Goal: Task Accomplishment & Management: Use online tool/utility

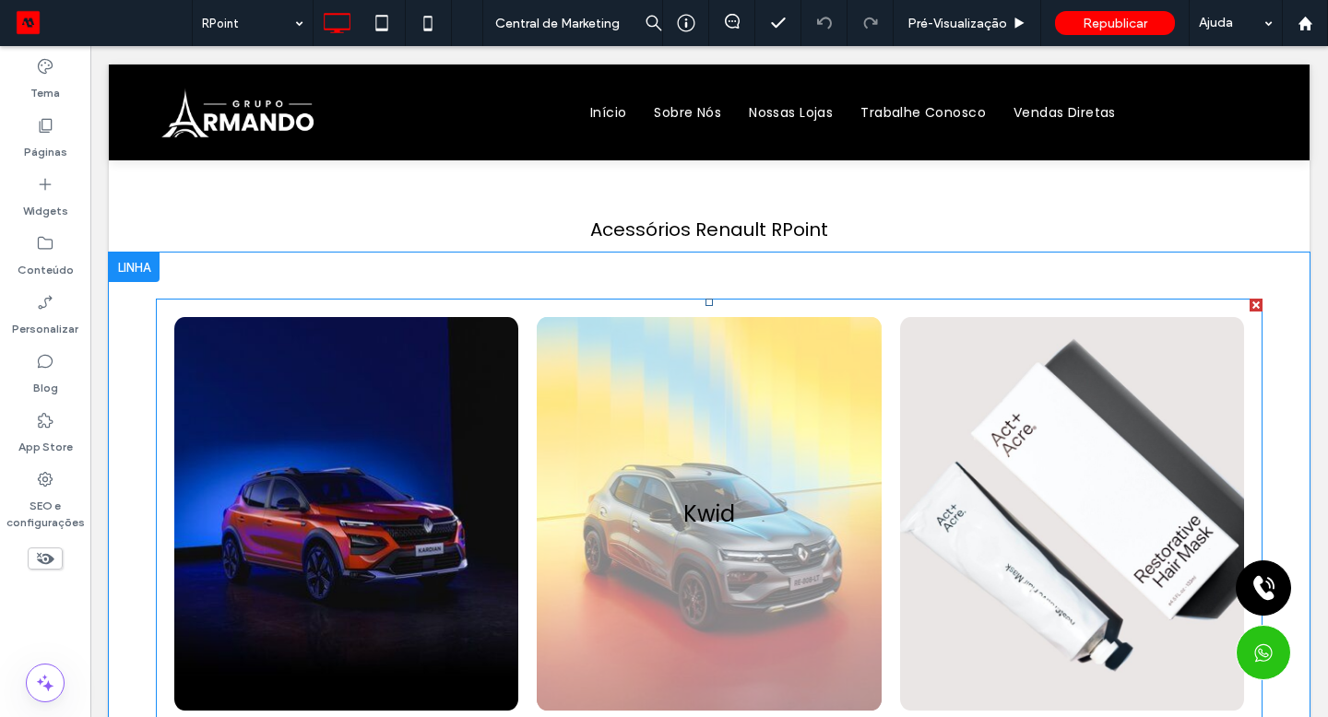
scroll to position [190, 0]
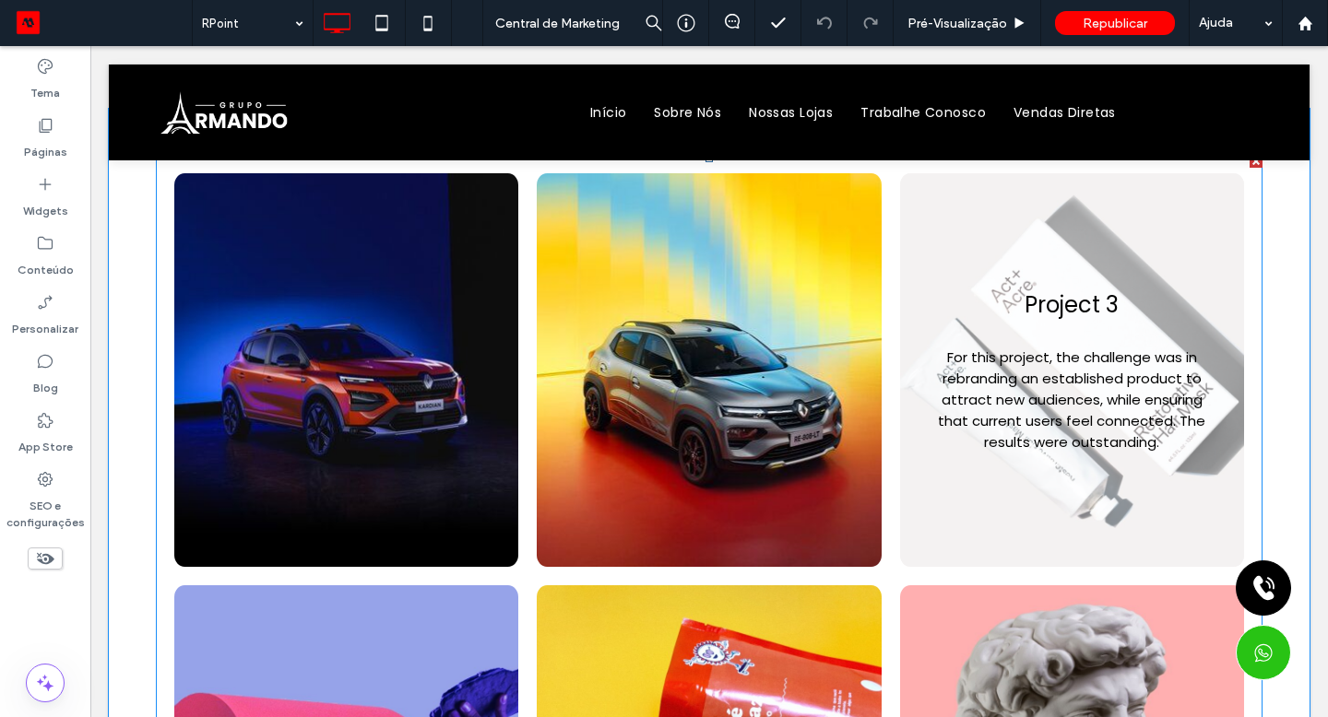
click at [1033, 447] on link at bounding box center [1072, 370] width 344 height 394
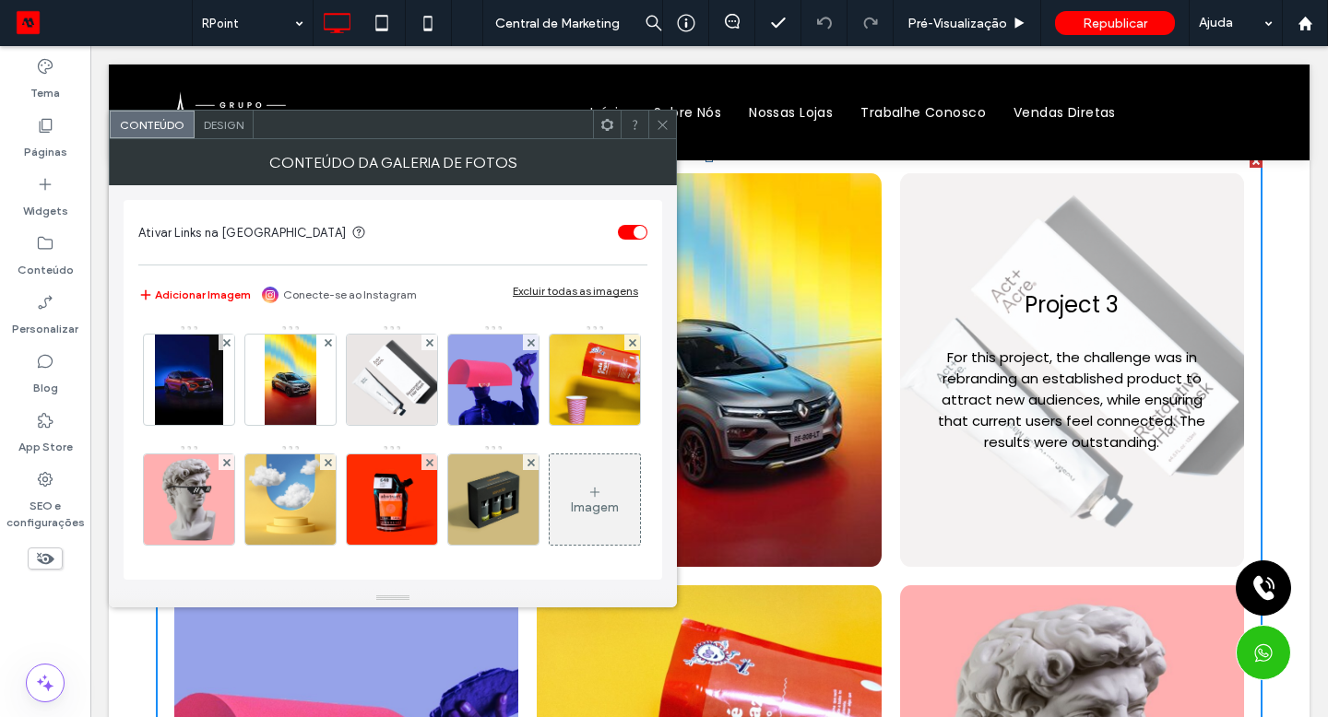
click at [390, 414] on img at bounding box center [392, 380] width 98 height 90
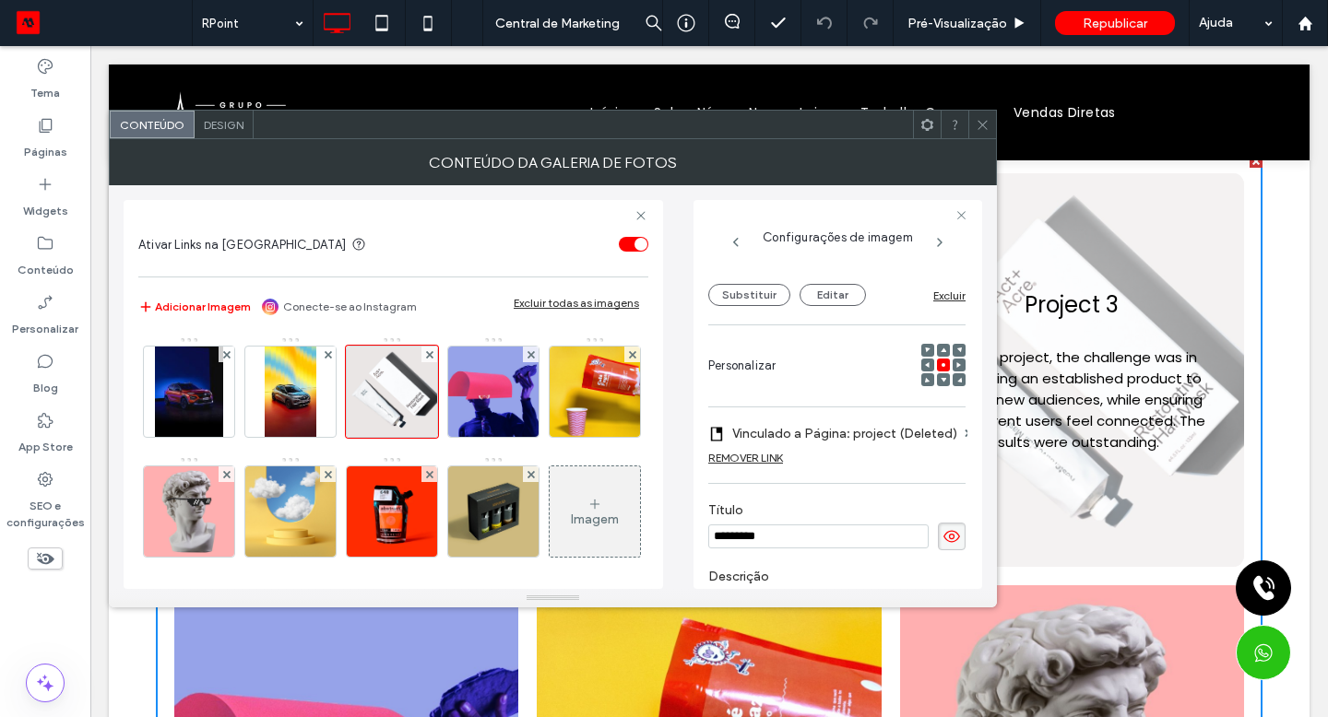
scroll to position [158, 0]
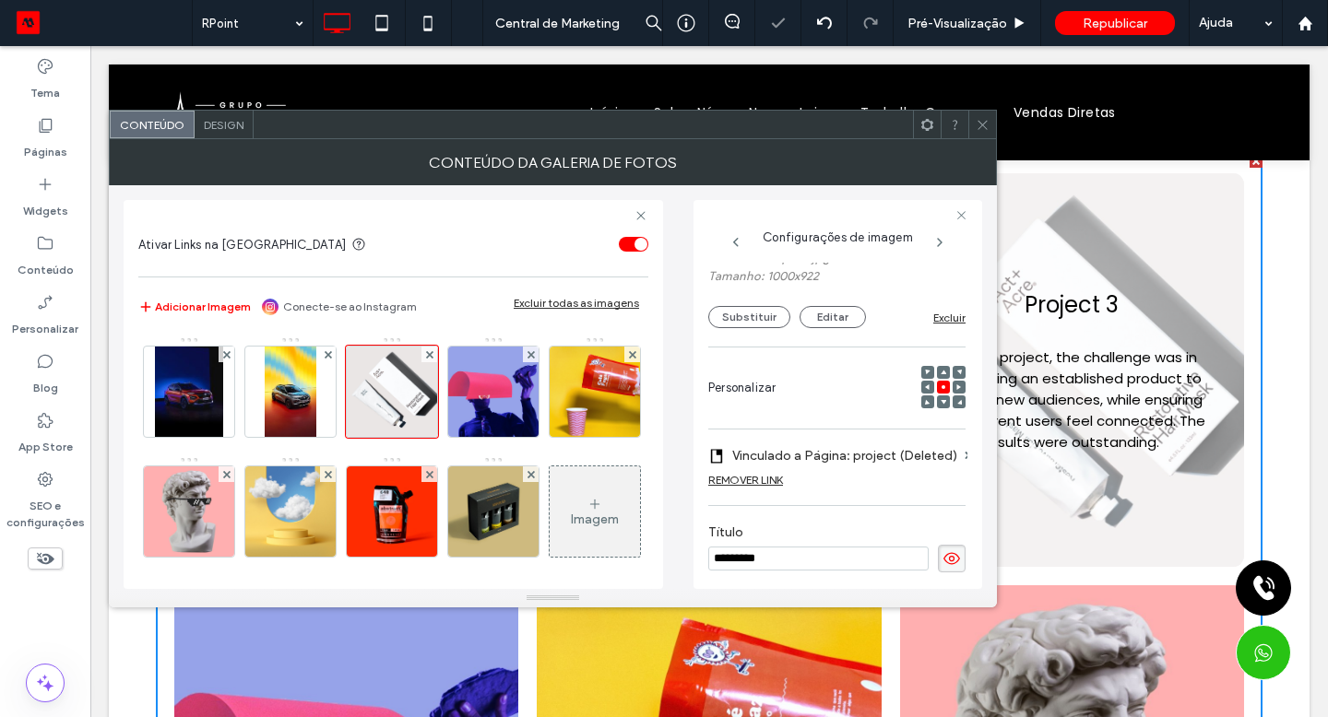
click at [736, 328] on button "Substituir" at bounding box center [749, 317] width 82 height 22
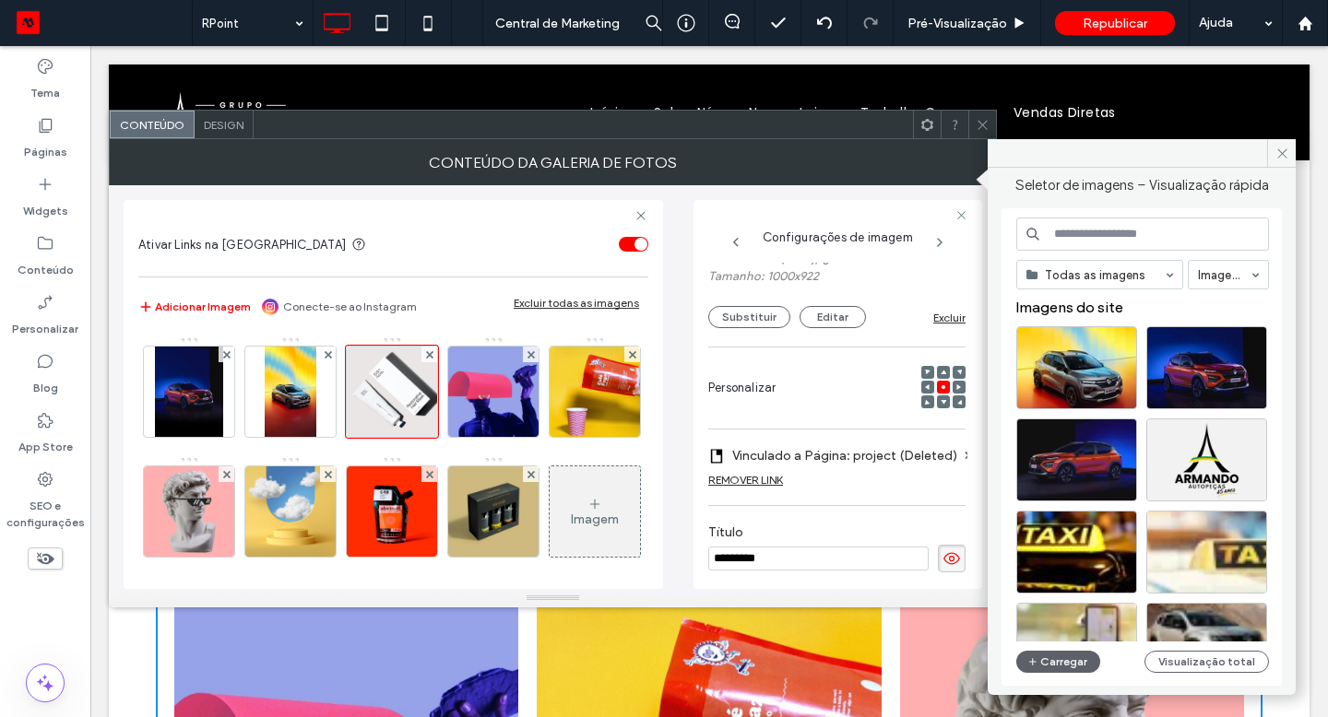
click at [1055, 667] on button "Carregar" at bounding box center [1058, 662] width 84 height 22
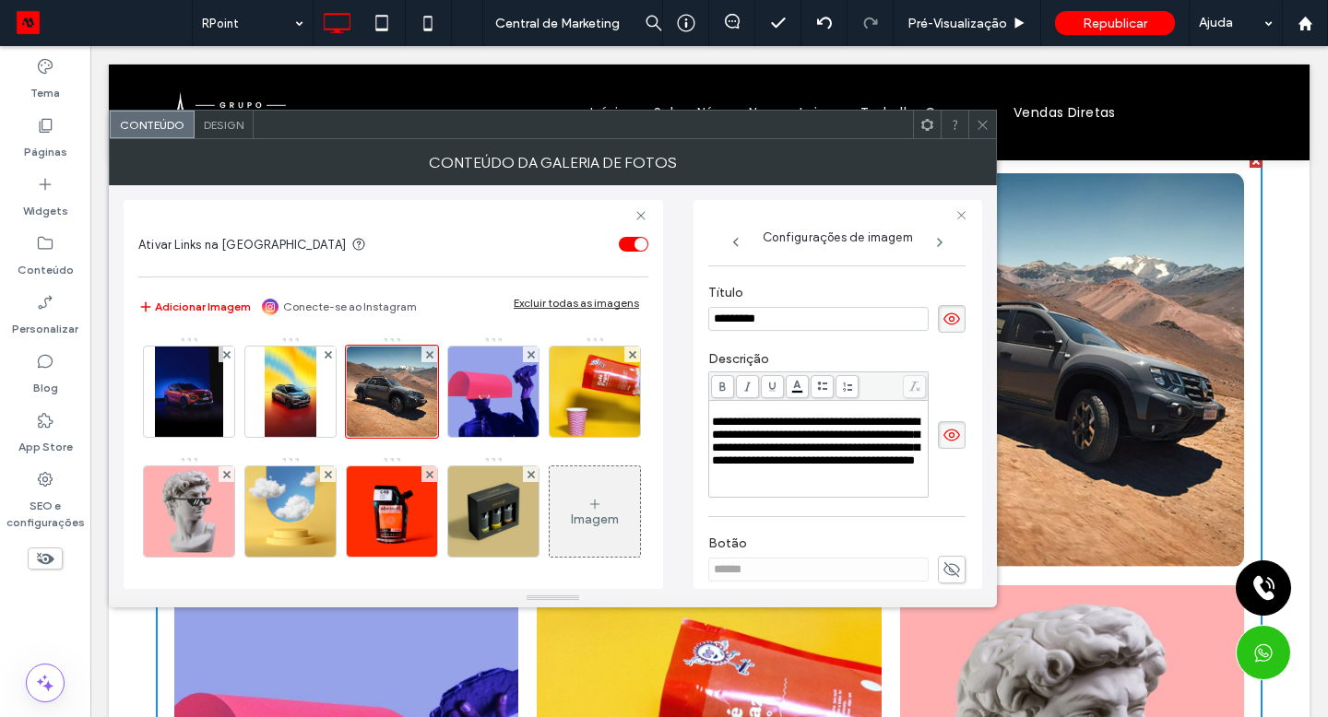
scroll to position [444, 0]
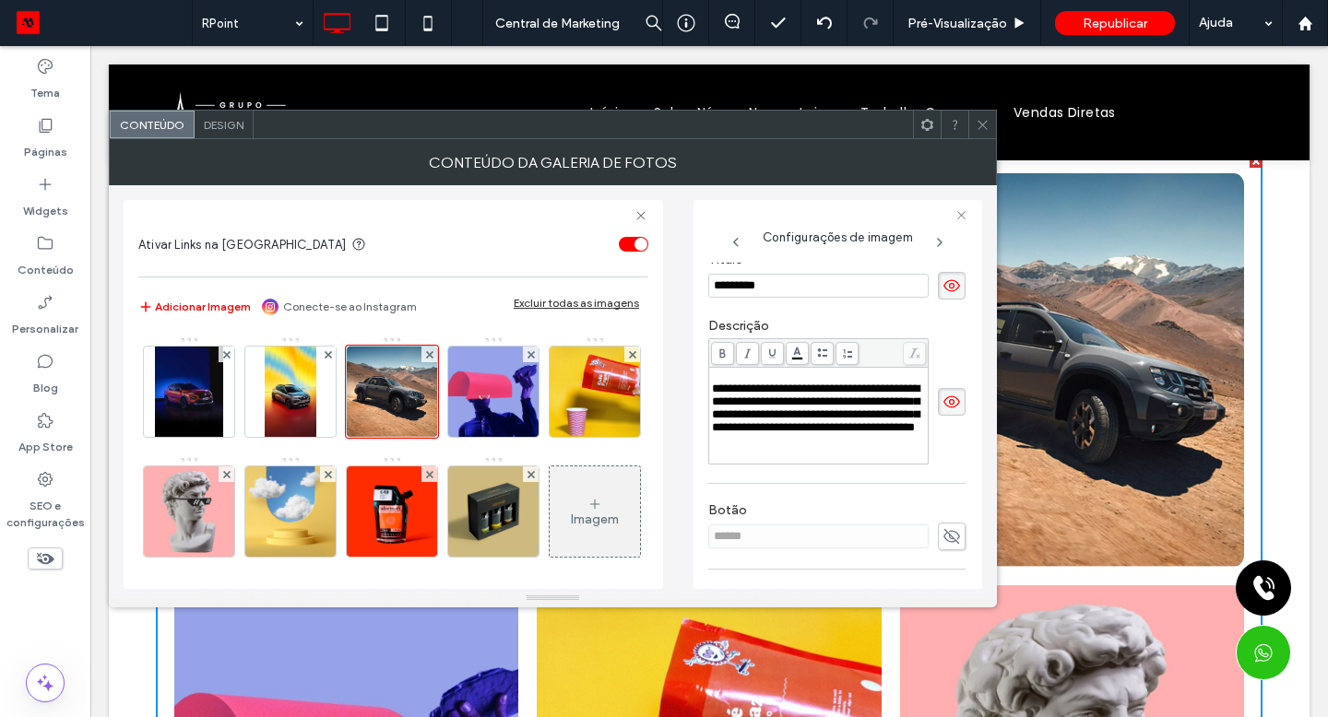
click at [766, 559] on div "**********" at bounding box center [836, 257] width 257 height 879
type input "*****"
click at [948, 412] on icon at bounding box center [951, 402] width 18 height 20
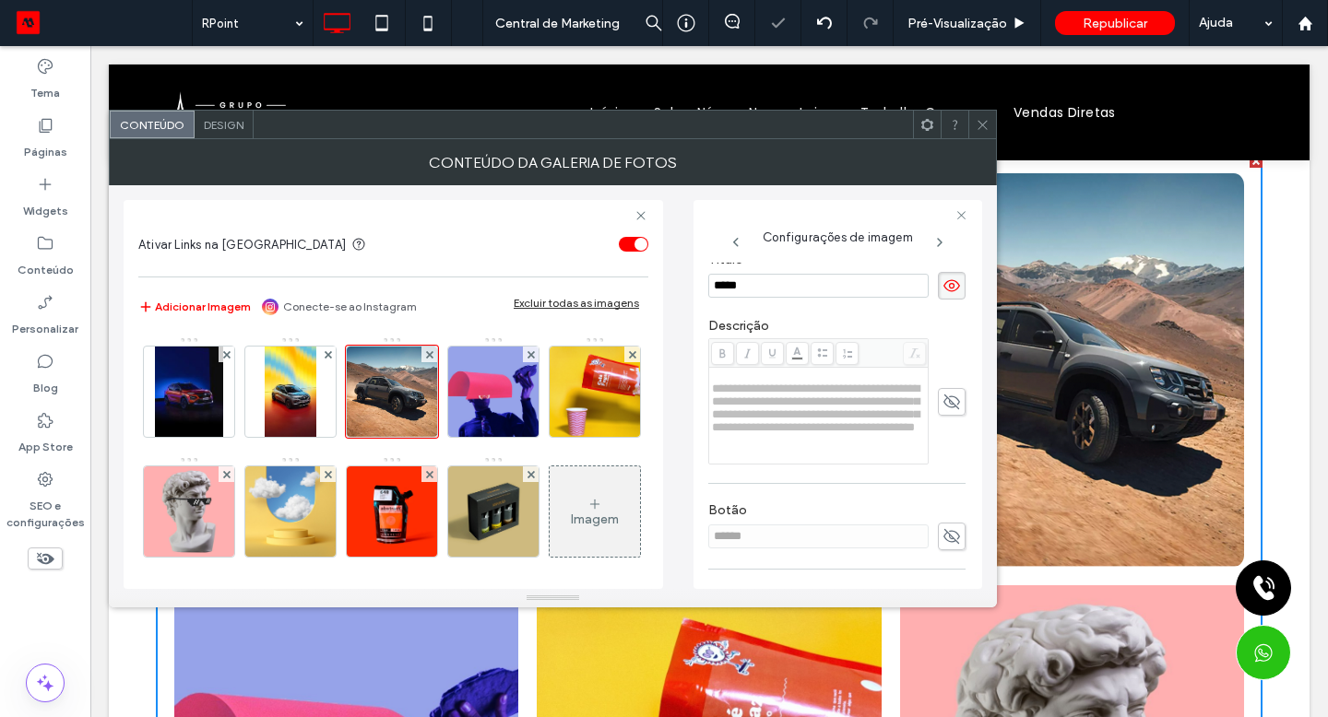
click at [981, 125] on icon at bounding box center [982, 125] width 14 height 14
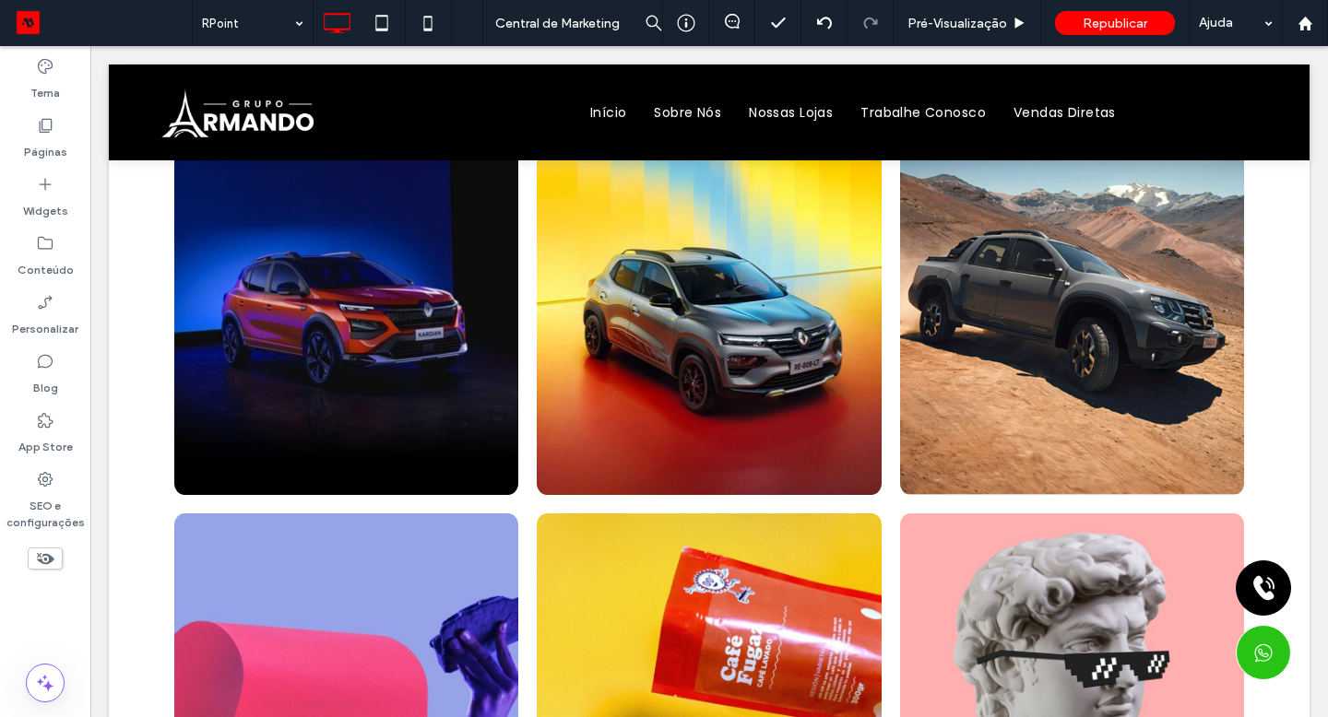
scroll to position [0, 0]
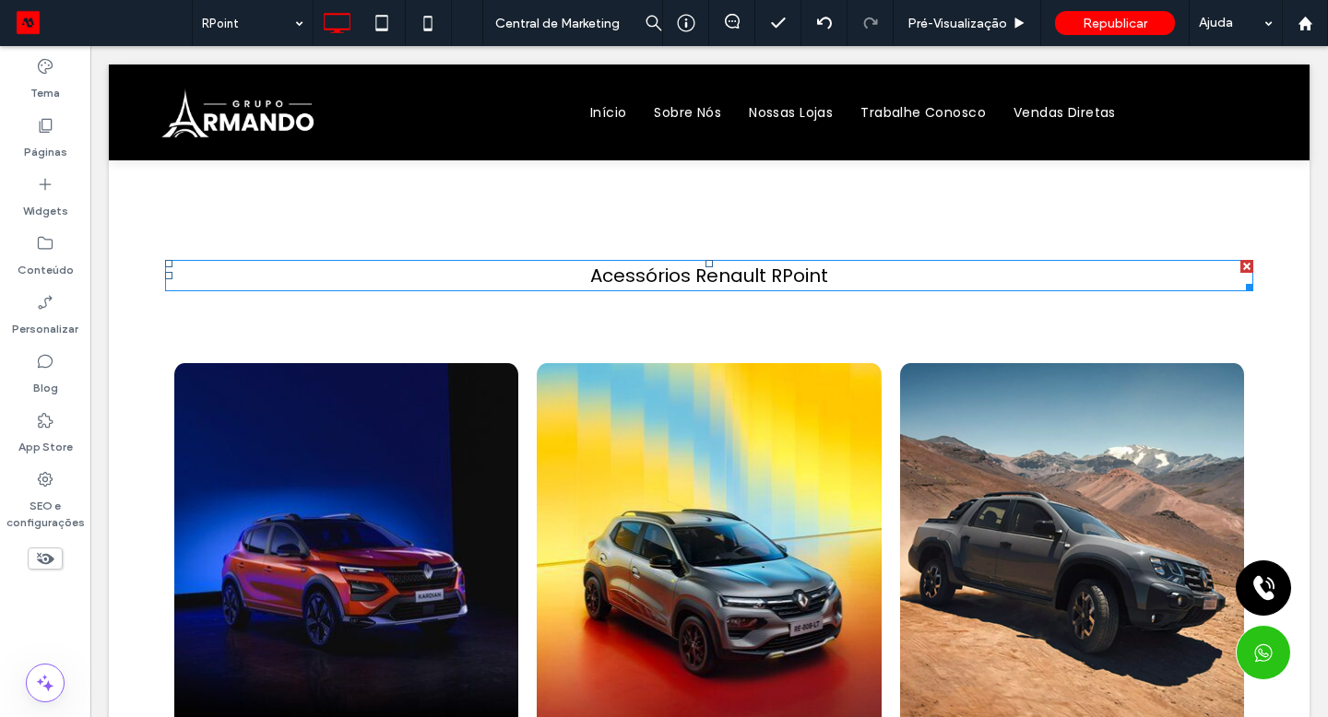
click at [718, 274] on span "Acessórios Renault RPoint" at bounding box center [709, 276] width 238 height 26
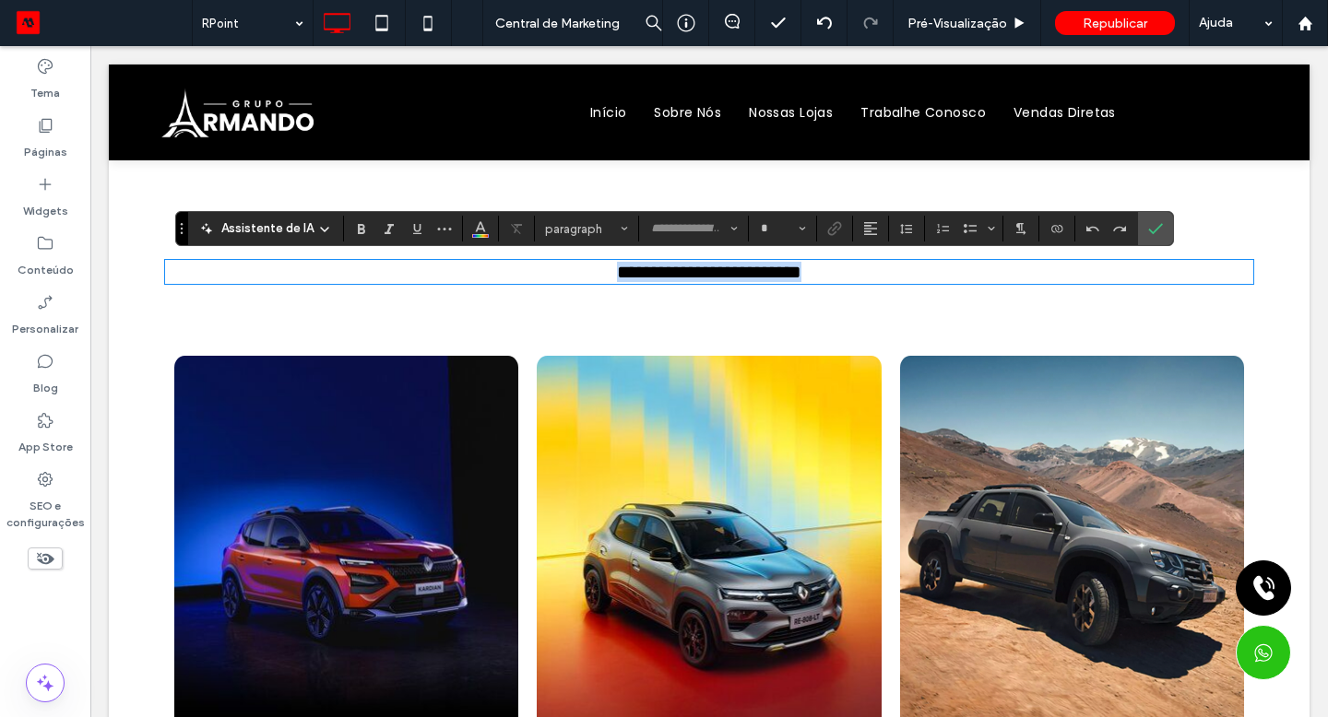
type input "*******"
type input "**"
click at [358, 228] on use "Negrito" at bounding box center [361, 229] width 7 height 10
click at [1167, 232] on section at bounding box center [1155, 228] width 35 height 33
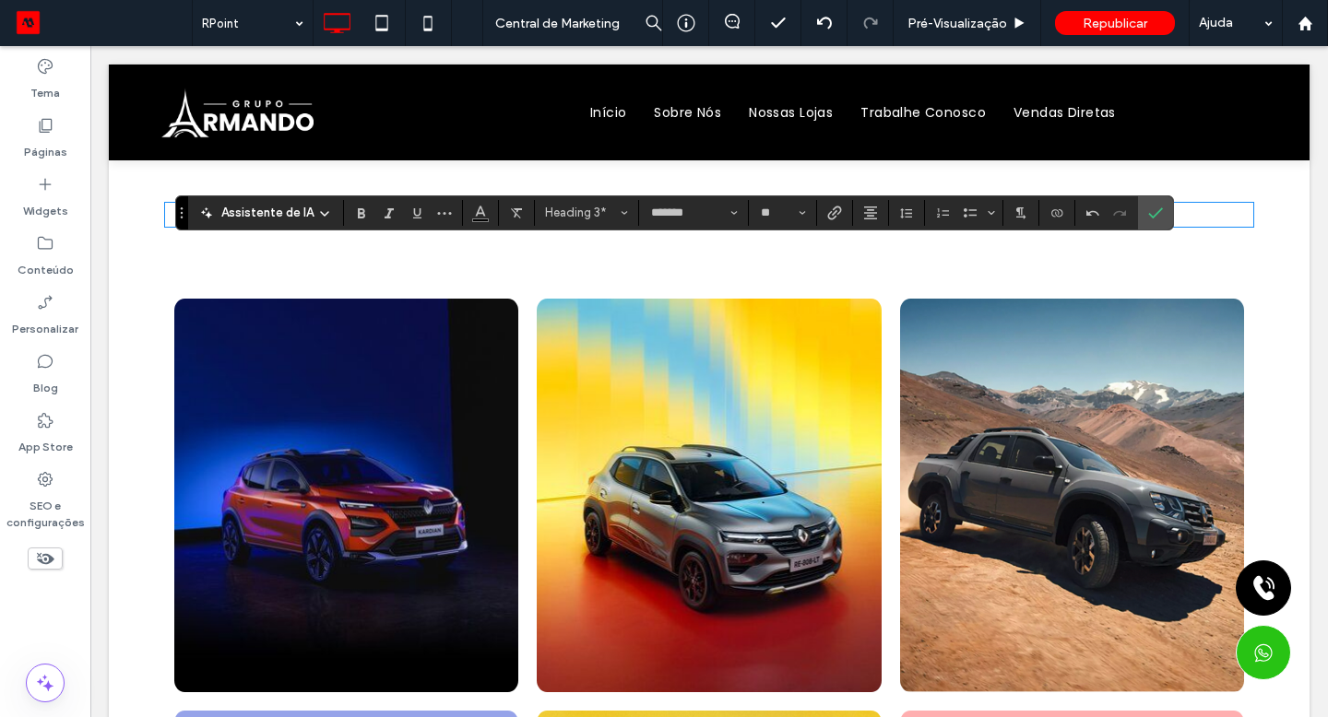
scroll to position [115, 0]
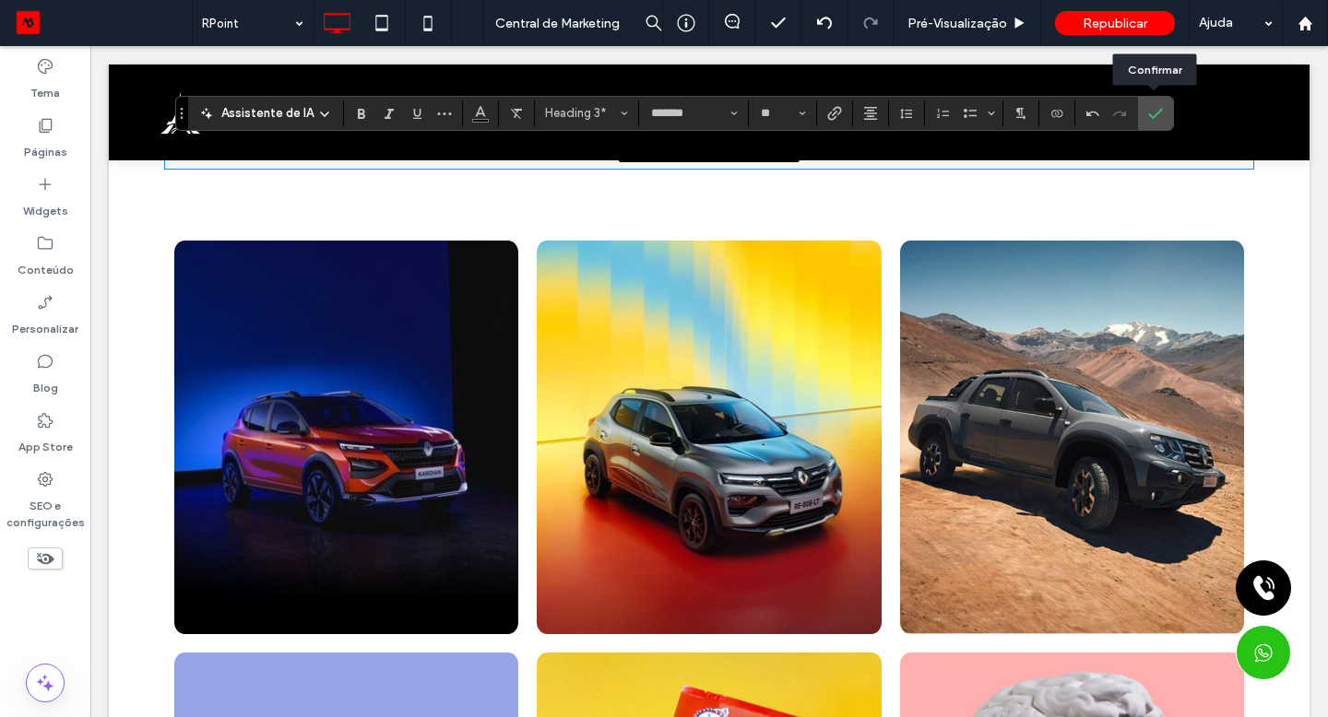
click at [1159, 113] on icon "Confirmar" at bounding box center [1155, 113] width 15 height 15
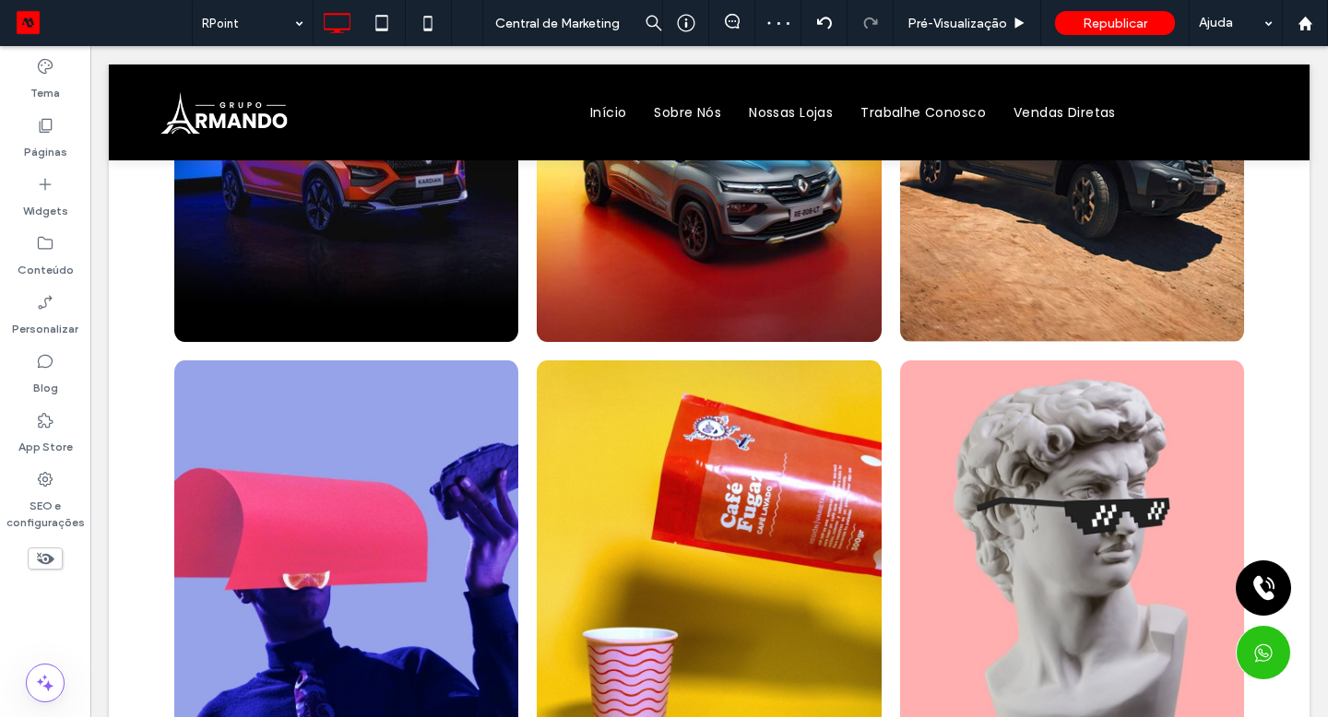
scroll to position [415, 0]
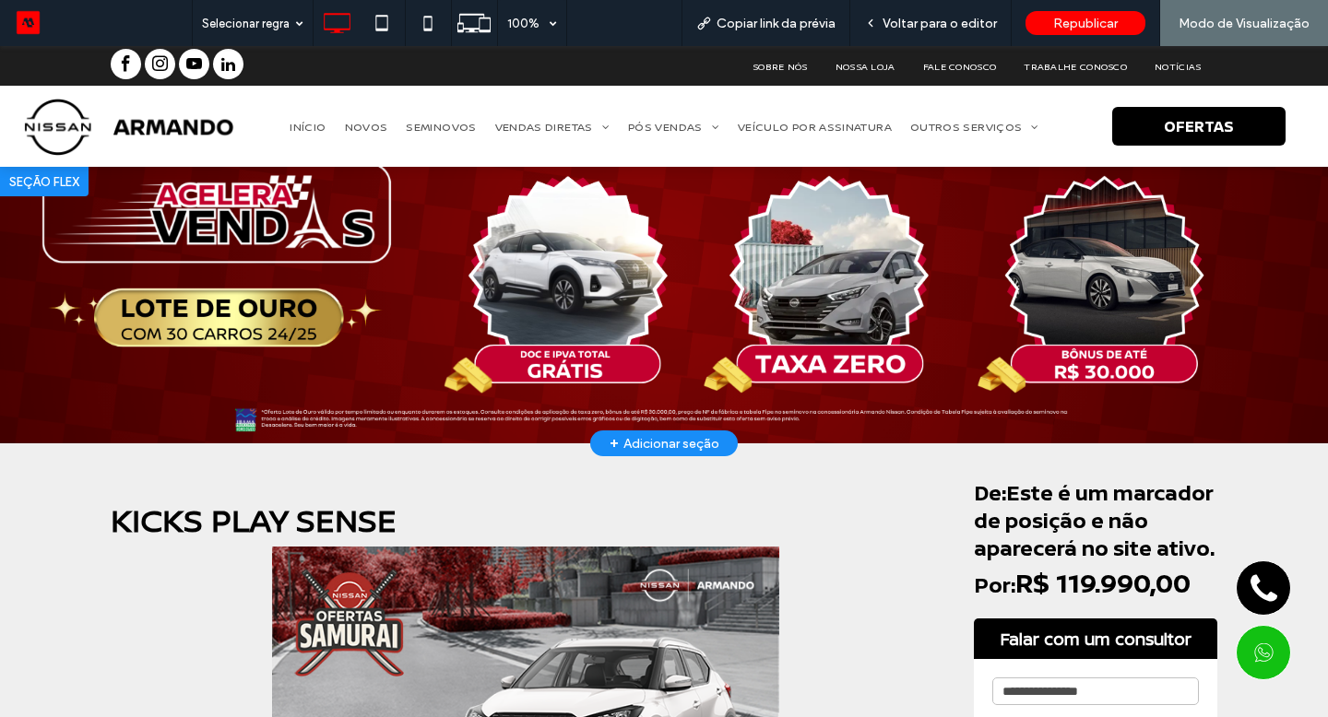
click at [168, 274] on div at bounding box center [664, 305] width 1106 height 277
click at [940, 26] on span "Voltar para o editor" at bounding box center [939, 24] width 114 height 16
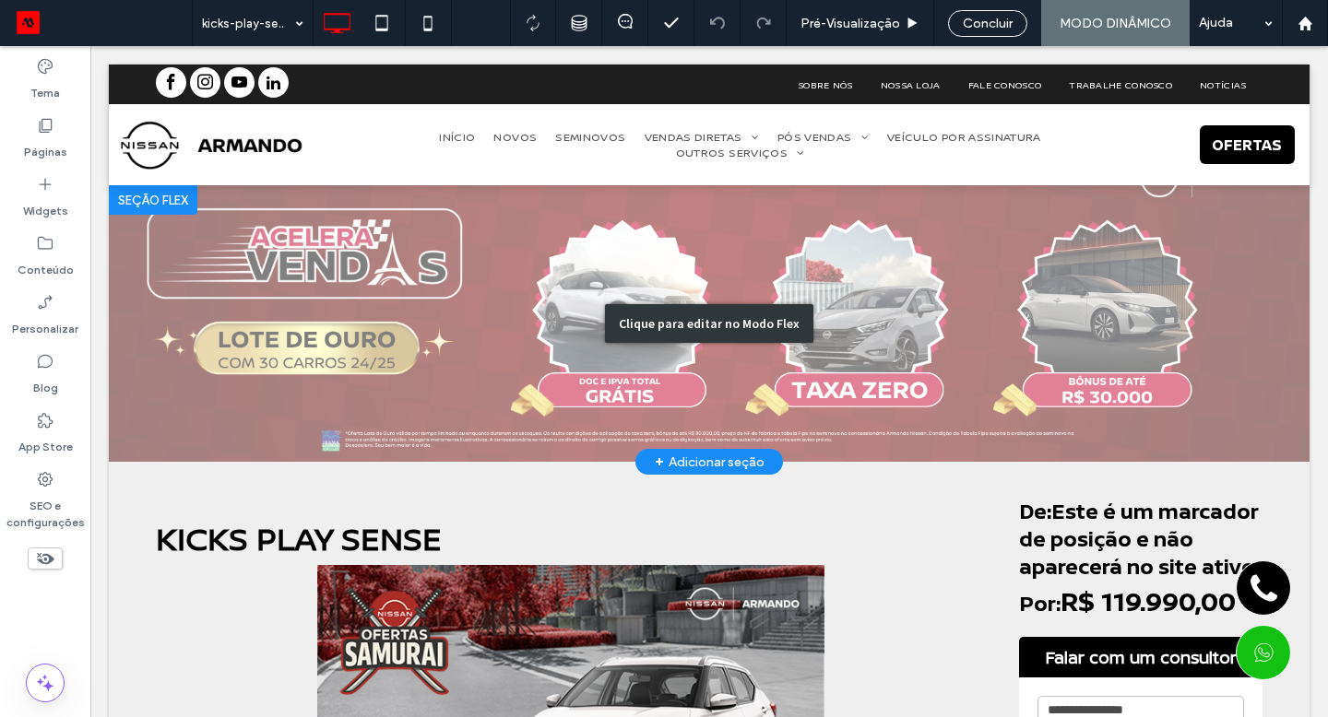
click at [277, 222] on div "Seção Clique para editar no Modo Flex + Adicionar seção" at bounding box center [709, 323] width 1200 height 277
click at [277, 222] on div "Clique para editar no Modo Flex" at bounding box center [709, 323] width 1200 height 277
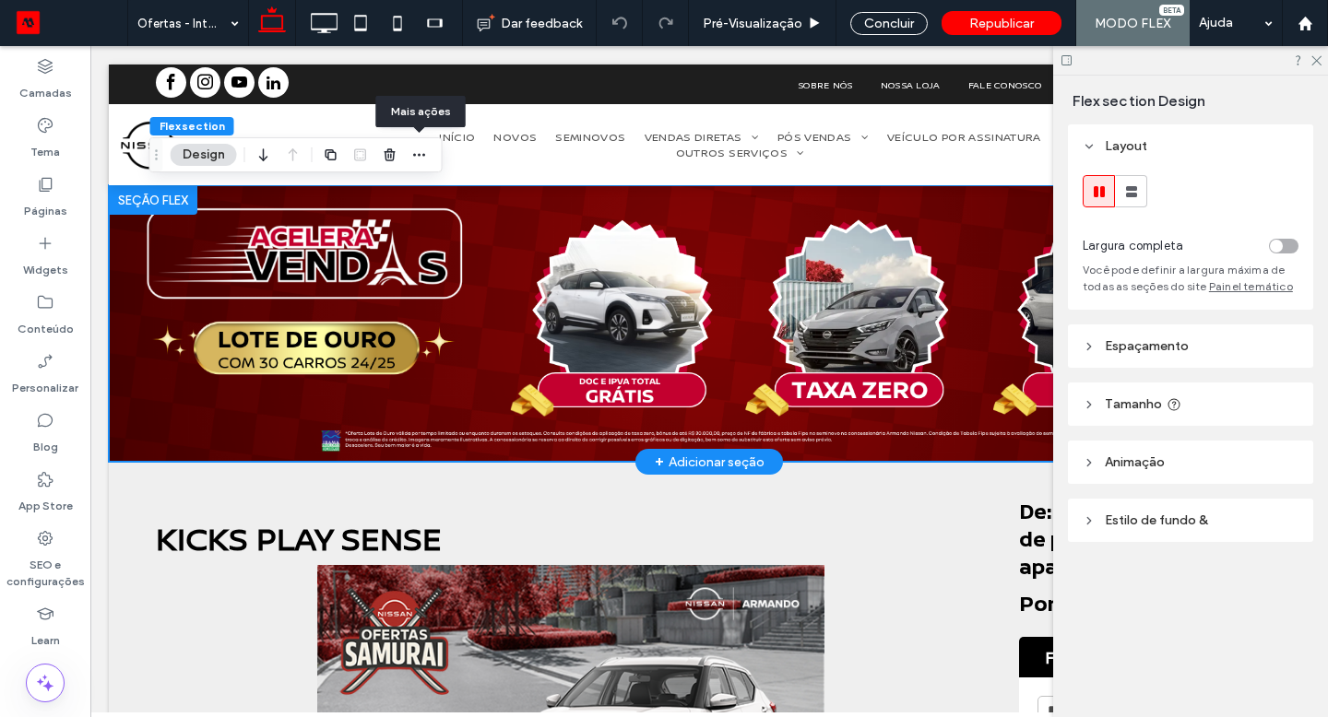
click at [422, 154] on use "button" at bounding box center [419, 155] width 12 height 3
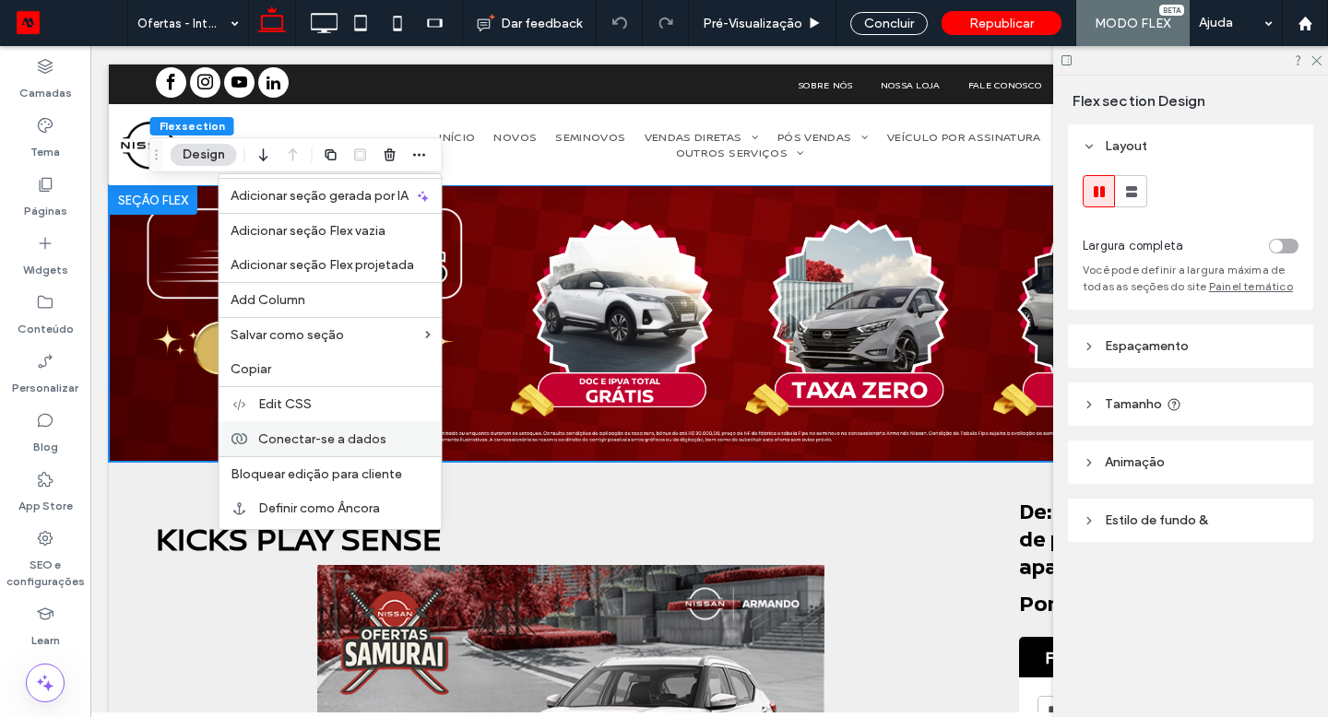
drag, startPoint x: 168, startPoint y: 228, endPoint x: 344, endPoint y: 434, distance: 271.4
click at [344, 434] on span "Conectar-se a dados" at bounding box center [322, 439] width 128 height 16
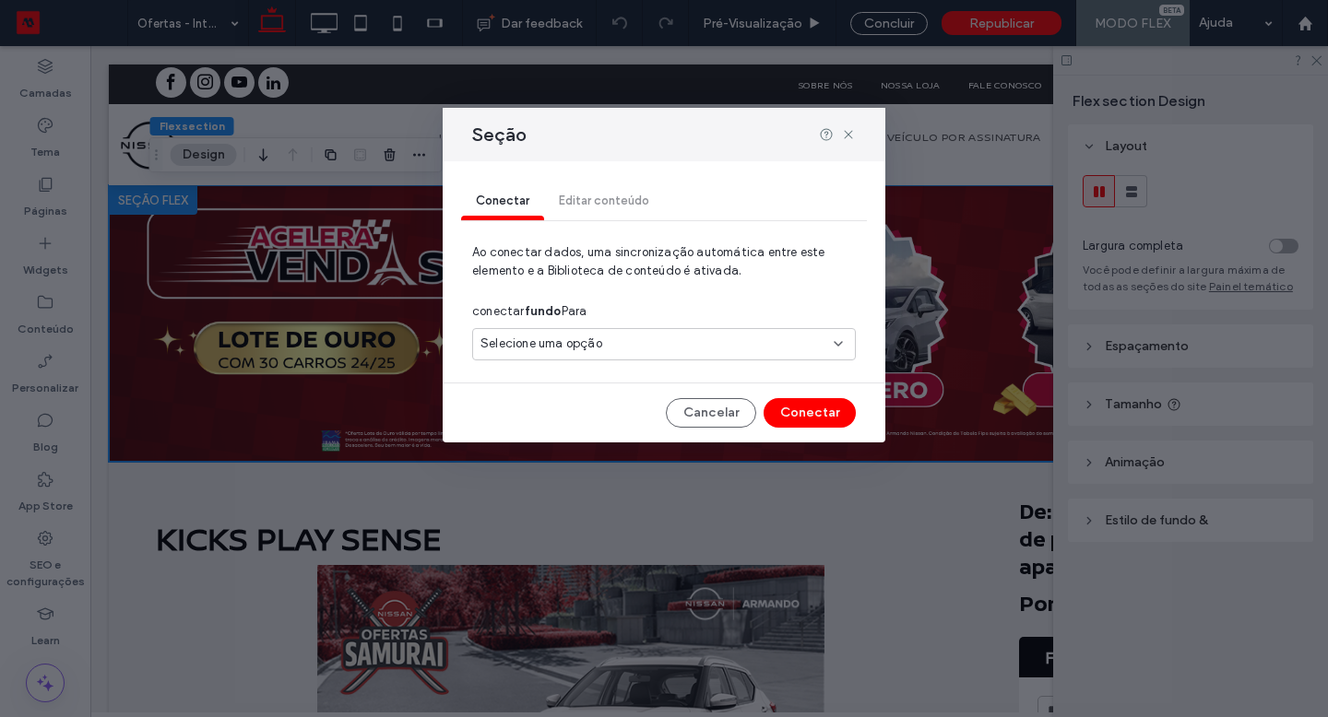
click at [603, 355] on div "Selecione uma opção" at bounding box center [664, 344] width 384 height 32
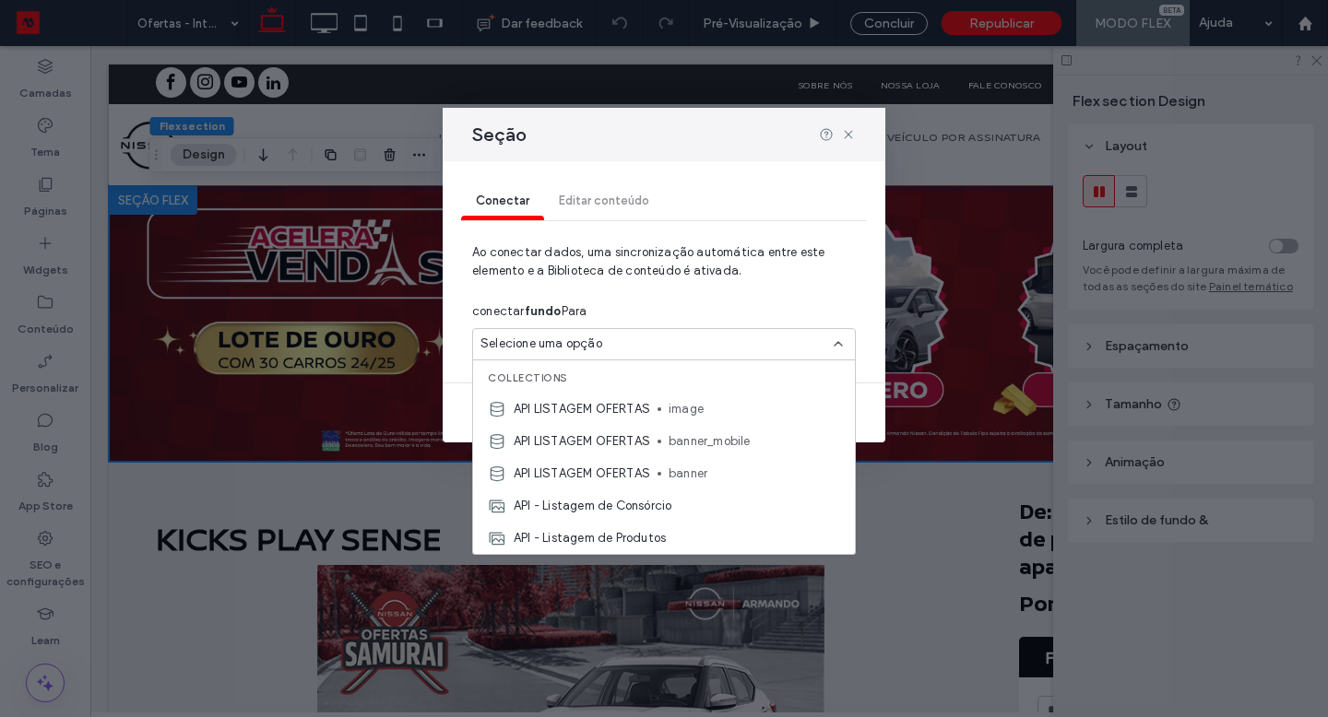
click at [609, 469] on span "API LISTAGEM OFERTAS" at bounding box center [581, 474] width 136 height 18
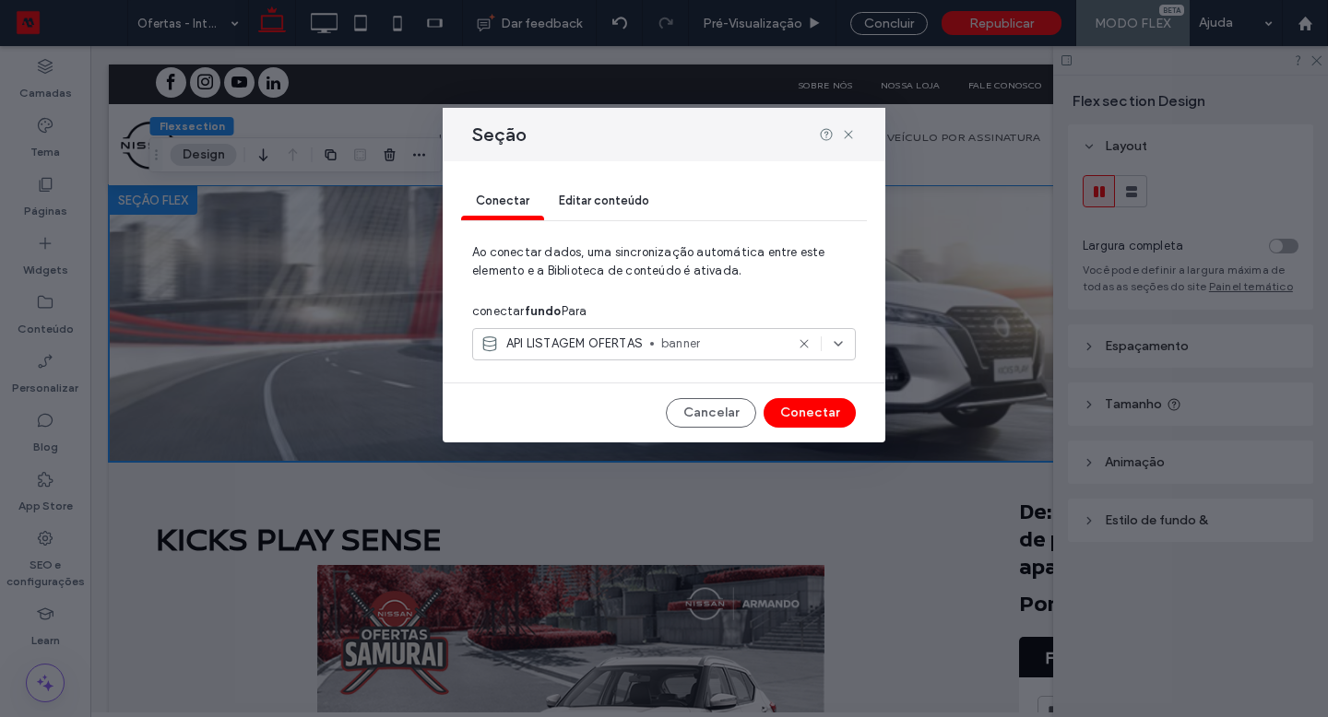
click at [785, 417] on button "Conectar" at bounding box center [809, 413] width 92 height 30
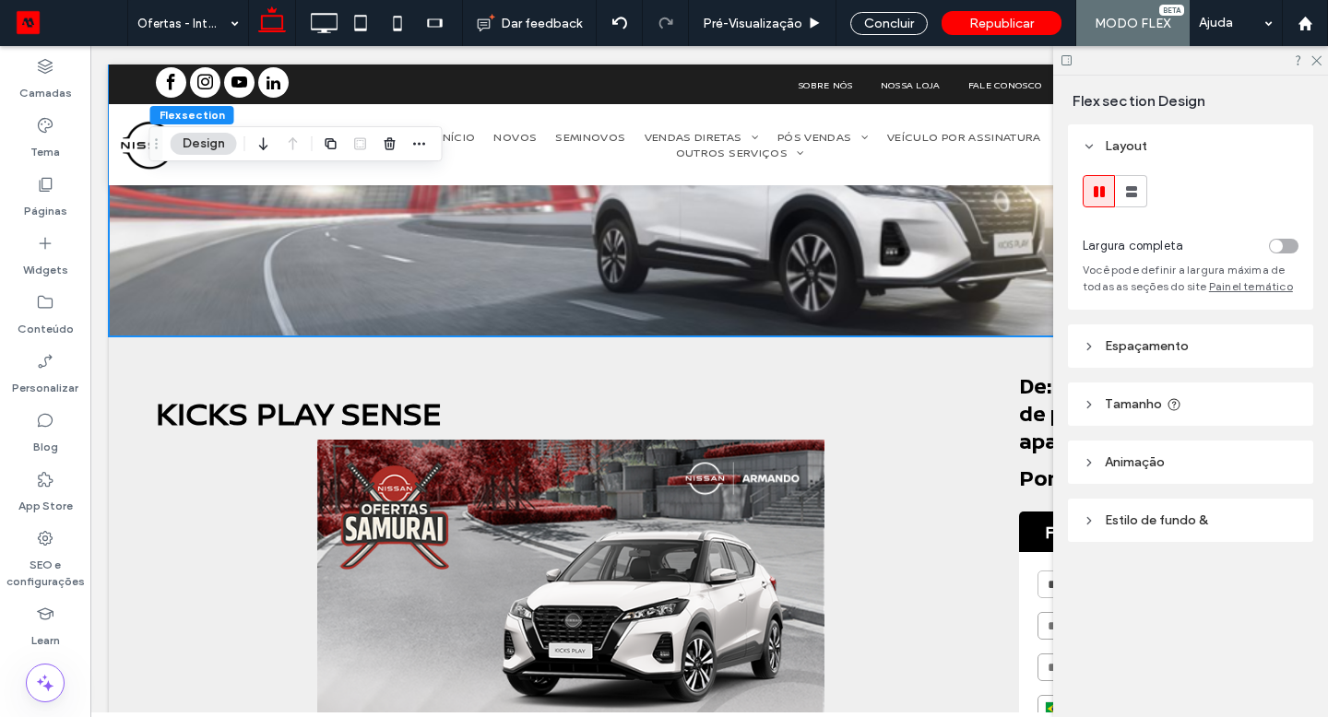
scroll to position [245, 0]
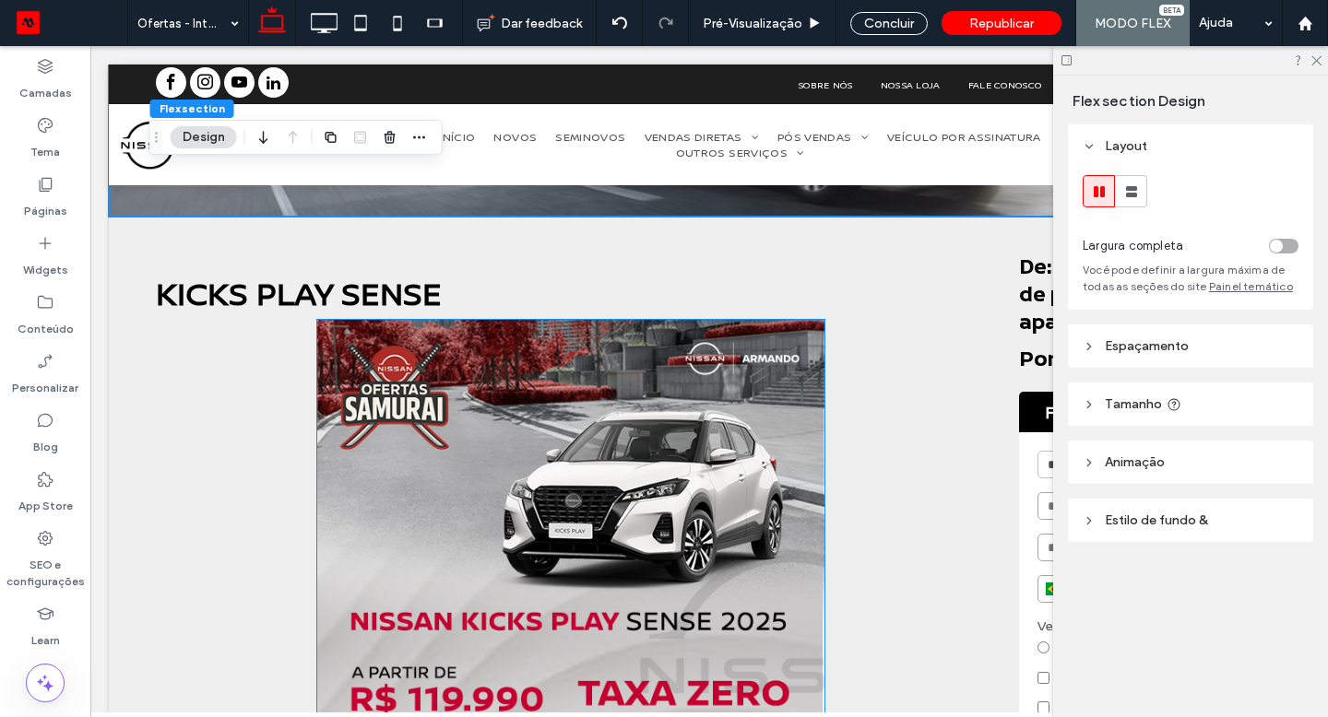
click at [441, 422] on img at bounding box center [570, 570] width 507 height 500
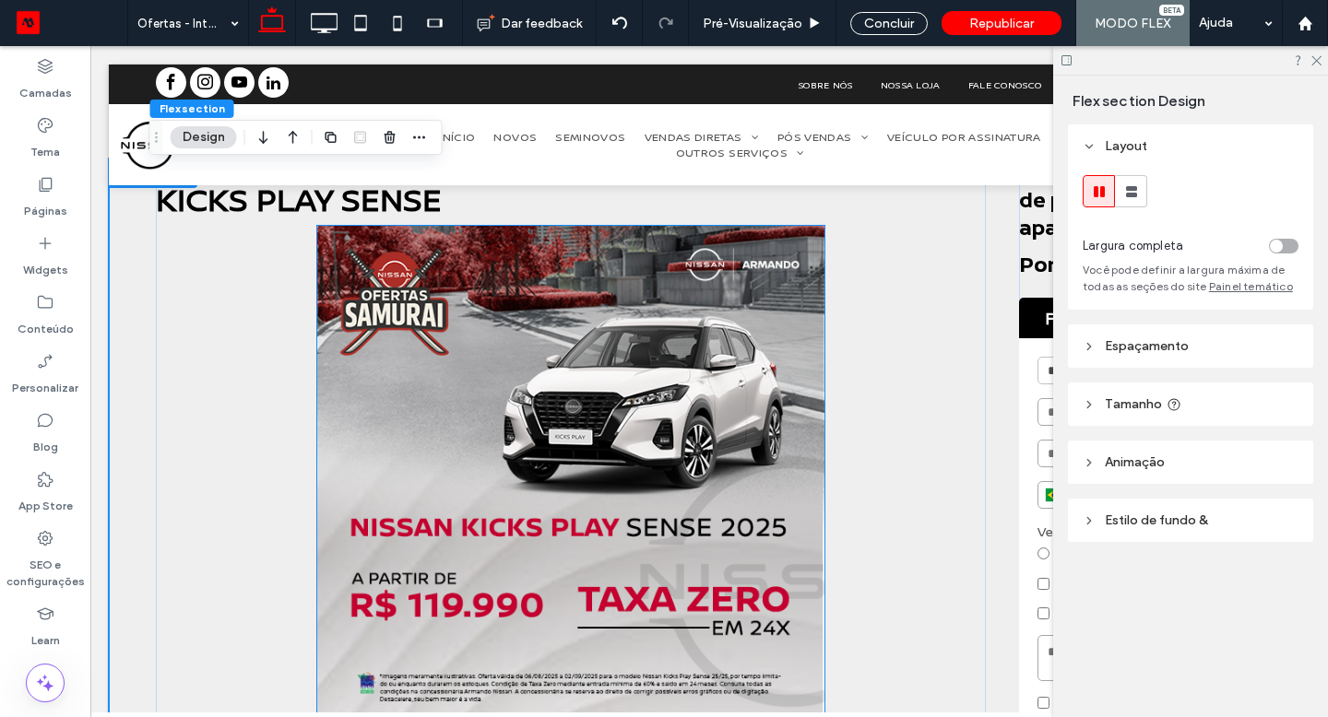
scroll to position [452, 0]
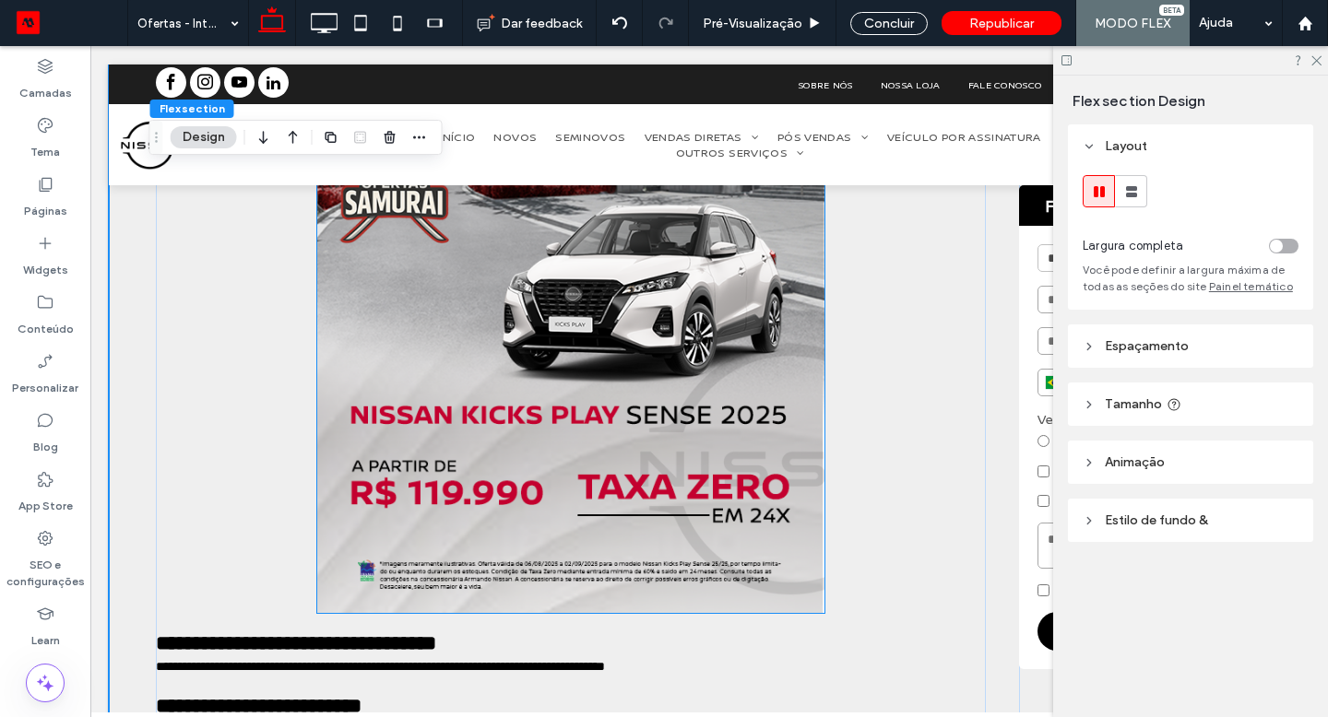
click at [443, 418] on img at bounding box center [570, 363] width 507 height 500
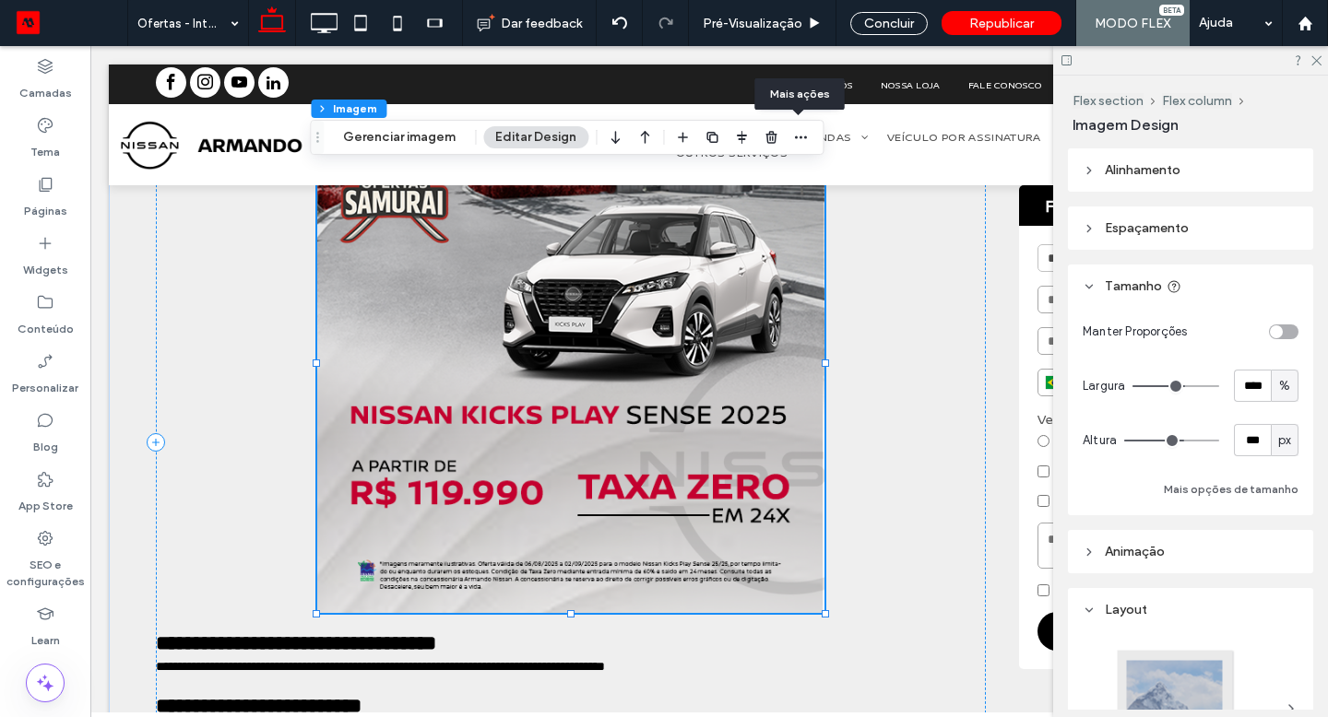
click at [795, 133] on icon "button" at bounding box center [800, 137] width 15 height 15
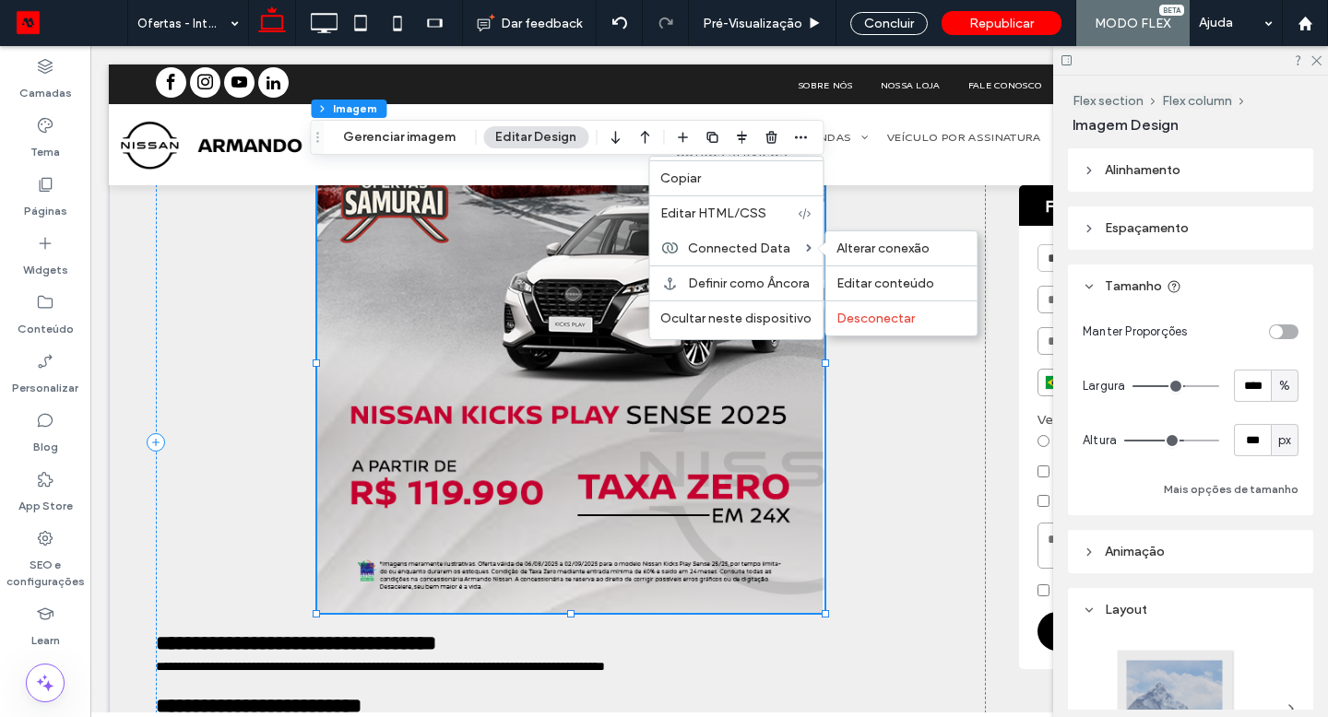
click at [746, 246] on span "Connected Data" at bounding box center [739, 249] width 102 height 16
click at [864, 250] on span "Alterar conexão" at bounding box center [882, 249] width 93 height 16
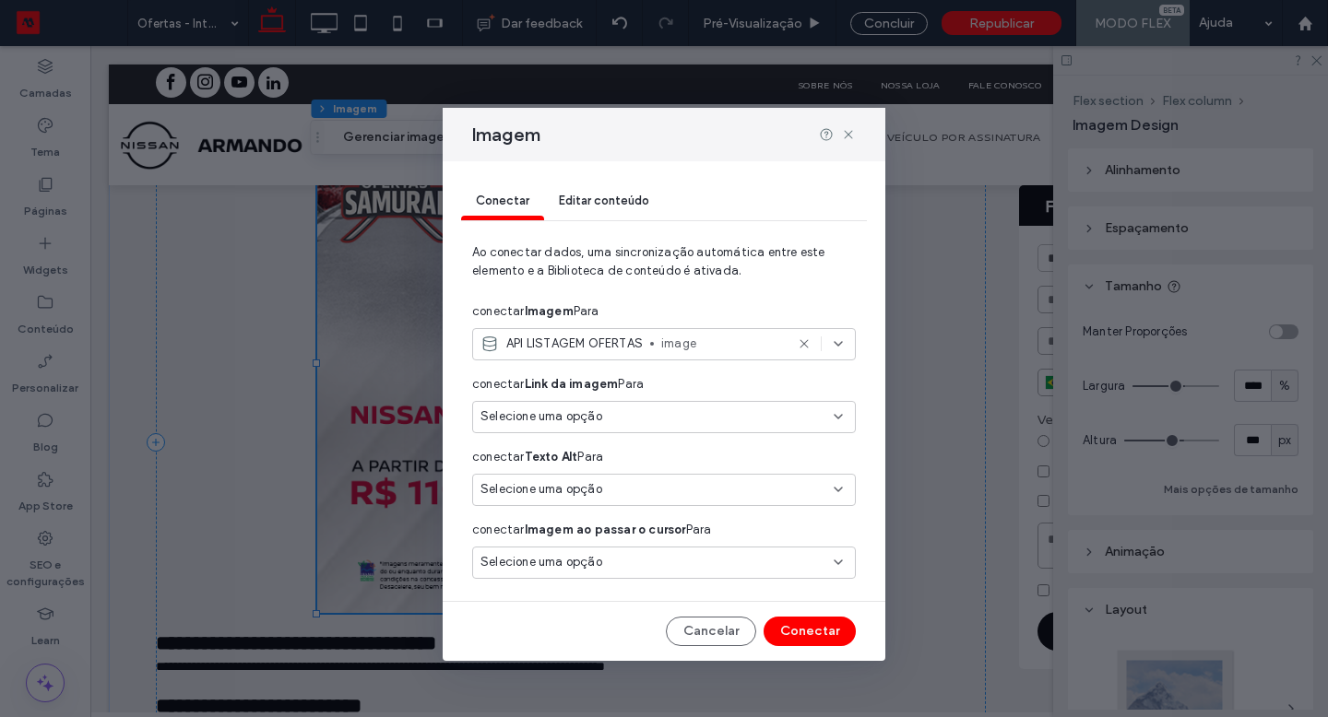
click at [646, 348] on div "API LISTAGEM OFERTAS image" at bounding box center [631, 344] width 303 height 18
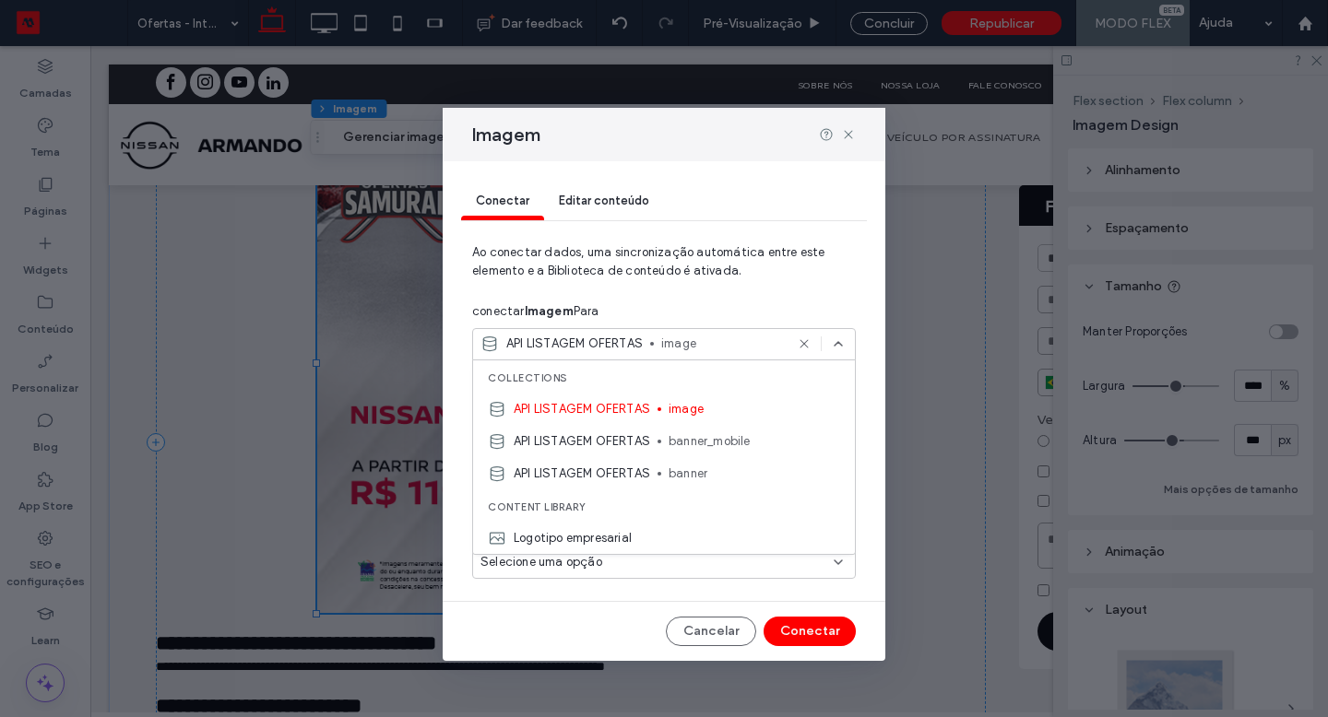
click at [655, 441] on div "API LISTAGEM OFERTAS banner_mobile" at bounding box center [664, 441] width 382 height 32
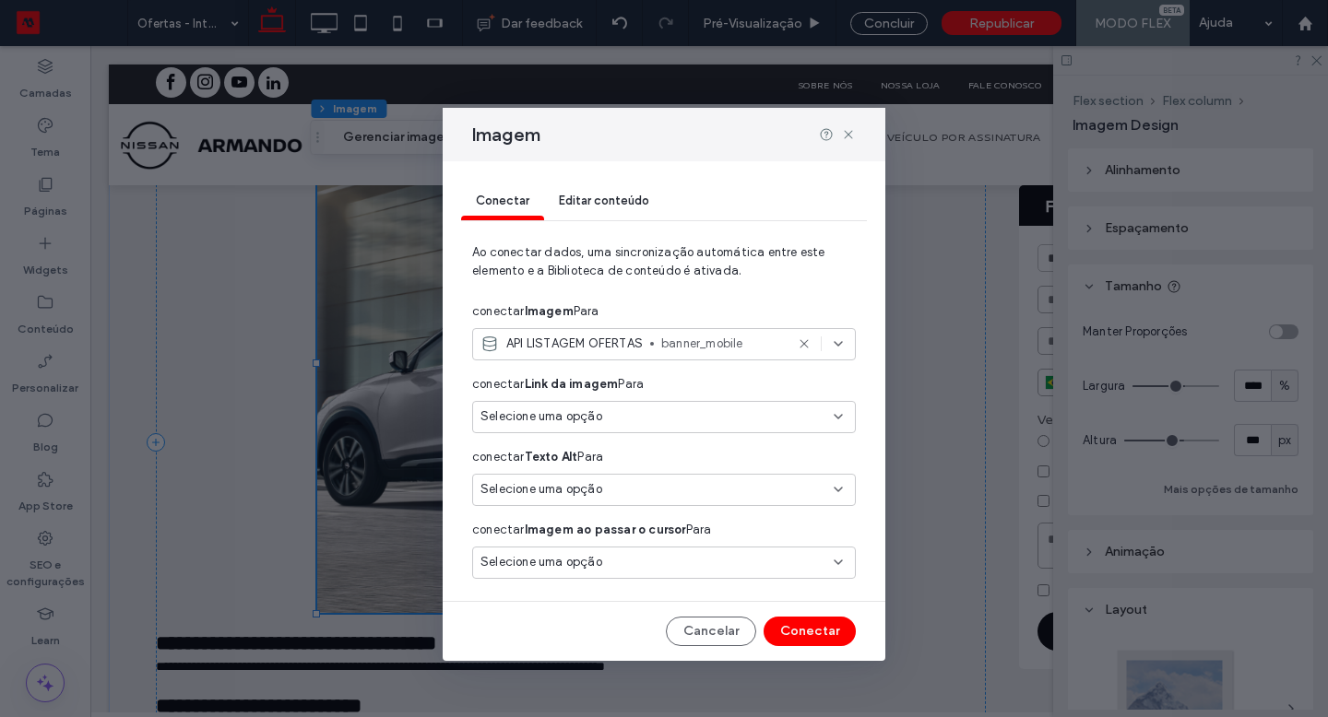
click at [819, 640] on button "Conectar" at bounding box center [809, 632] width 92 height 30
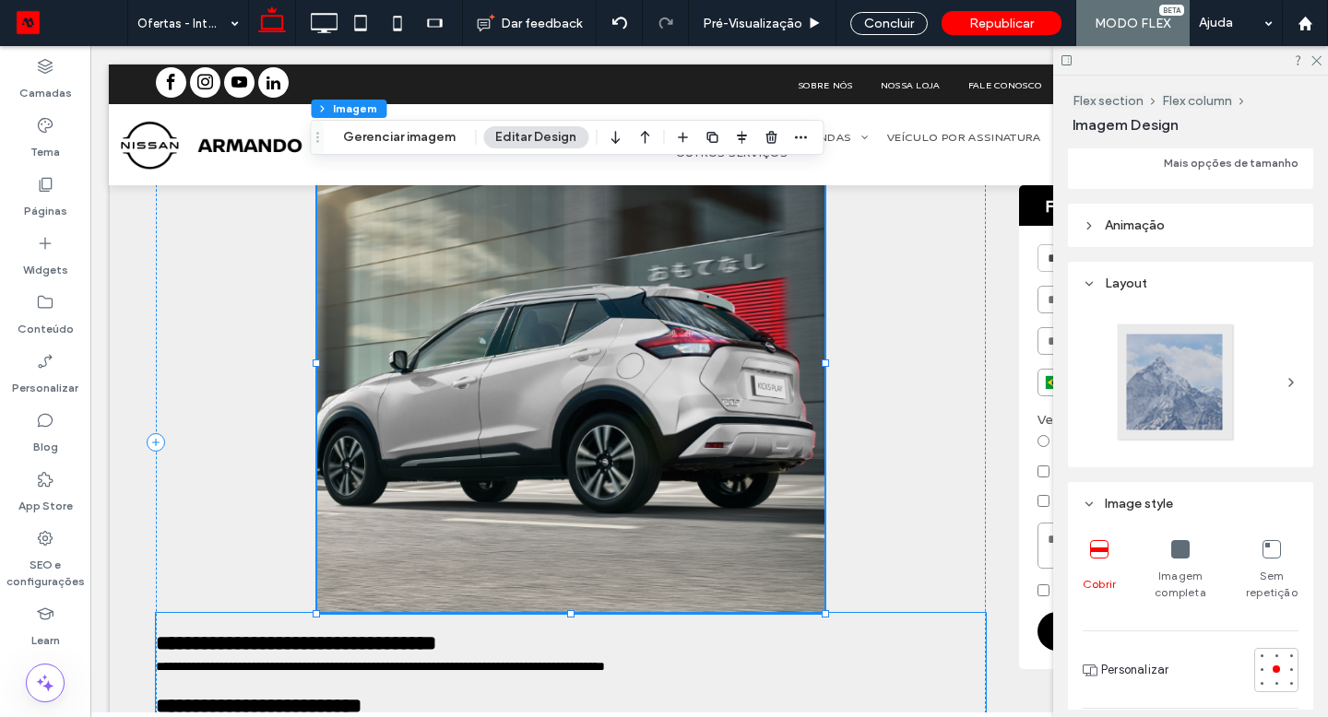
scroll to position [346, 0]
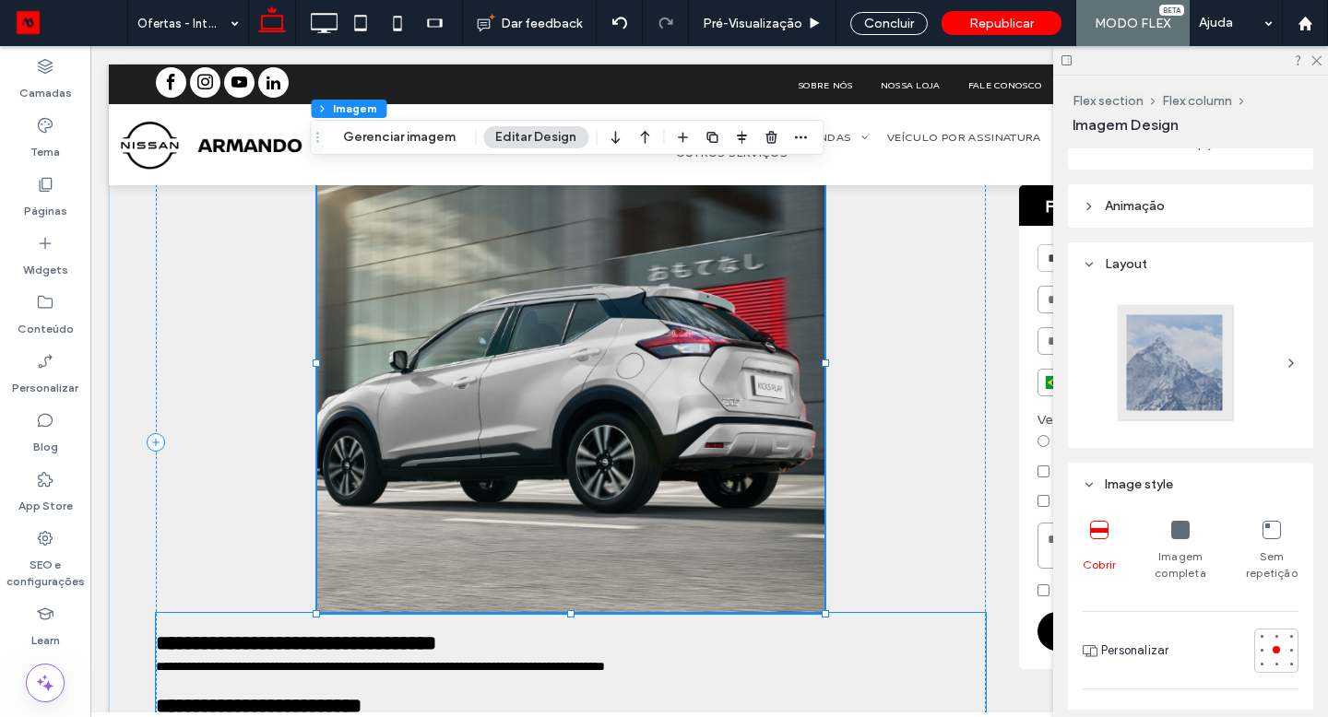
click at [1174, 536] on icon at bounding box center [1180, 530] width 18 height 18
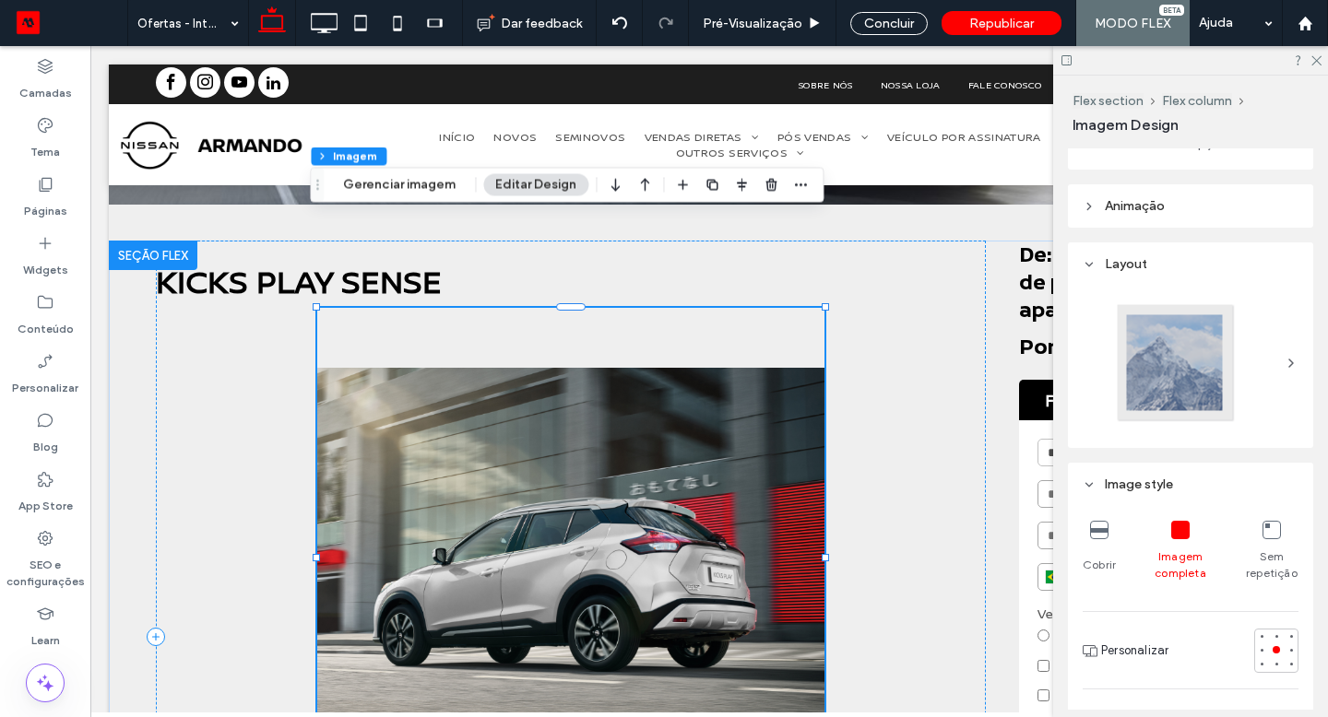
scroll to position [425, 0]
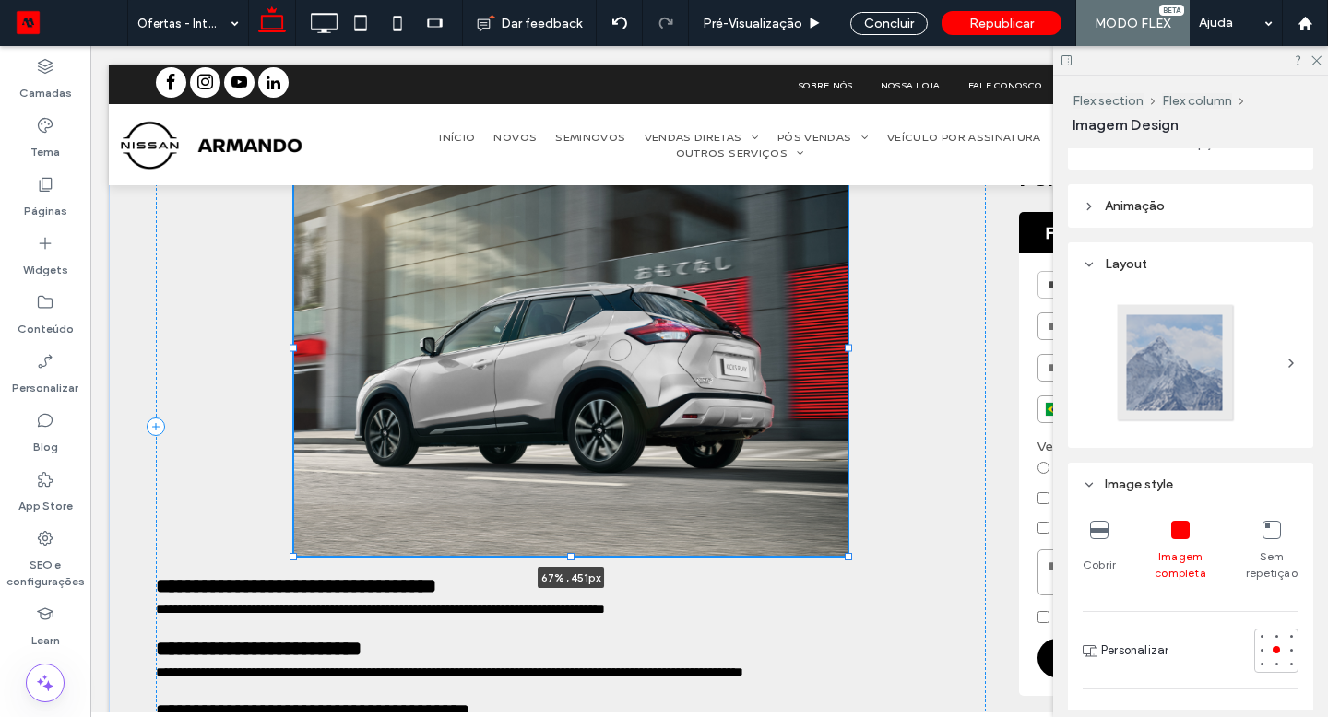
drag, startPoint x: 434, startPoint y: 480, endPoint x: 283, endPoint y: 554, distance: 168.2
click at [289, 554] on div at bounding box center [292, 556] width 7 height 7
type input "**"
type input "****"
type input "***"
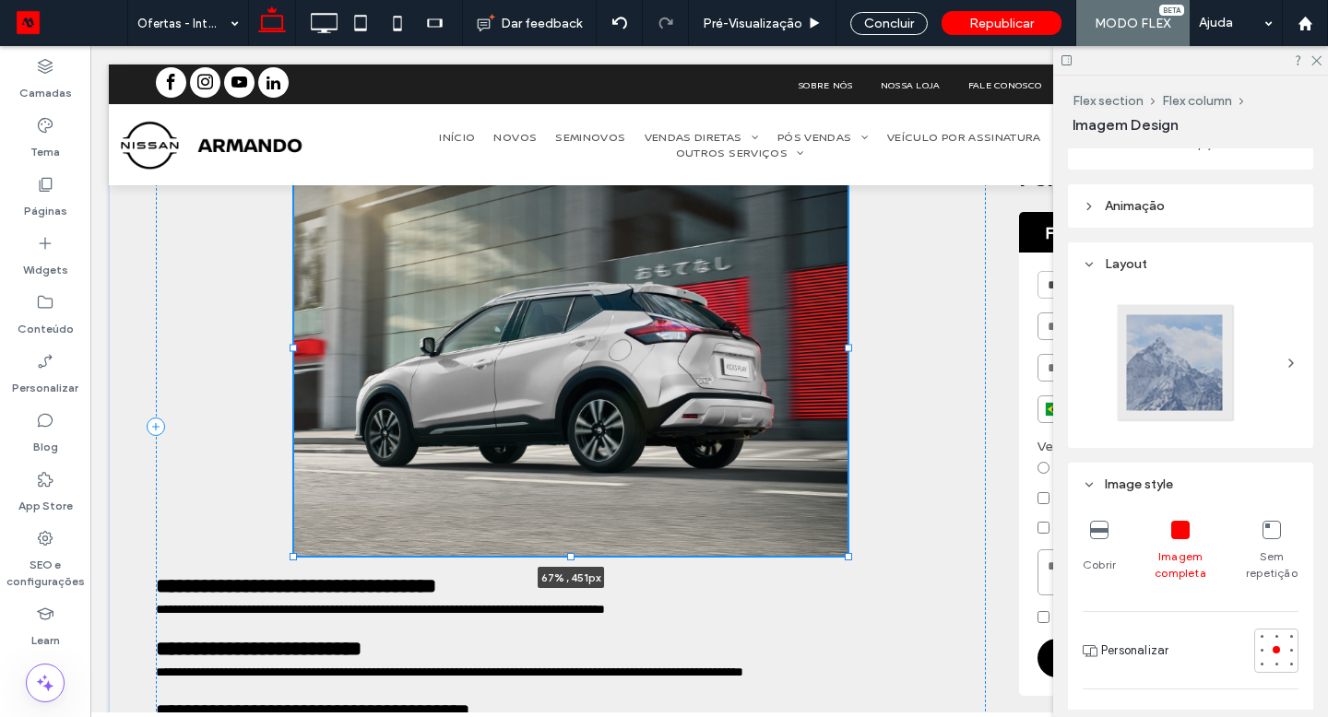
type input "***"
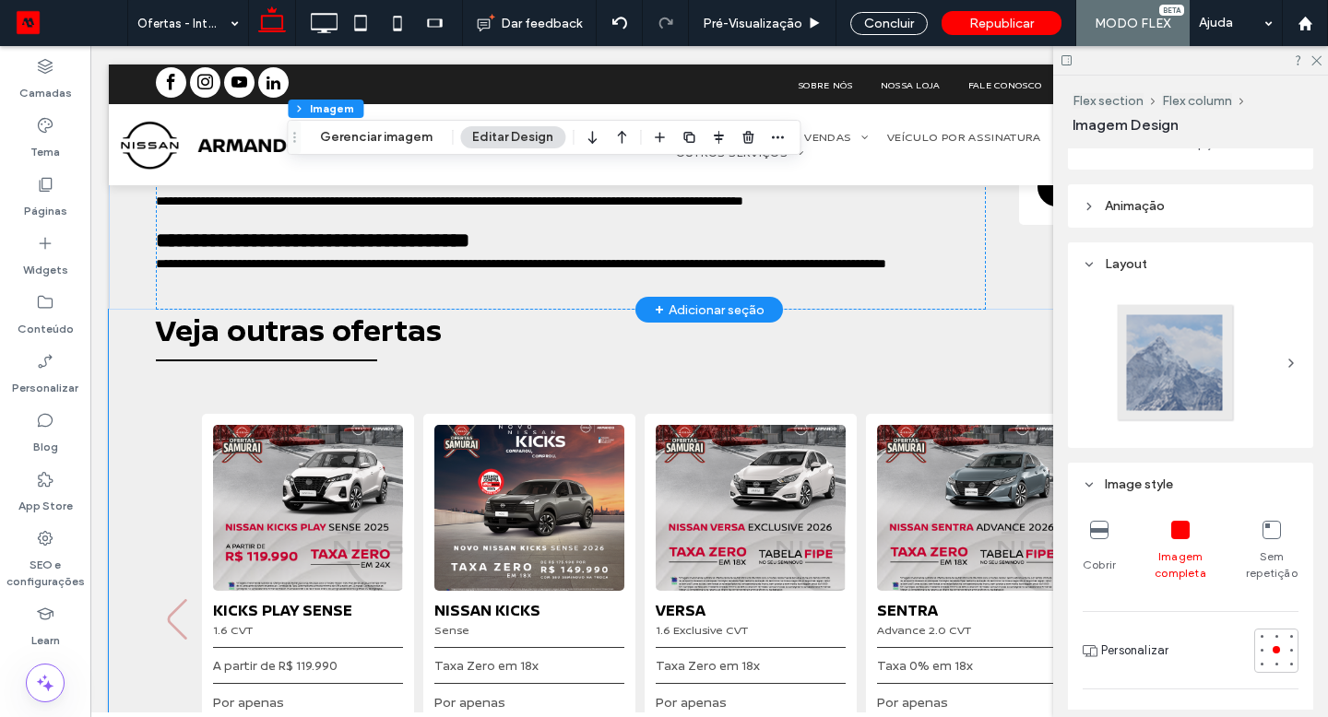
scroll to position [868, 0]
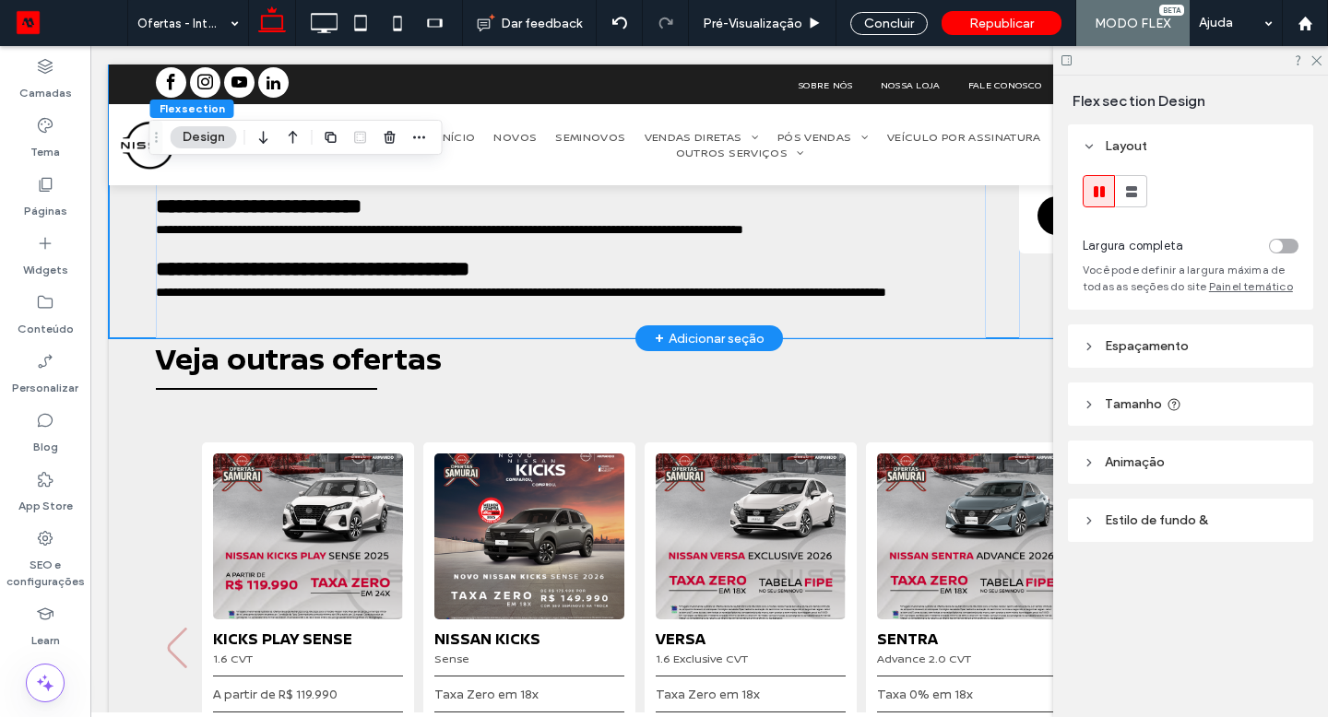
click at [749, 343] on div "+ Adicionar seção" at bounding box center [710, 338] width 110 height 20
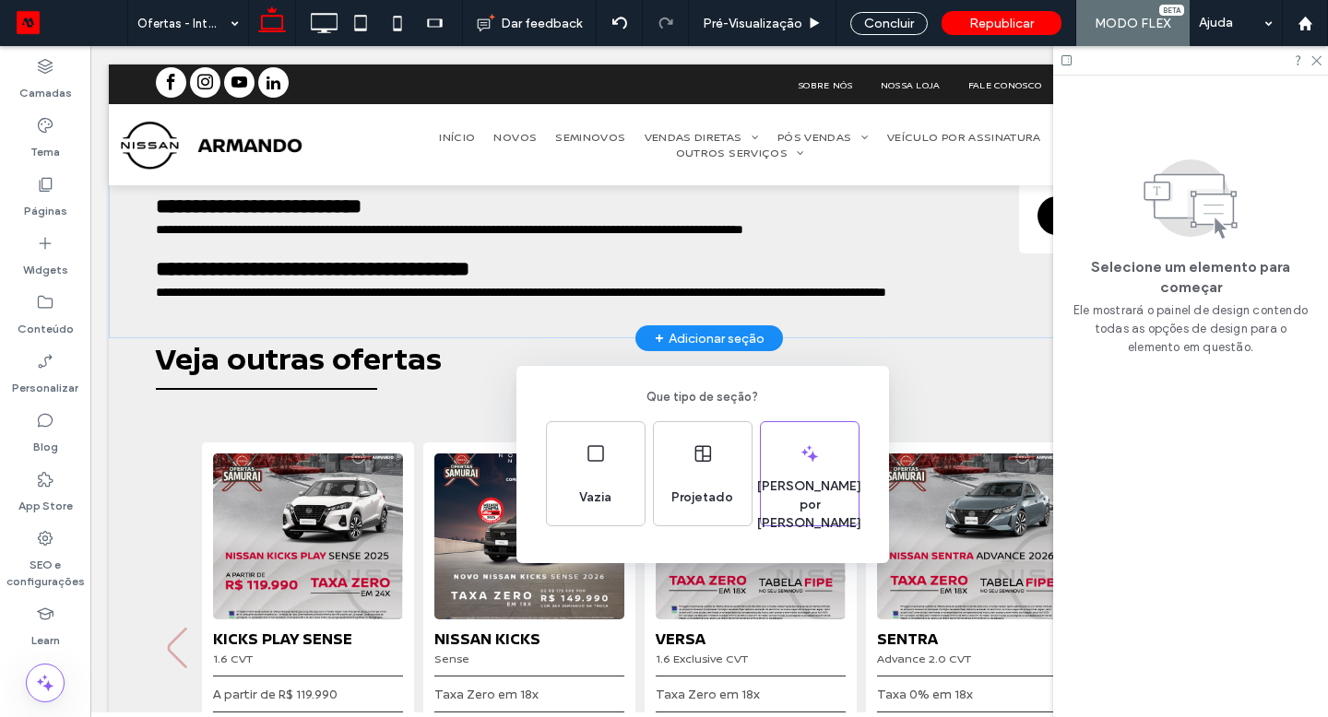
click at [609, 491] on span "Vazia" at bounding box center [595, 498] width 47 height 18
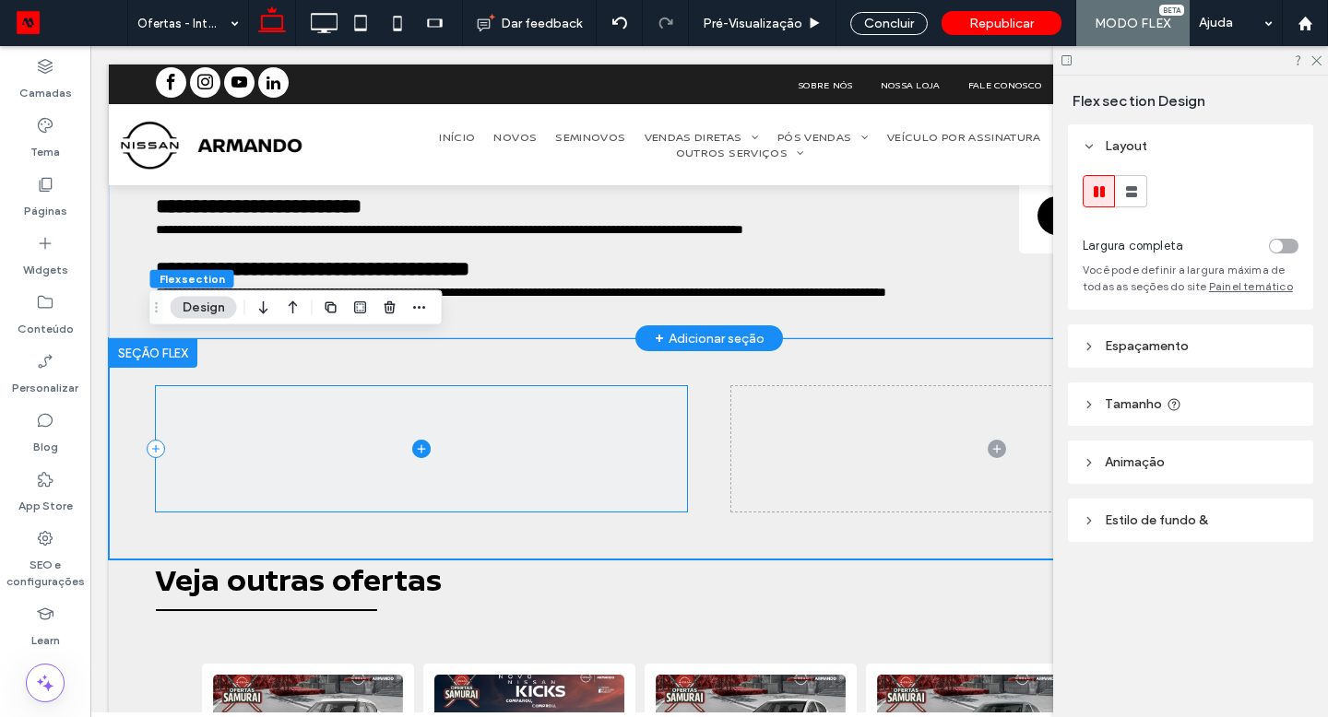
click at [1140, 195] on div at bounding box center [1130, 191] width 30 height 30
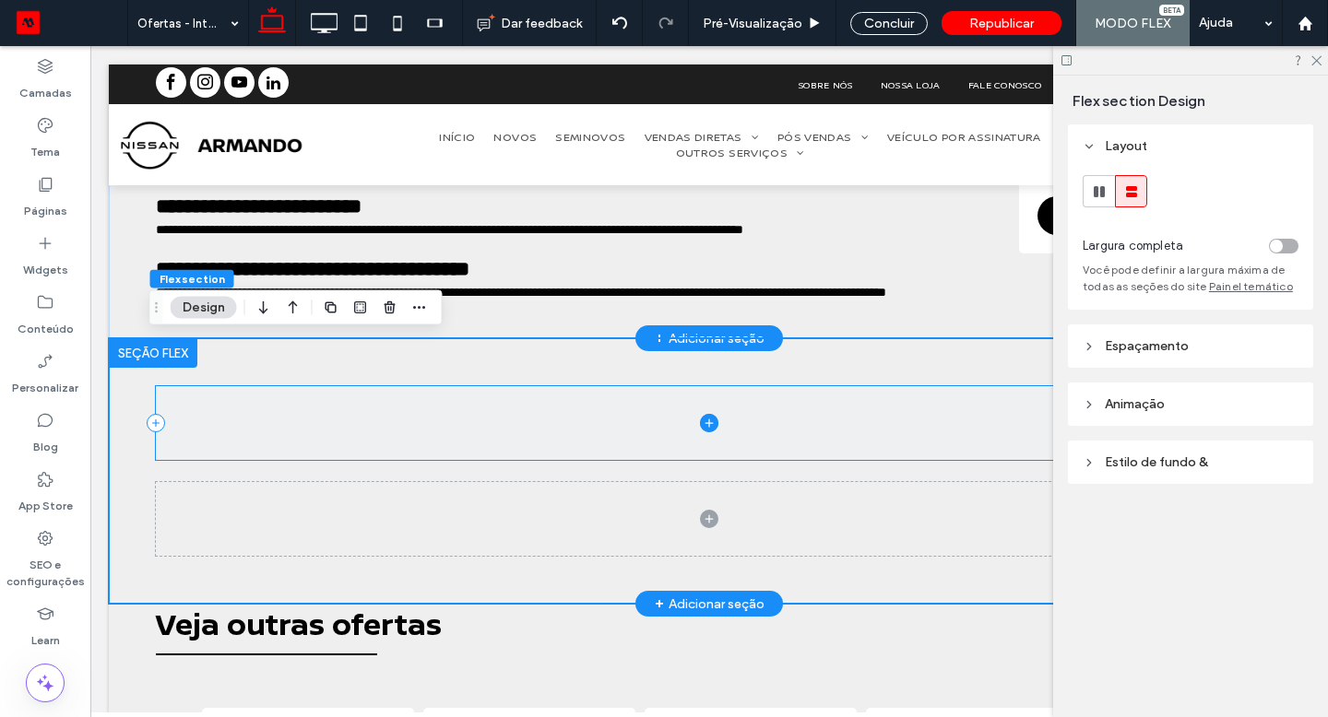
drag, startPoint x: 283, startPoint y: 554, endPoint x: 702, endPoint y: 419, distance: 439.9
click at [702, 419] on div at bounding box center [709, 423] width 1106 height 74
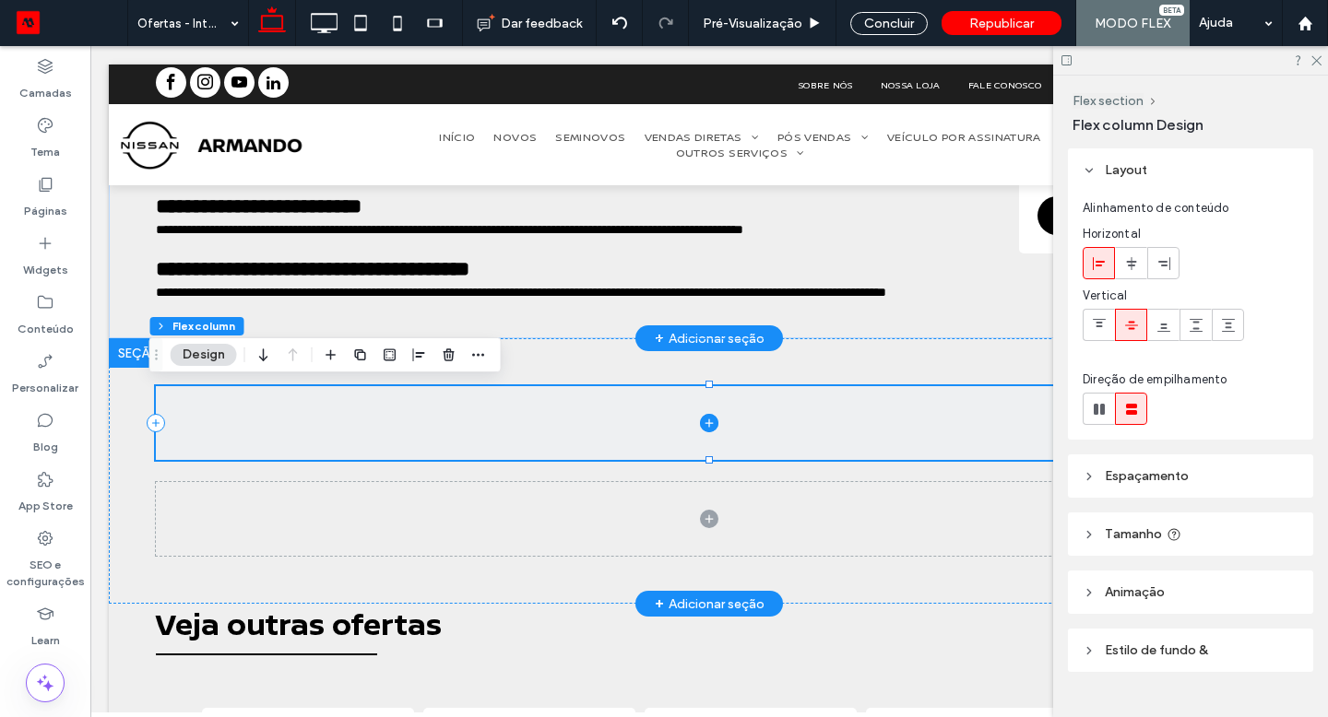
click at [703, 419] on icon at bounding box center [709, 423] width 18 height 18
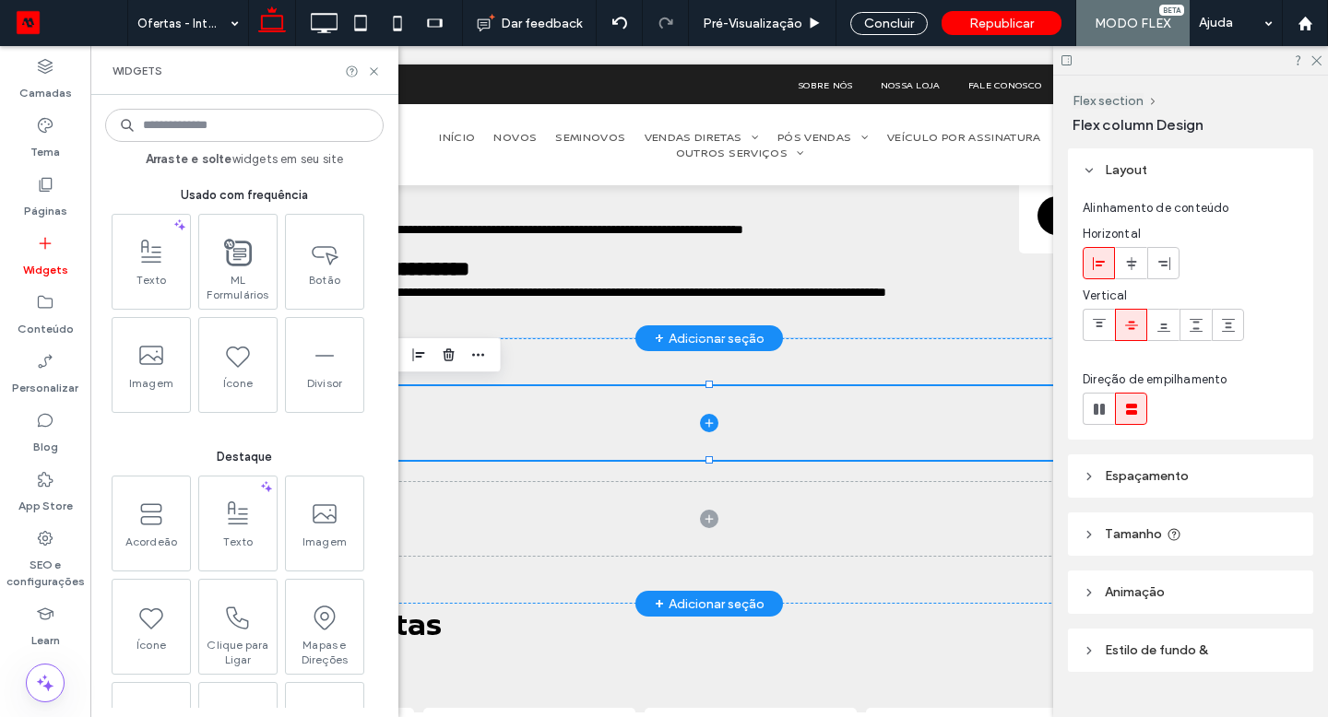
click at [162, 346] on icon at bounding box center [151, 356] width 30 height 30
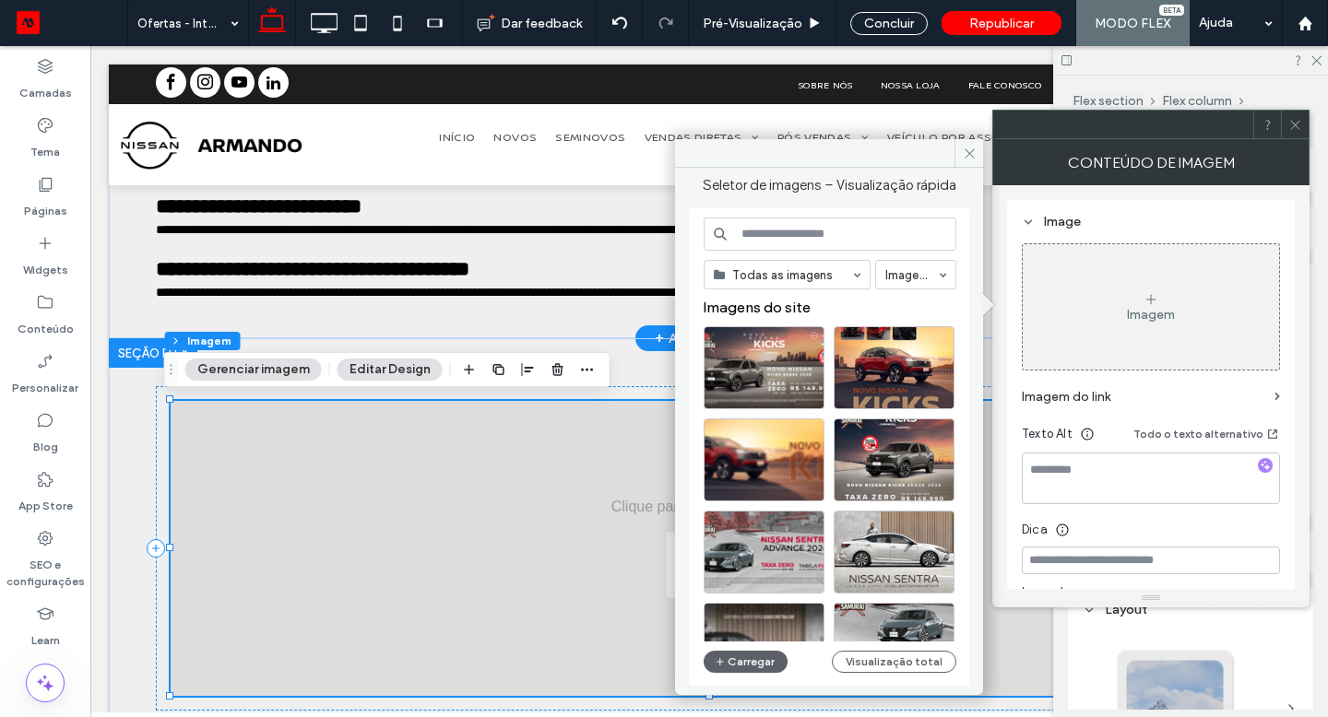
click at [974, 155] on icon at bounding box center [969, 154] width 14 height 14
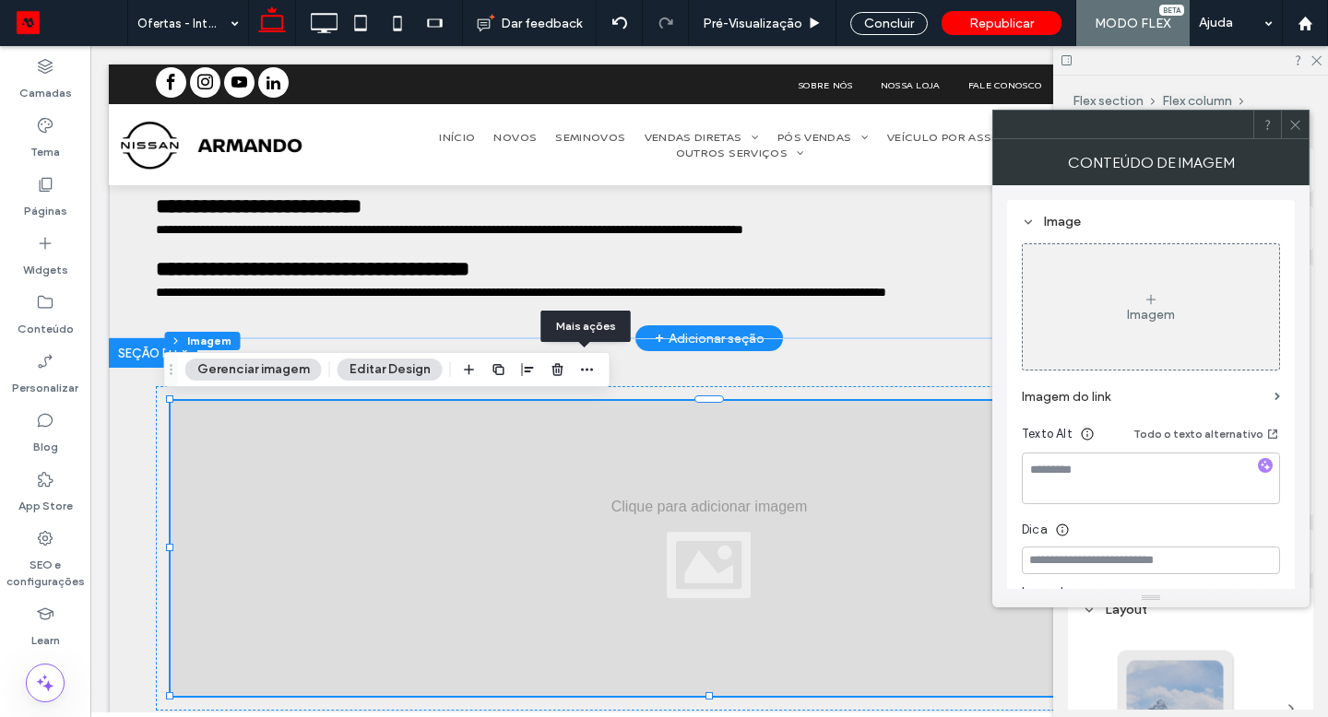
click at [581, 371] on icon "button" at bounding box center [587, 369] width 15 height 15
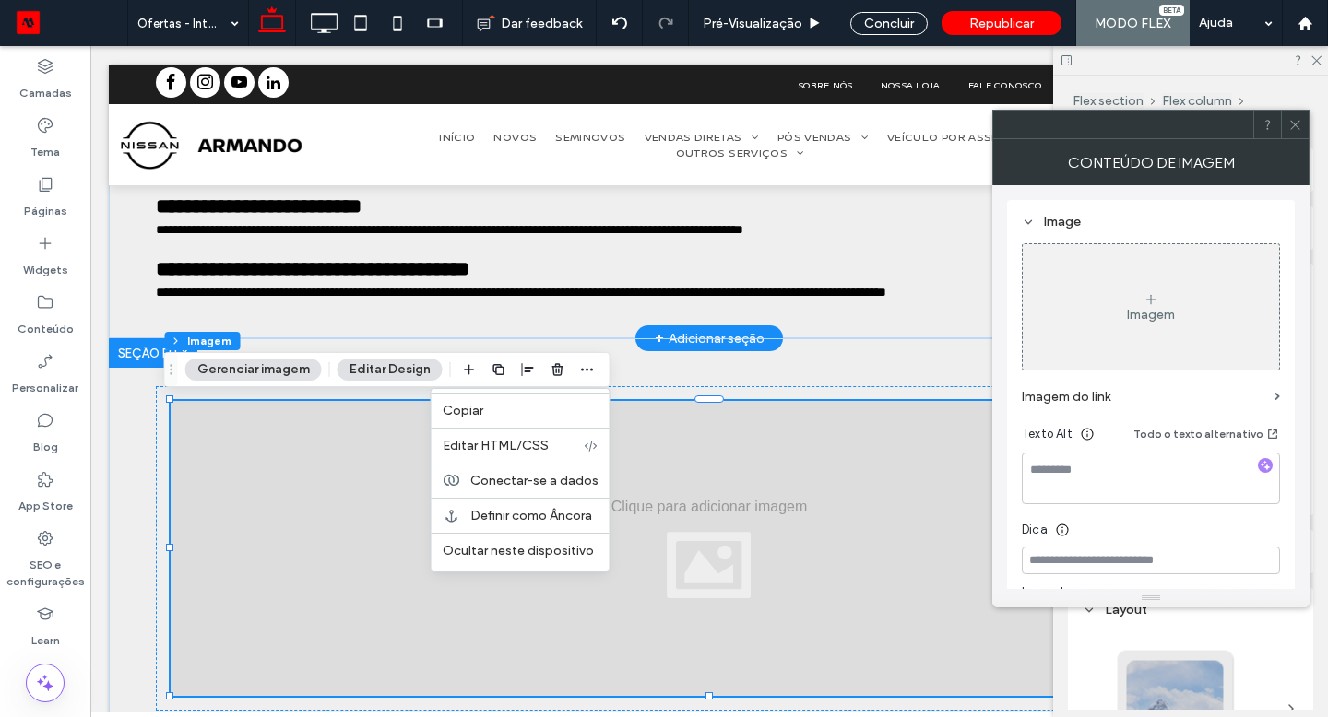
click at [545, 481] on span "Conectar-se a dados" at bounding box center [534, 480] width 128 height 16
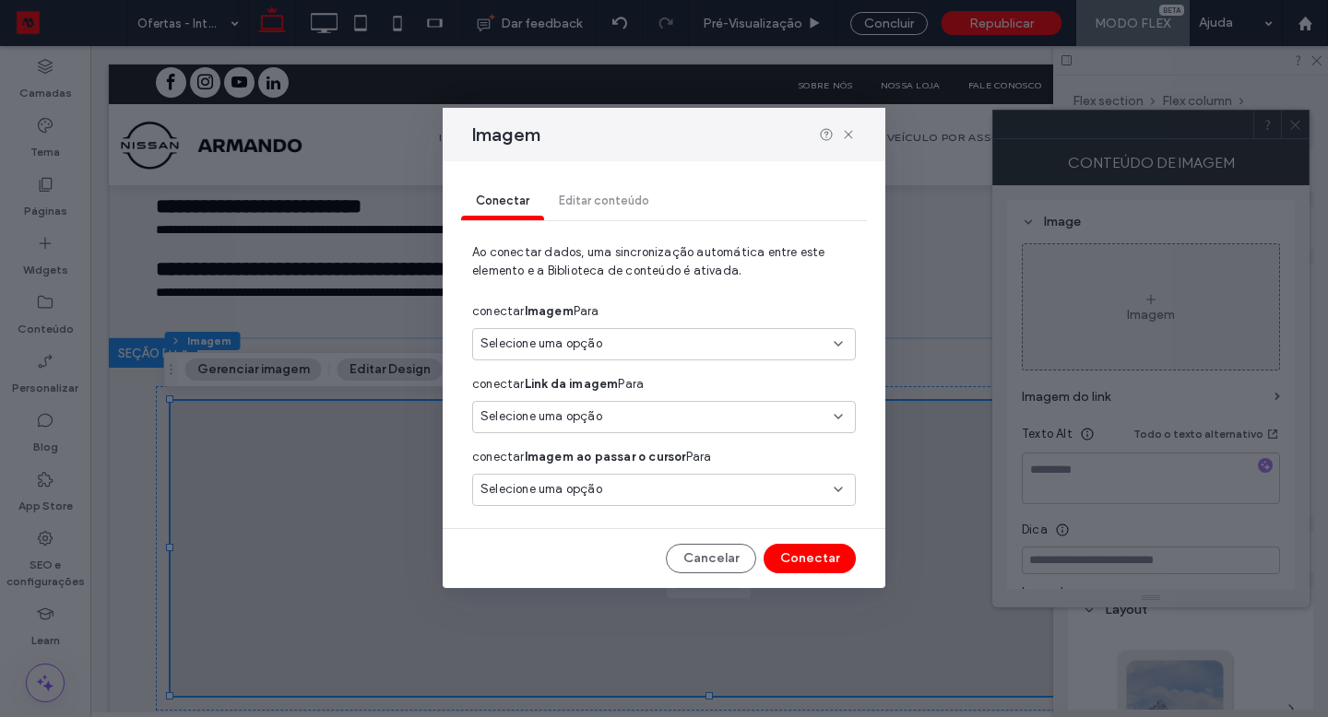
click at [620, 351] on div "Selecione uma opção" at bounding box center [652, 344] width 345 height 18
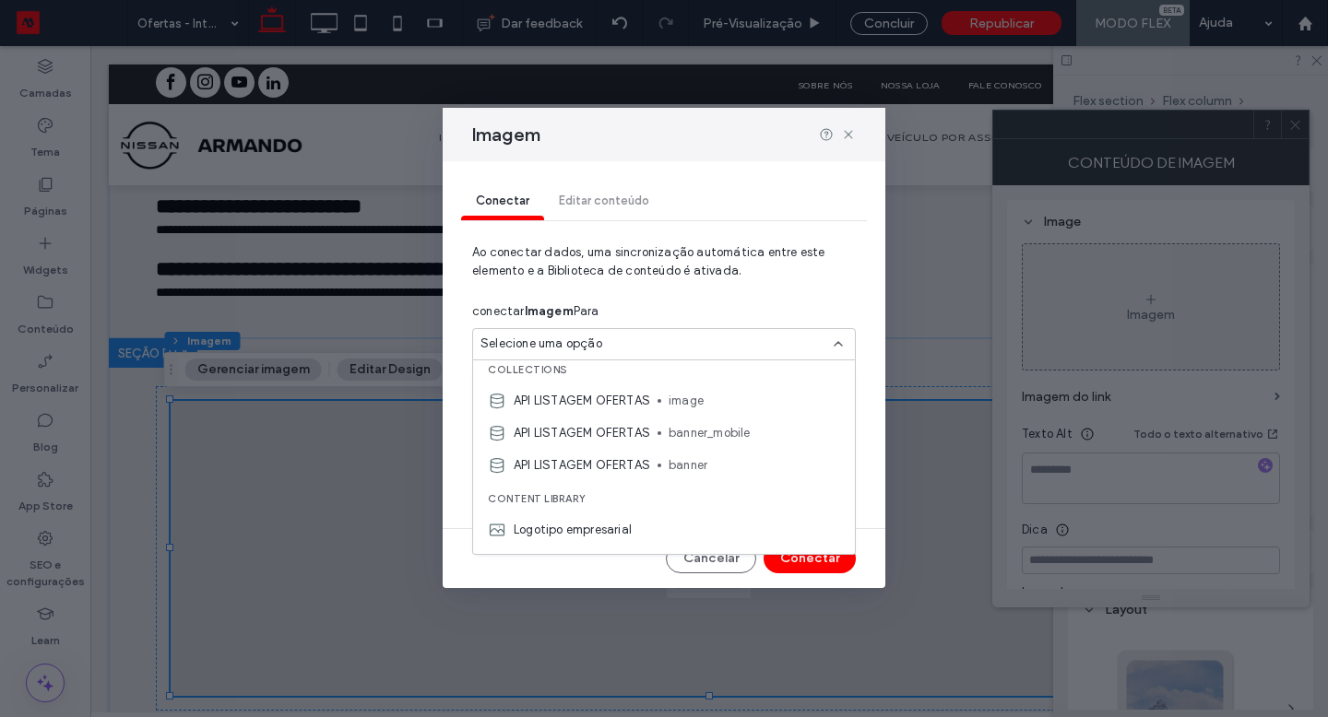
scroll to position [0, 0]
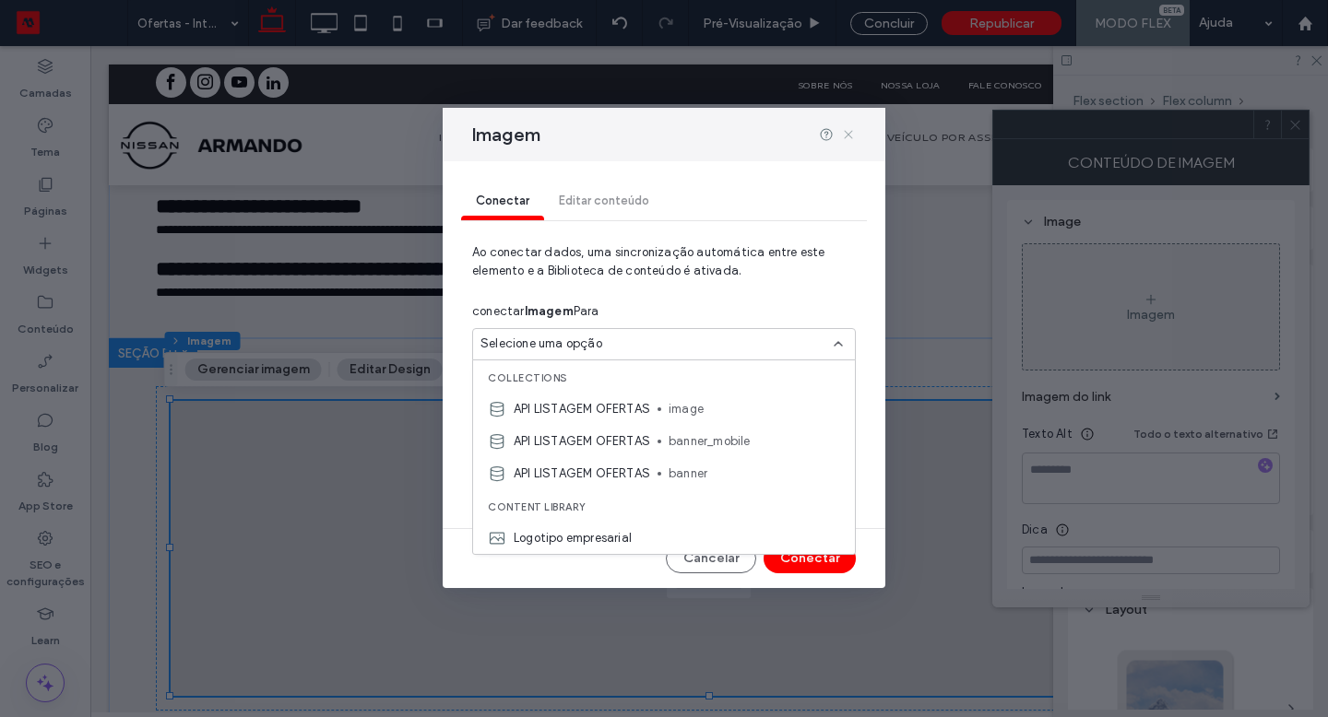
click at [845, 134] on icon at bounding box center [848, 134] width 15 height 15
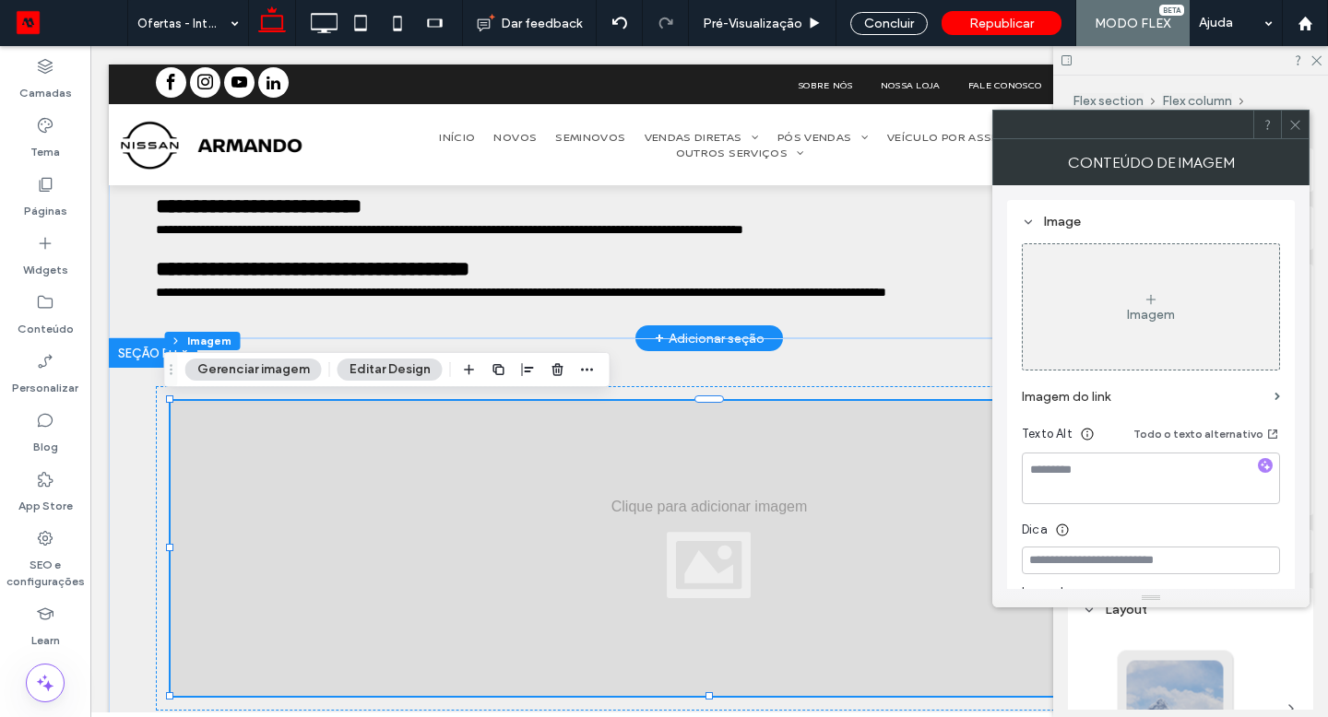
click at [25, 322] on label "Conteúdo" at bounding box center [46, 325] width 56 height 26
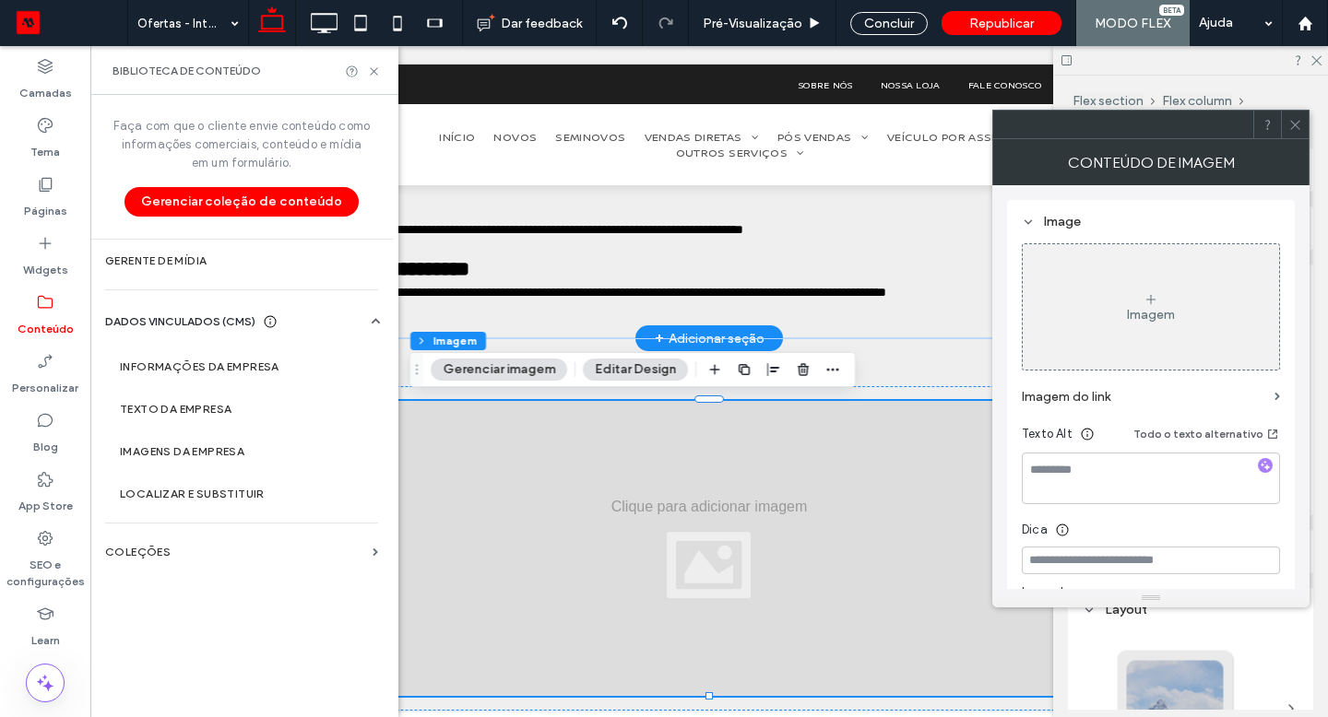
click at [217, 547] on label "COLEÇÕES" at bounding box center [235, 552] width 260 height 13
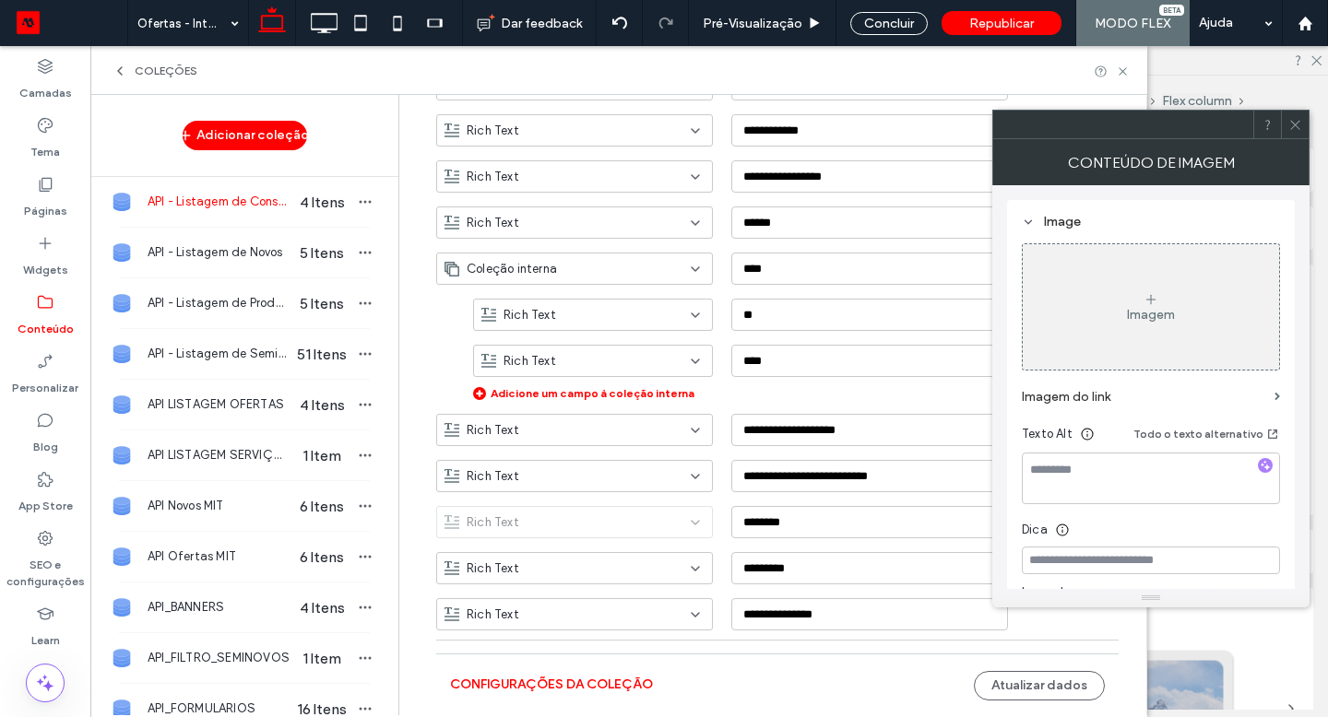
scroll to position [1001, 0]
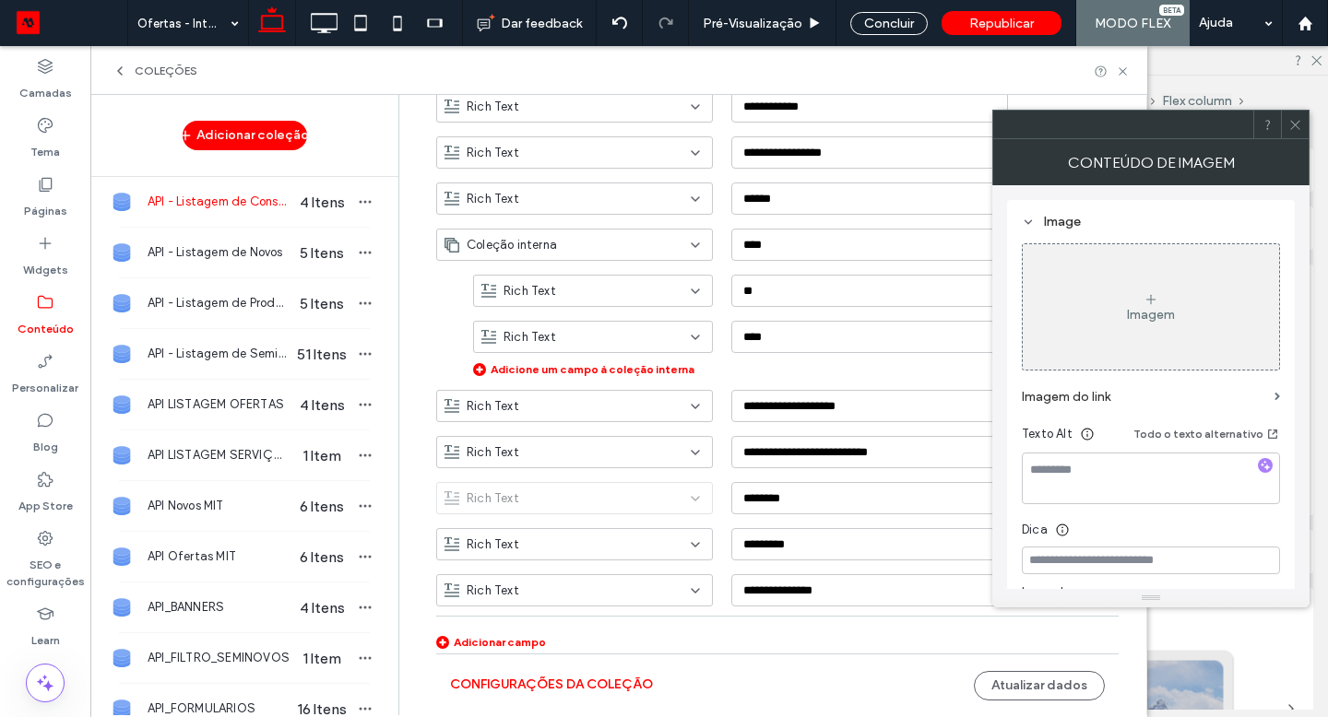
click at [476, 635] on div "Adicionar campo" at bounding box center [491, 642] width 110 height 14
click at [623, 637] on div "Rich Text" at bounding box center [563, 636] width 238 height 18
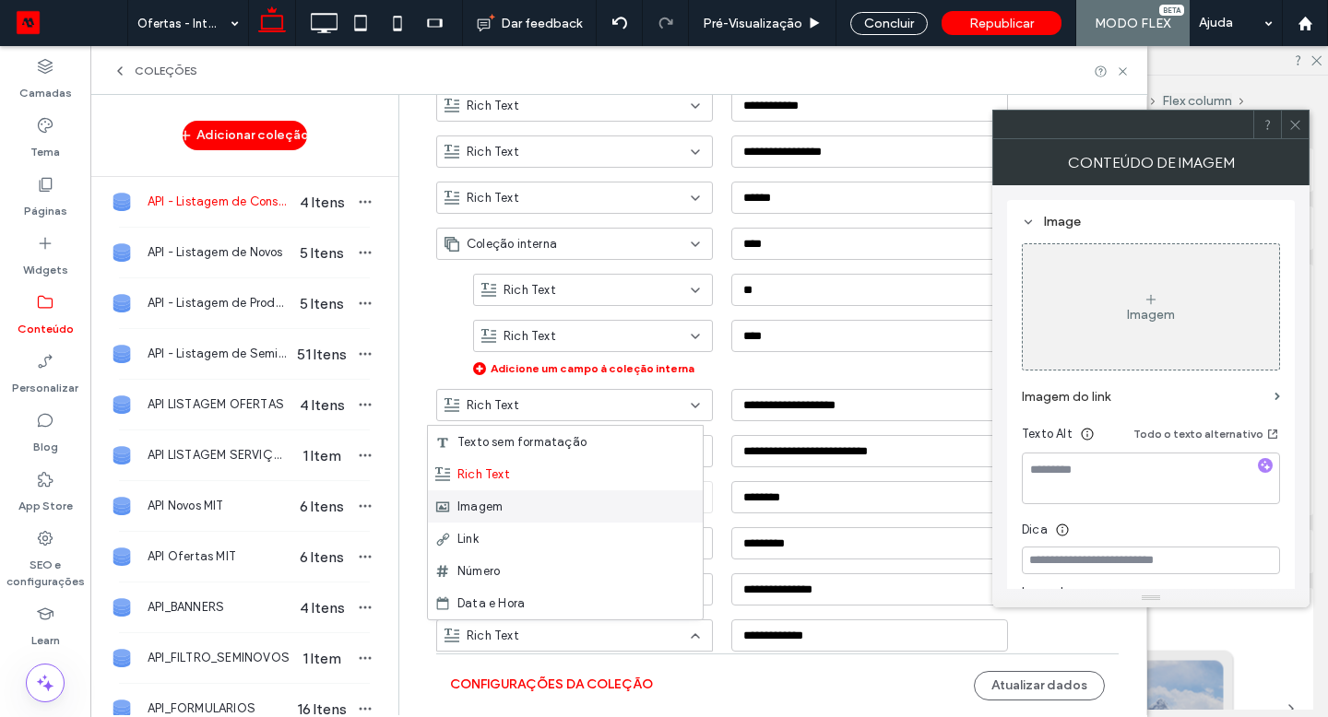
click at [532, 507] on div "Imagem" at bounding box center [565, 506] width 275 height 32
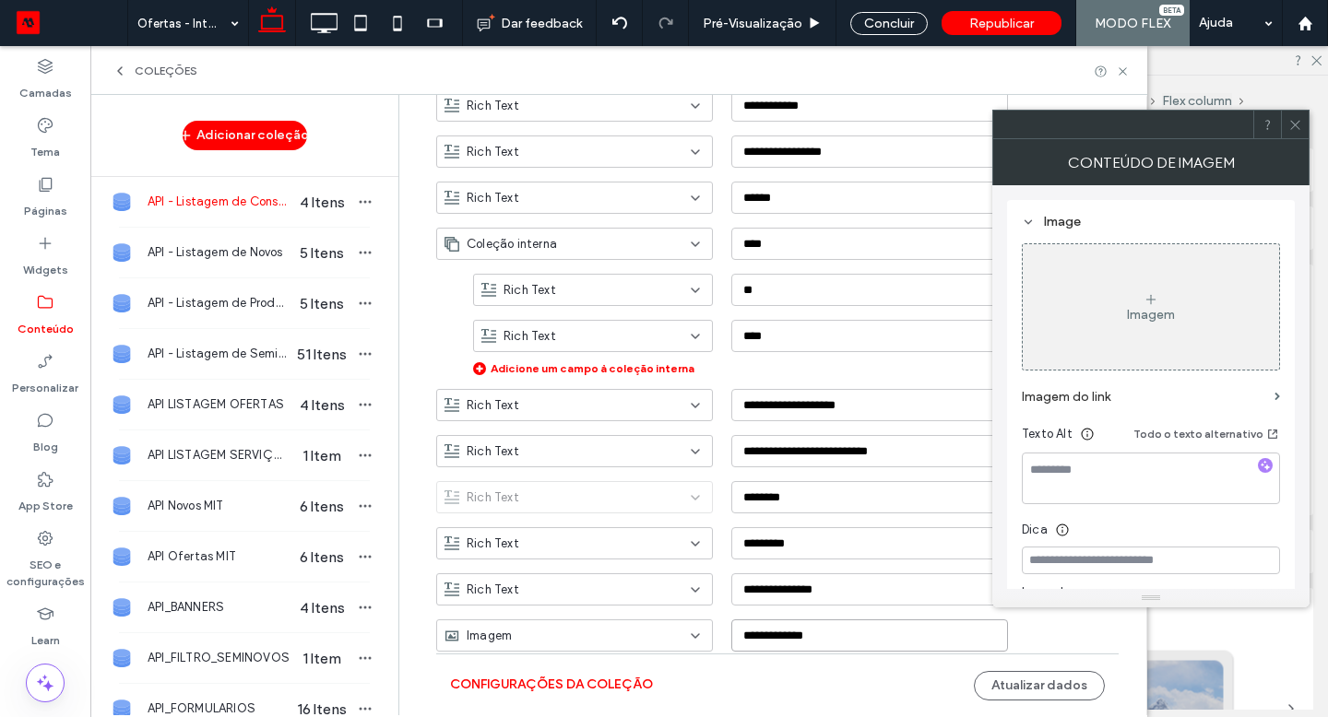
click at [853, 639] on input "**********" at bounding box center [869, 636] width 277 height 32
paste input
type input "**********"
click at [1301, 122] on icon at bounding box center [1295, 125] width 14 height 14
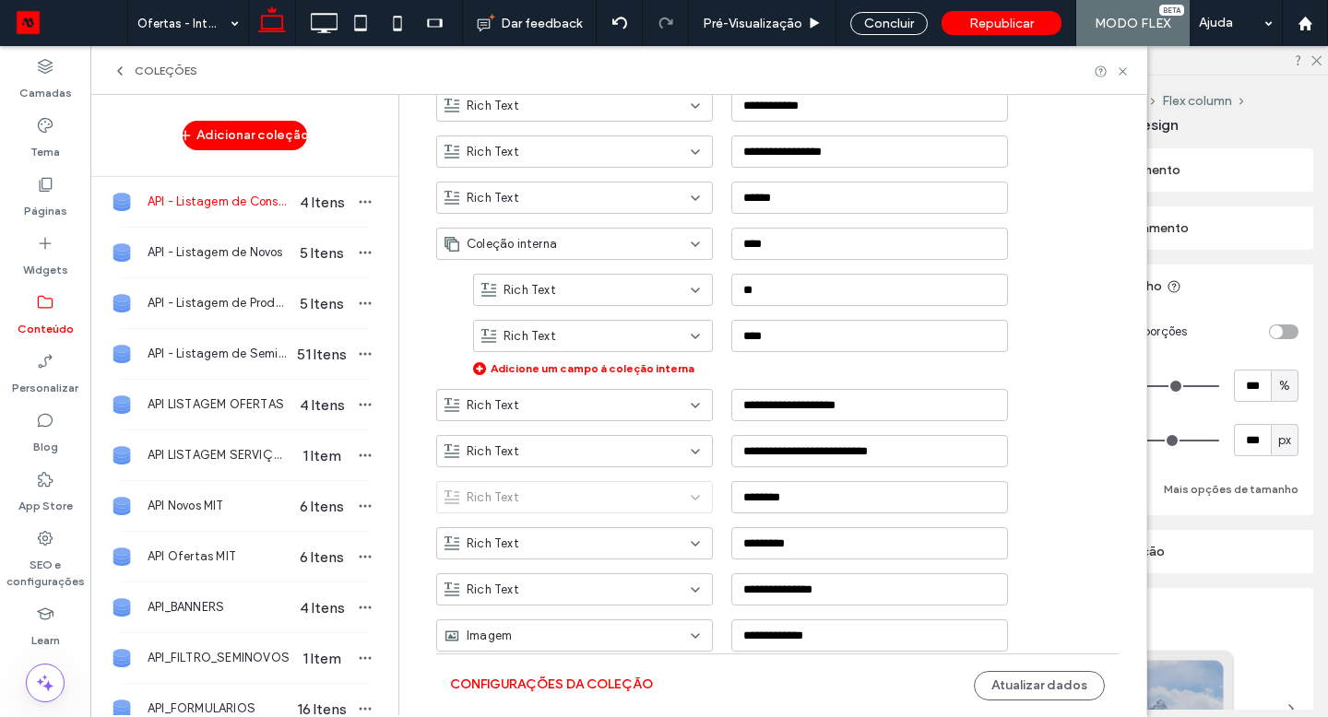
scroll to position [1047, 0]
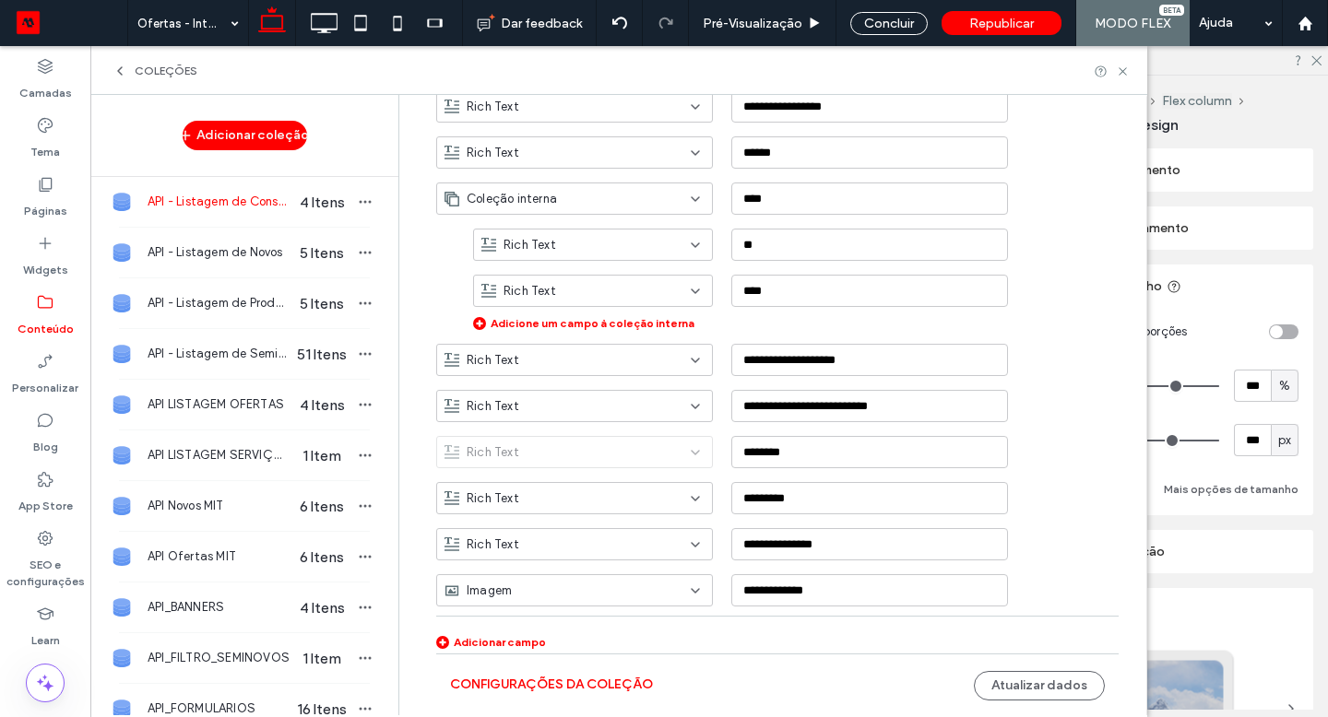
click at [1121, 69] on use at bounding box center [1121, 70] width 7 height 7
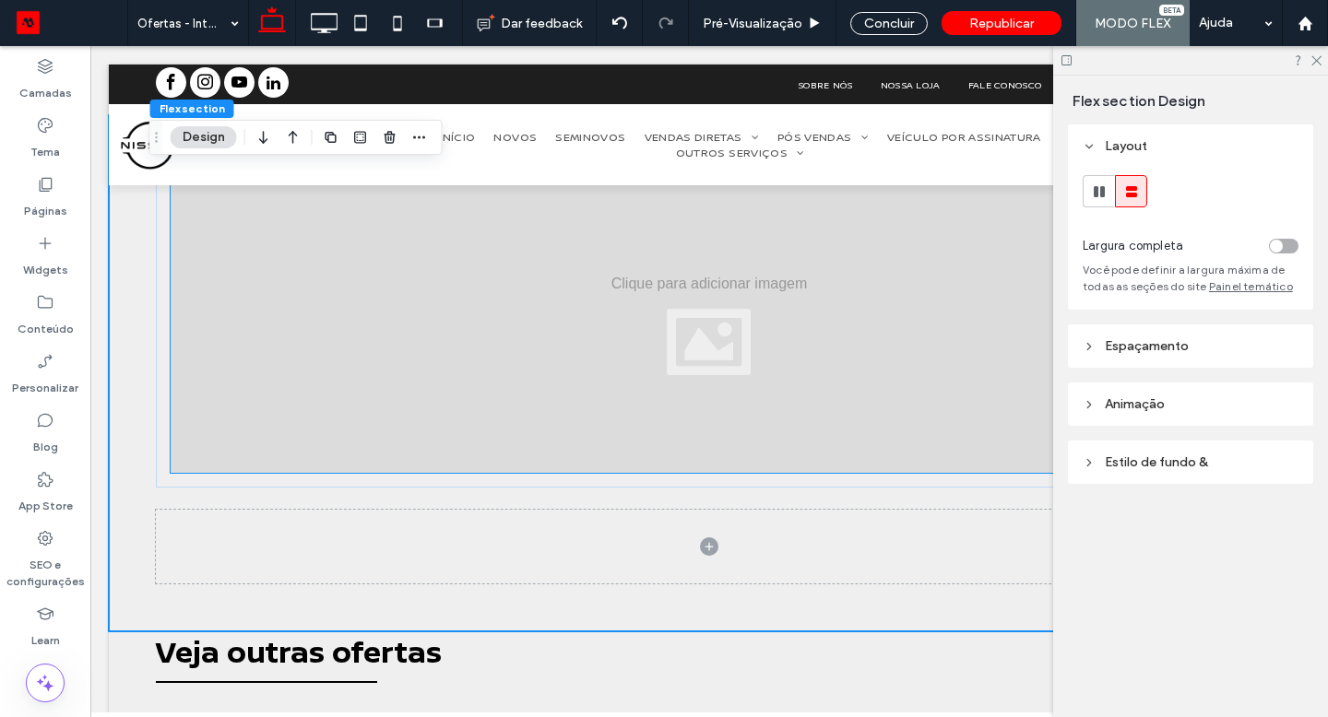
scroll to position [0, 0]
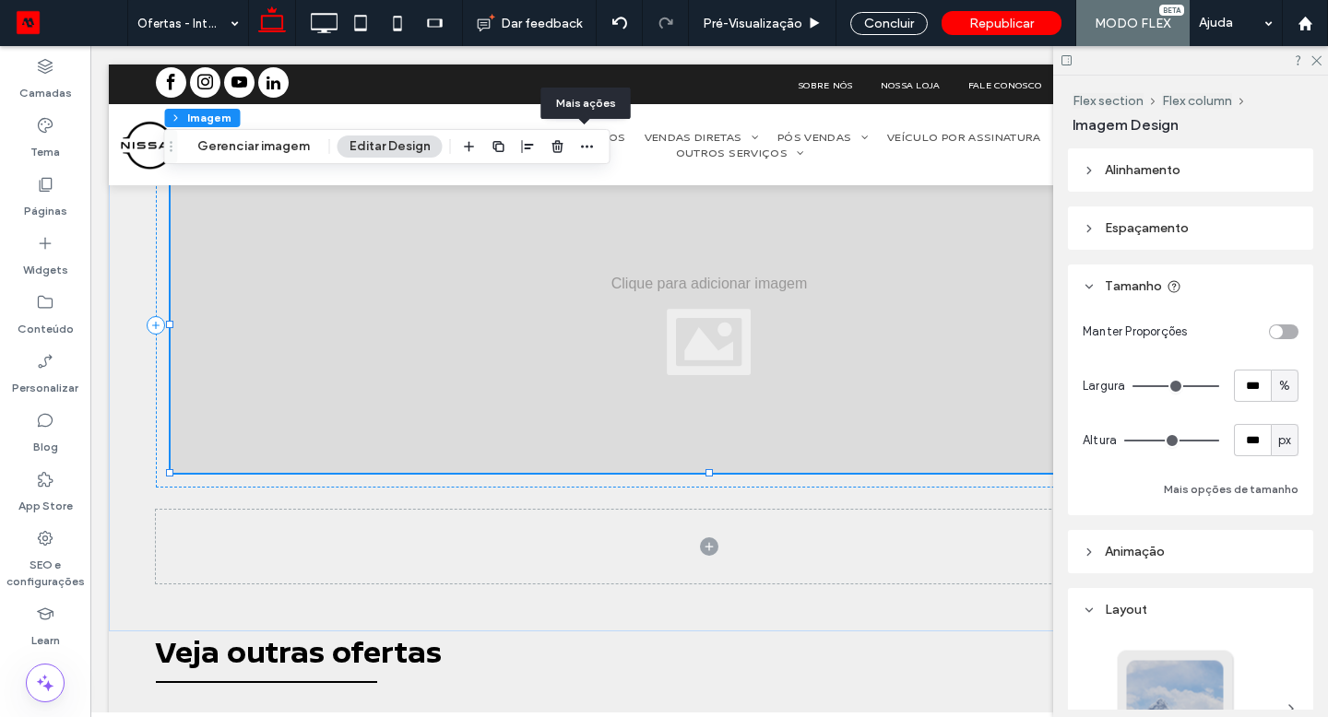
click at [581, 148] on icon "button" at bounding box center [587, 146] width 15 height 15
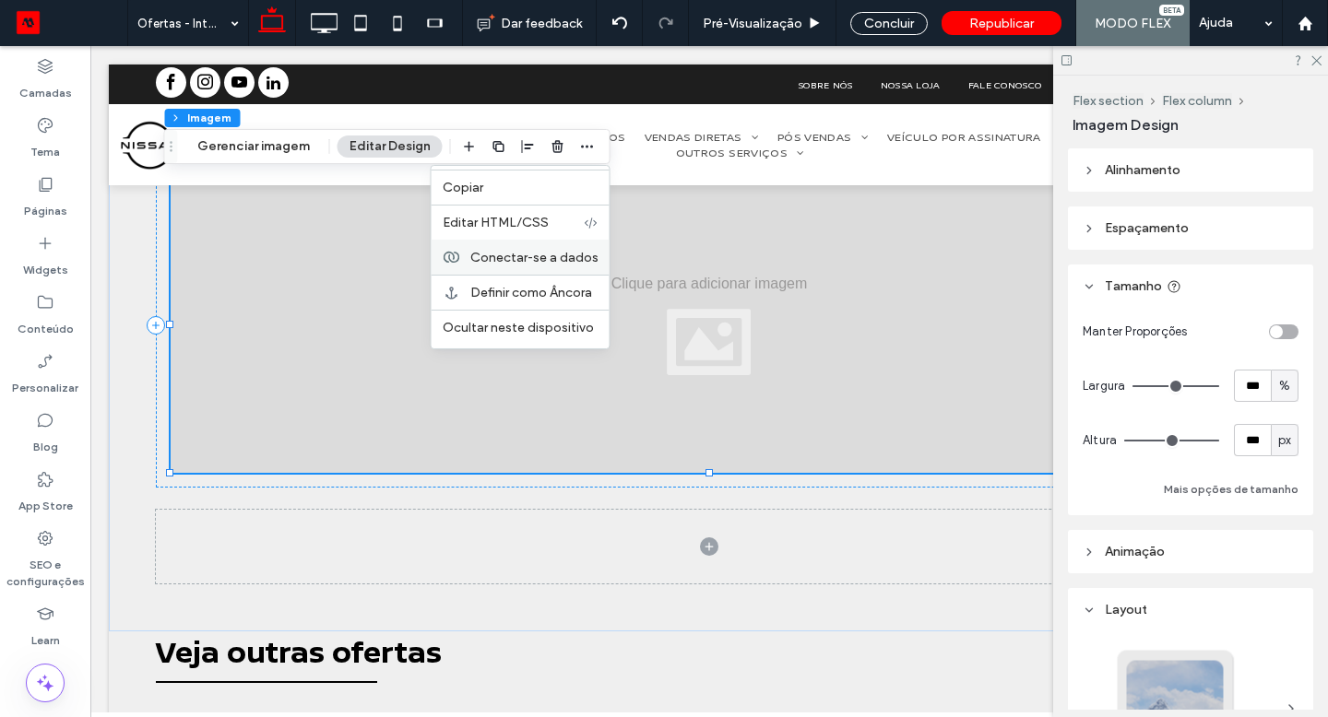
drag, startPoint x: 450, startPoint y: 323, endPoint x: 516, endPoint y: 257, distance: 93.2
click at [516, 257] on span "Conectar-se a dados" at bounding box center [534, 257] width 128 height 16
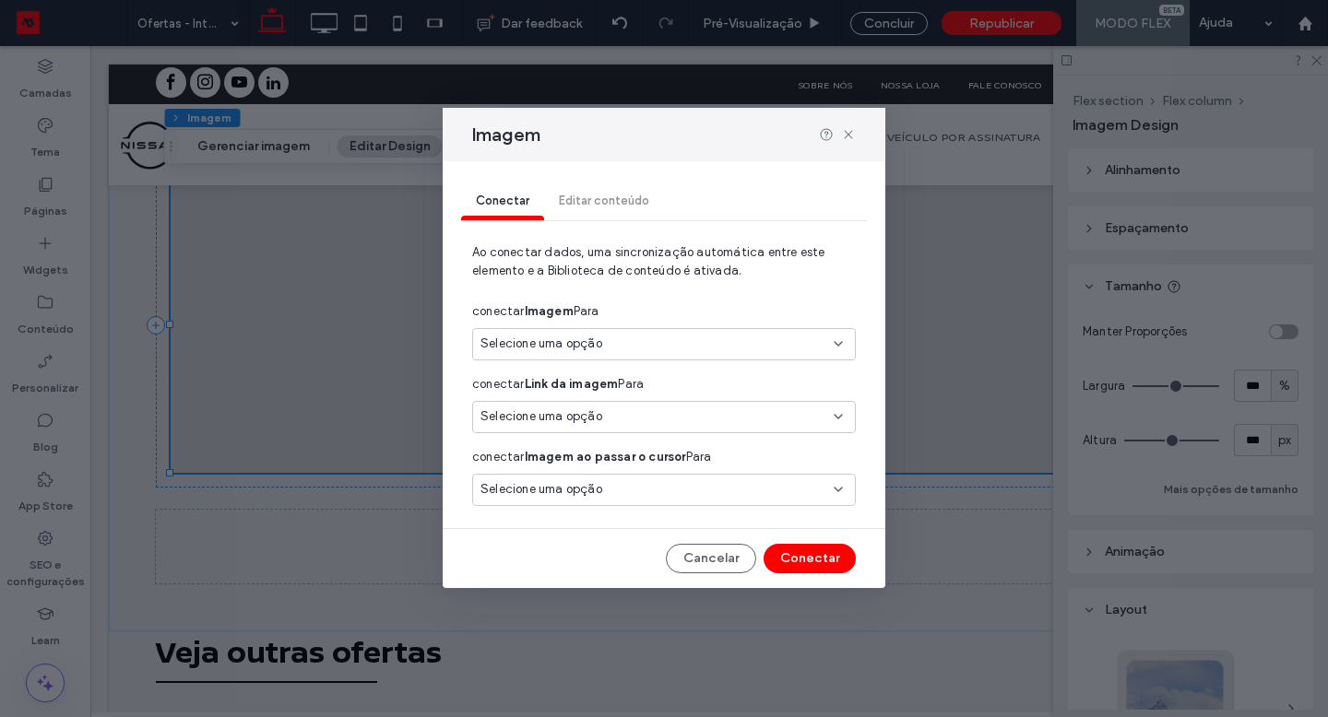
click at [572, 340] on span "Selecione uma opção" at bounding box center [541, 344] width 122 height 18
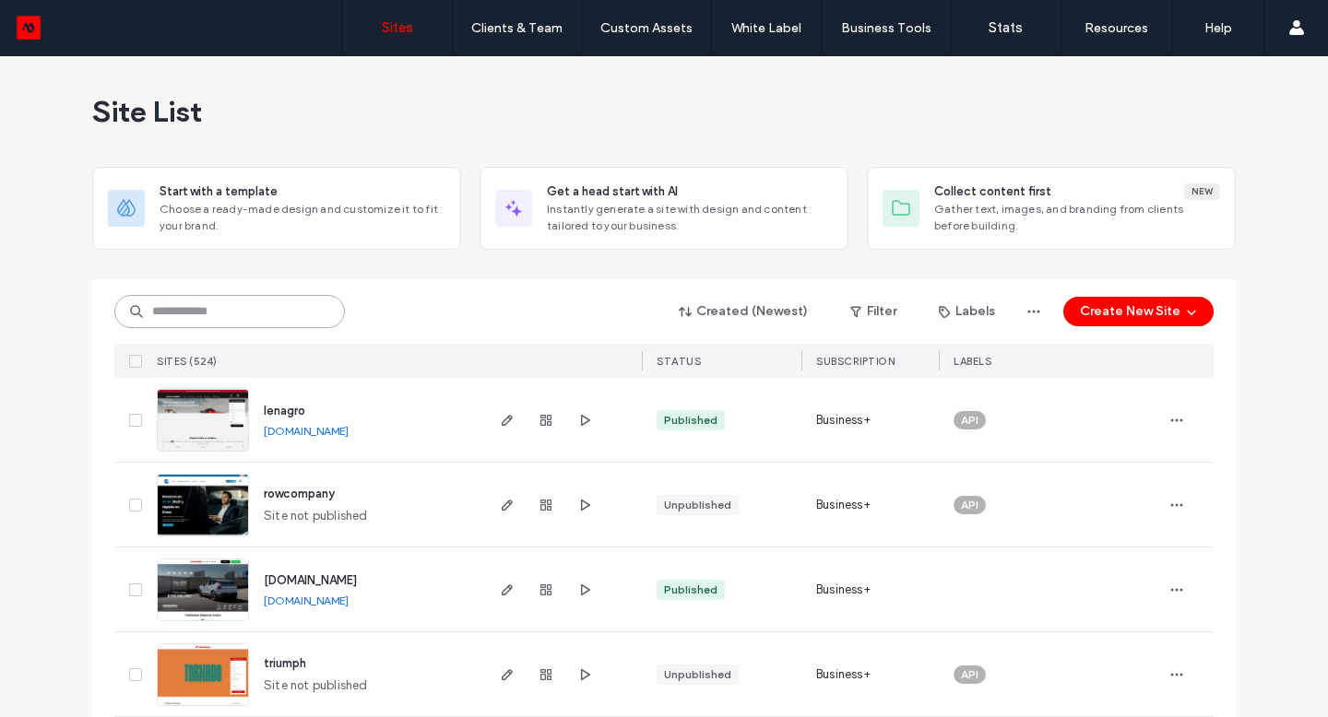
click at [191, 312] on input at bounding box center [229, 311] width 230 height 33
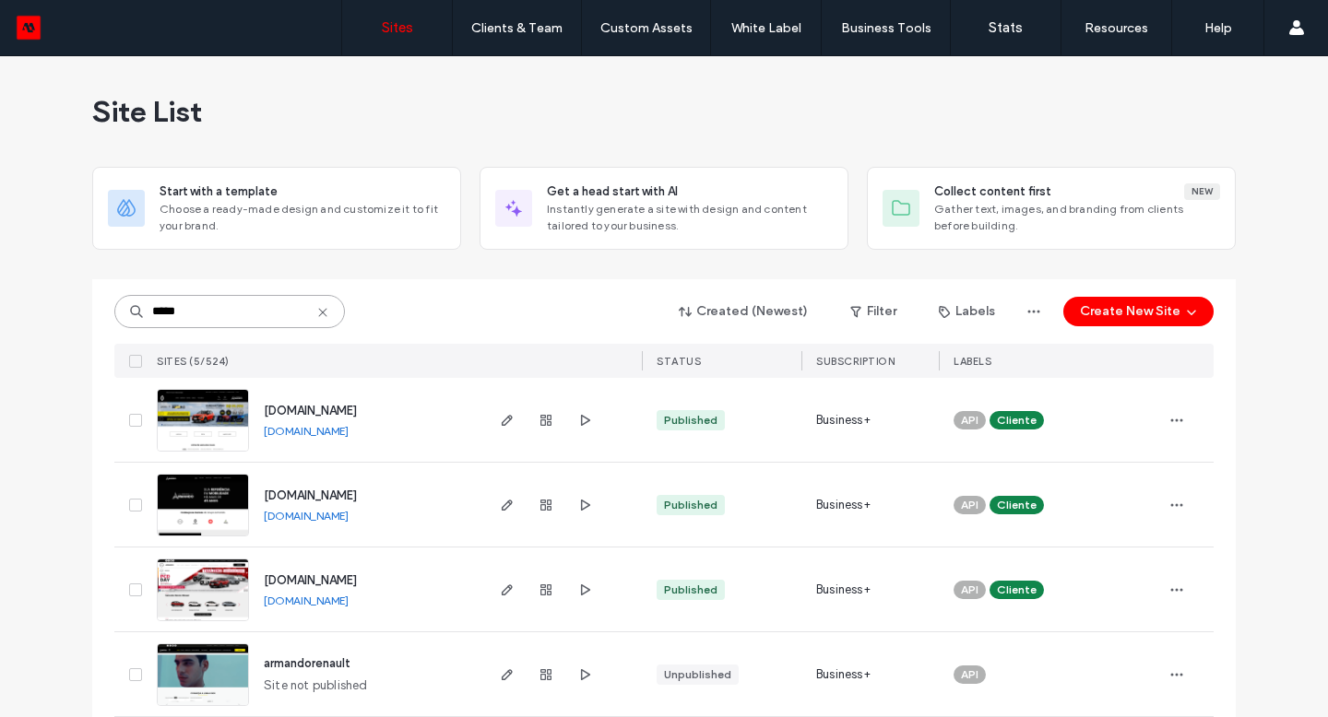
type input "*****"
click at [501, 423] on icon "button" at bounding box center [507, 420] width 15 height 15
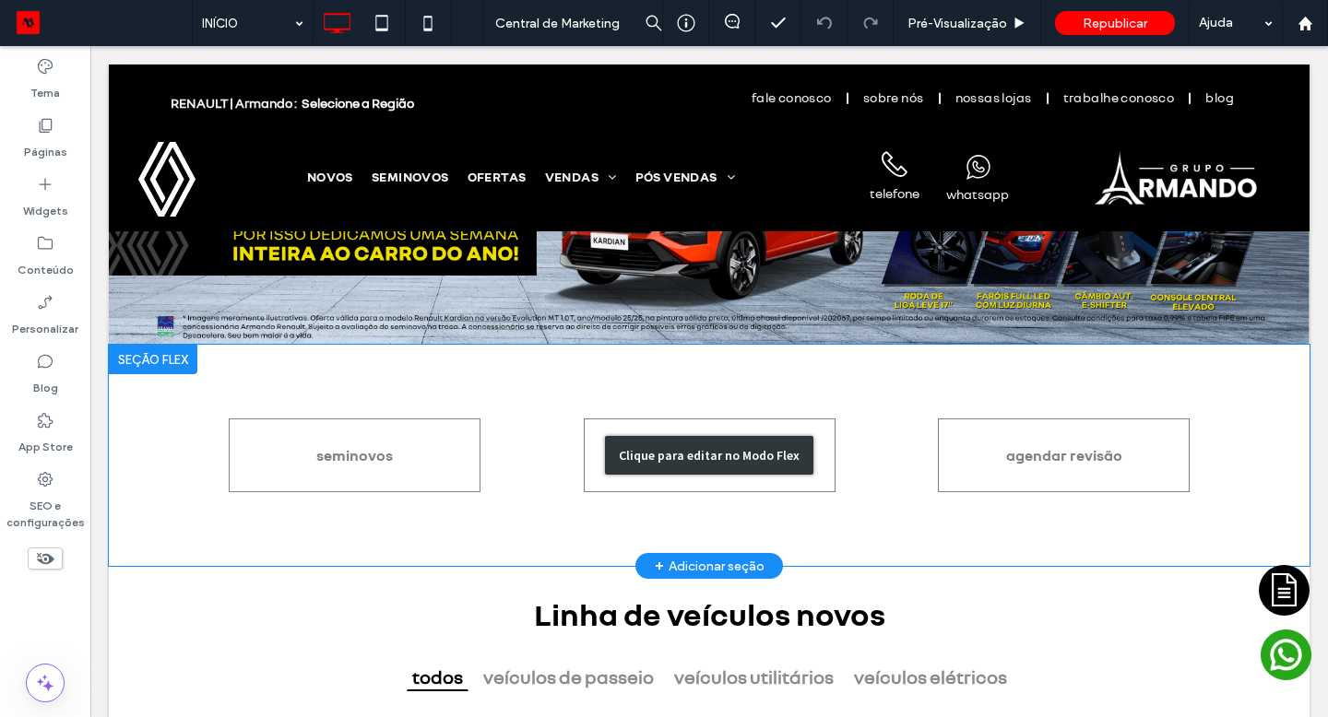
scroll to position [306, 0]
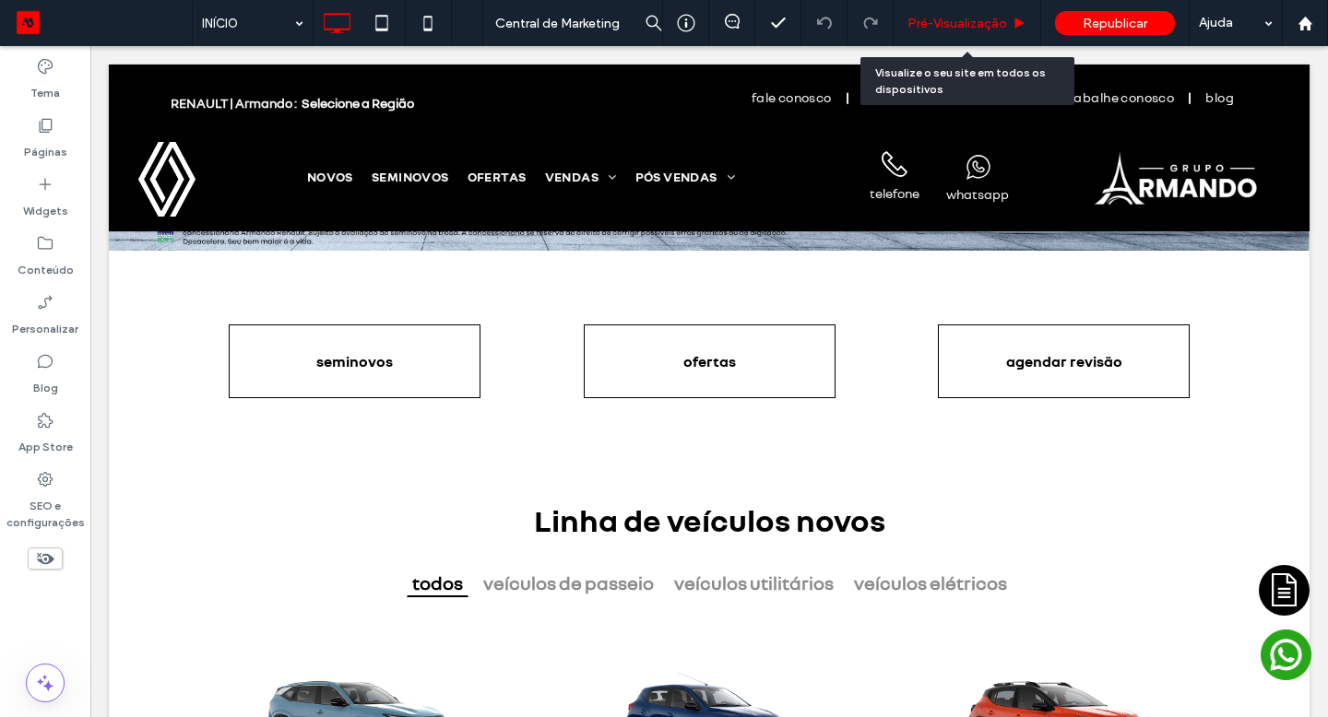
click at [951, 23] on span "Pré-Visualizaçāo" at bounding box center [957, 24] width 100 height 16
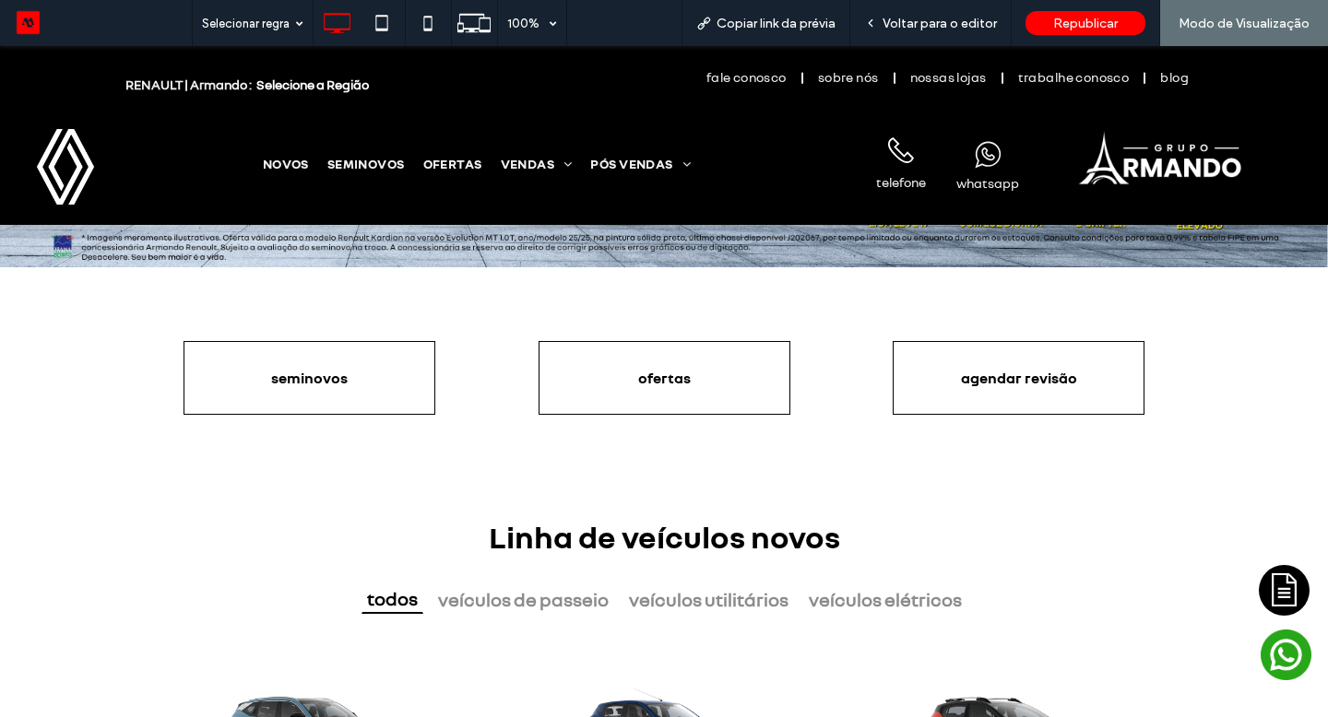
scroll to position [318, 0]
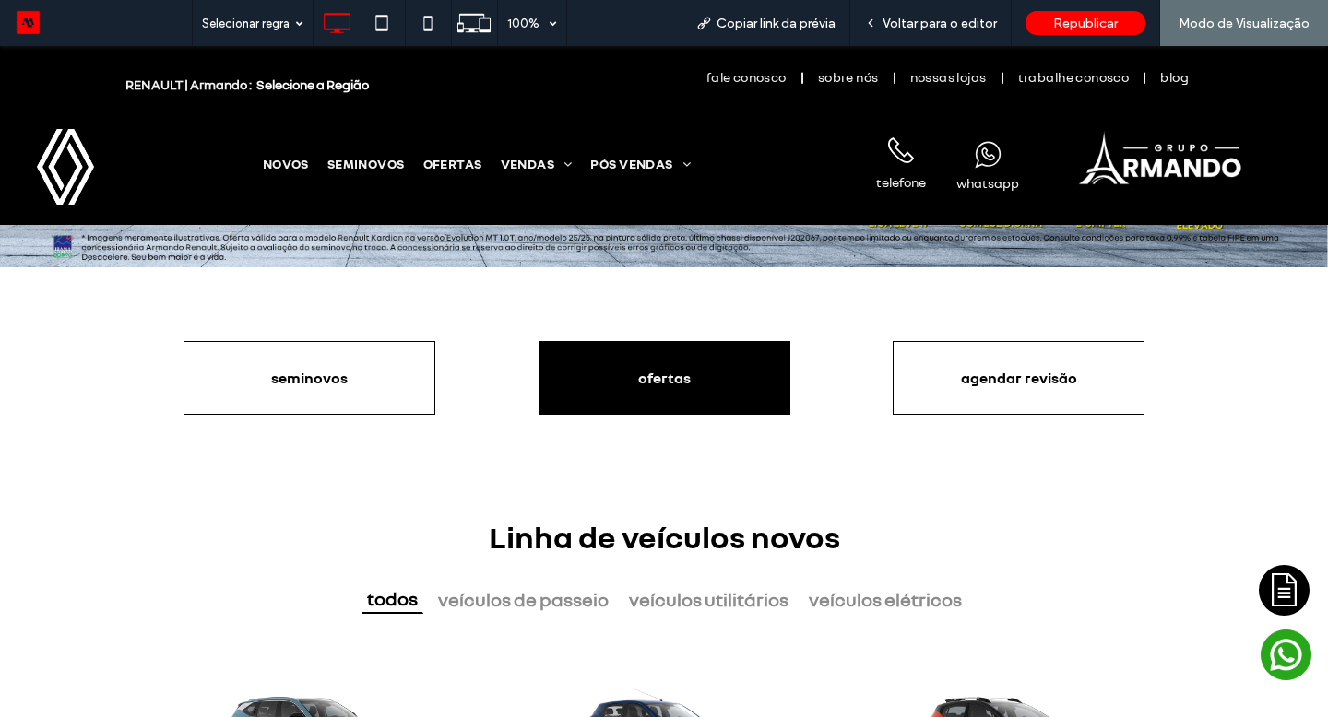
click at [613, 363] on link "ofertas" at bounding box center [664, 378] width 252 height 74
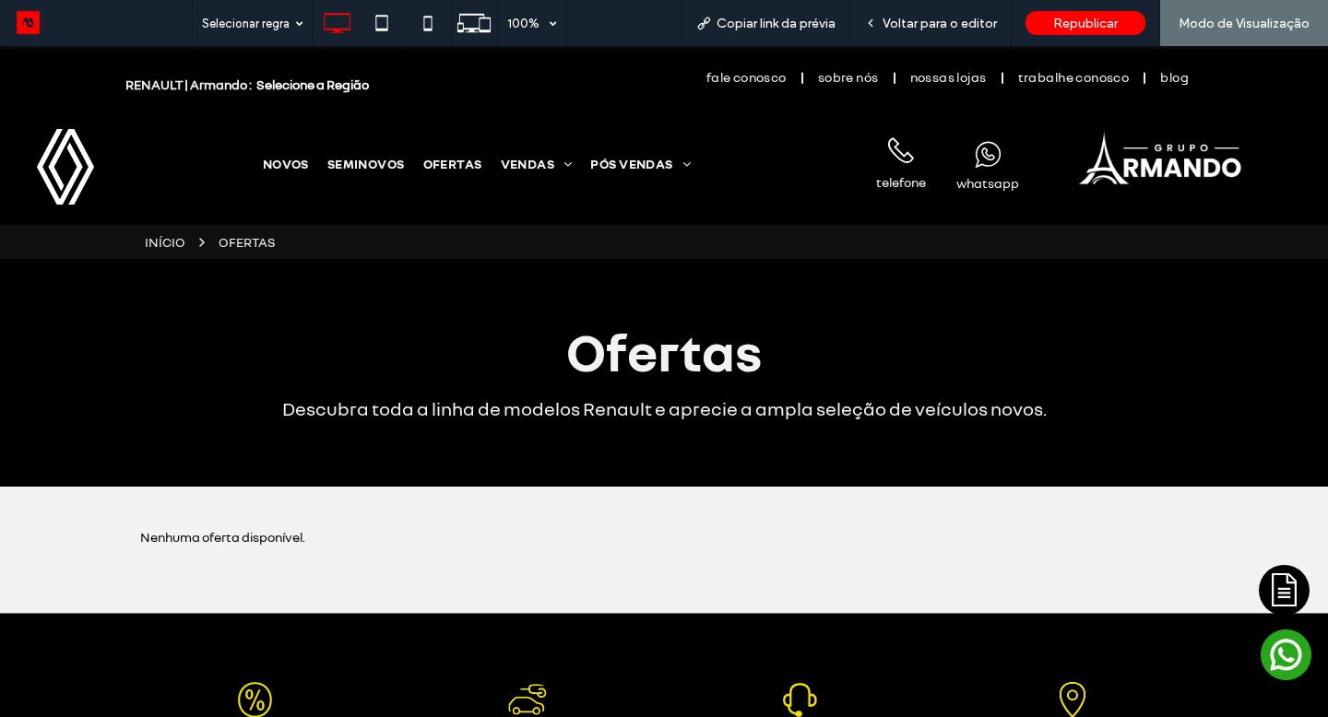
click at [318, 87] on span "Selecione a Região" at bounding box center [312, 85] width 112 height 16
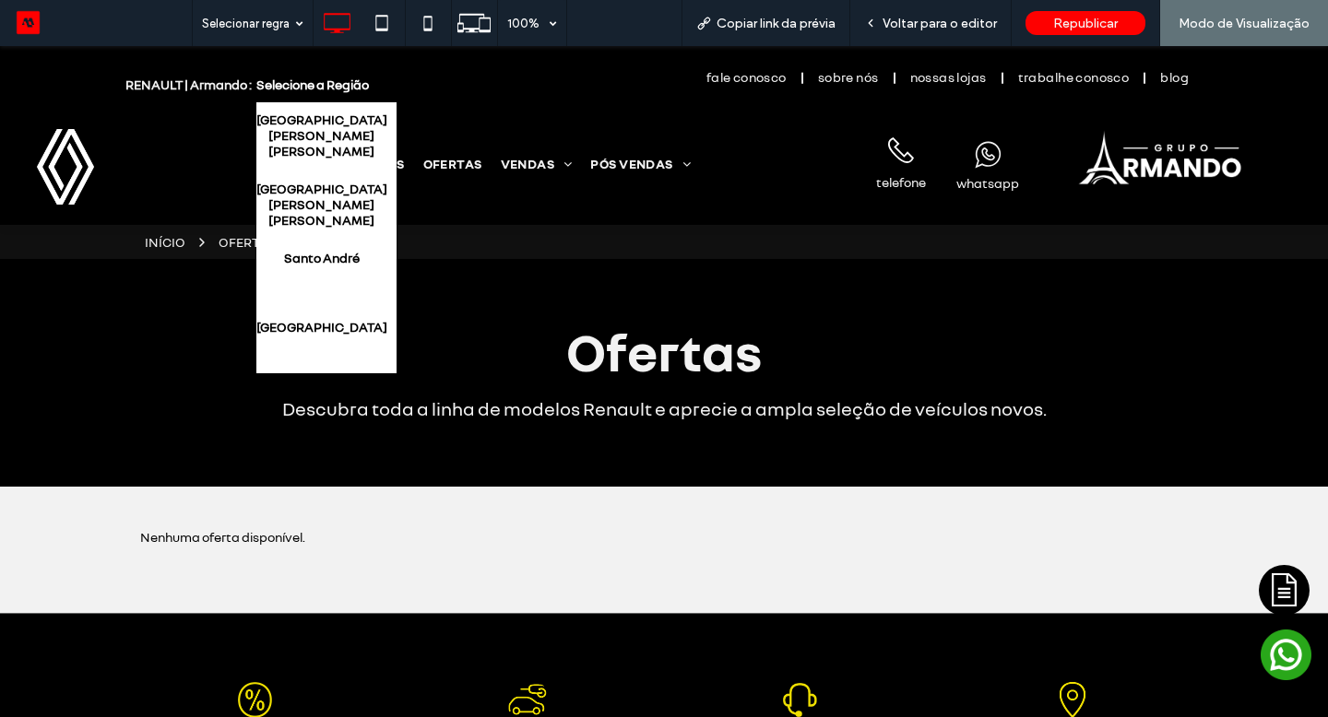
click at [347, 130] on link "São Bernardo do Campo Centro" at bounding box center [321, 136] width 131 height 69
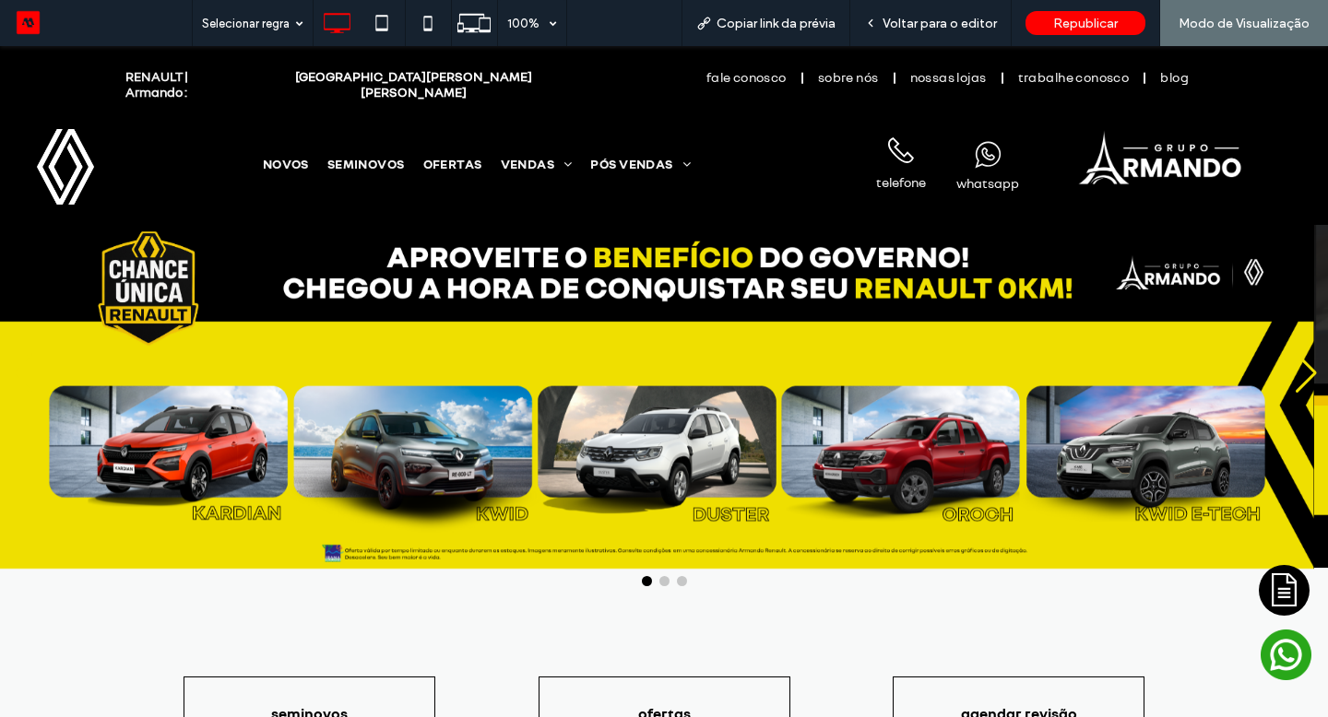
scroll to position [41, 0]
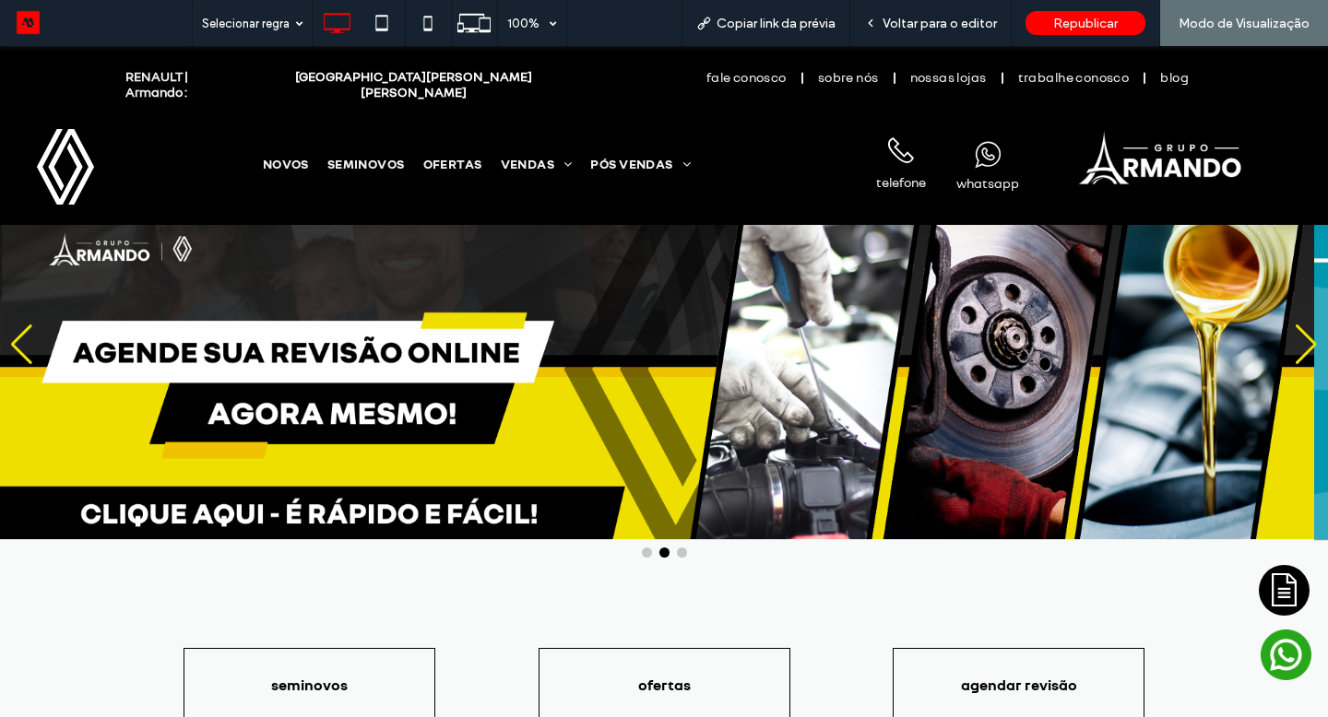
click at [437, 172] on div "NOVOS SEMINOVOS OFERTAS VENDAS VENDAS DIRETAS CNPJ E MICROEMPRESAS PCD CORPO DI…" at bounding box center [480, 164] width 705 height 104
click at [443, 164] on link "OFERTAS" at bounding box center [457, 164] width 77 height 16
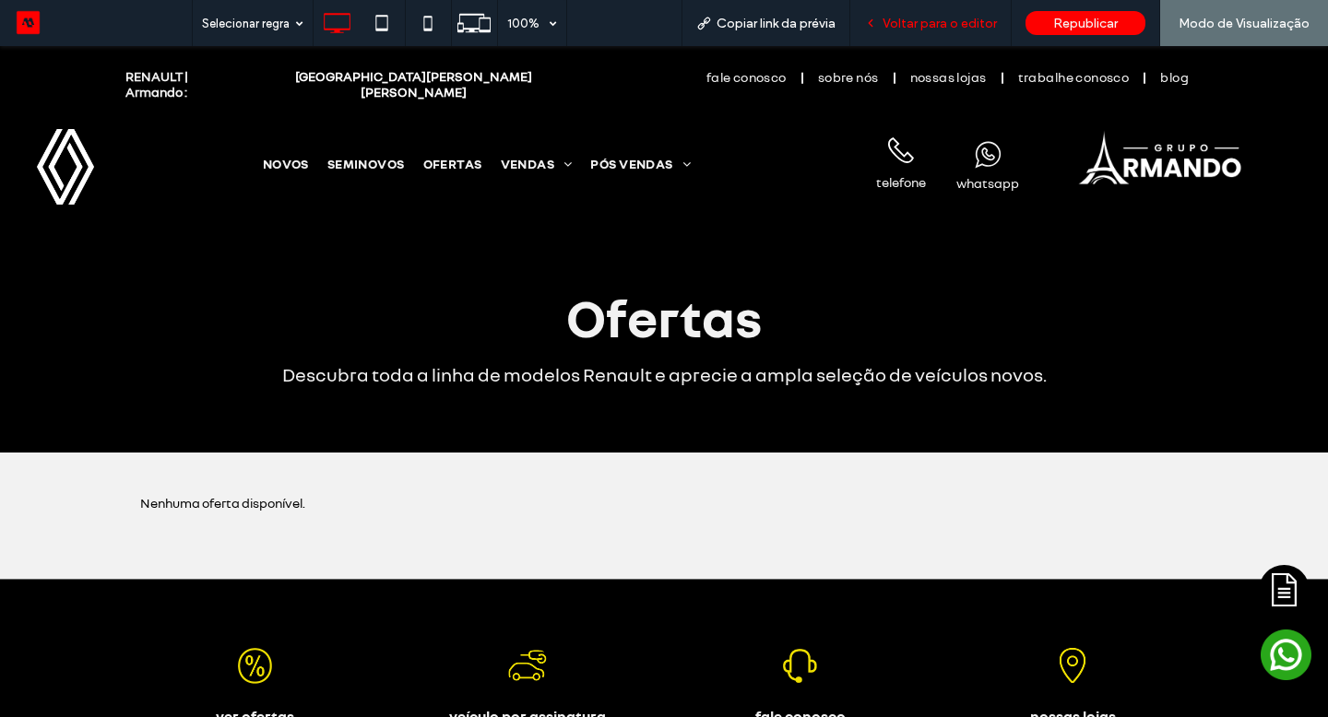
click at [992, 12] on div "Voltar para o editor" at bounding box center [930, 23] width 161 height 46
click at [956, 30] on span "Voltar para o editor" at bounding box center [939, 24] width 114 height 16
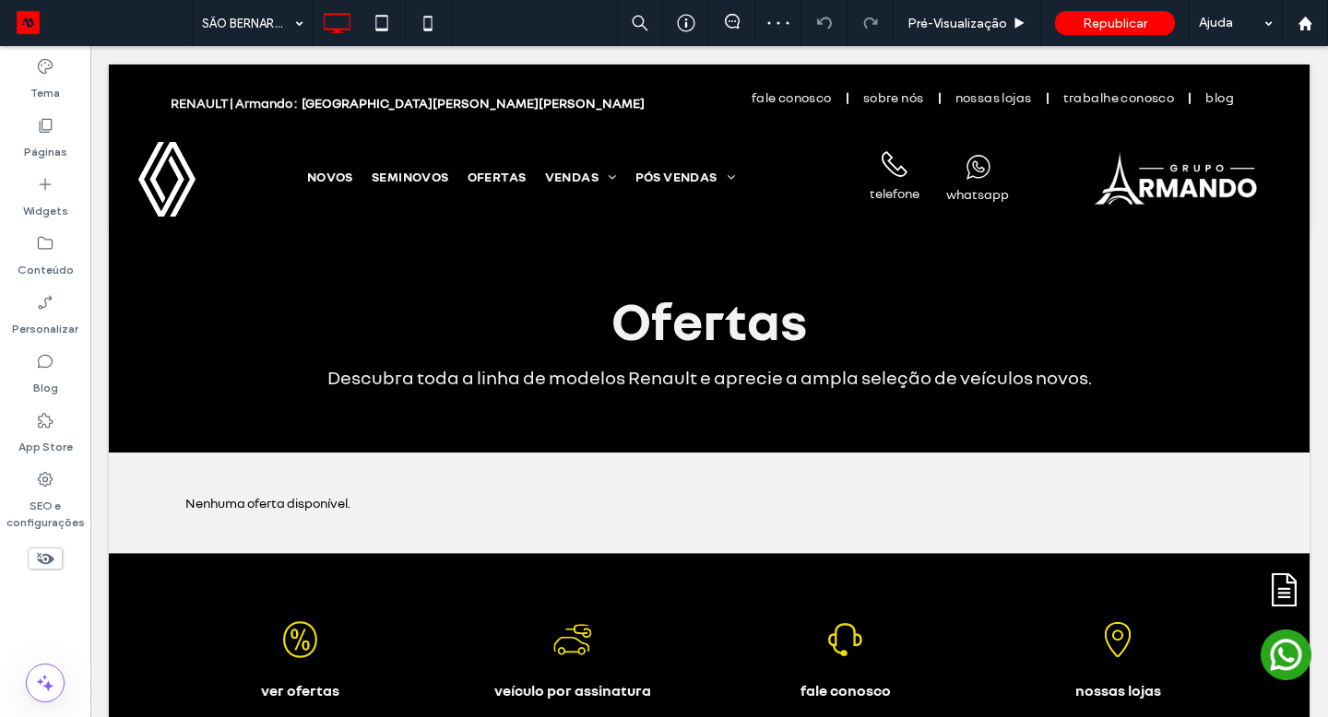
click at [55, 148] on label "Páginas" at bounding box center [45, 148] width 43 height 26
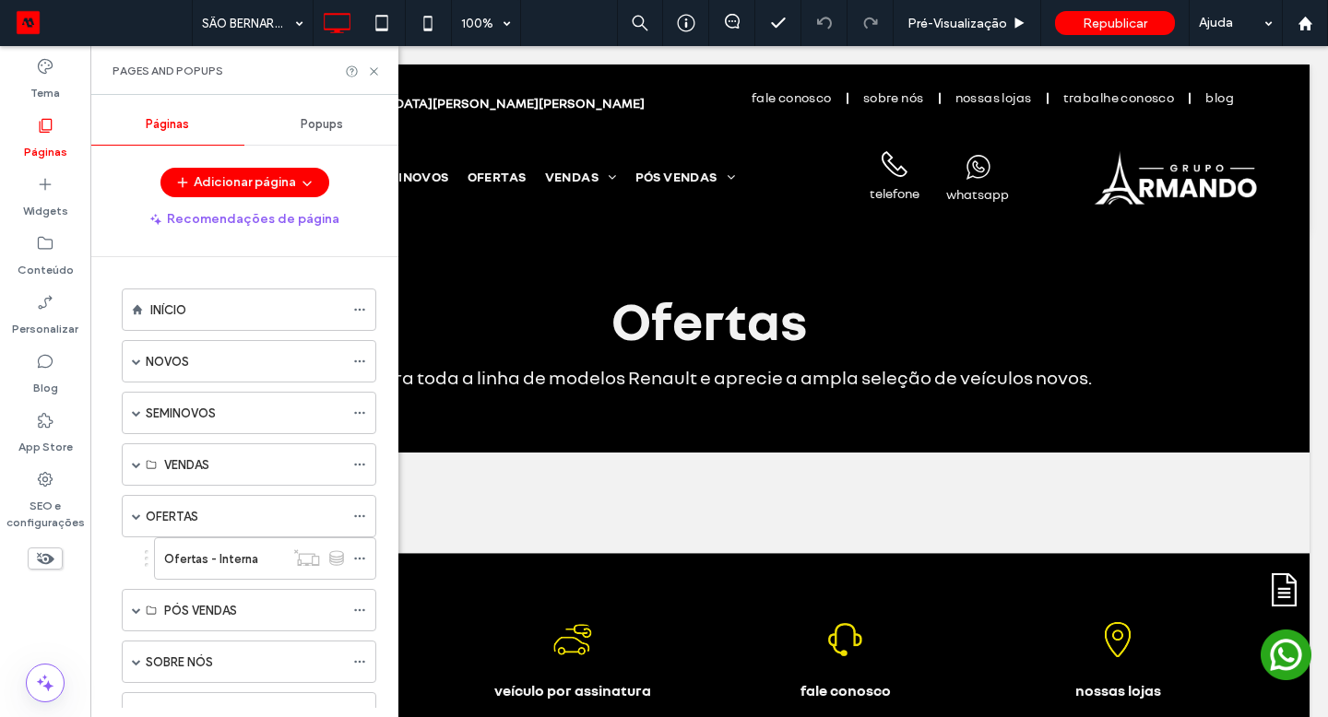
click at [193, 567] on label "Ofertas - Interna" at bounding box center [211, 559] width 94 height 32
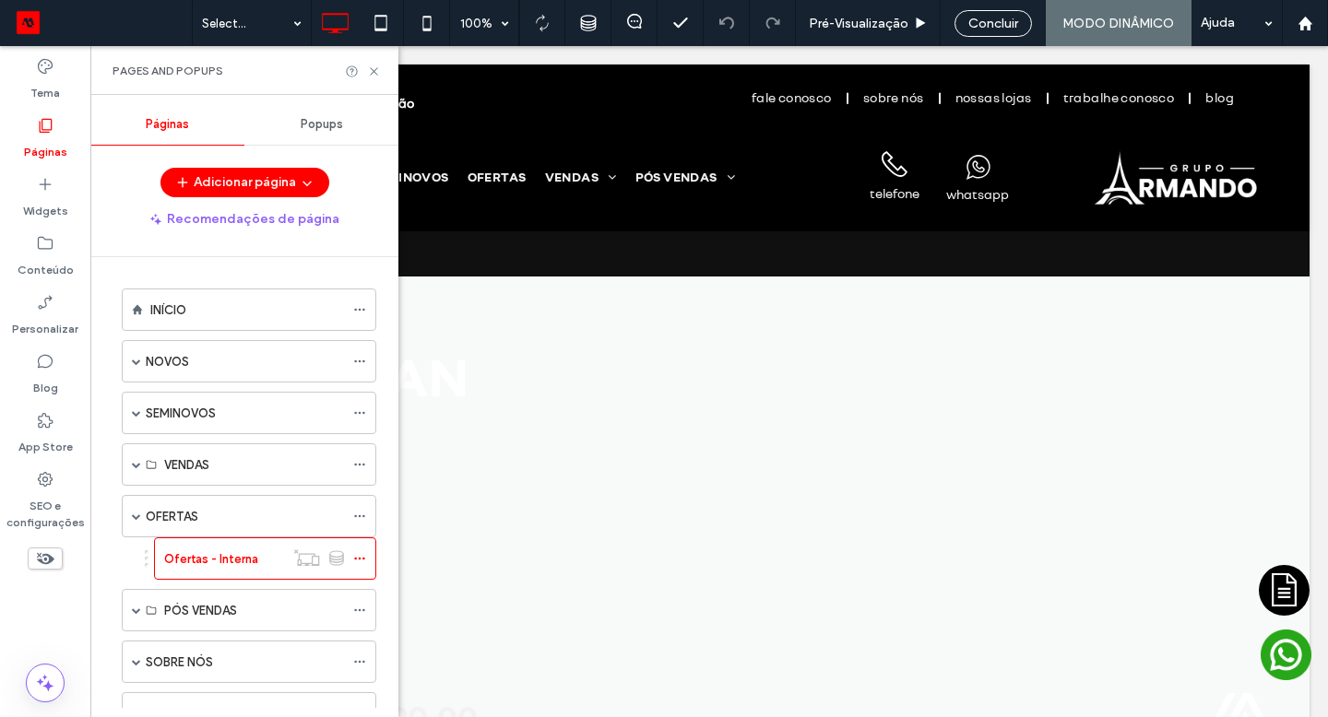
click at [195, 557] on label "Ofertas - Interna" at bounding box center [211, 559] width 94 height 32
click at [375, 68] on icon at bounding box center [374, 72] width 14 height 14
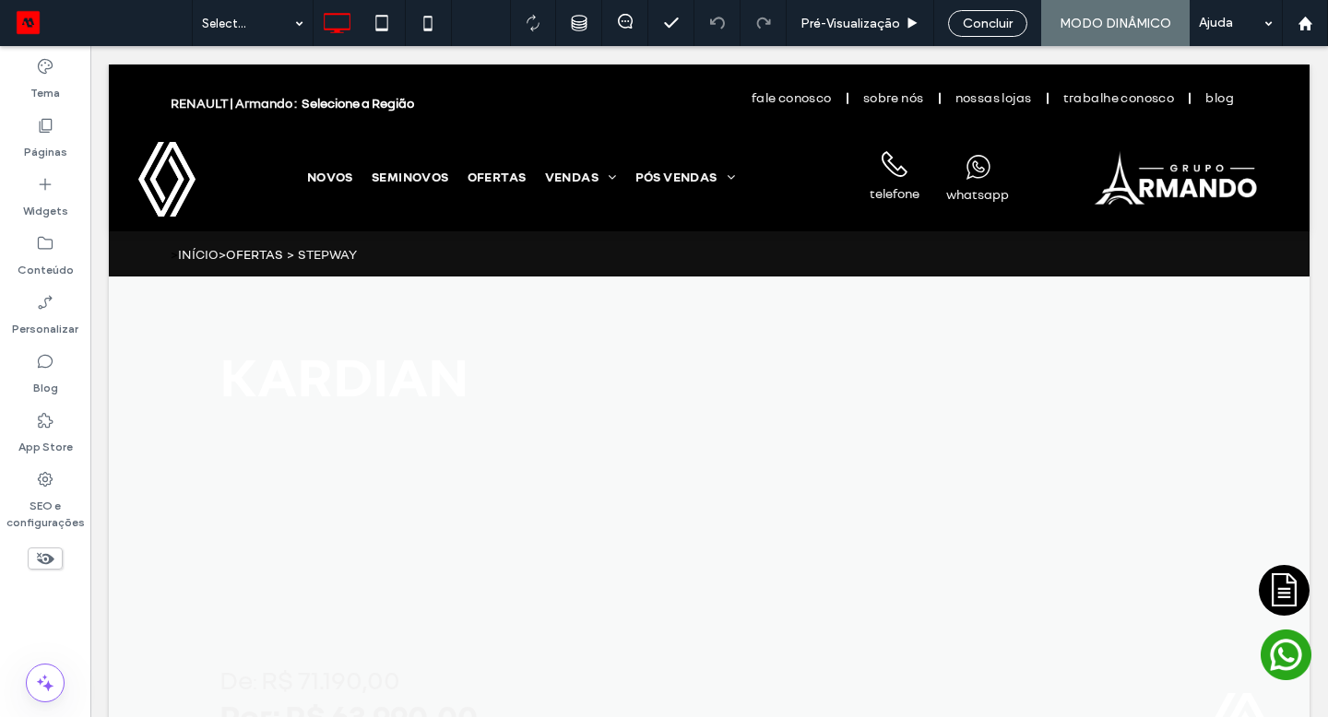
click at [505, 374] on div "KARDIAN De : R$ 71.190,00 Por: R$ 63.990,00 Seção Clique para editar no Modo Fl…" at bounding box center [709, 566] width 1200 height 579
click at [505, 374] on div "Clique para editar no Modo Flex" at bounding box center [709, 566] width 1200 height 579
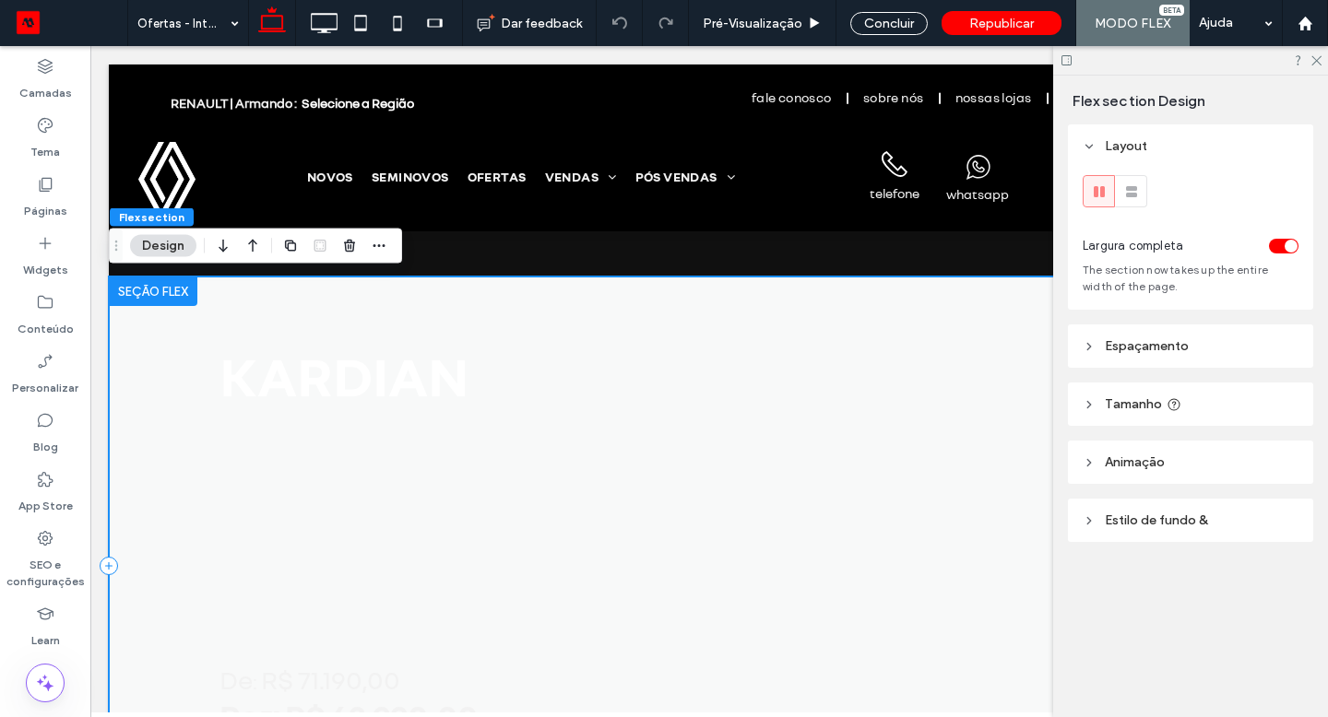
click at [178, 359] on div "KARDIAN De : R$ 71.190,00 Por: R$ 63.990,00" at bounding box center [709, 566] width 1200 height 579
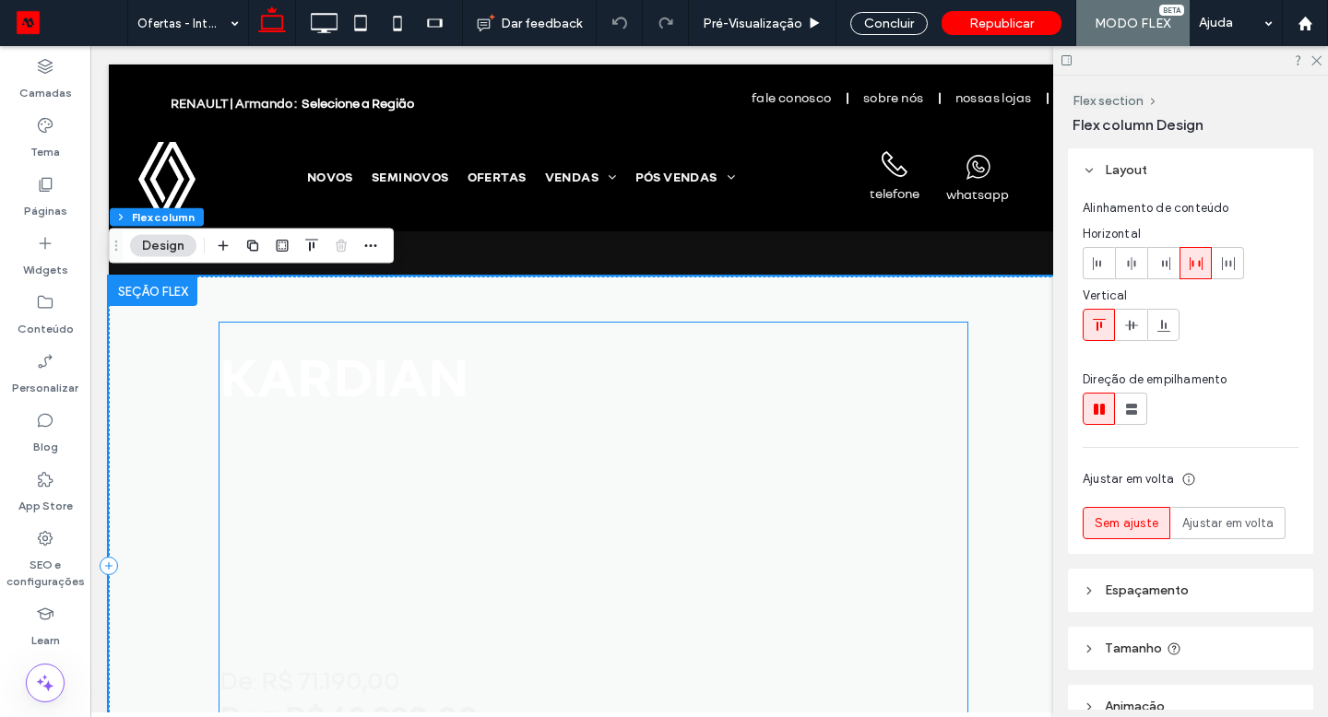
click at [381, 362] on span "KARDIAN" at bounding box center [343, 375] width 249 height 66
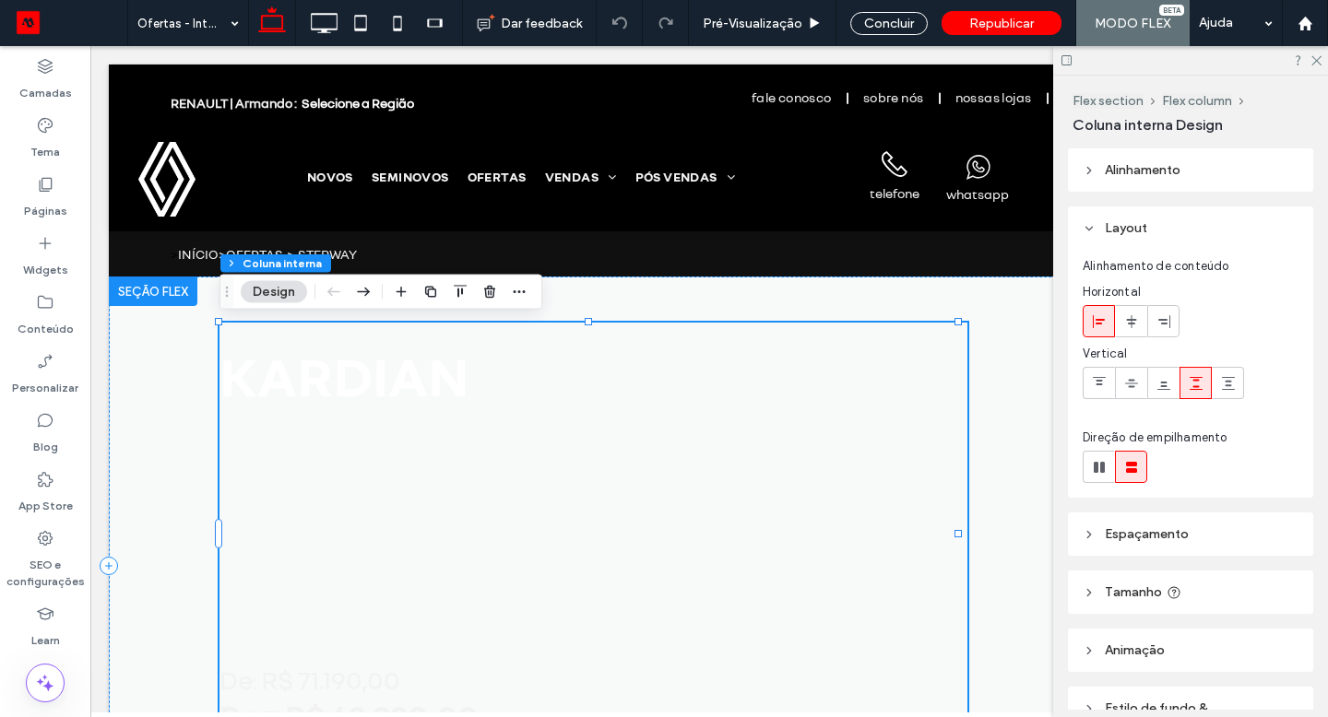
click at [309, 359] on span "KARDIAN" at bounding box center [343, 375] width 249 height 66
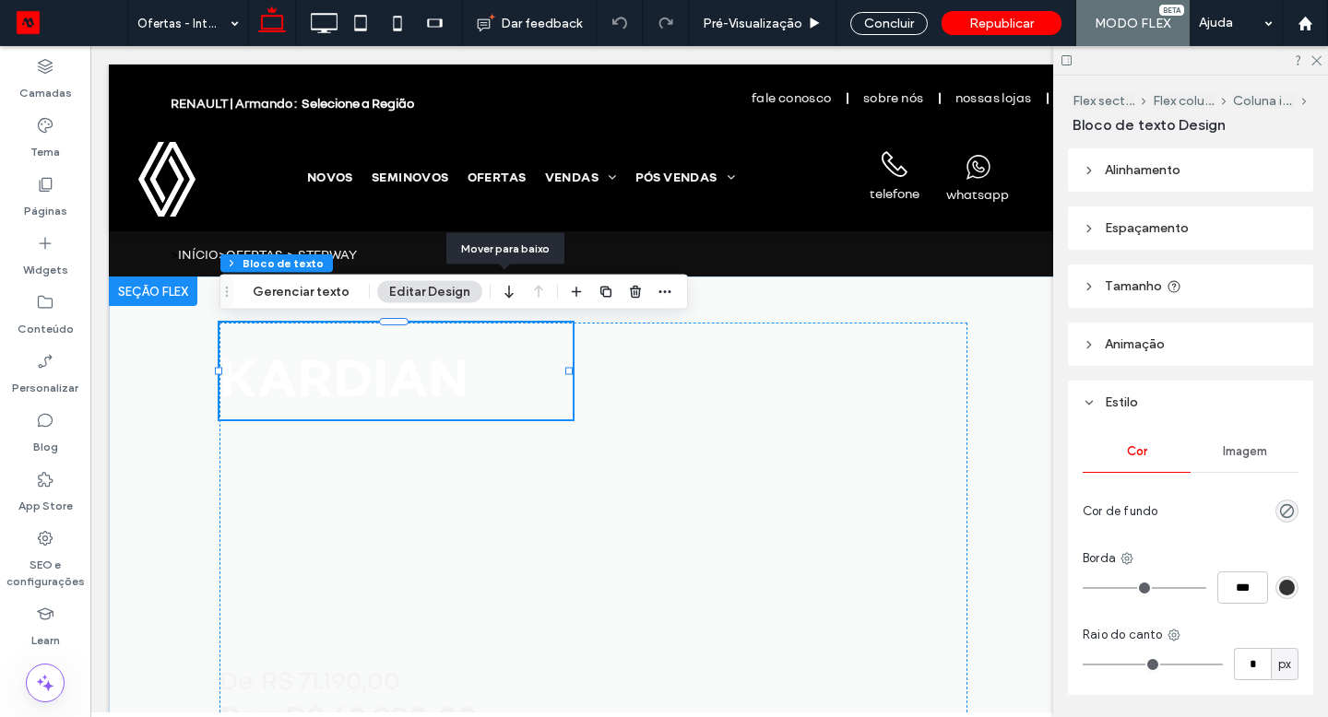
click at [513, 293] on icon "button" at bounding box center [509, 292] width 22 height 33
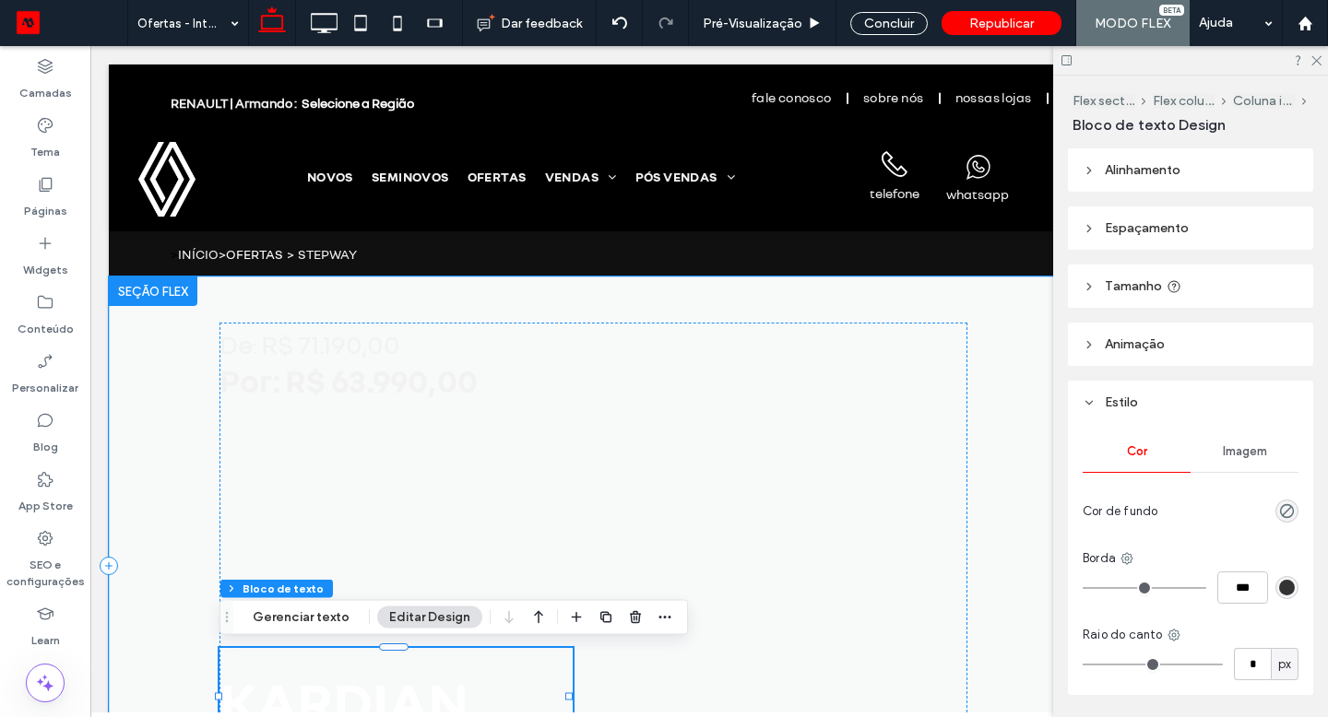
click at [666, 293] on div "De : R$ 71.190,00 Por: R$ 63.990,00 KARDIAN" at bounding box center [709, 566] width 1200 height 579
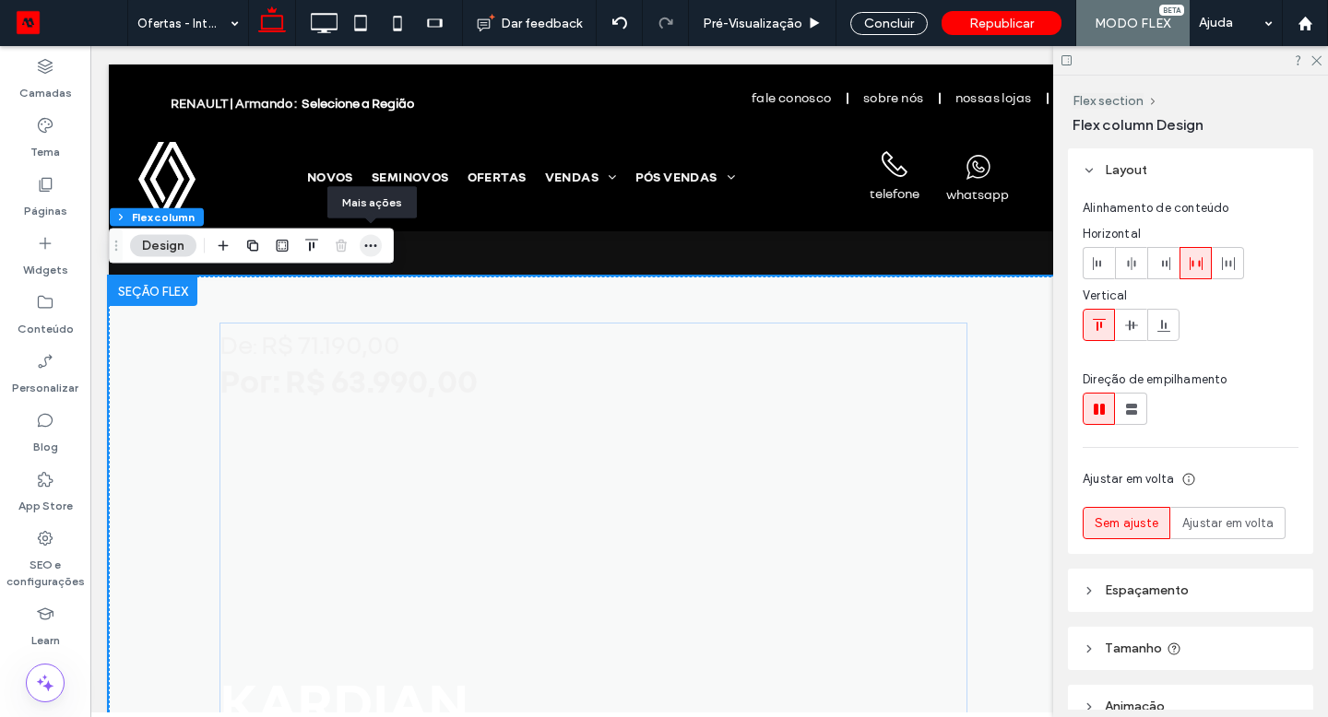
click at [372, 244] on icon "button" at bounding box center [370, 246] width 15 height 15
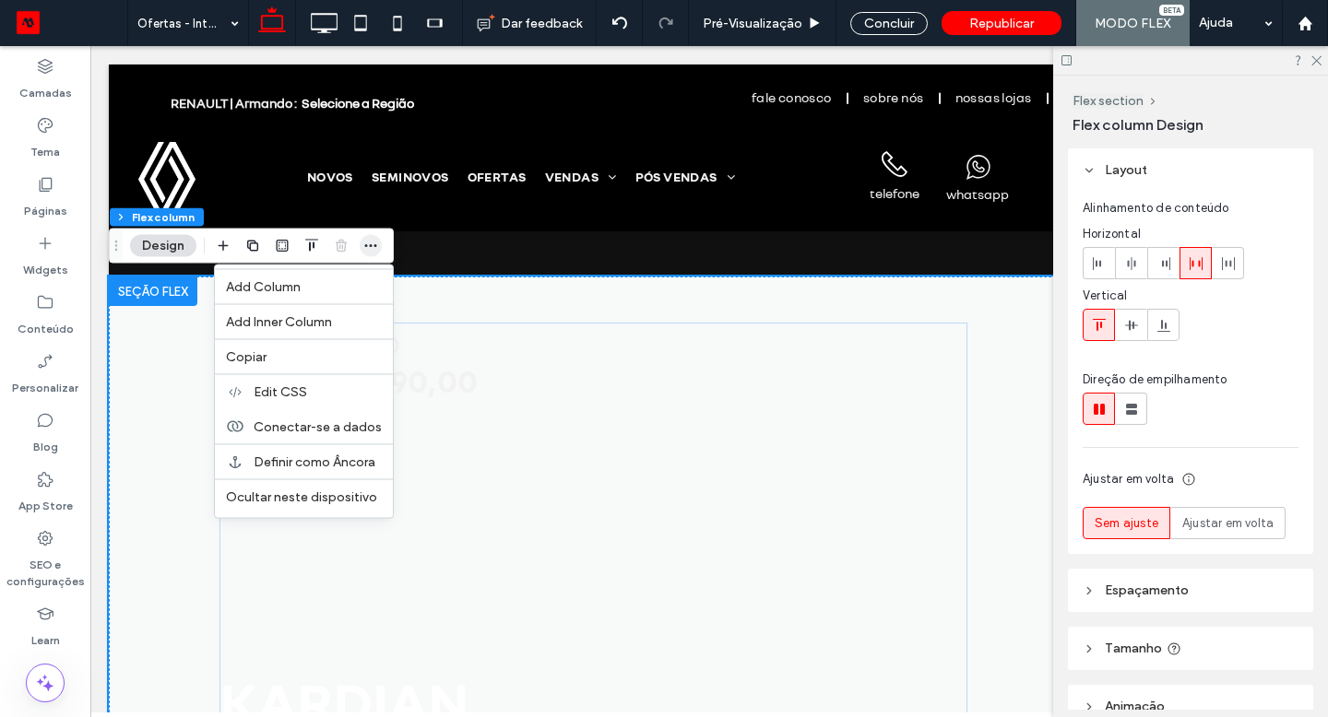
click at [323, 428] on span "Conectar-se a dados" at bounding box center [318, 427] width 128 height 16
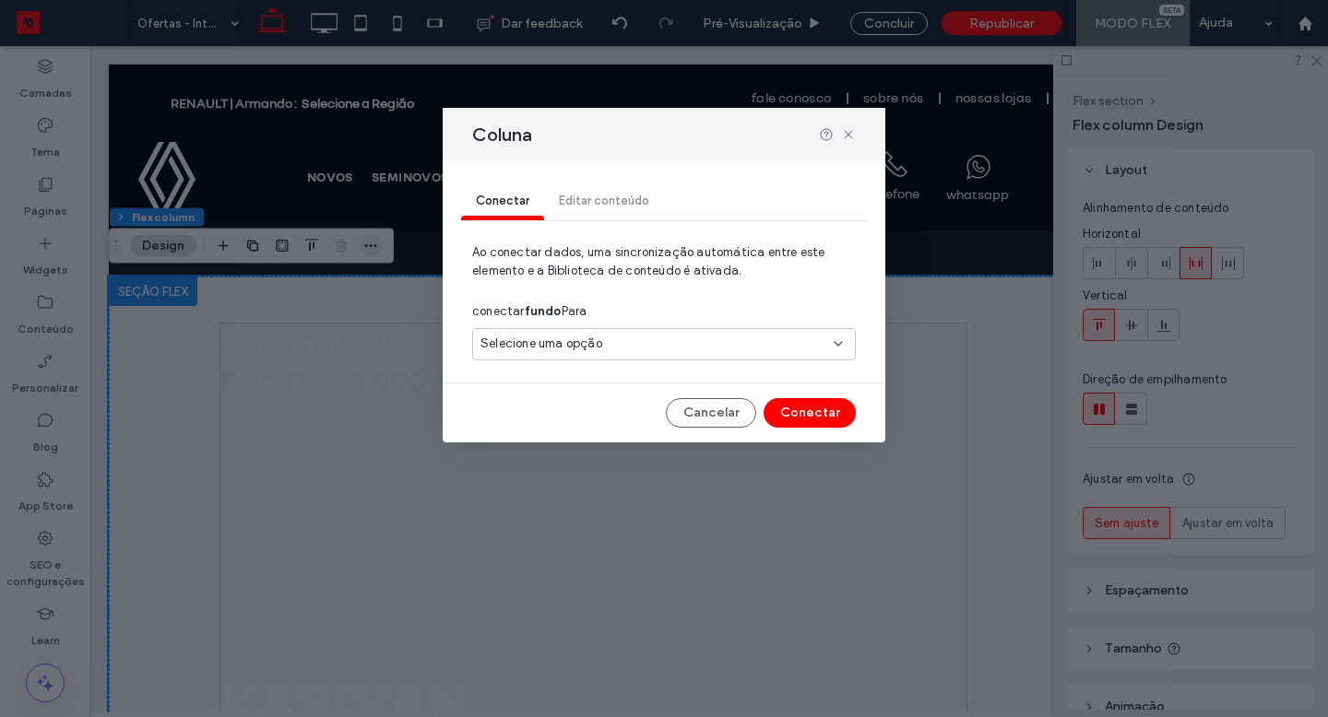
click at [848, 135] on icon at bounding box center [848, 134] width 15 height 15
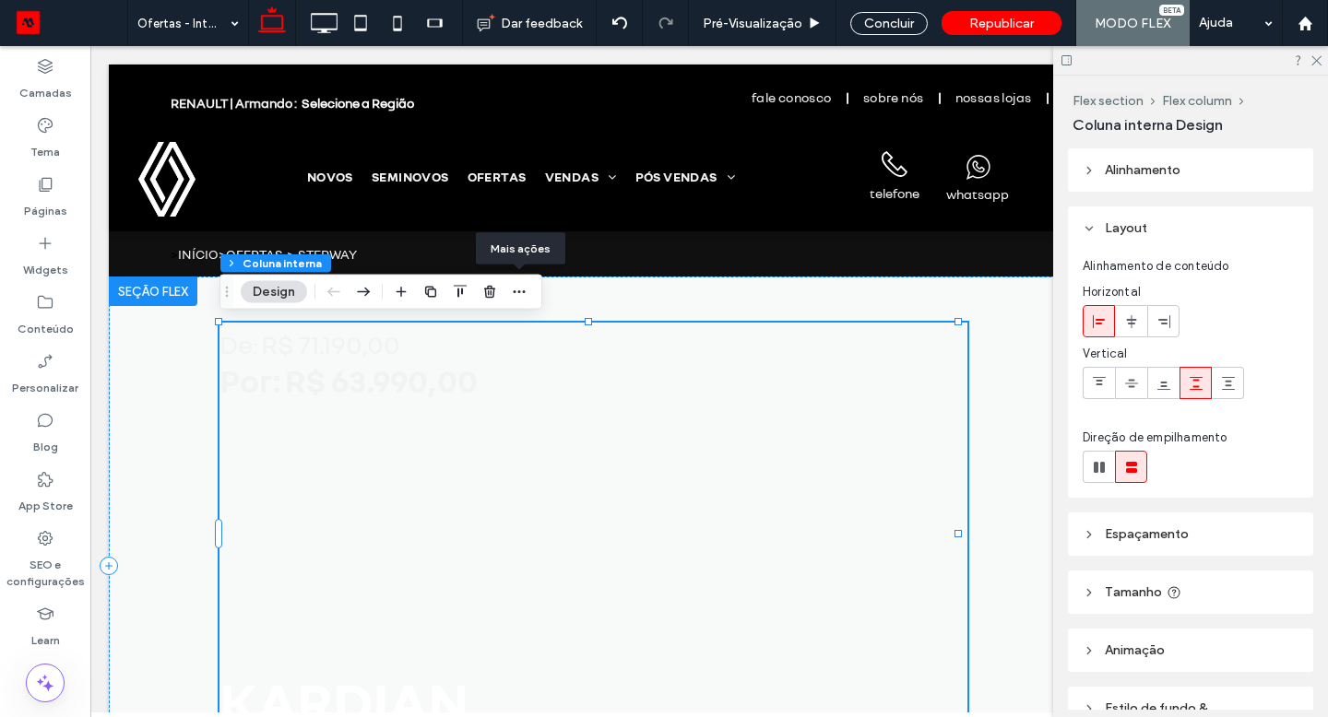
click at [517, 289] on icon "button" at bounding box center [519, 292] width 15 height 15
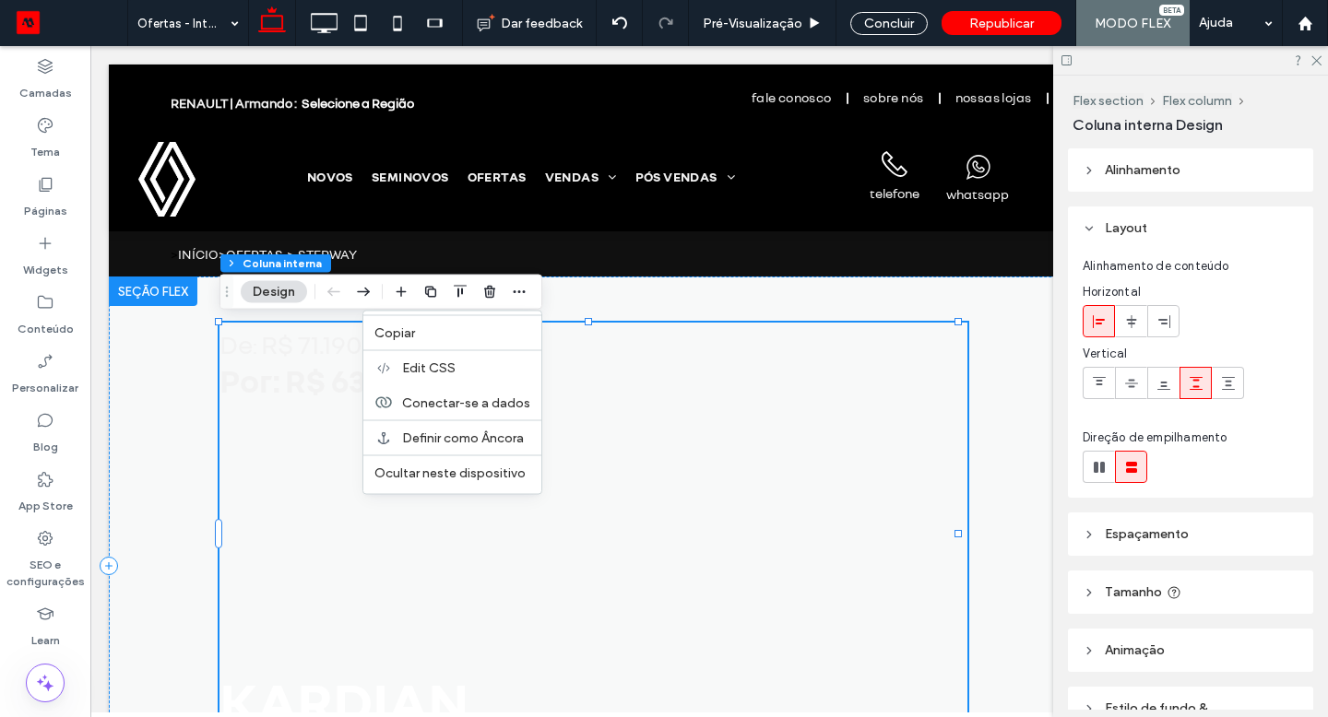
click at [479, 401] on span "Conectar-se a dados" at bounding box center [466, 403] width 128 height 16
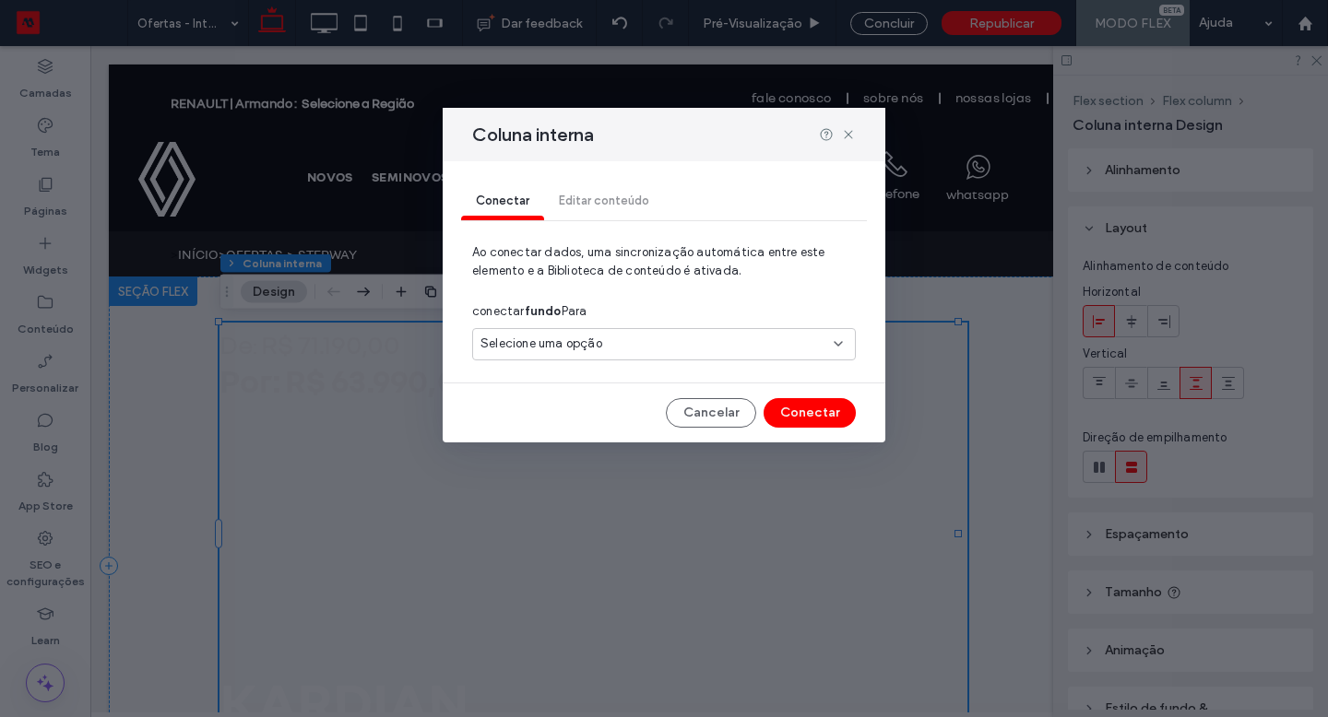
click at [852, 133] on icon at bounding box center [848, 134] width 15 height 15
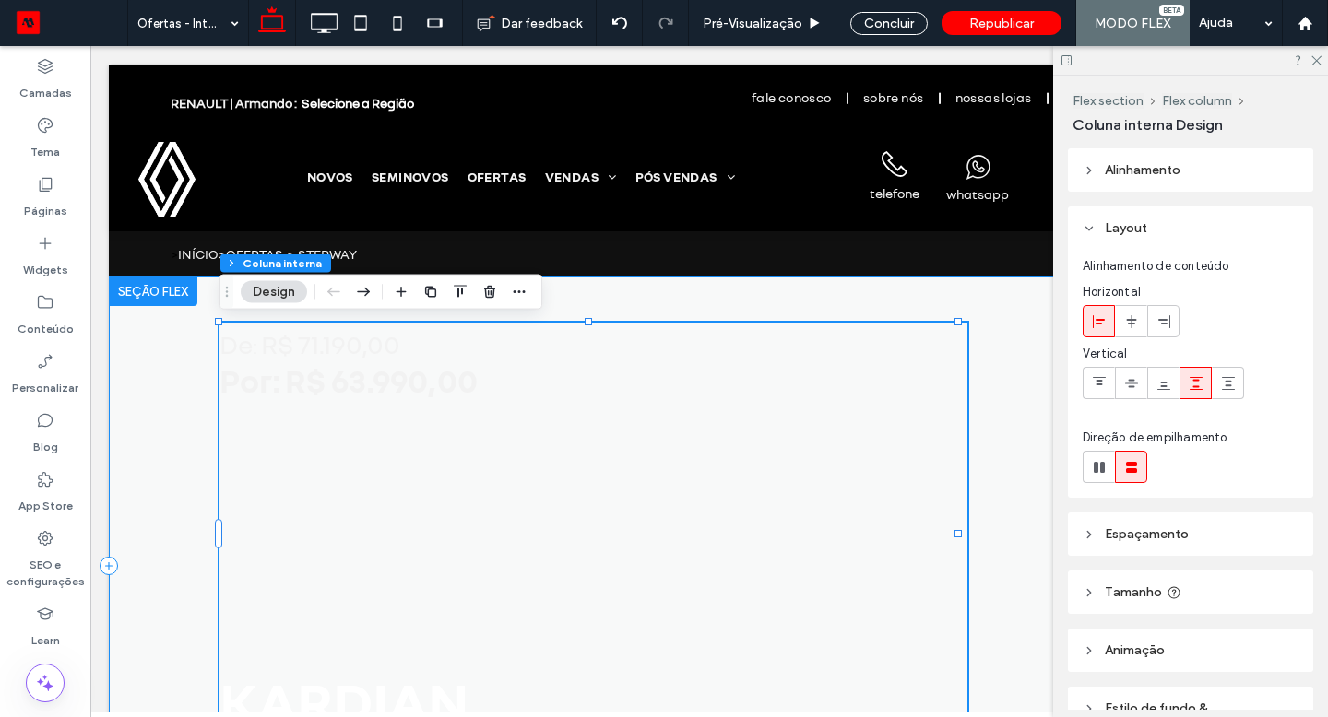
click at [142, 308] on div "De : R$ 71.190,00 Por: R$ 63.990,00 KARDIAN" at bounding box center [709, 566] width 1200 height 579
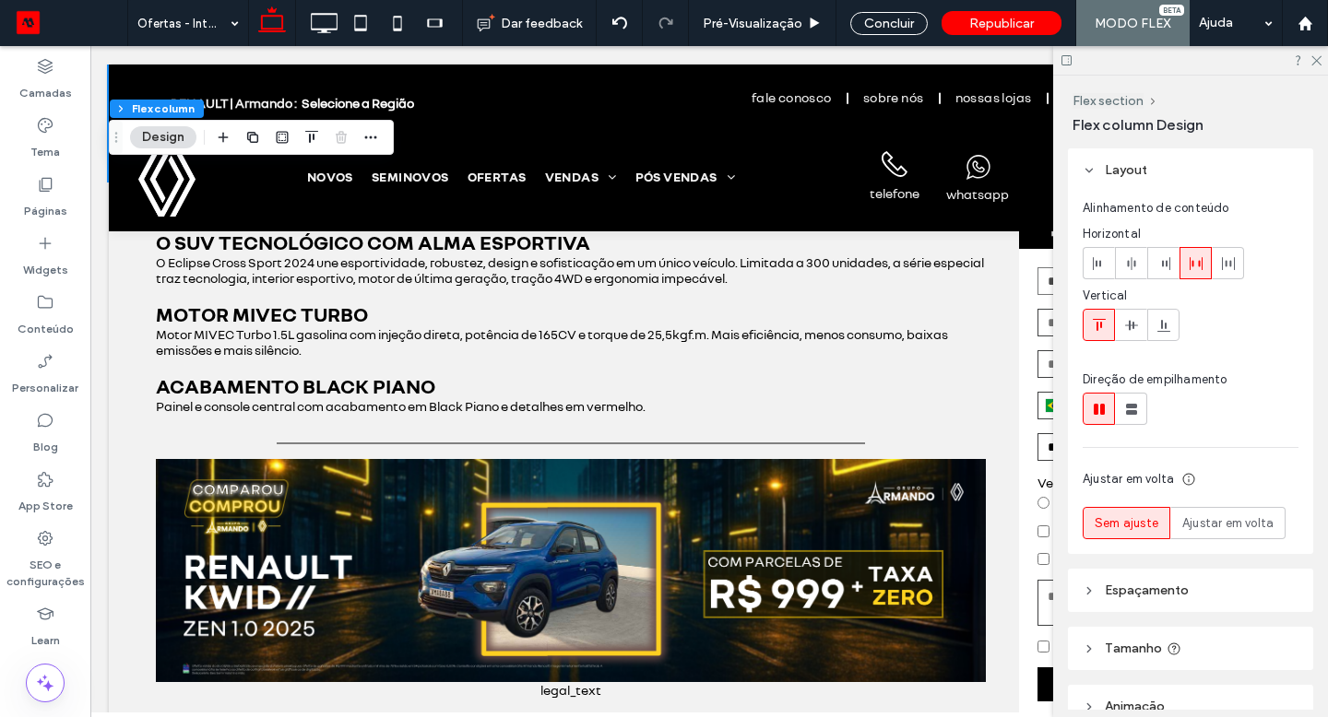
scroll to position [751, 0]
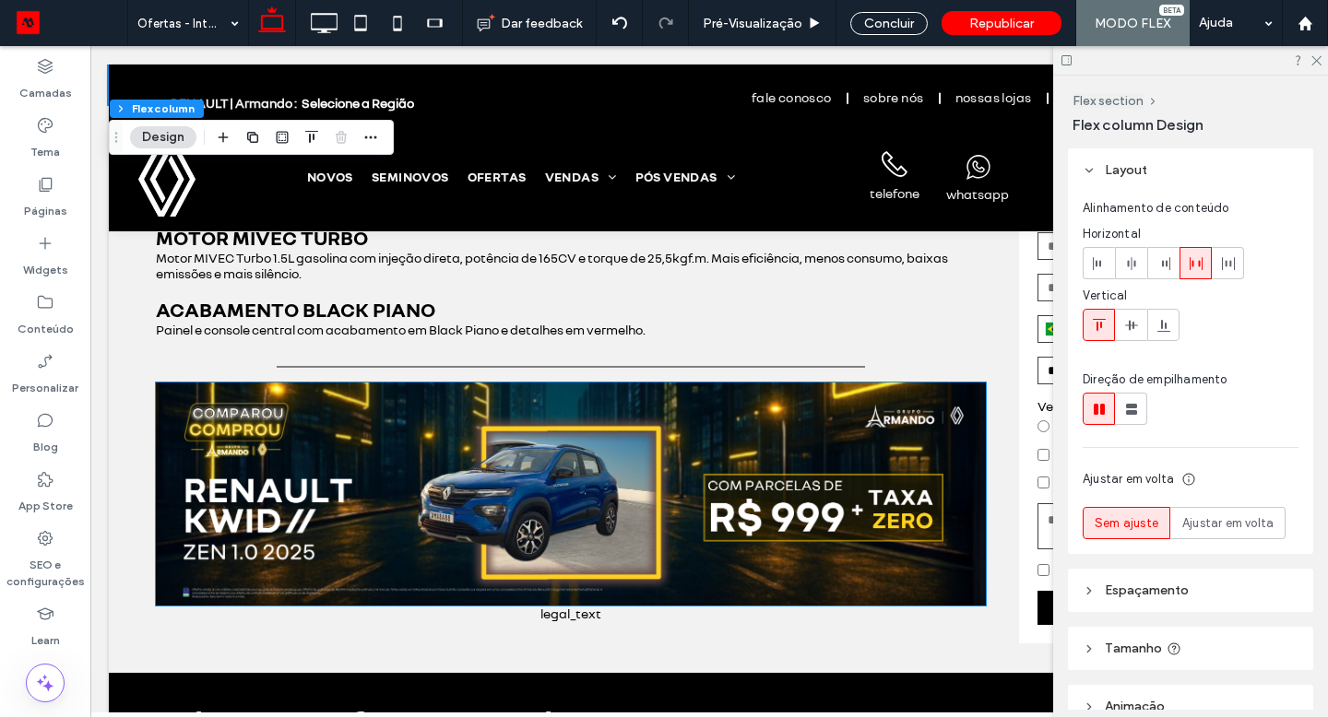
click at [454, 513] on img at bounding box center [571, 494] width 830 height 223
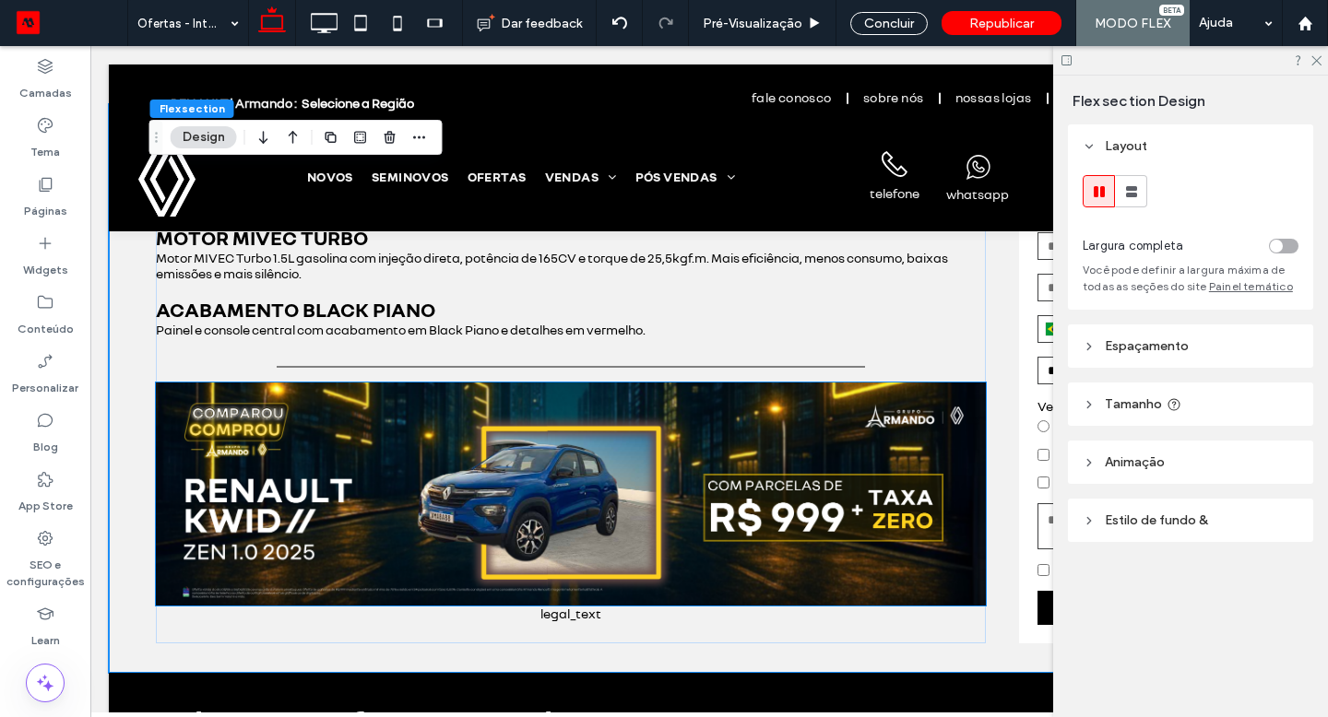
click at [454, 513] on img at bounding box center [571, 494] width 830 height 223
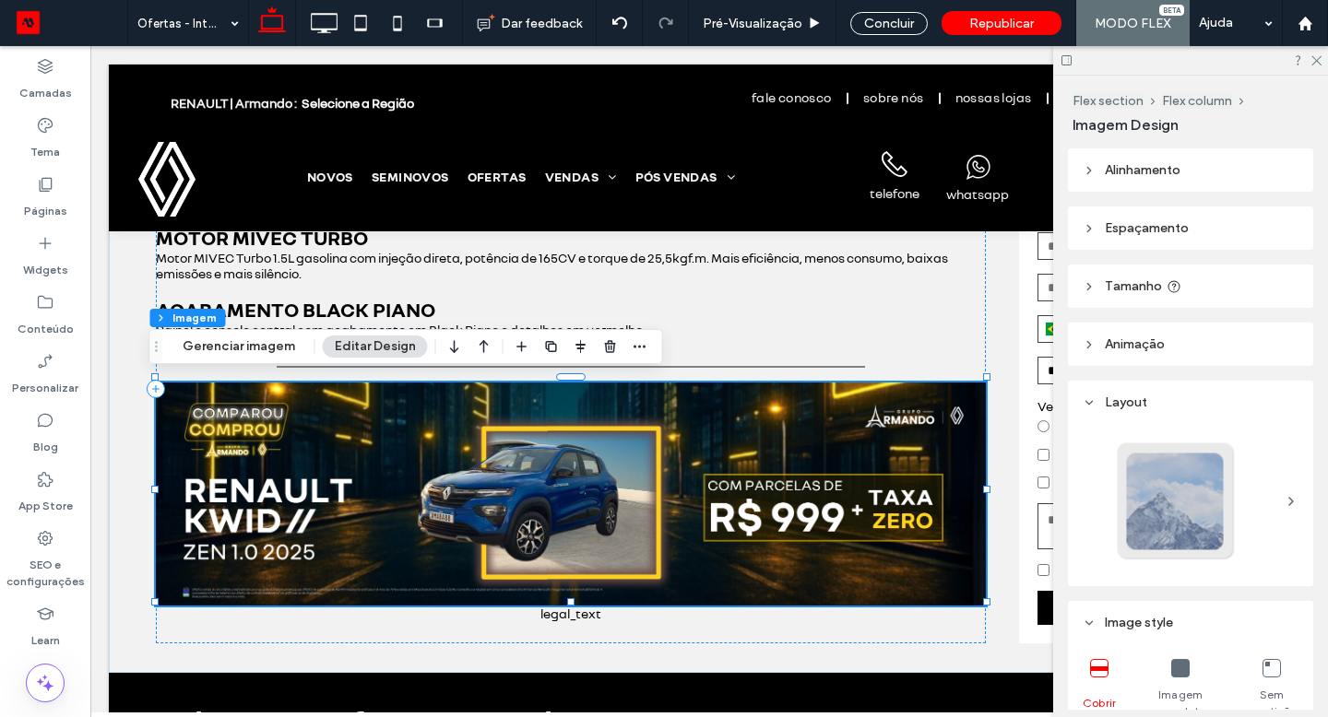
click at [456, 510] on img at bounding box center [571, 494] width 830 height 223
drag, startPoint x: 431, startPoint y: 400, endPoint x: 623, endPoint y: 345, distance: 200.5
click at [623, 345] on div at bounding box center [581, 346] width 140 height 33
click at [633, 347] on use "button" at bounding box center [639, 347] width 12 height 3
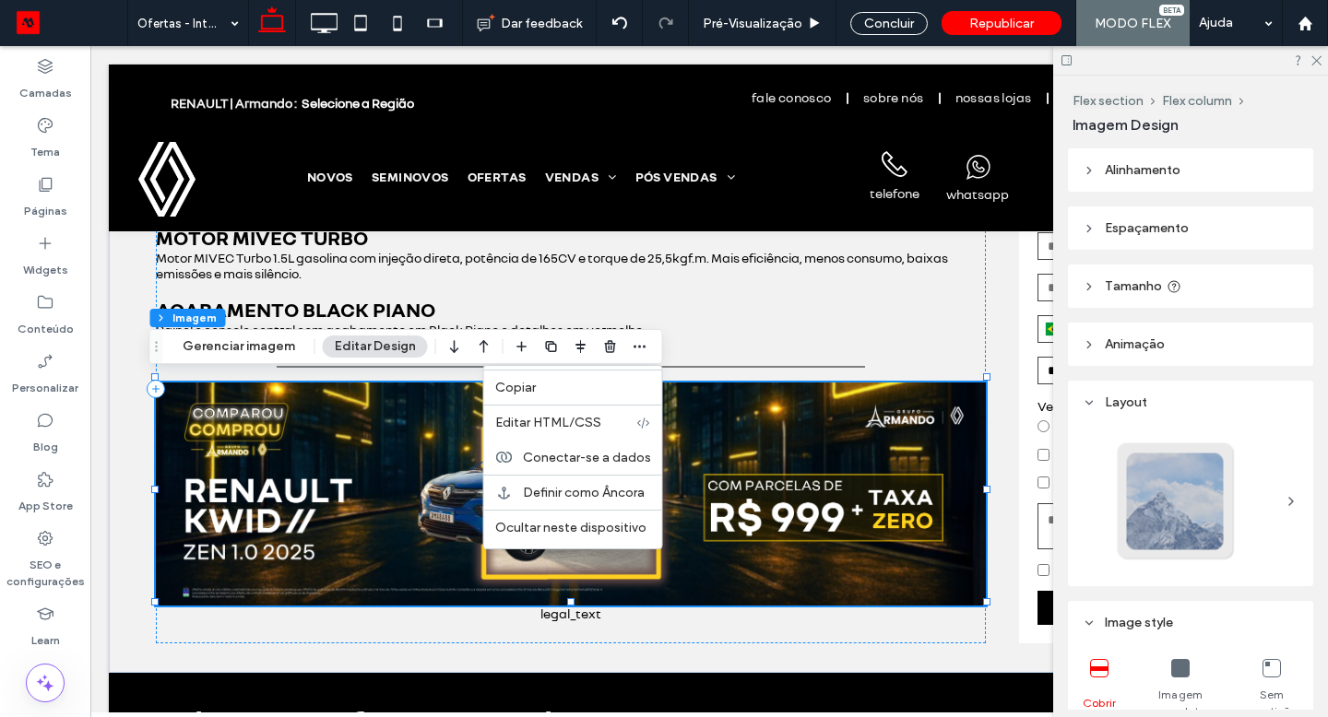
click at [581, 467] on div "Conectar-se a dados" at bounding box center [573, 457] width 178 height 35
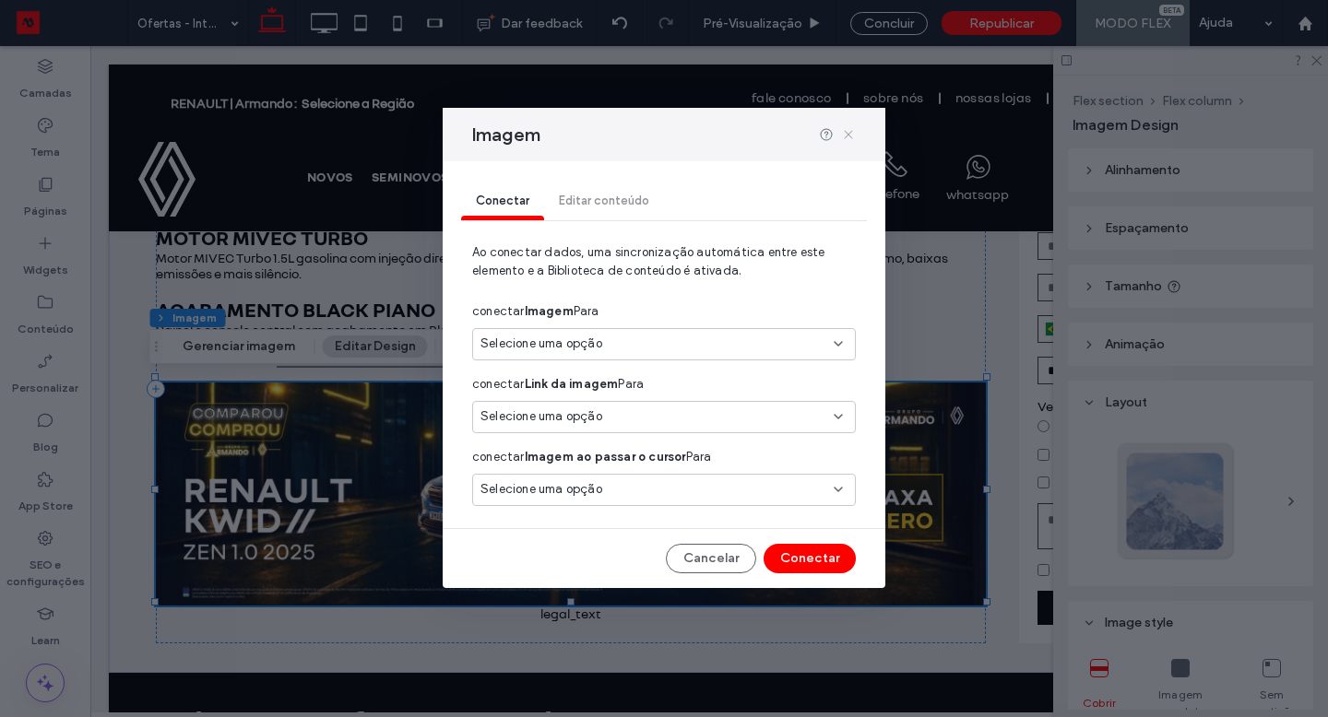
click at [847, 134] on use at bounding box center [848, 134] width 8 height 8
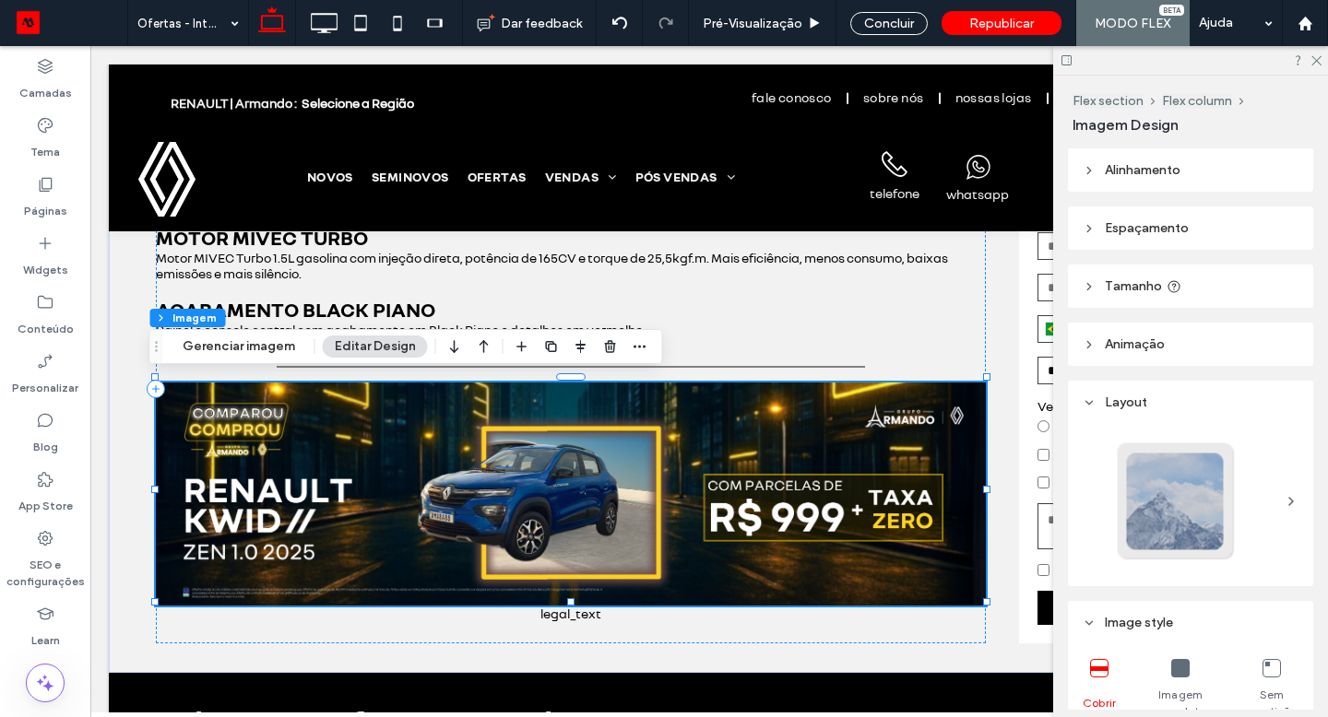
click at [72, 309] on div "Conteúdo" at bounding box center [45, 315] width 90 height 59
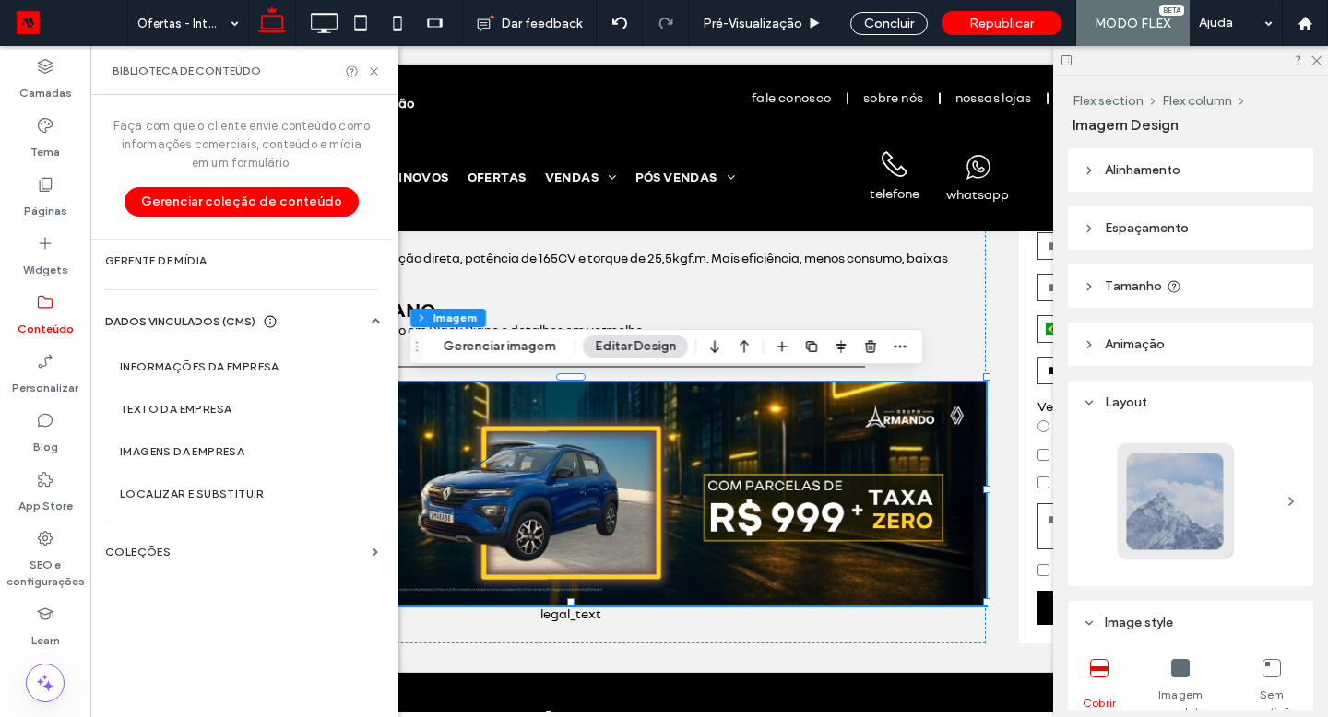
click at [188, 553] on label "COLEÇÕES" at bounding box center [235, 552] width 260 height 13
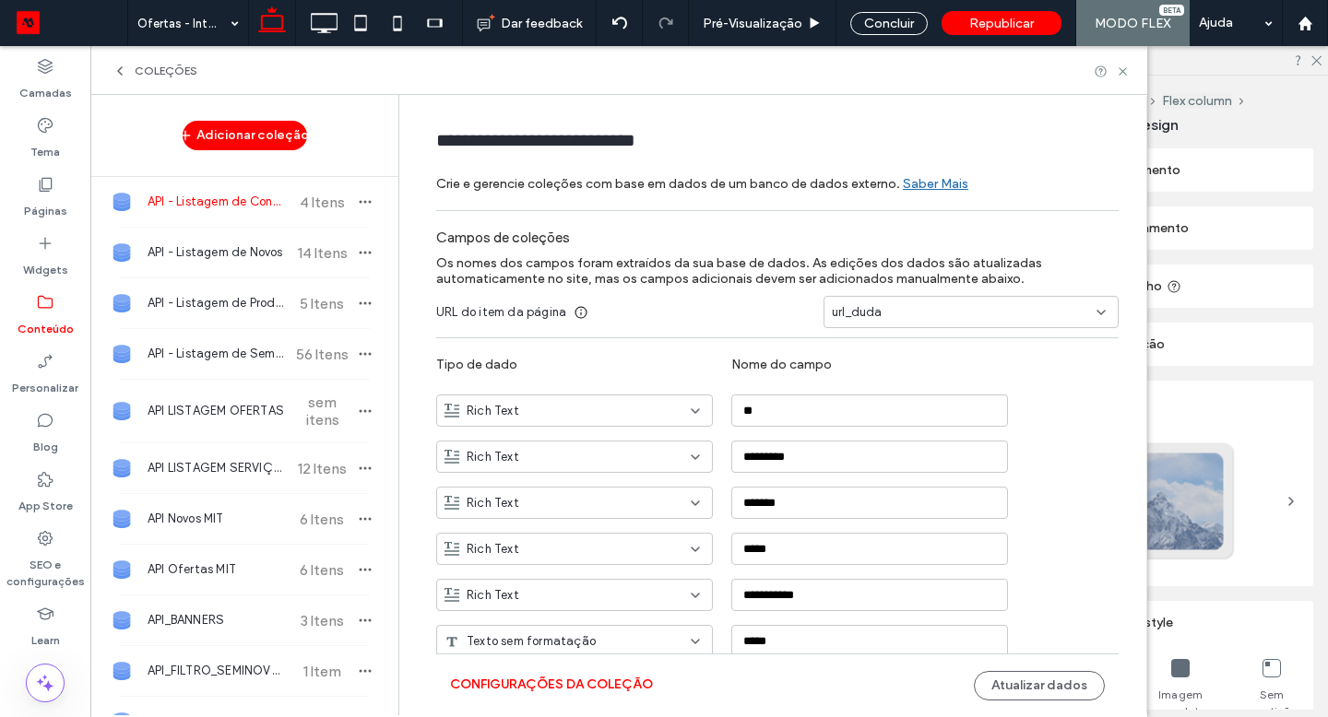
click at [206, 261] on span "API - Listagem de Novos" at bounding box center [216, 252] width 137 height 18
click at [245, 405] on span "API LISTAGEM OFERTAS" at bounding box center [216, 411] width 137 height 18
type input "**********"
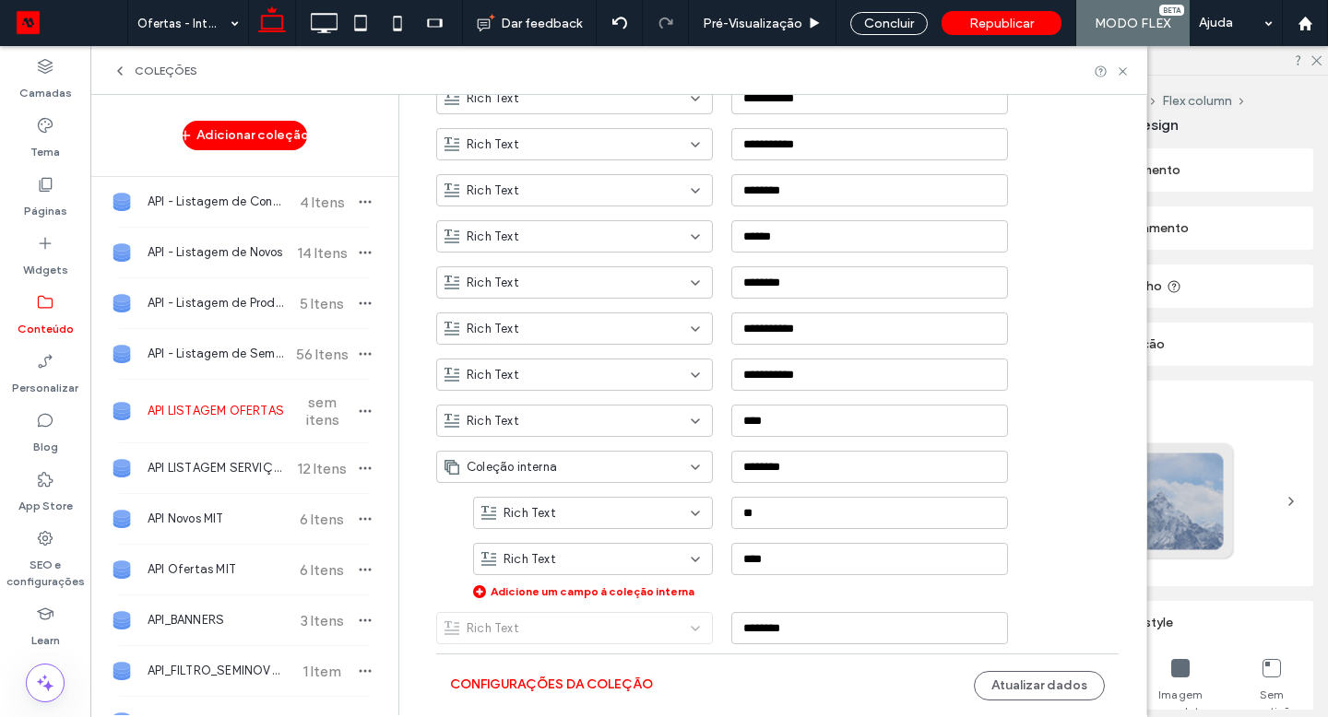
scroll to position [2131, 0]
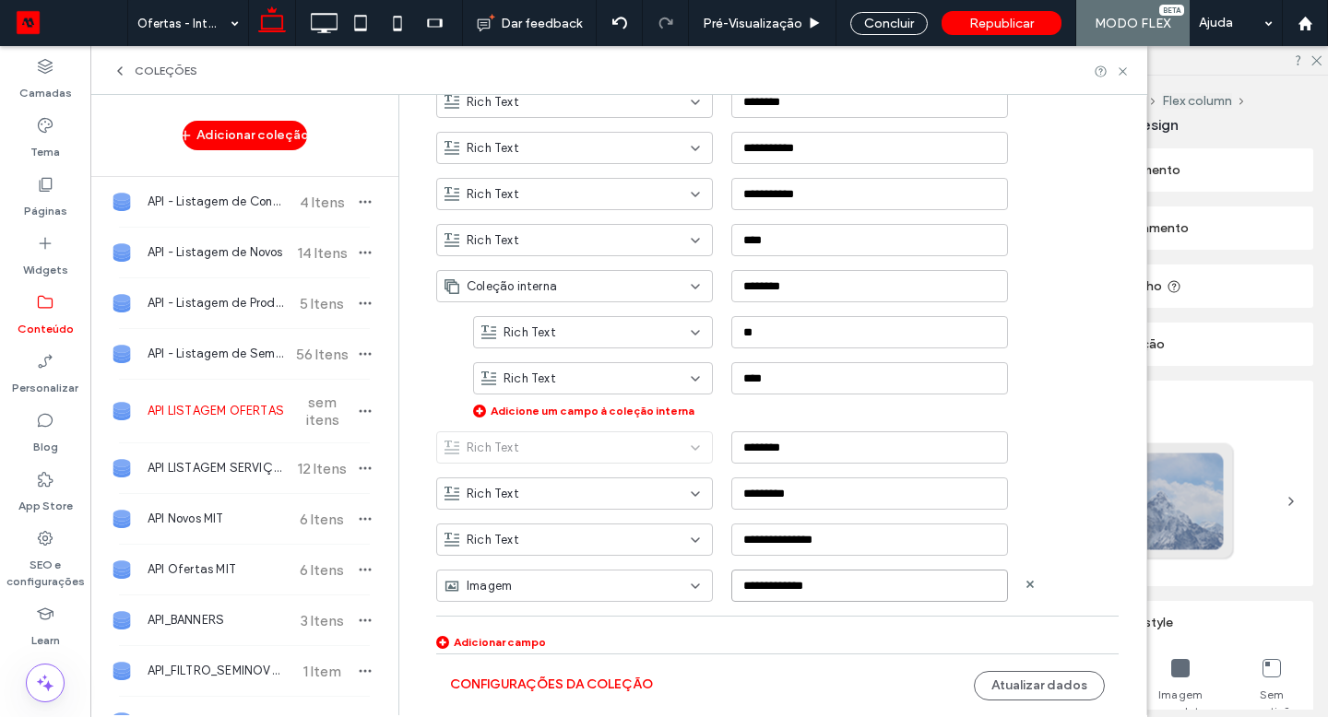
drag, startPoint x: 829, startPoint y: 585, endPoint x: 729, endPoint y: 578, distance: 99.8
click at [731, 578] on input "**********" at bounding box center [869, 586] width 277 height 32
click at [1305, 25] on use at bounding box center [1304, 23] width 14 height 14
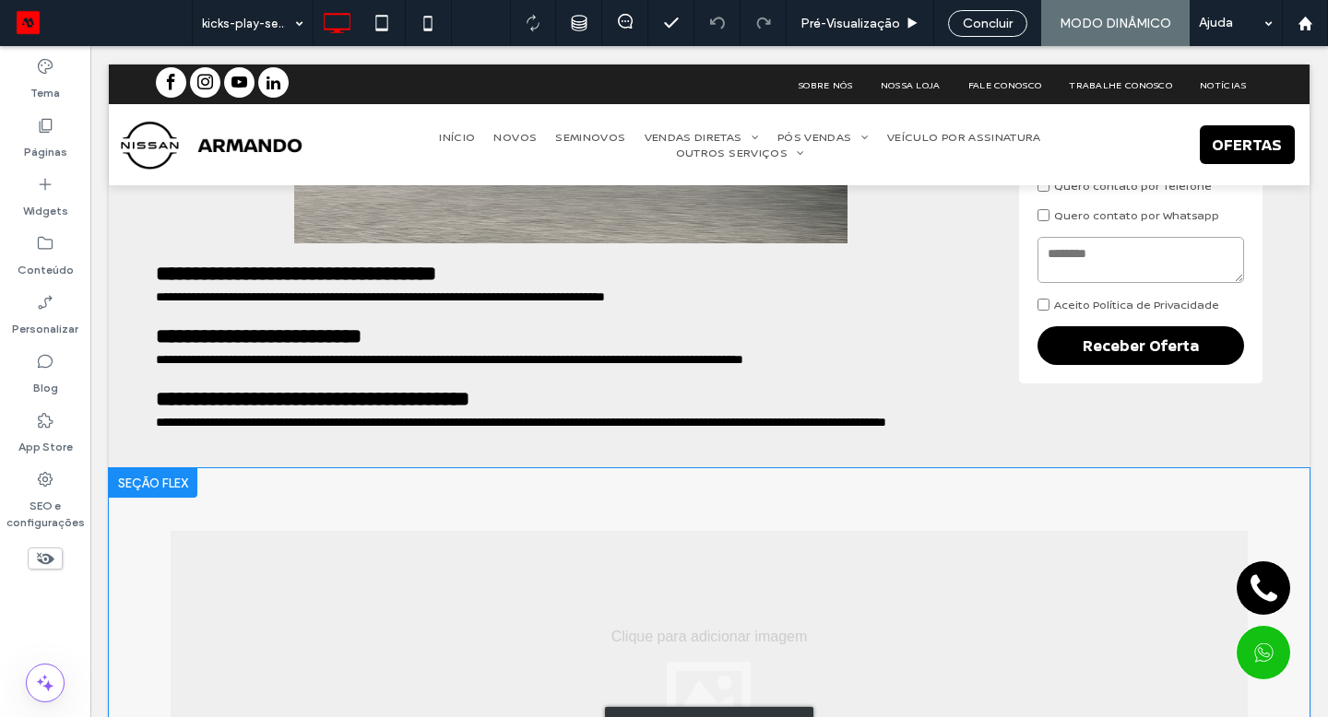
drag, startPoint x: 90, startPoint y: 46, endPoint x: 470, endPoint y: 558, distance: 637.2
click at [470, 558] on div "Clique para editar no Modo Flex" at bounding box center [709, 726] width 1200 height 516
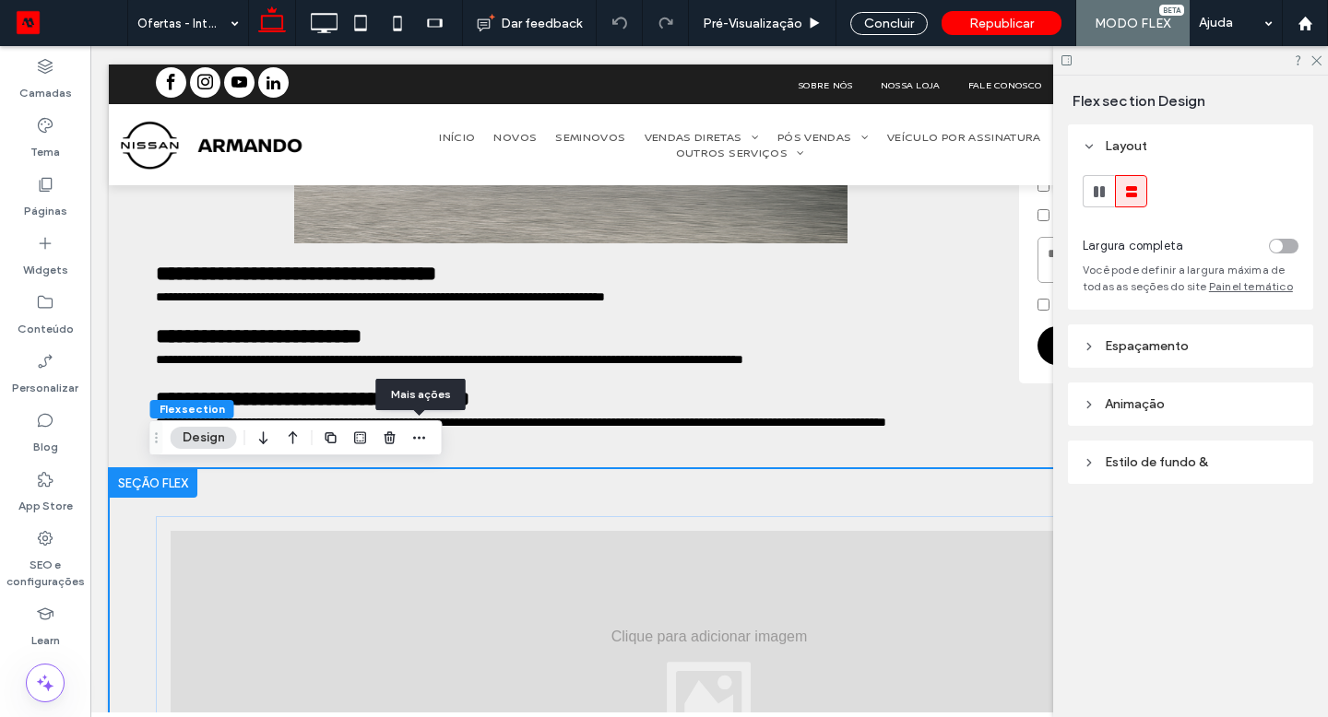
click at [419, 438] on use "button" at bounding box center [419, 438] width 12 height 3
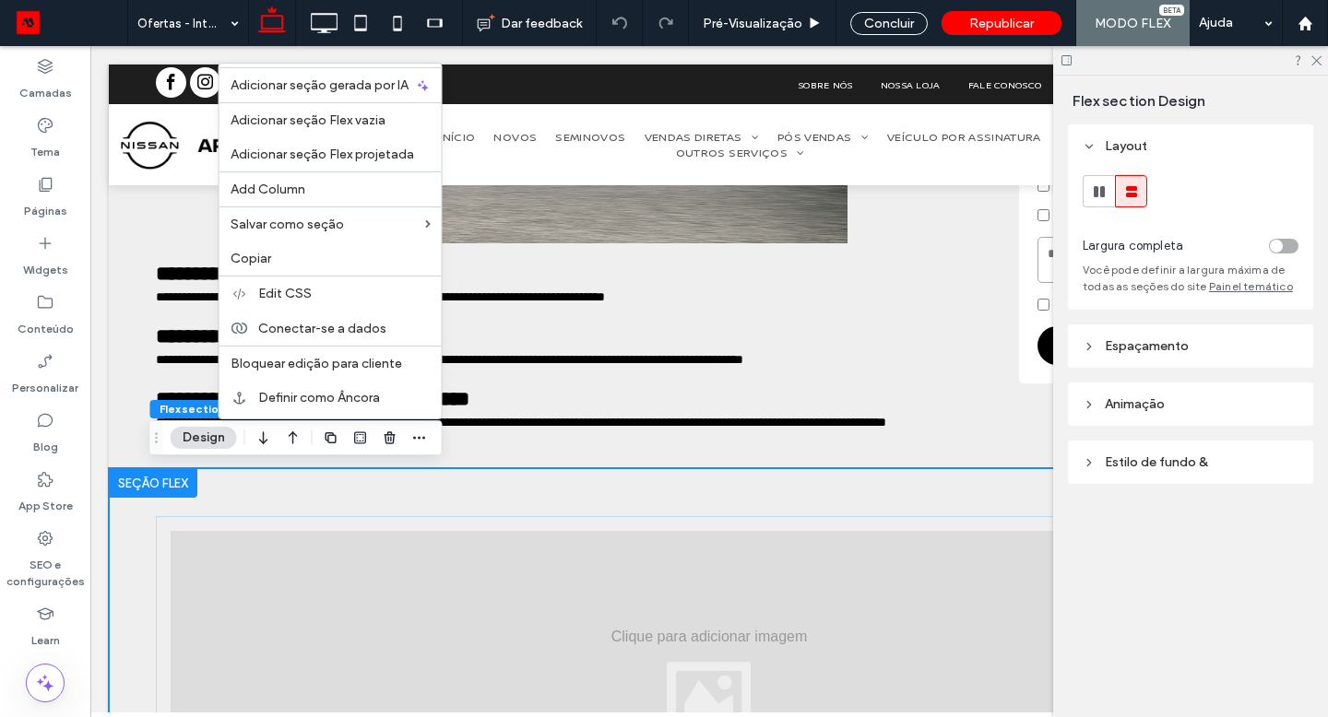
click at [335, 332] on span "Conectar-se a dados" at bounding box center [322, 329] width 128 height 16
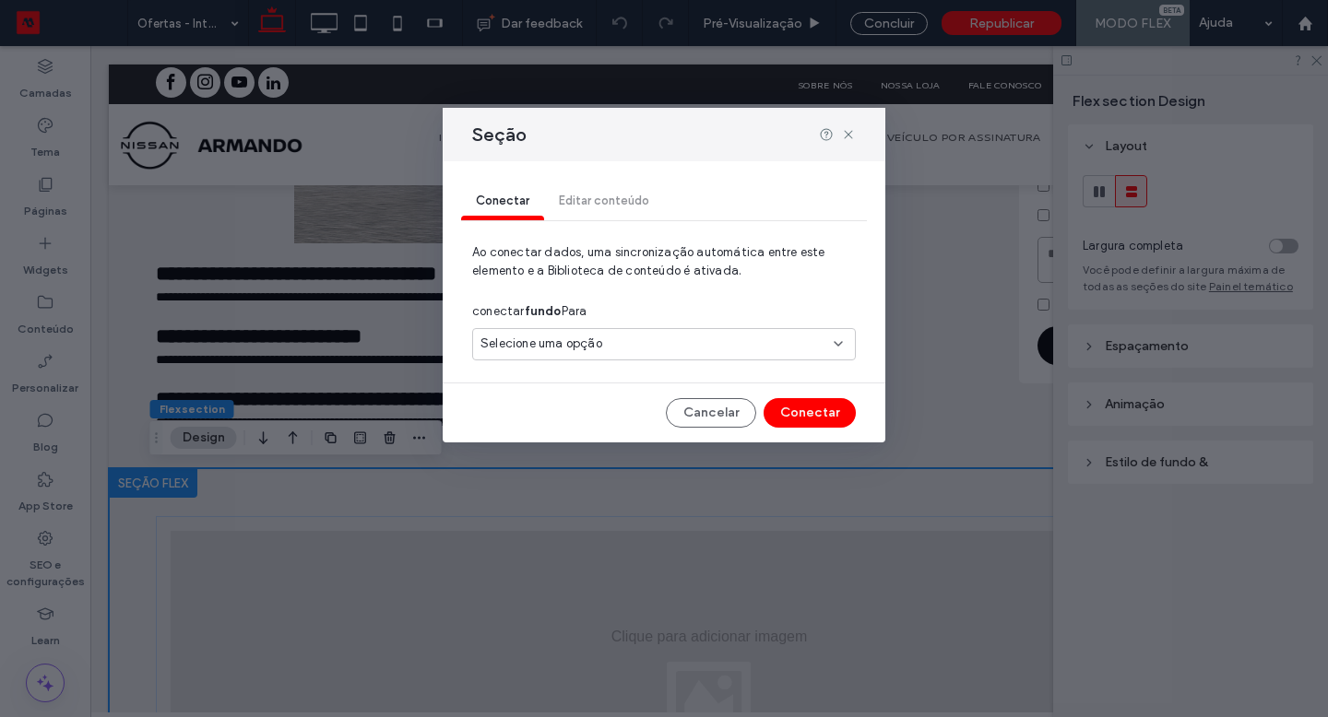
click at [587, 346] on span "Selecione uma opção" at bounding box center [541, 344] width 122 height 18
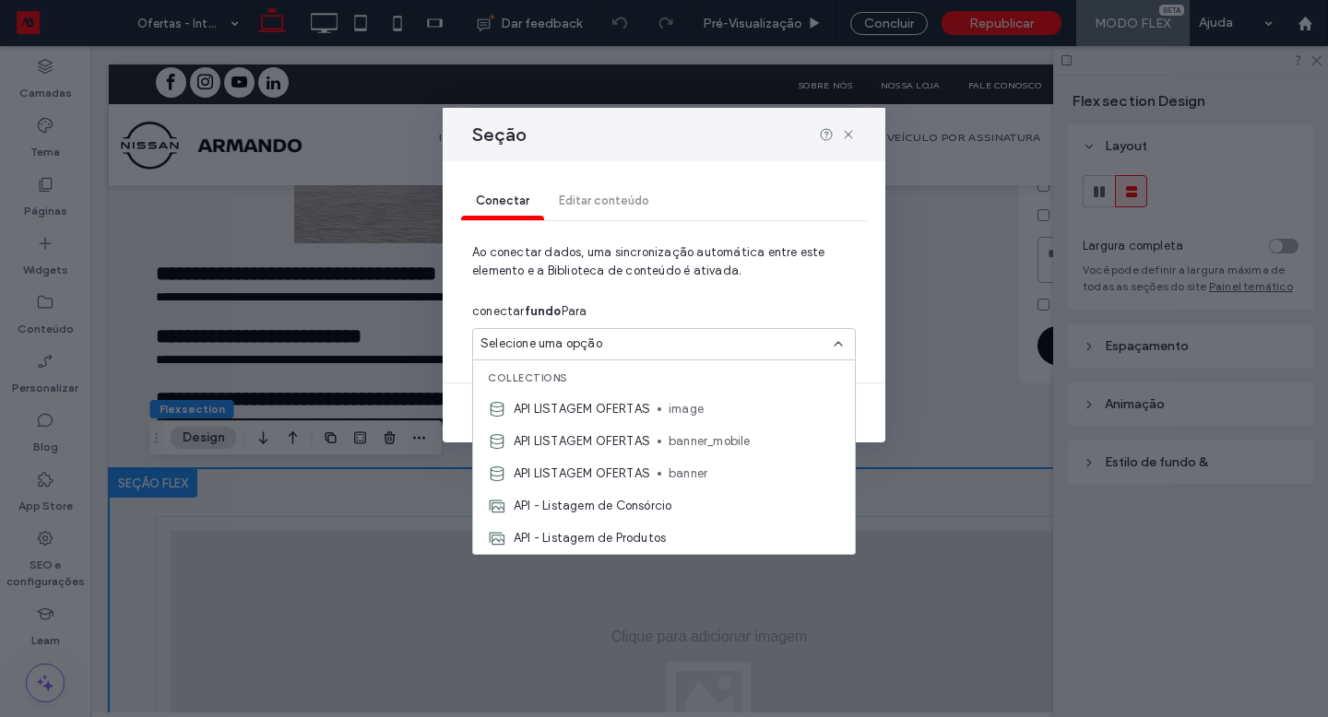
click at [850, 133] on icon at bounding box center [848, 134] width 15 height 15
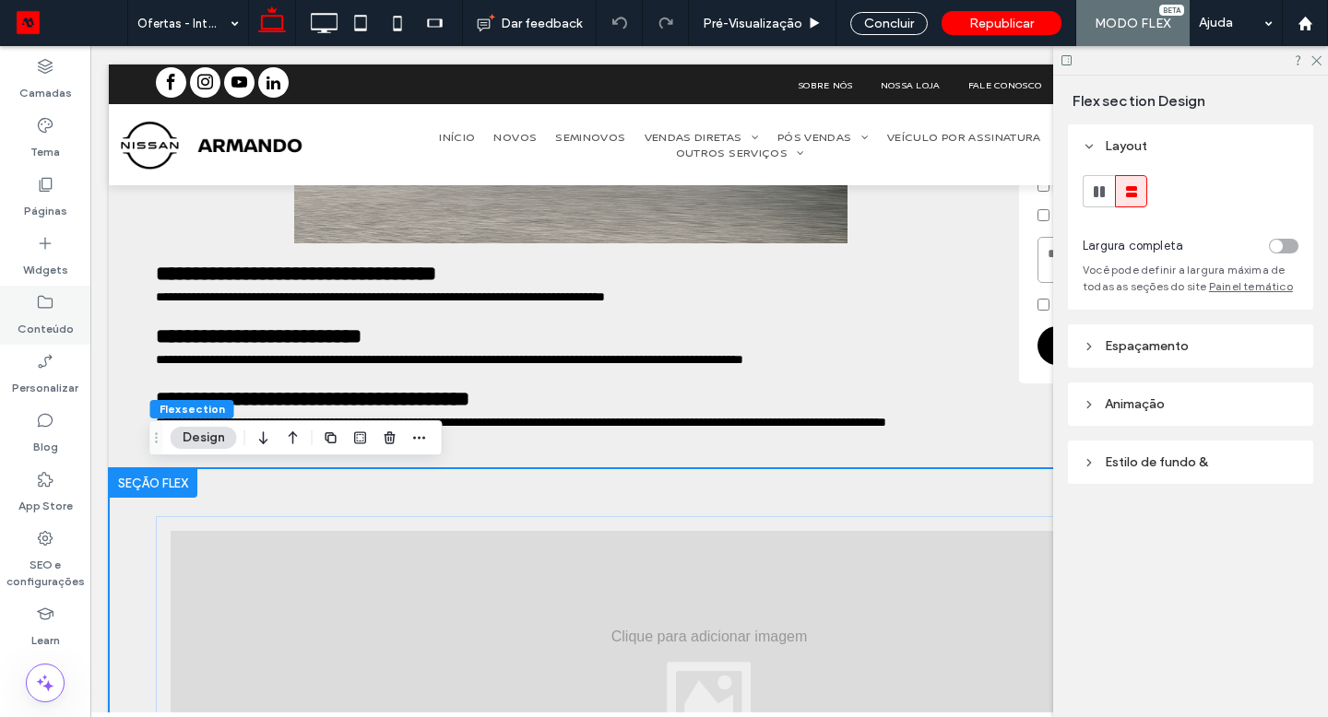
drag, startPoint x: 380, startPoint y: 512, endPoint x: 36, endPoint y: 306, distance: 400.6
click at [36, 306] on icon at bounding box center [45, 302] width 18 height 18
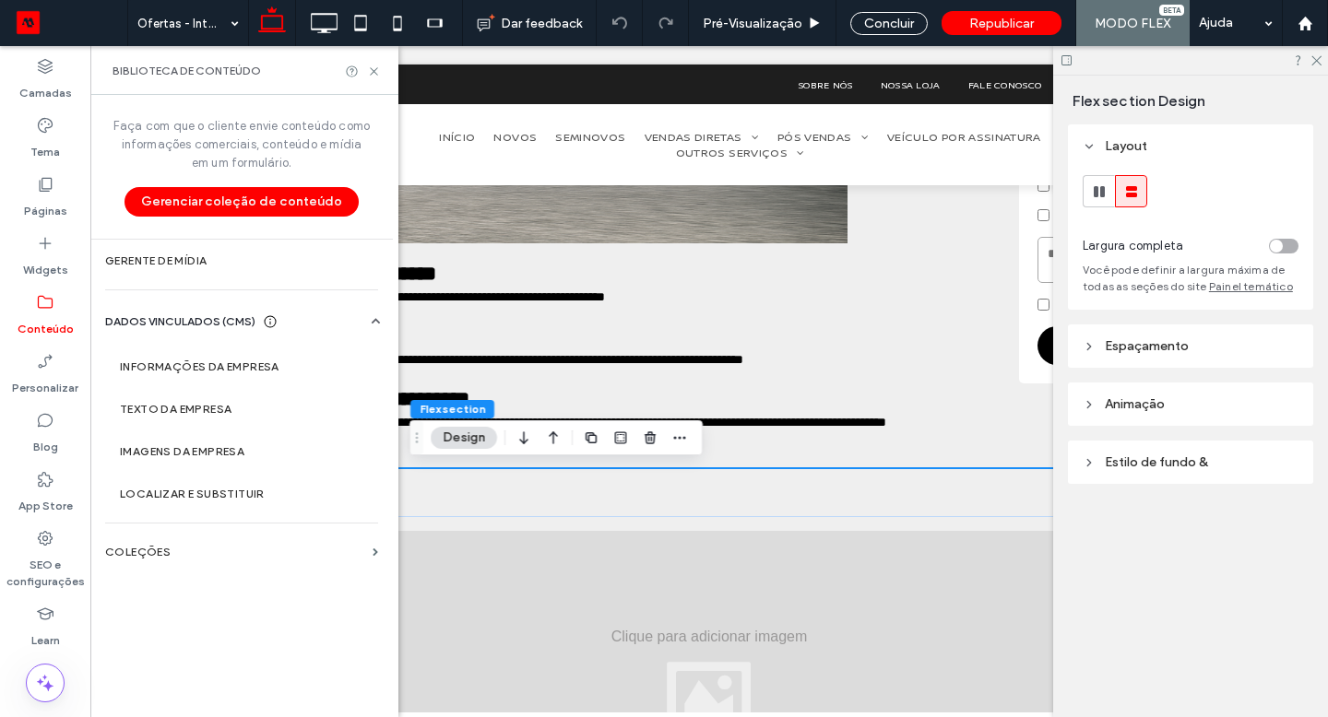
click at [159, 549] on label "COLEÇÕES" at bounding box center [235, 552] width 260 height 13
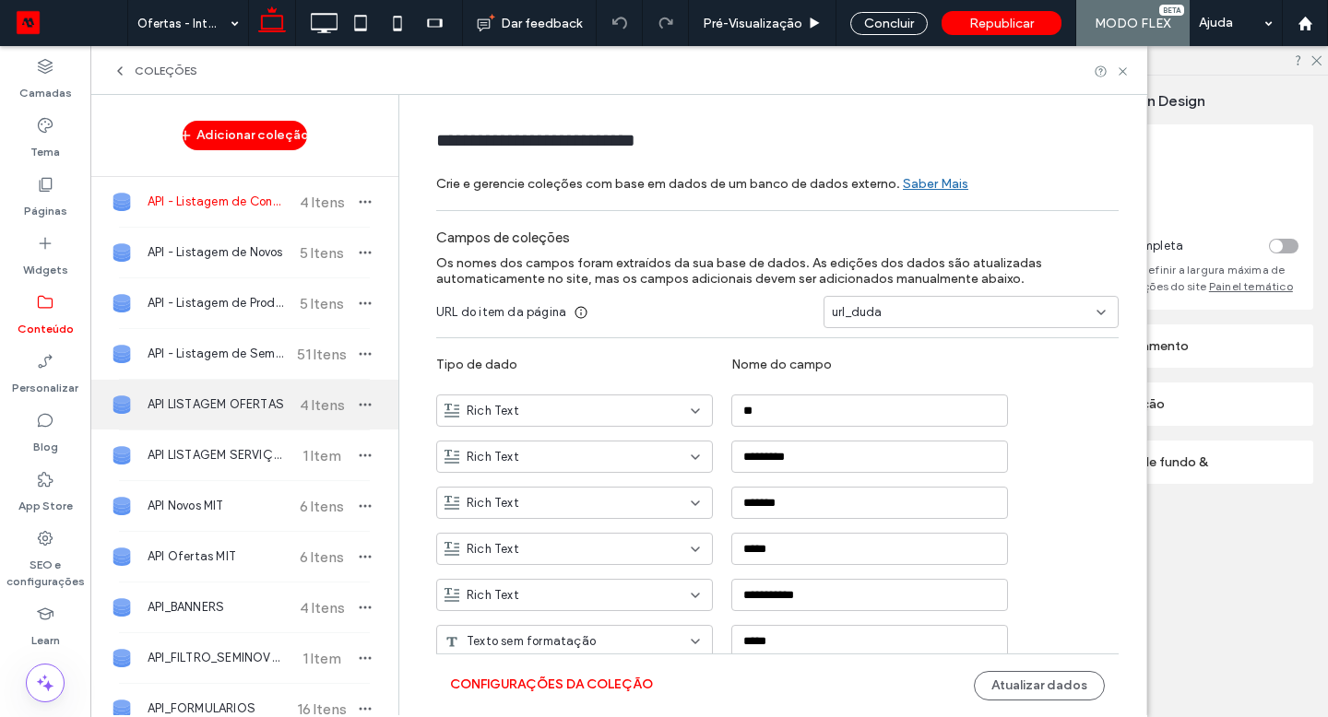
drag, startPoint x: 36, startPoint y: 306, endPoint x: 223, endPoint y: 403, distance: 210.7
click at [223, 403] on span "API LISTAGEM OFERTAS" at bounding box center [216, 404] width 137 height 18
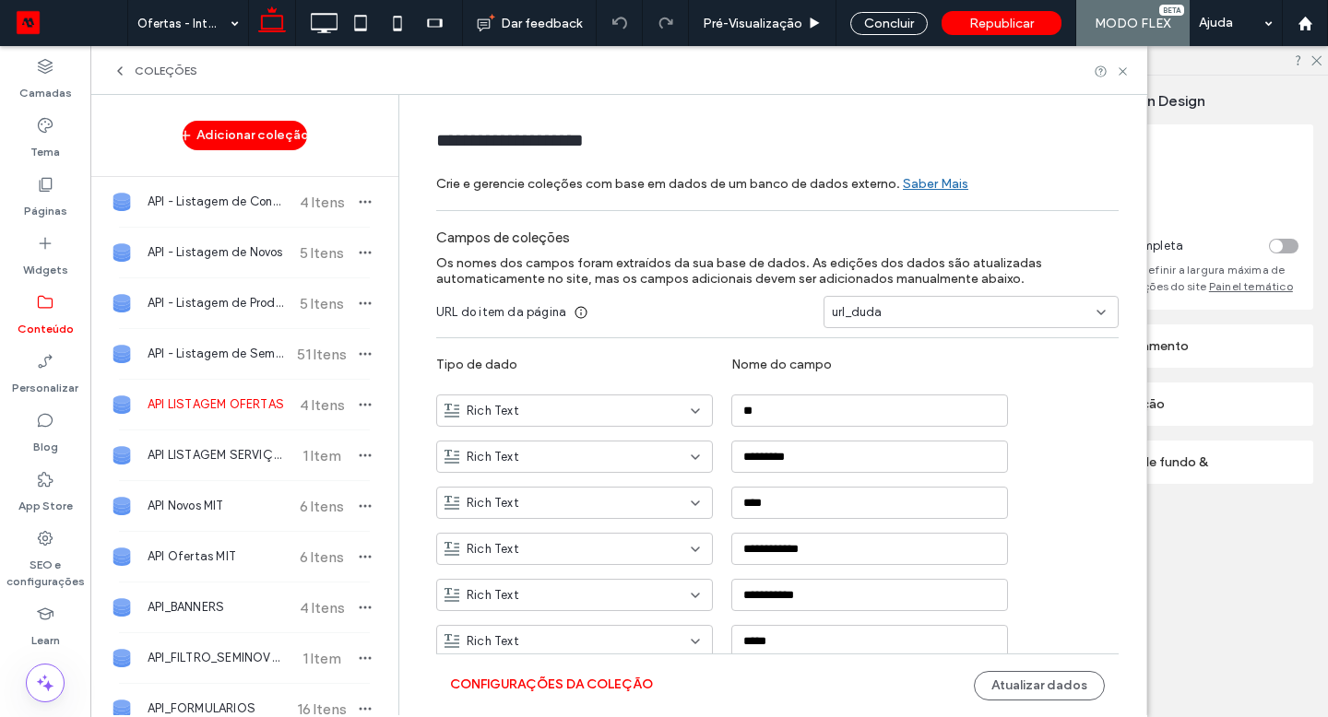
type input "**********"
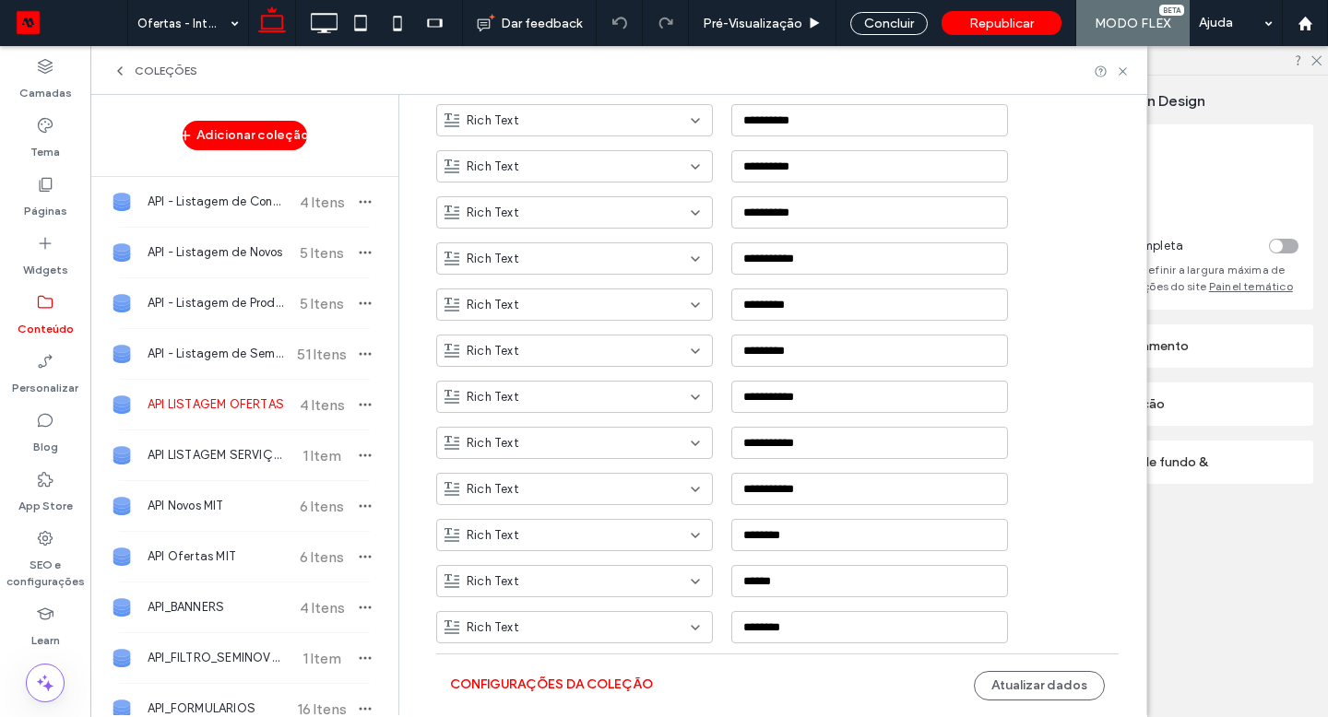
scroll to position [2084, 0]
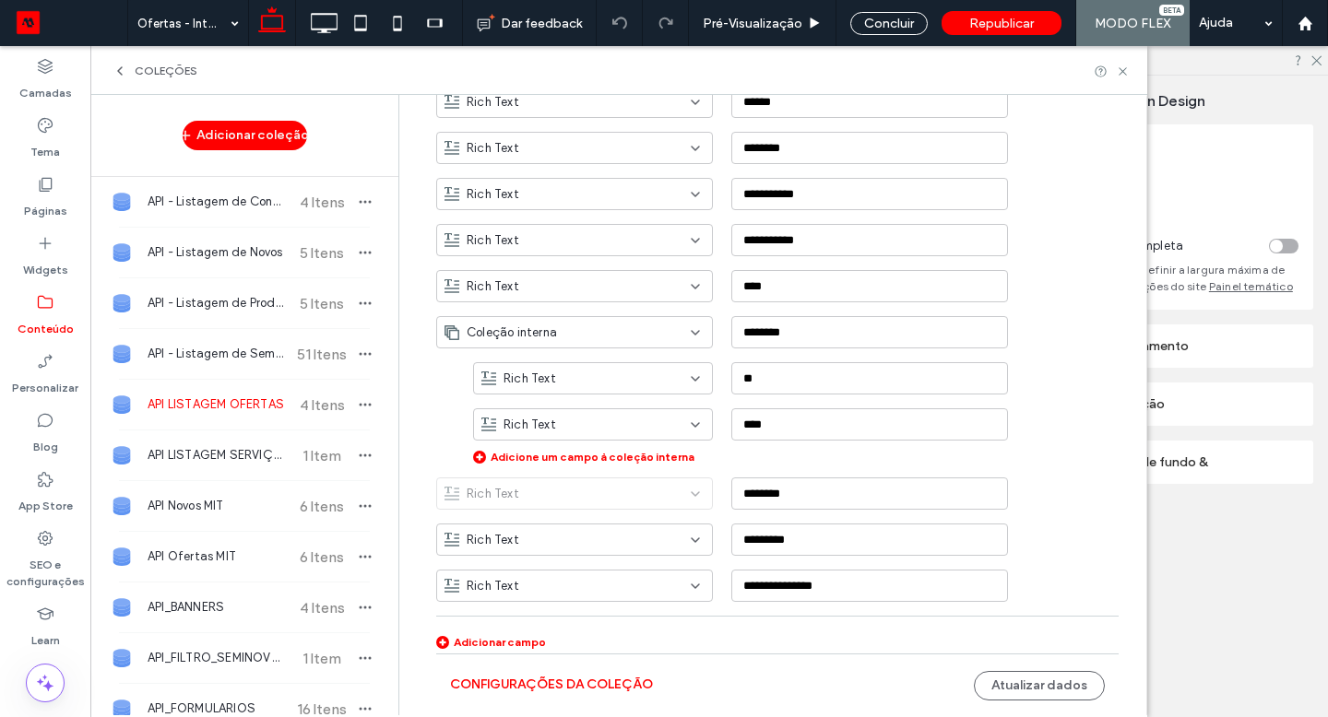
drag, startPoint x: 223, startPoint y: 403, endPoint x: 490, endPoint y: 642, distance: 358.5
click at [490, 642] on div "Adicionar campo" at bounding box center [491, 642] width 110 height 14
drag, startPoint x: 490, startPoint y: 642, endPoint x: 722, endPoint y: 626, distance: 231.9
click at [731, 626] on input "**********" at bounding box center [869, 631] width 277 height 32
paste input
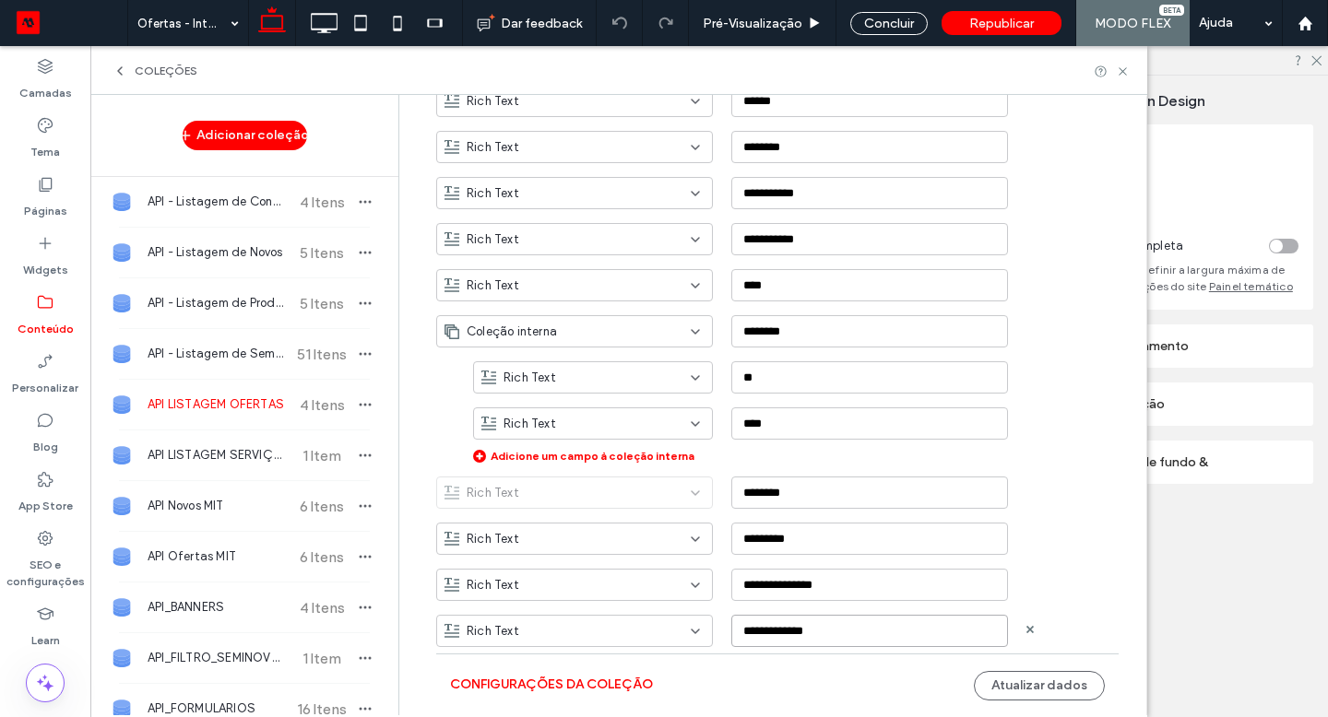
type input "**********"
drag, startPoint x: 722, startPoint y: 626, endPoint x: 636, endPoint y: 629, distance: 85.8
click at [636, 629] on div "Rich Text" at bounding box center [563, 631] width 238 height 18
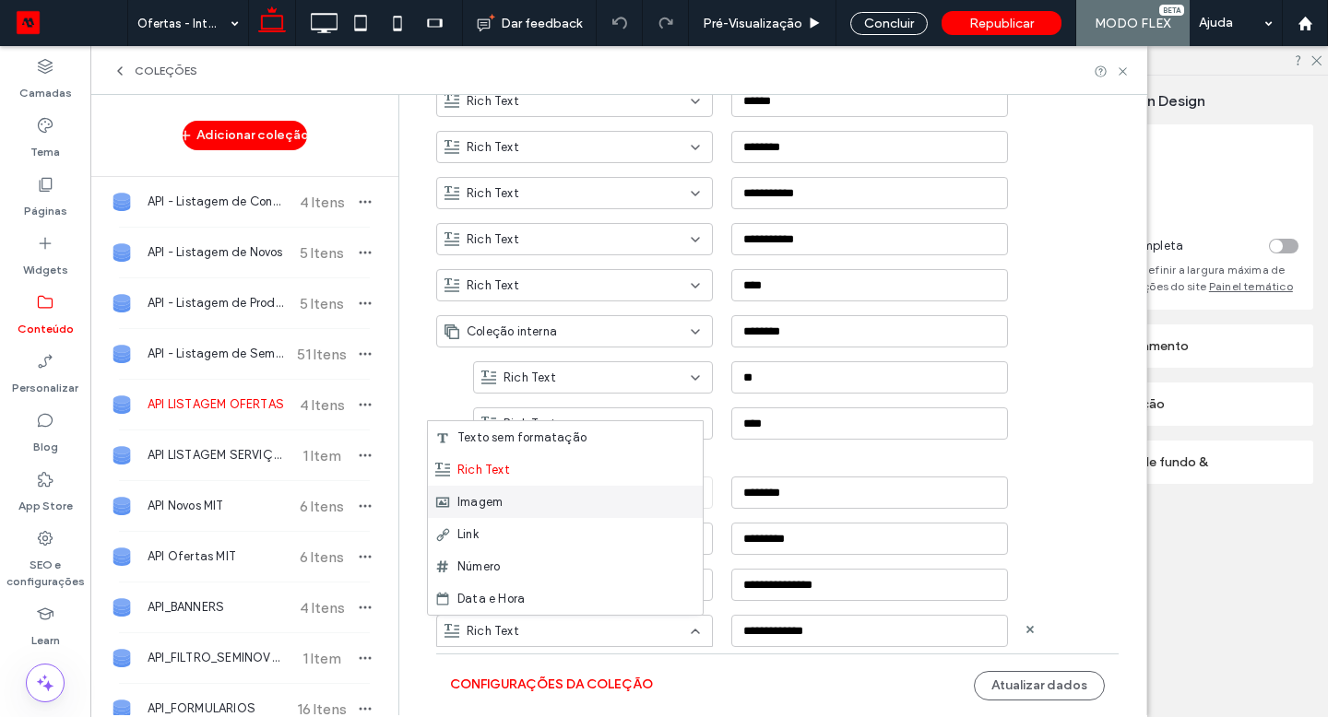
click at [557, 501] on div "Imagem" at bounding box center [565, 502] width 275 height 32
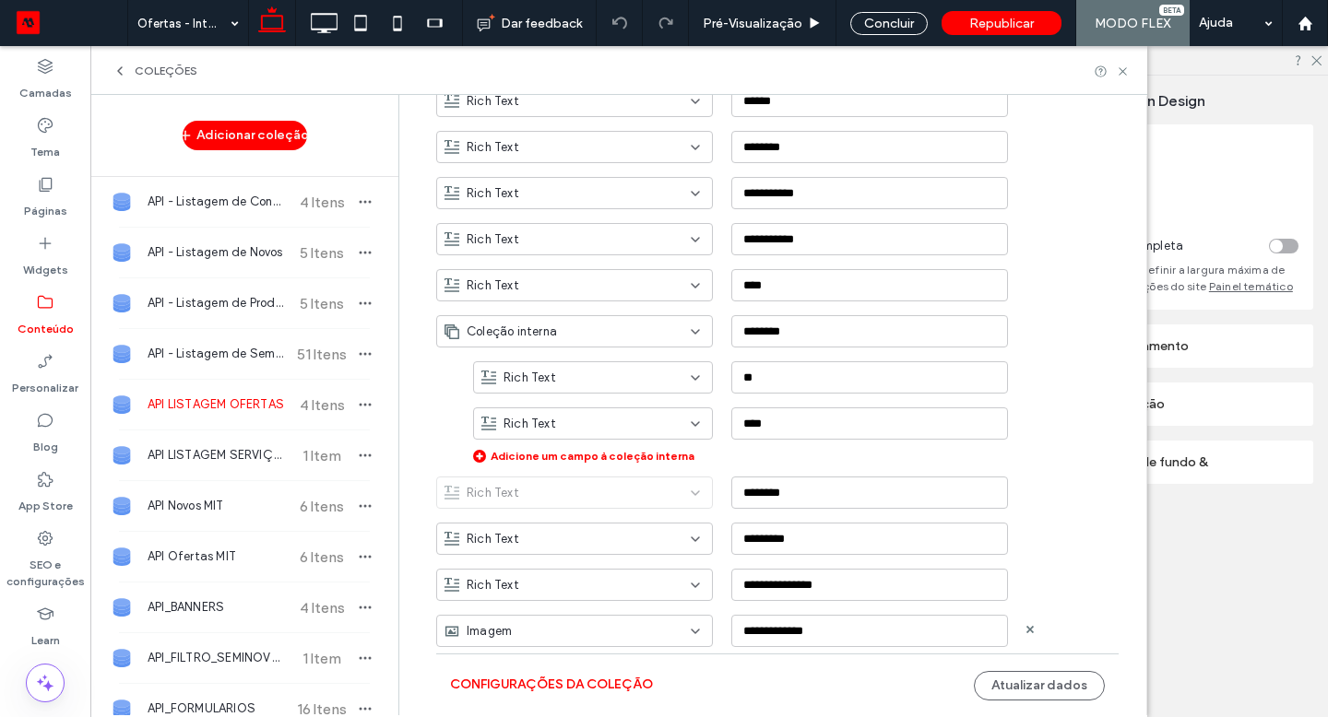
click at [1023, 686] on button "Atualizar dados" at bounding box center [1039, 686] width 131 height 30
click at [884, 27] on div "Concluir" at bounding box center [888, 23] width 77 height 23
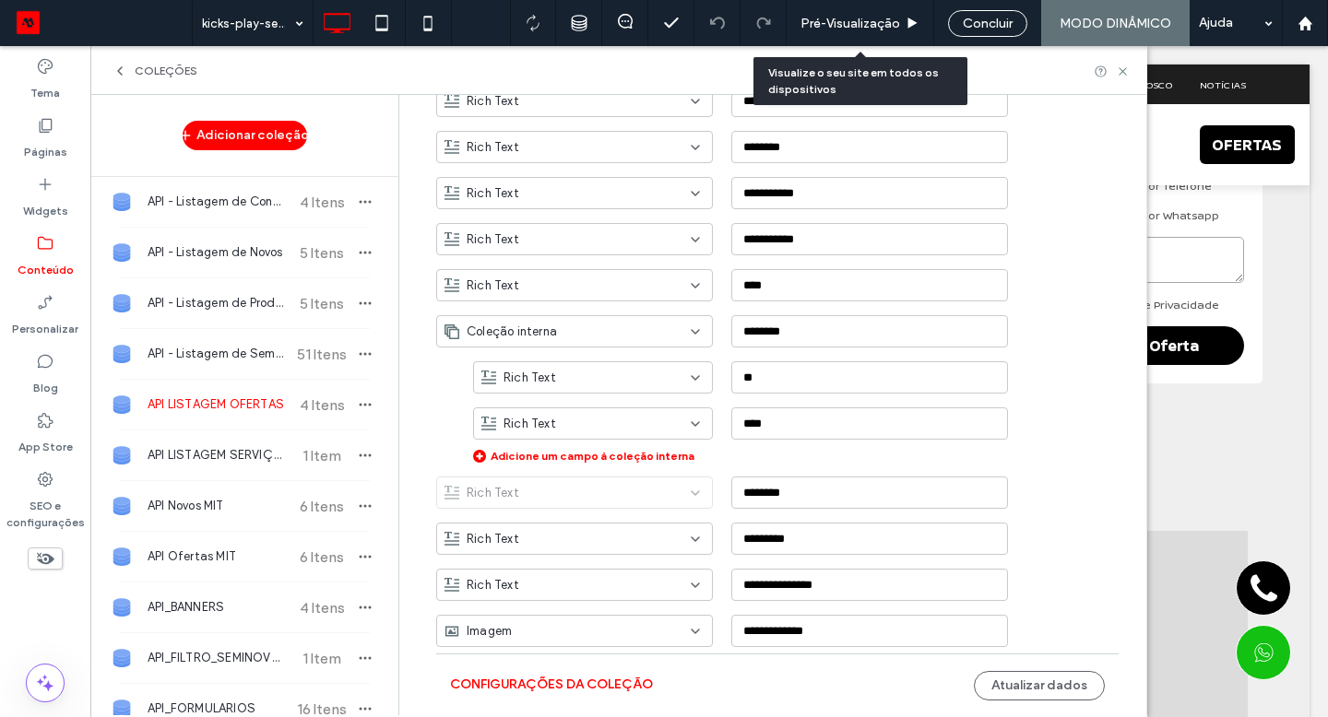
click at [884, 27] on span "Pré-Visualizaçāo" at bounding box center [850, 24] width 100 height 16
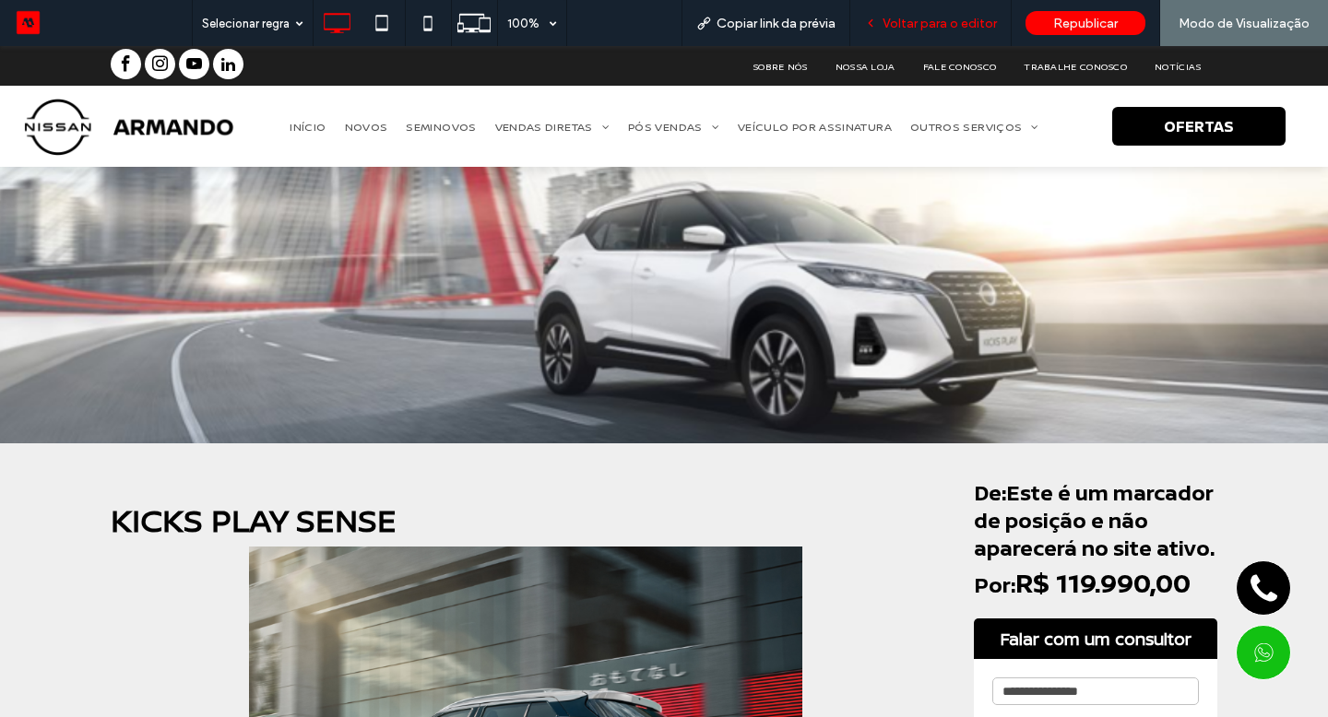
drag, startPoint x: 884, startPoint y: 27, endPoint x: 970, endPoint y: 20, distance: 86.0
click at [970, 20] on span "Voltar para o editor" at bounding box center [939, 24] width 114 height 16
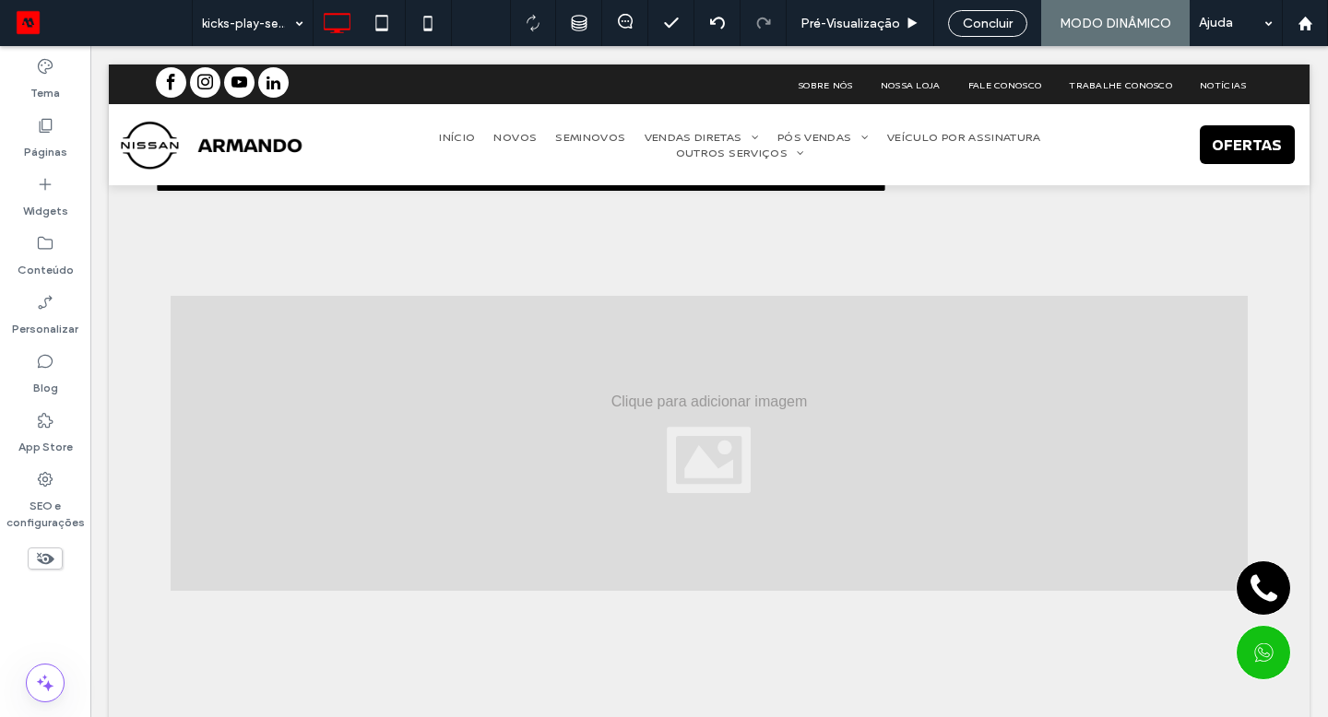
scroll to position [1016, 0]
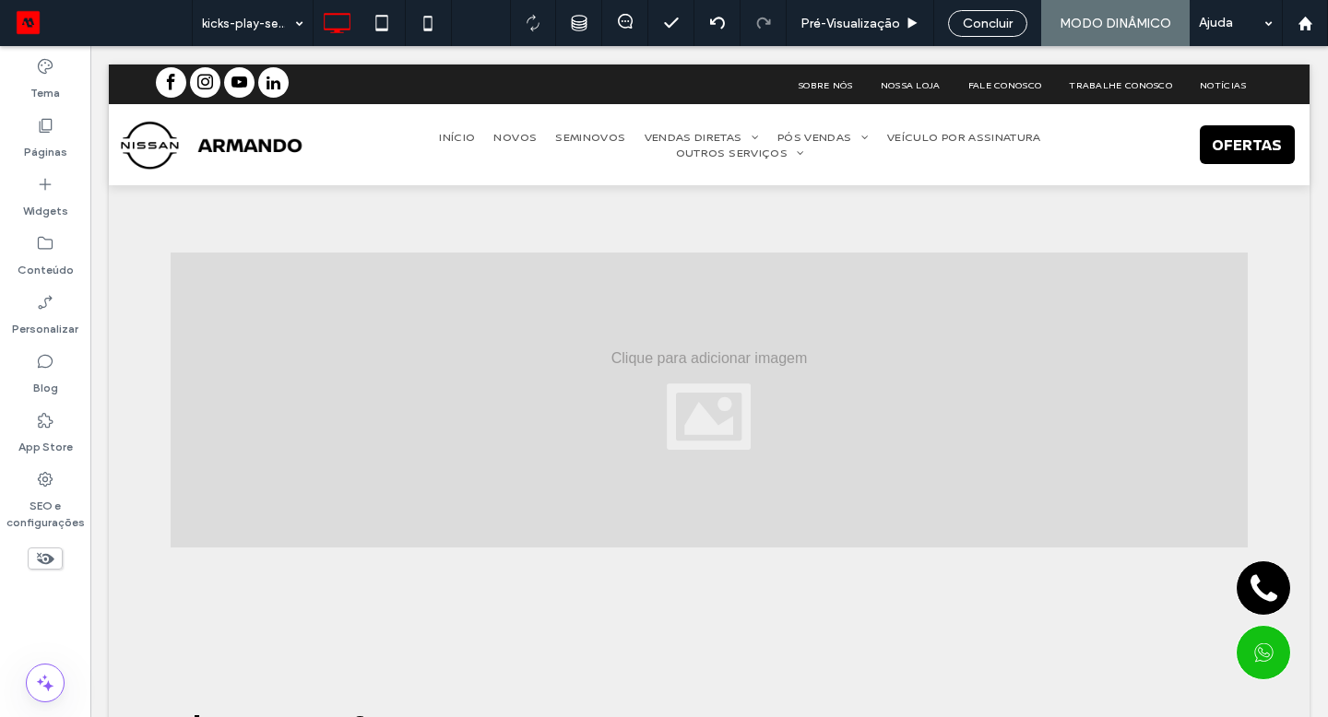
click at [597, 408] on div "Seção Clique para editar no Modo Flex + Adicionar seção" at bounding box center [709, 448] width 1200 height 516
click at [381, 402] on div "Clique para editar no Modo Flex" at bounding box center [709, 448] width 1200 height 516
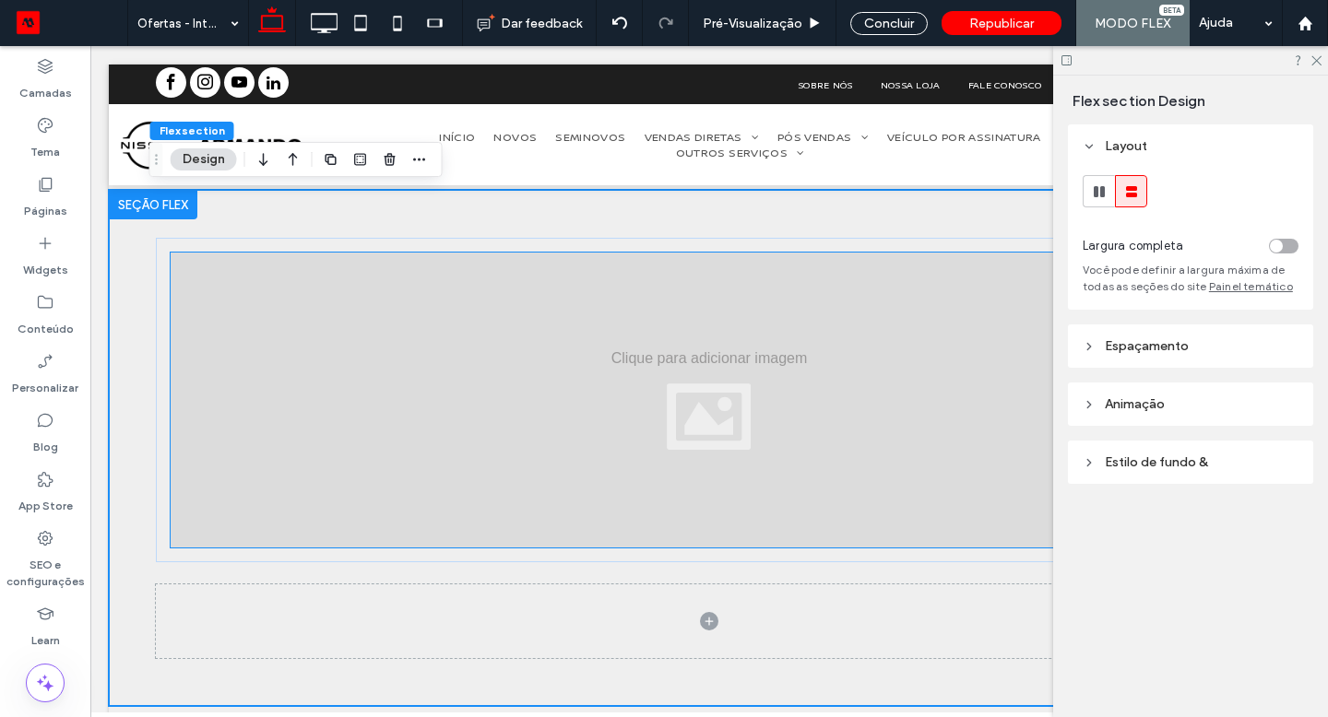
click at [381, 402] on div at bounding box center [709, 400] width 1077 height 295
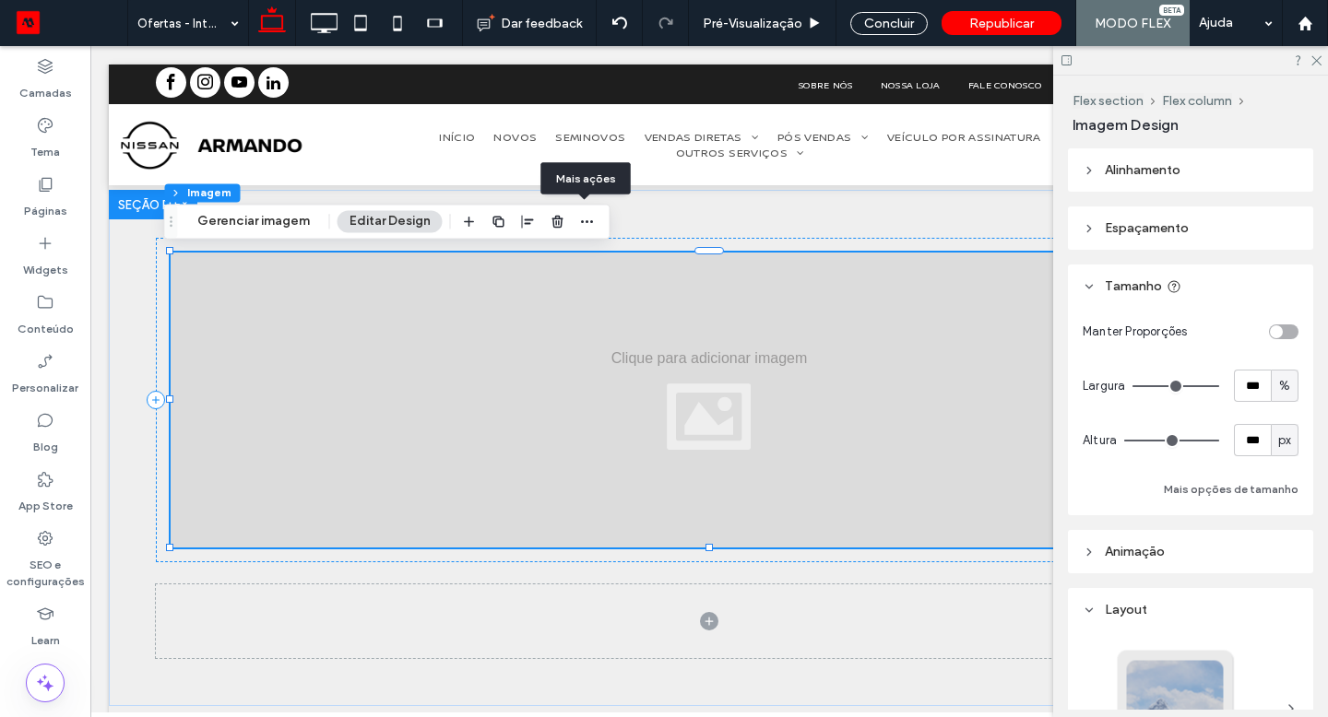
click at [581, 220] on use "button" at bounding box center [587, 221] width 12 height 3
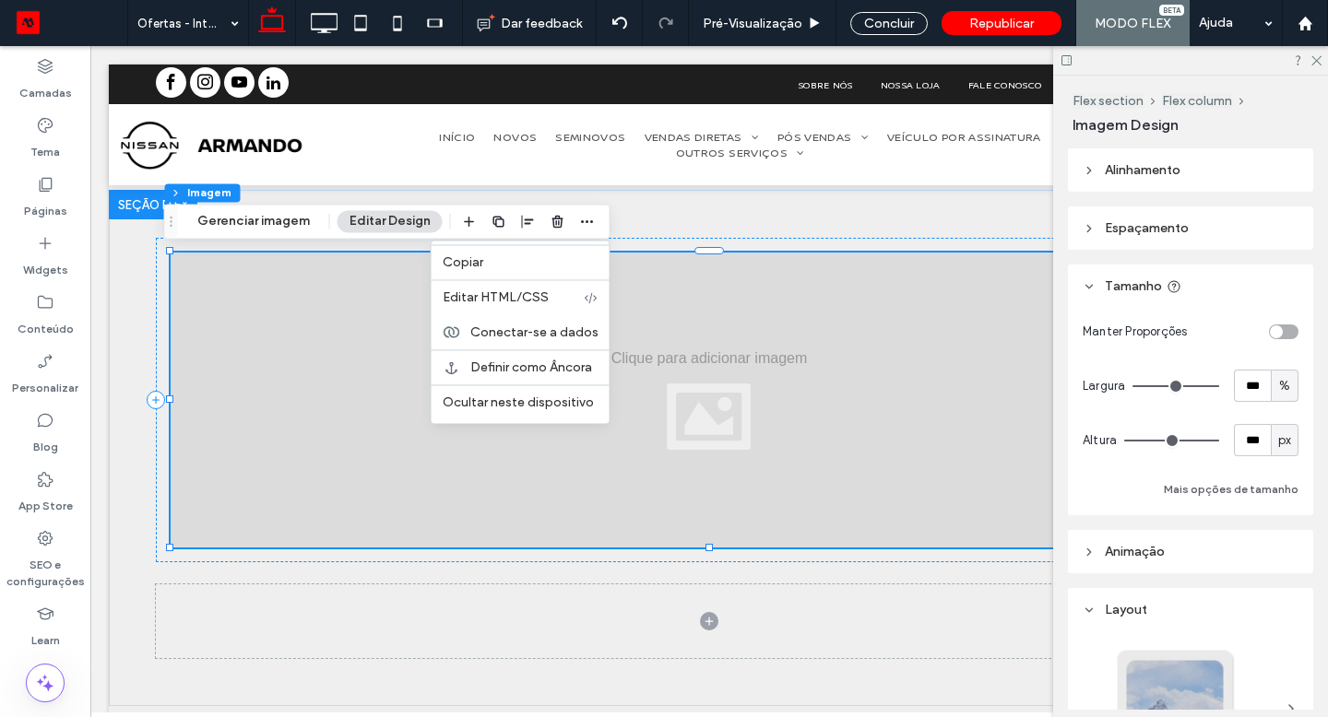
click at [511, 336] on span "Conectar-se a dados" at bounding box center [534, 333] width 128 height 16
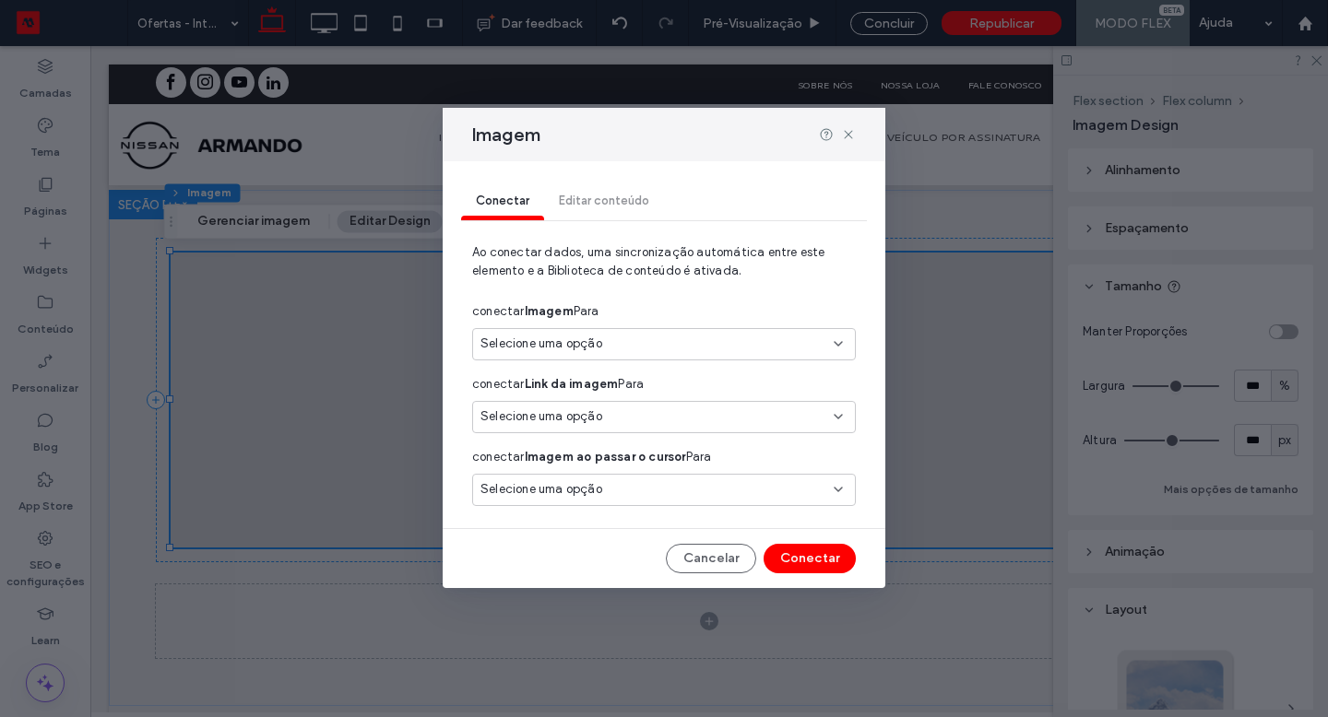
drag, startPoint x: 970, startPoint y: 20, endPoint x: 529, endPoint y: 345, distance: 547.3
click at [529, 345] on span "Selecione uma opção" at bounding box center [541, 344] width 122 height 18
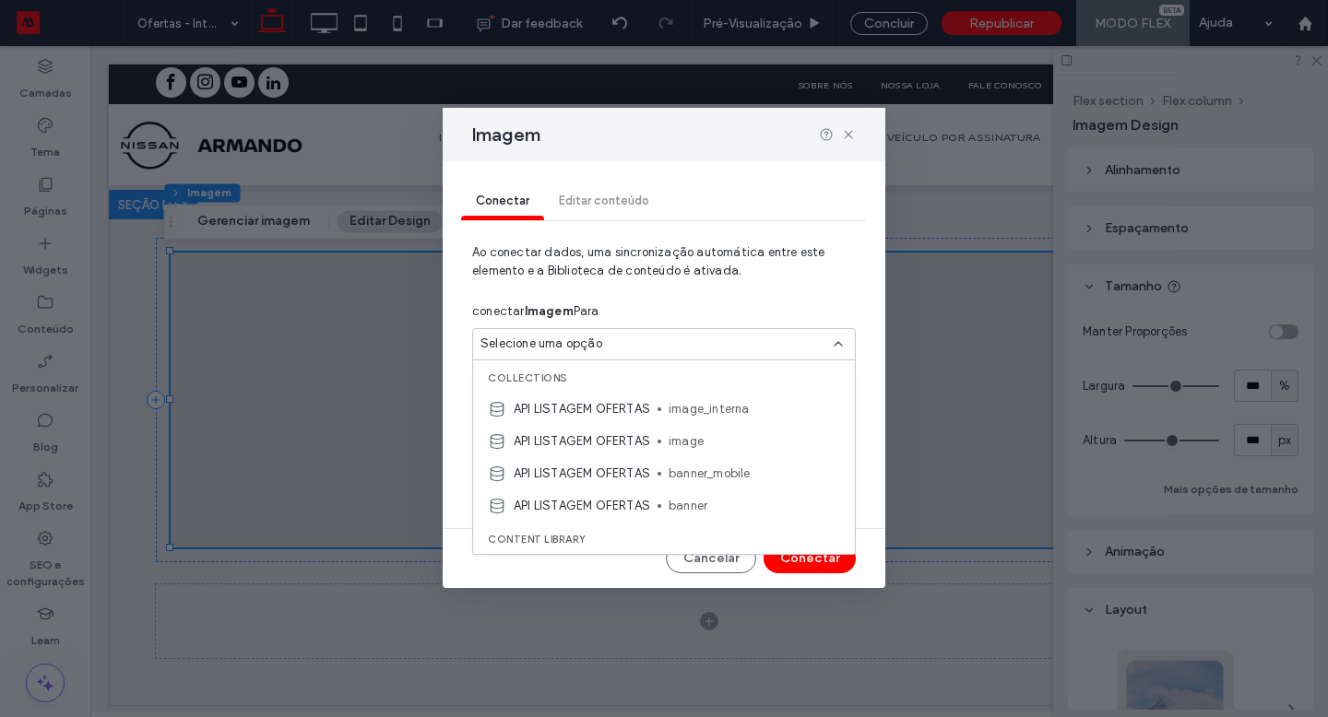
click at [670, 407] on span "image_interna" at bounding box center [753, 409] width 171 height 18
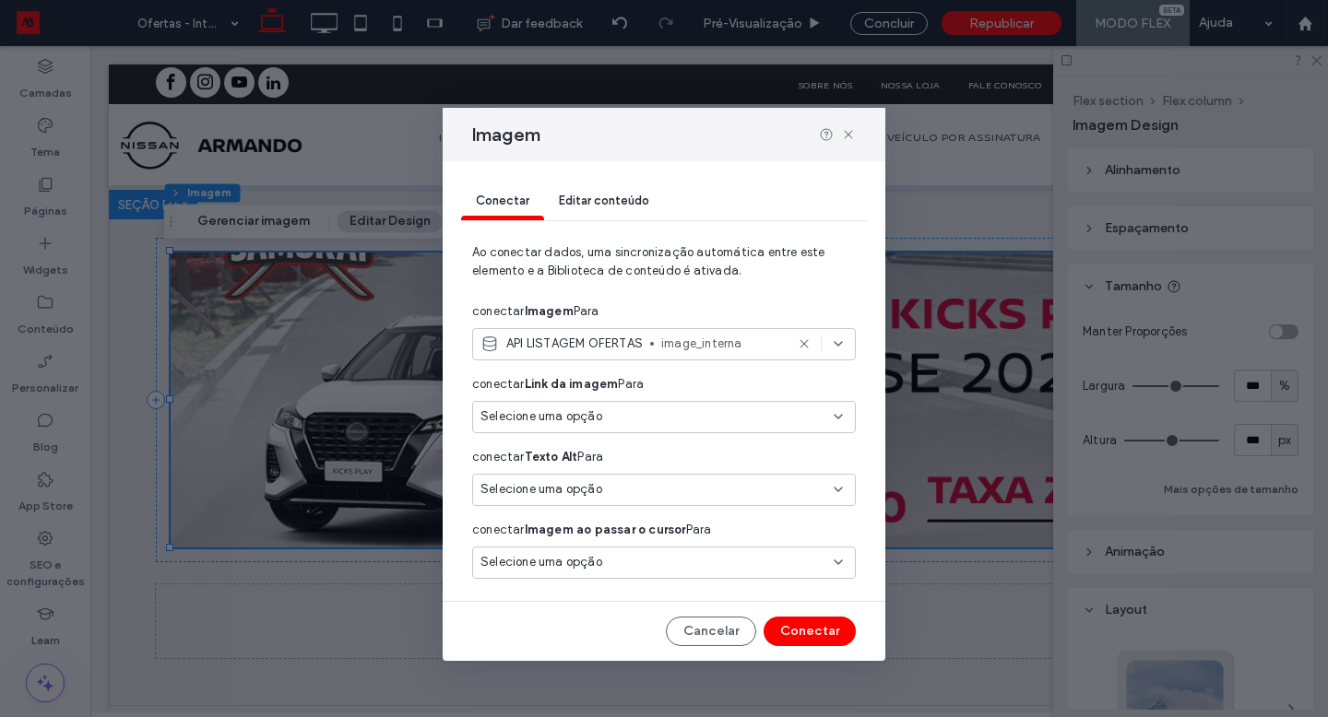
click at [805, 634] on button "Conectar" at bounding box center [809, 632] width 92 height 30
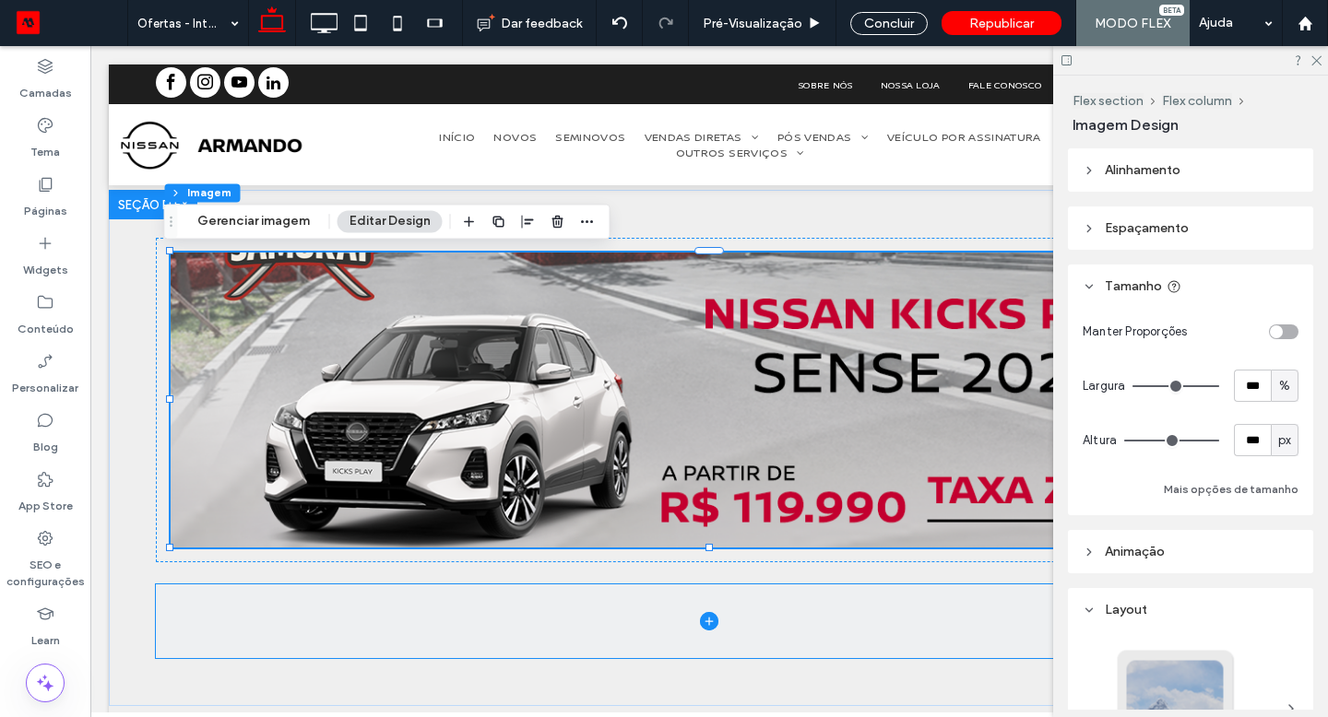
scroll to position [240, 0]
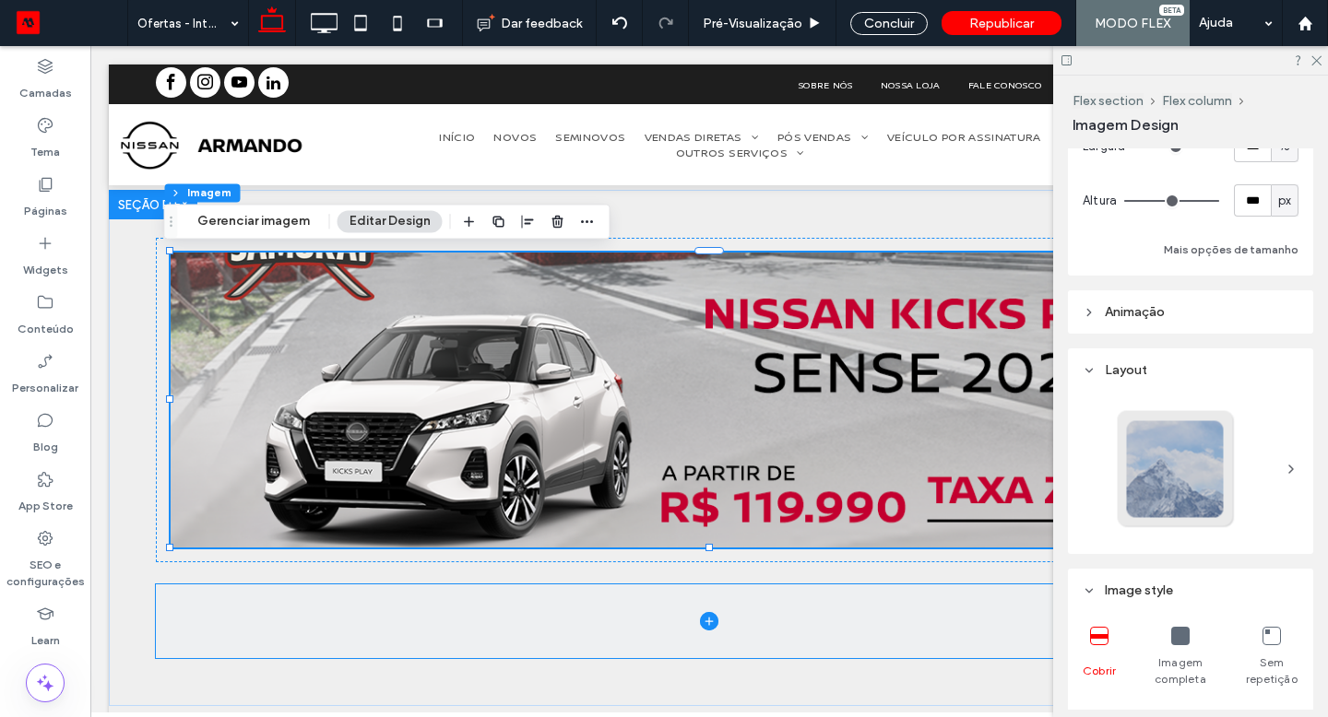
click at [1175, 636] on icon at bounding box center [1180, 636] width 18 height 18
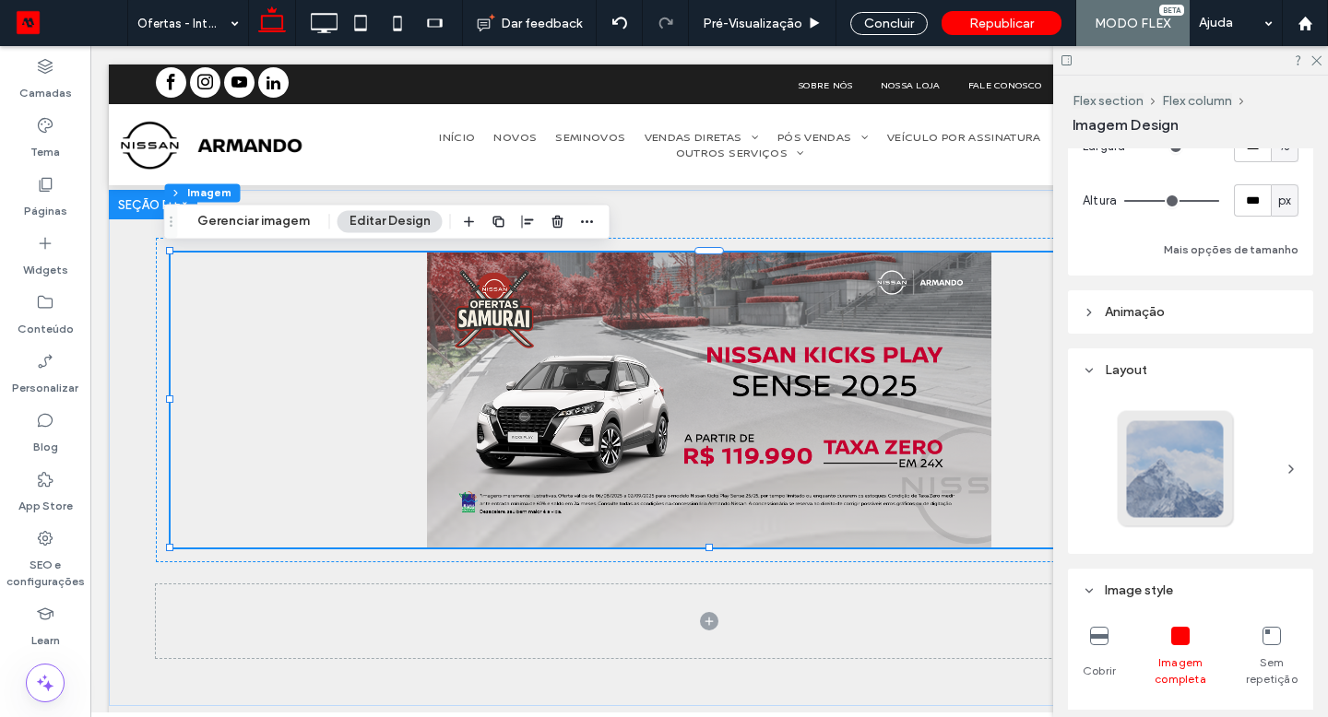
click at [1094, 644] on icon at bounding box center [1099, 636] width 18 height 18
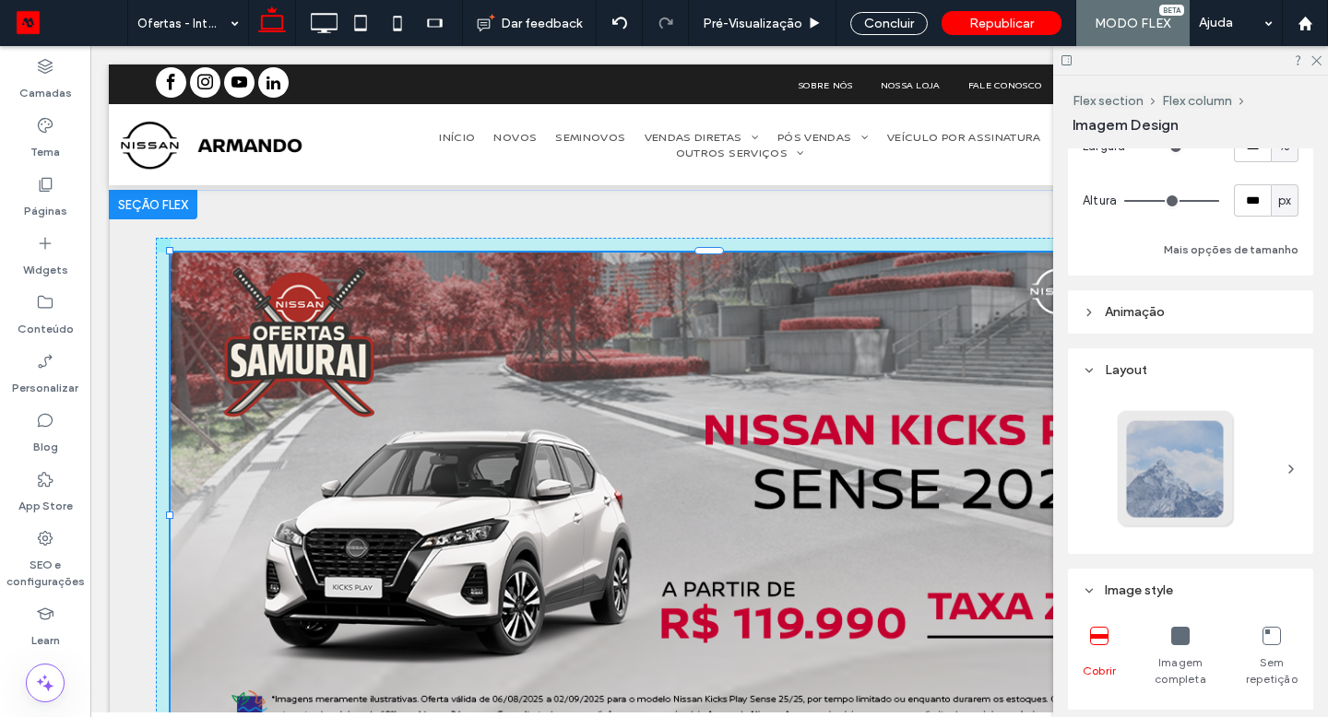
drag, startPoint x: 620, startPoint y: 391, endPoint x: 667, endPoint y: 662, distance: 275.1
click at [667, 662] on div "100% , 572px" at bounding box center [709, 564] width 1106 height 749
type input "***"
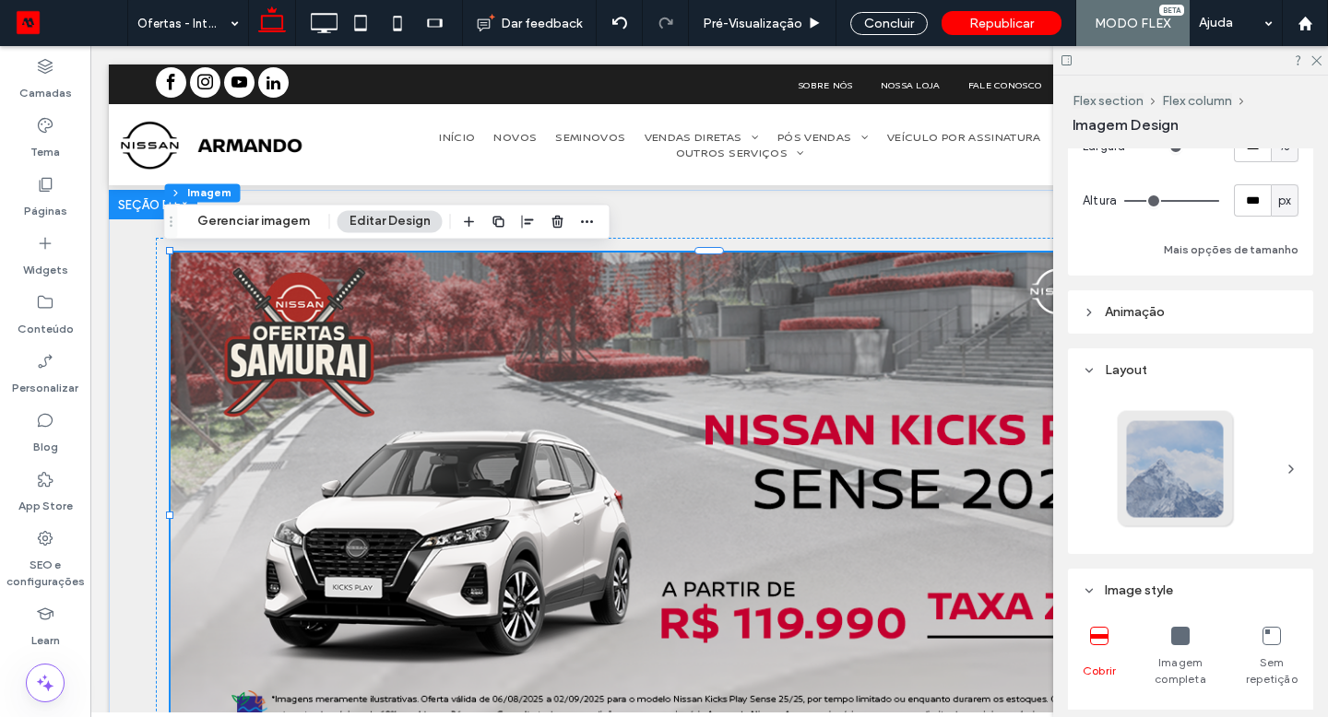
click at [1317, 59] on use at bounding box center [1316, 61] width 10 height 10
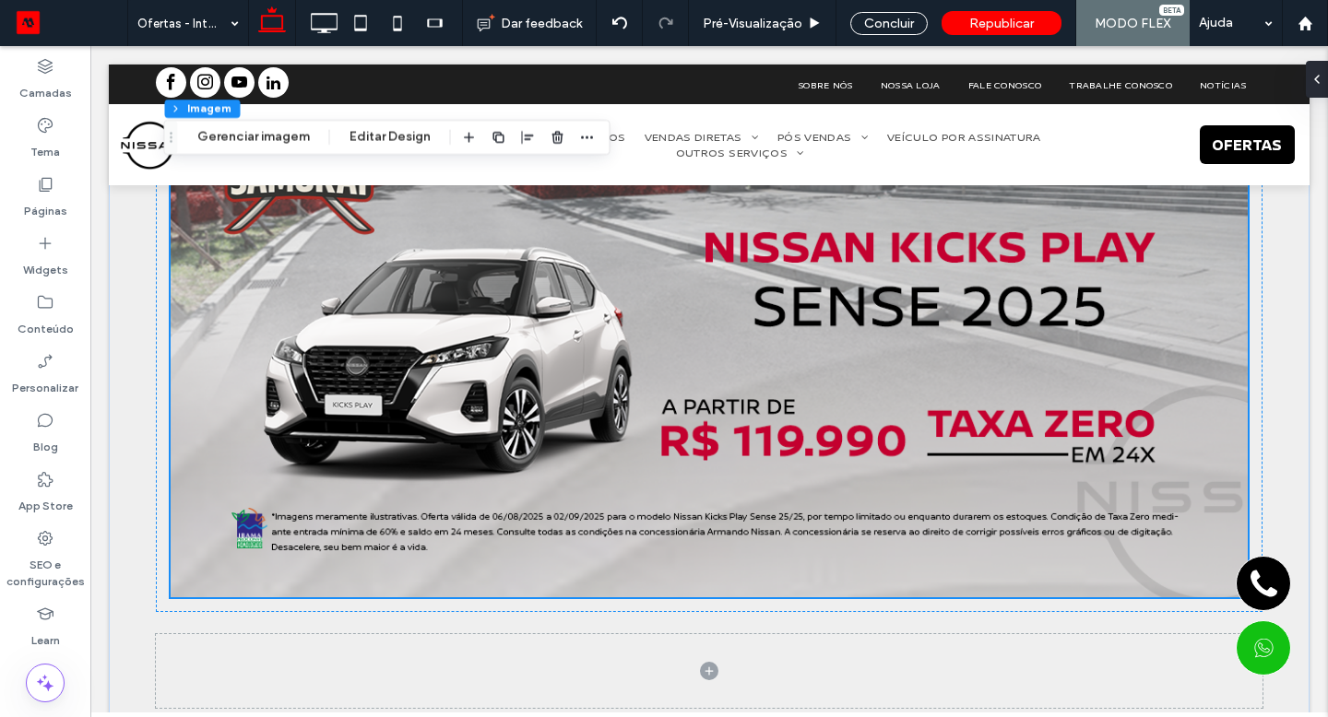
scroll to position [1198, 0]
drag, startPoint x: 576, startPoint y: 616, endPoint x: 391, endPoint y: 133, distance: 517.4
click at [391, 133] on button "Editar Design" at bounding box center [389, 137] width 105 height 22
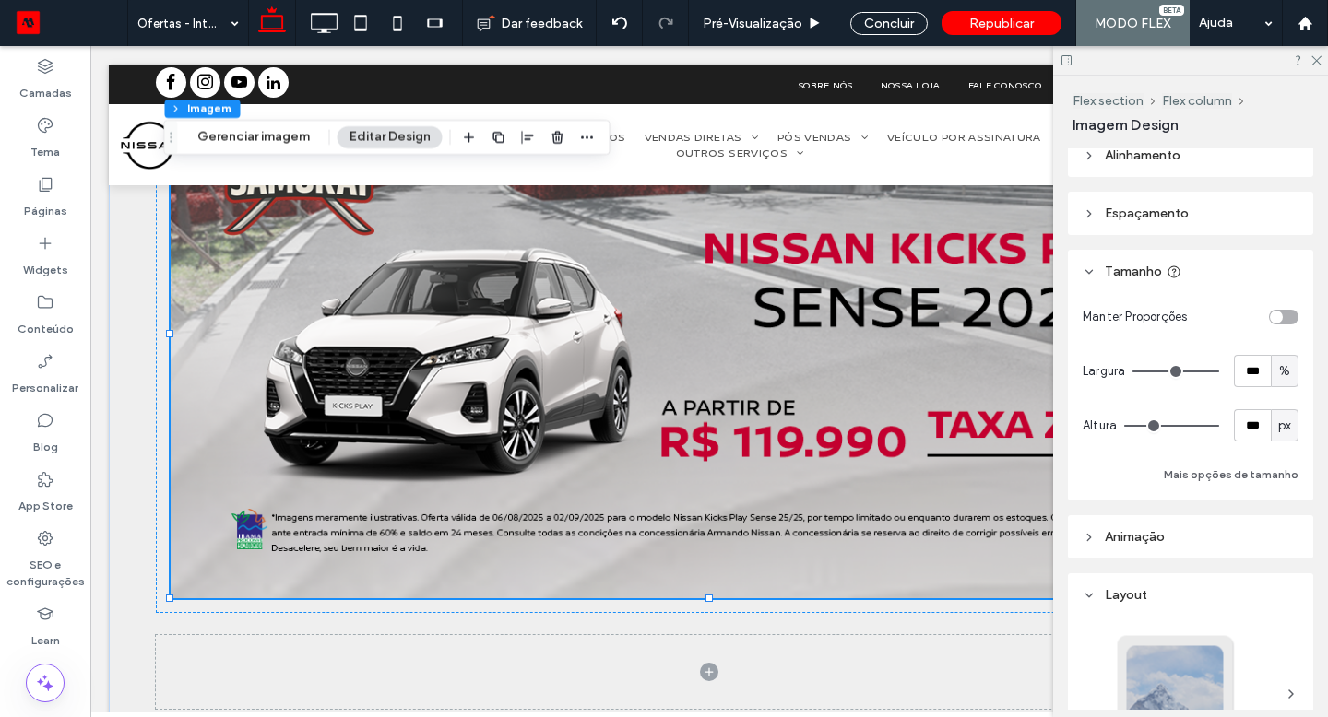
scroll to position [0, 0]
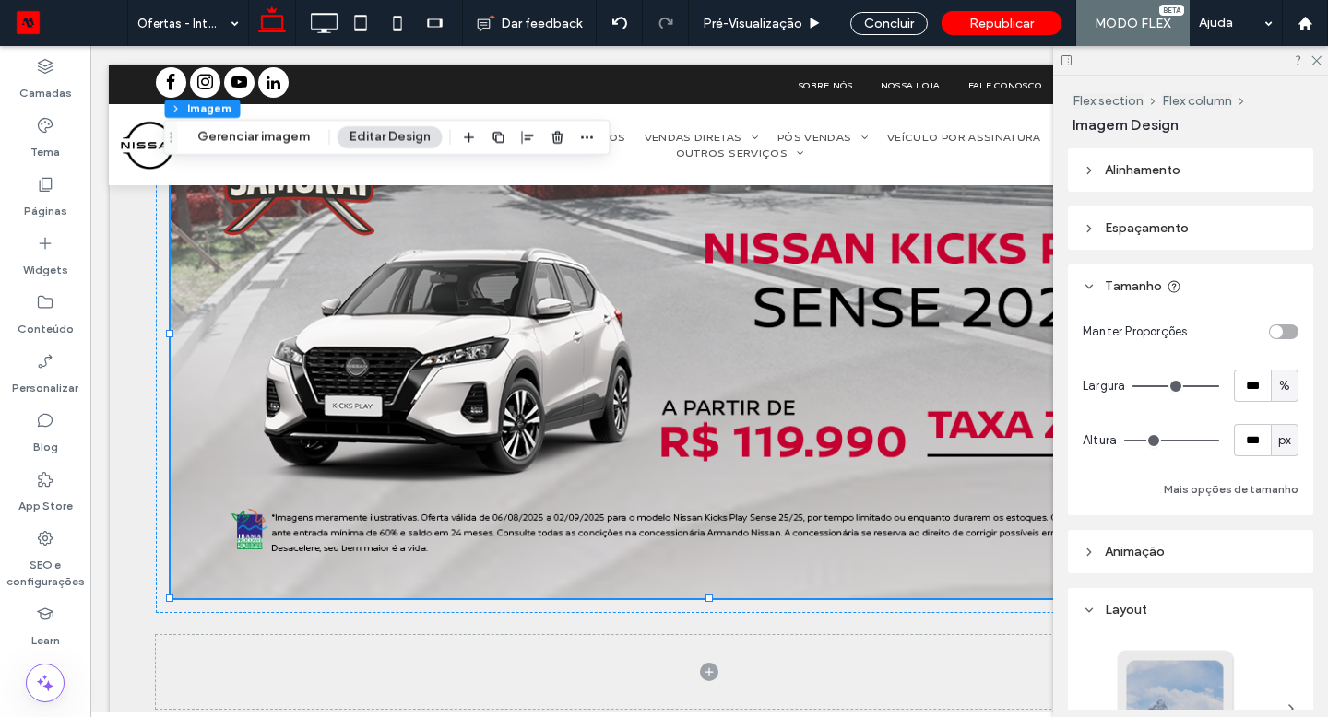
drag, startPoint x: 391, startPoint y: 133, endPoint x: 1165, endPoint y: 233, distance: 780.9
click at [1165, 233] on span "Espaçamento" at bounding box center [1146, 228] width 84 height 16
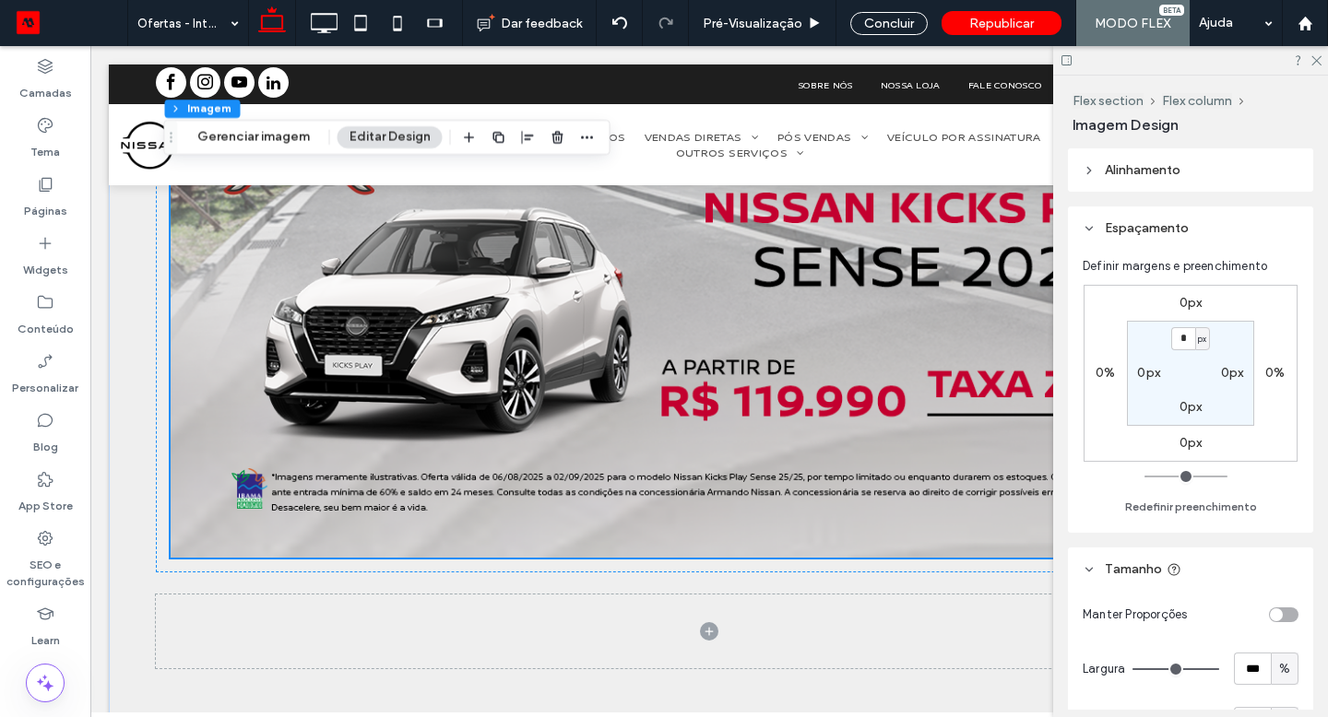
scroll to position [1260, 0]
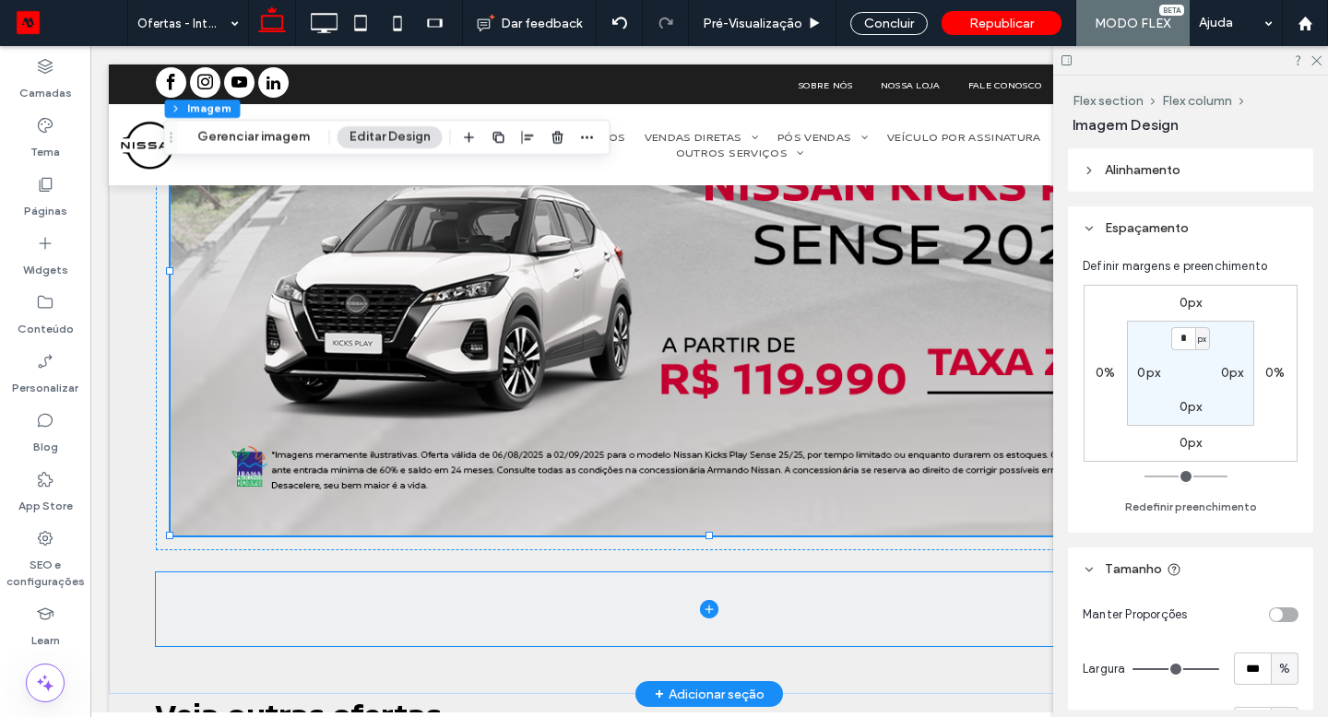
drag, startPoint x: 1256, startPoint y: 279, endPoint x: 698, endPoint y: 609, distance: 648.1
click at [698, 609] on div at bounding box center [709, 609] width 1106 height 74
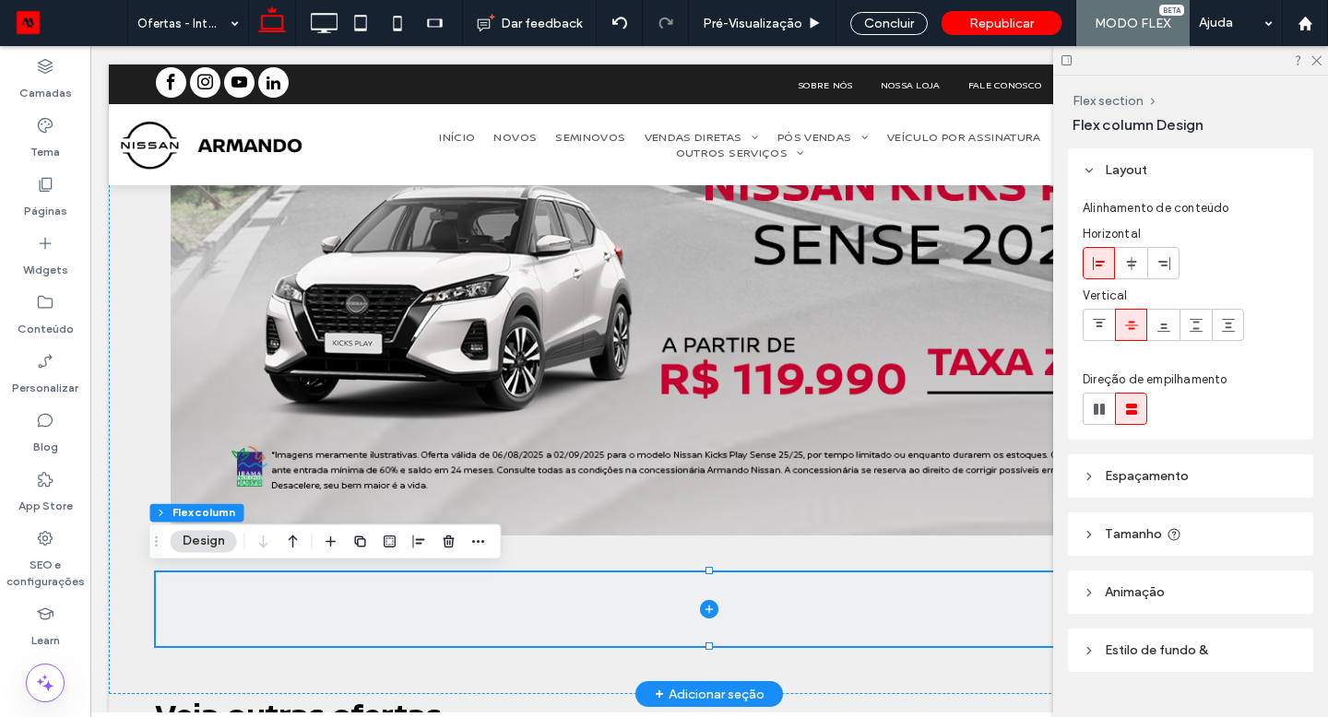
click at [700, 609] on icon at bounding box center [709, 609] width 18 height 18
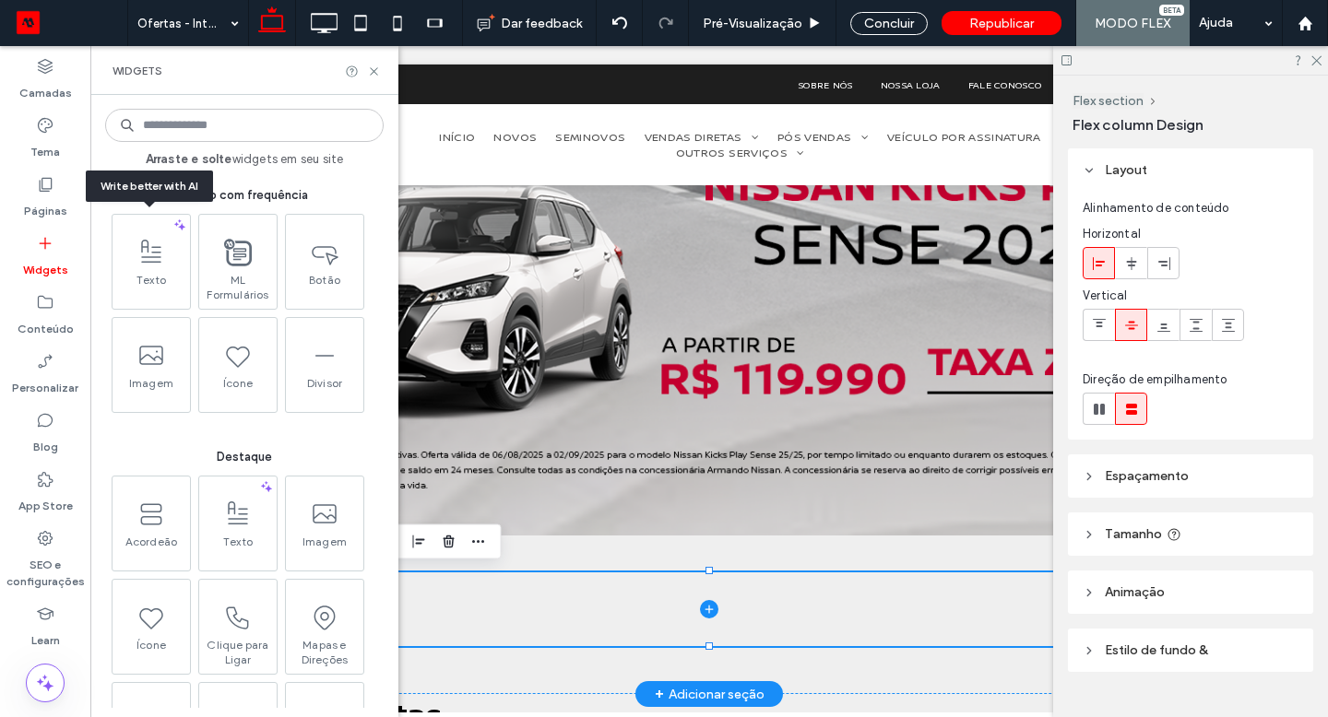
click at [158, 266] on span at bounding box center [150, 251] width 77 height 41
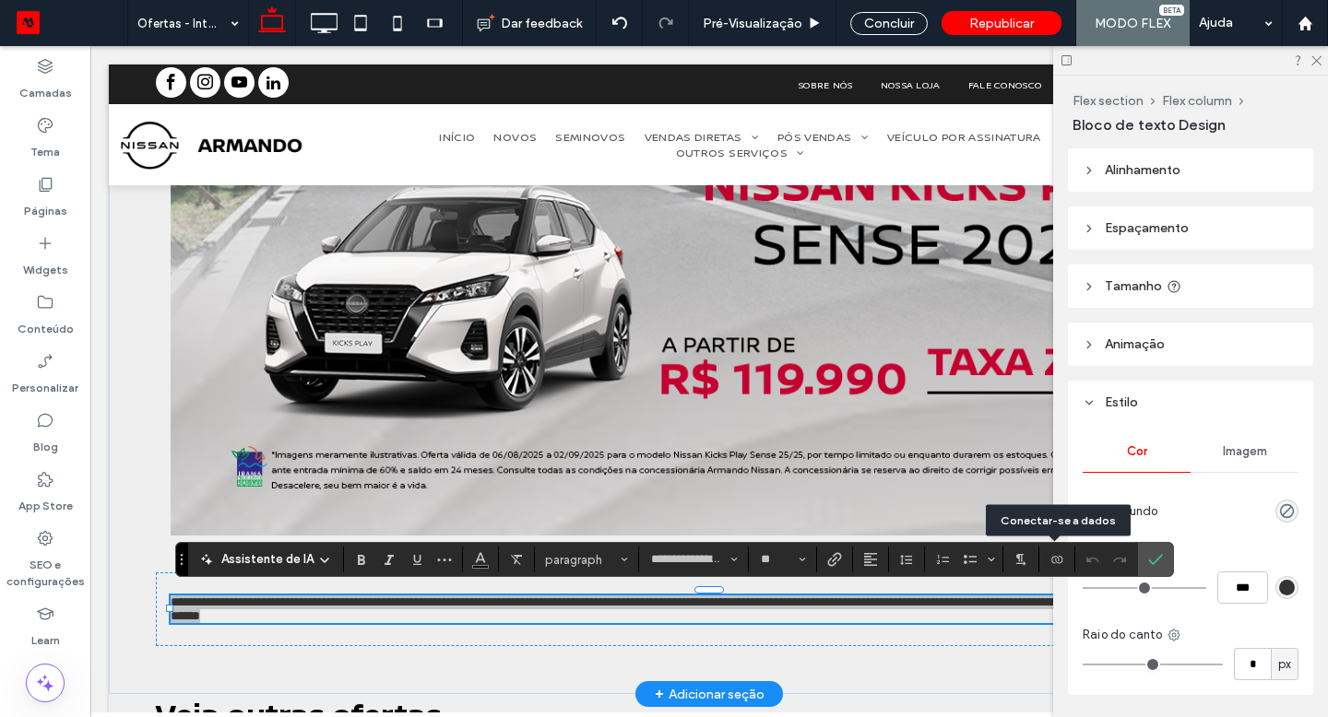
click at [1051, 561] on icon "Conectar-se a dados" at bounding box center [1056, 559] width 15 height 15
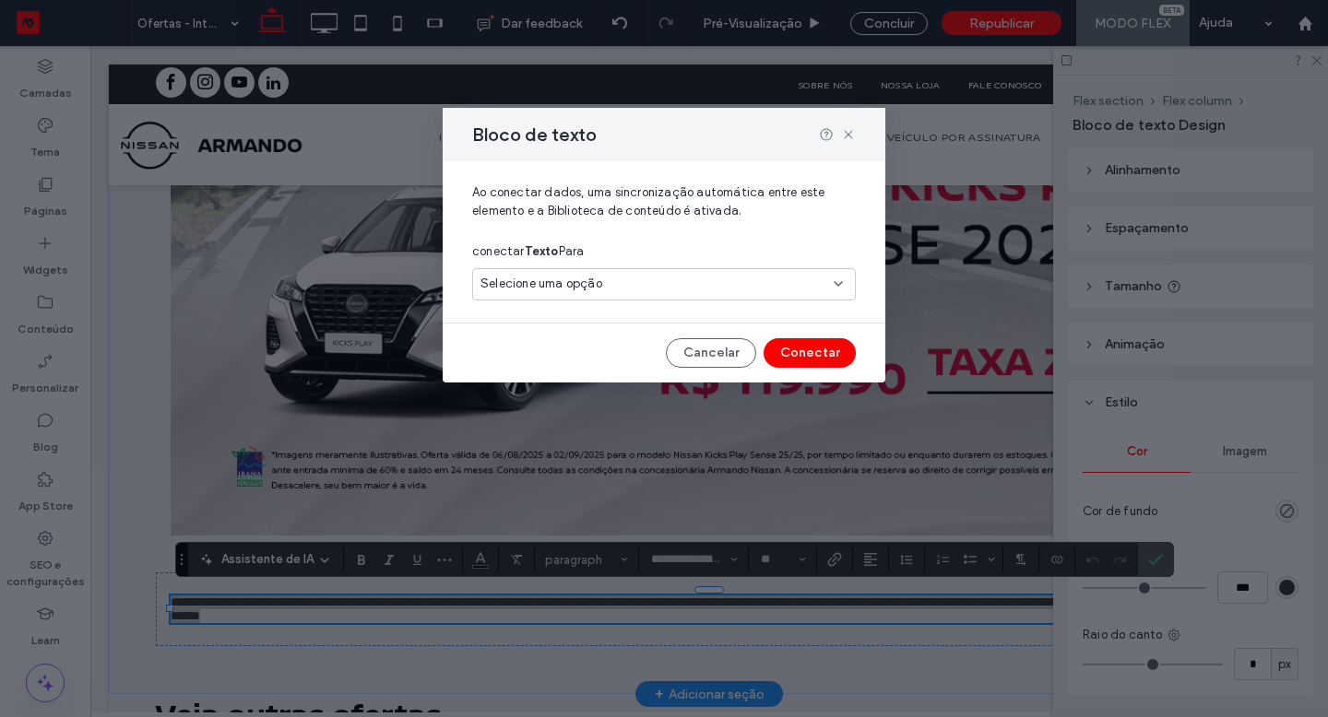
drag, startPoint x: 608, startPoint y: 563, endPoint x: 713, endPoint y: 289, distance: 294.1
click at [713, 289] on div "Selecione uma opção" at bounding box center [652, 284] width 345 height 18
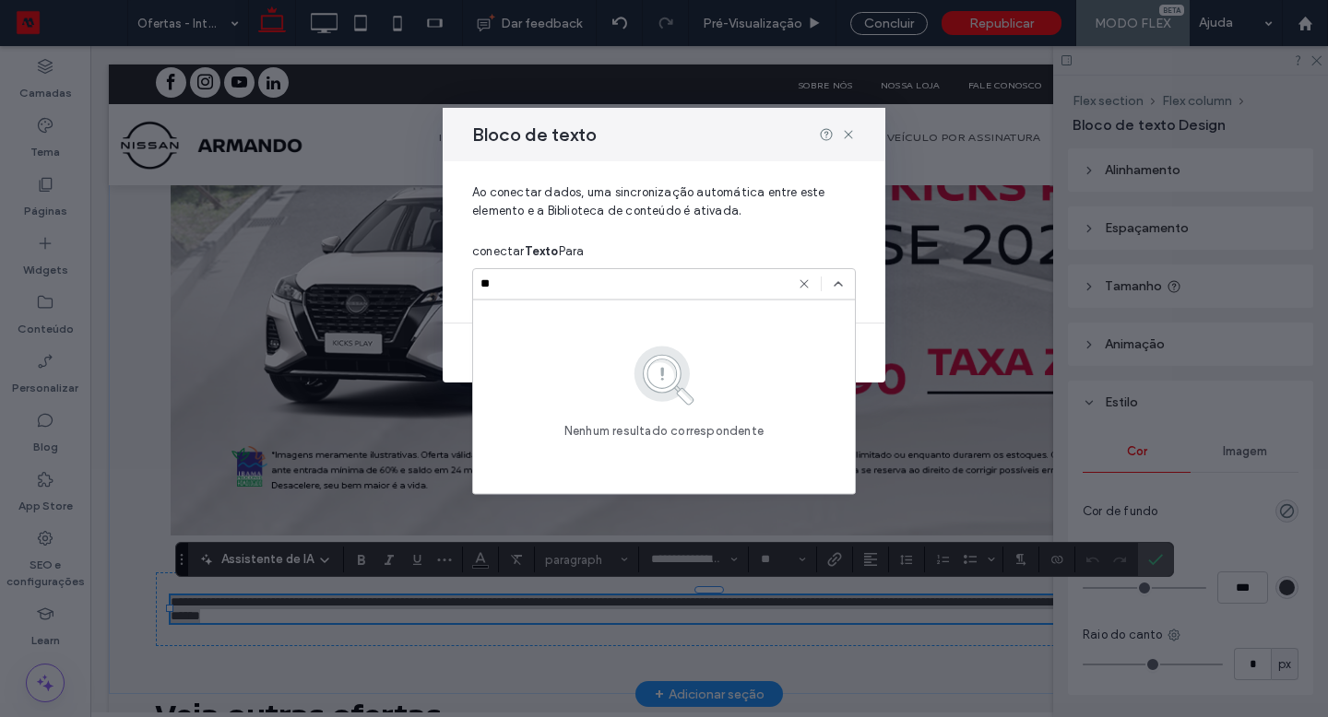
type input "*"
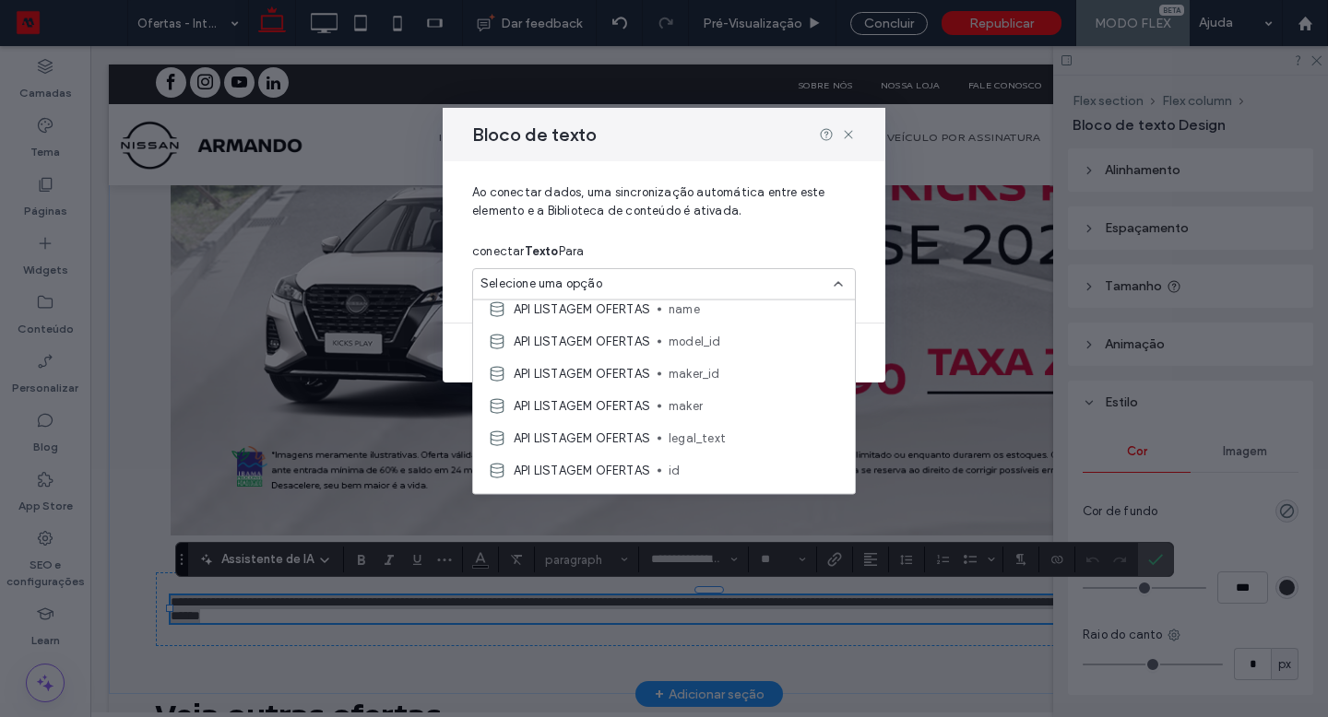
scroll to position [398, 0]
click at [725, 428] on span "legal_text" at bounding box center [753, 434] width 171 height 18
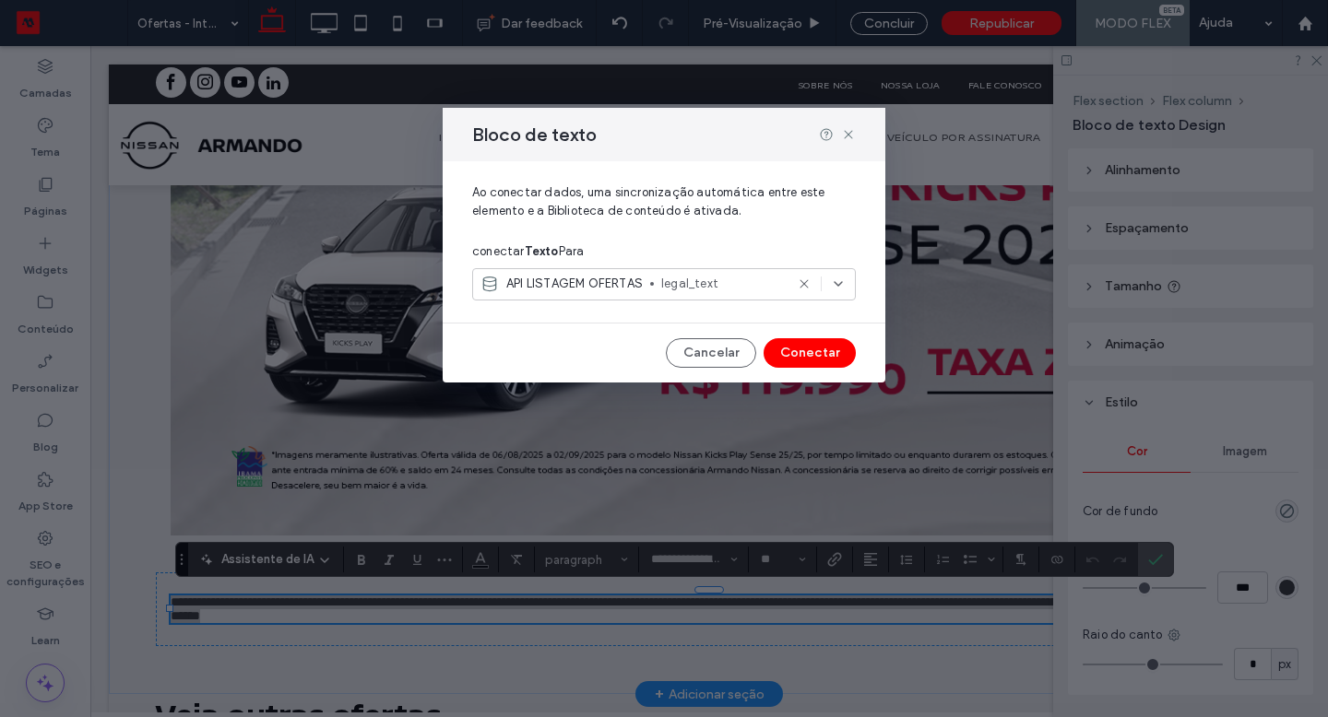
click at [802, 344] on button "Conectar" at bounding box center [809, 353] width 92 height 30
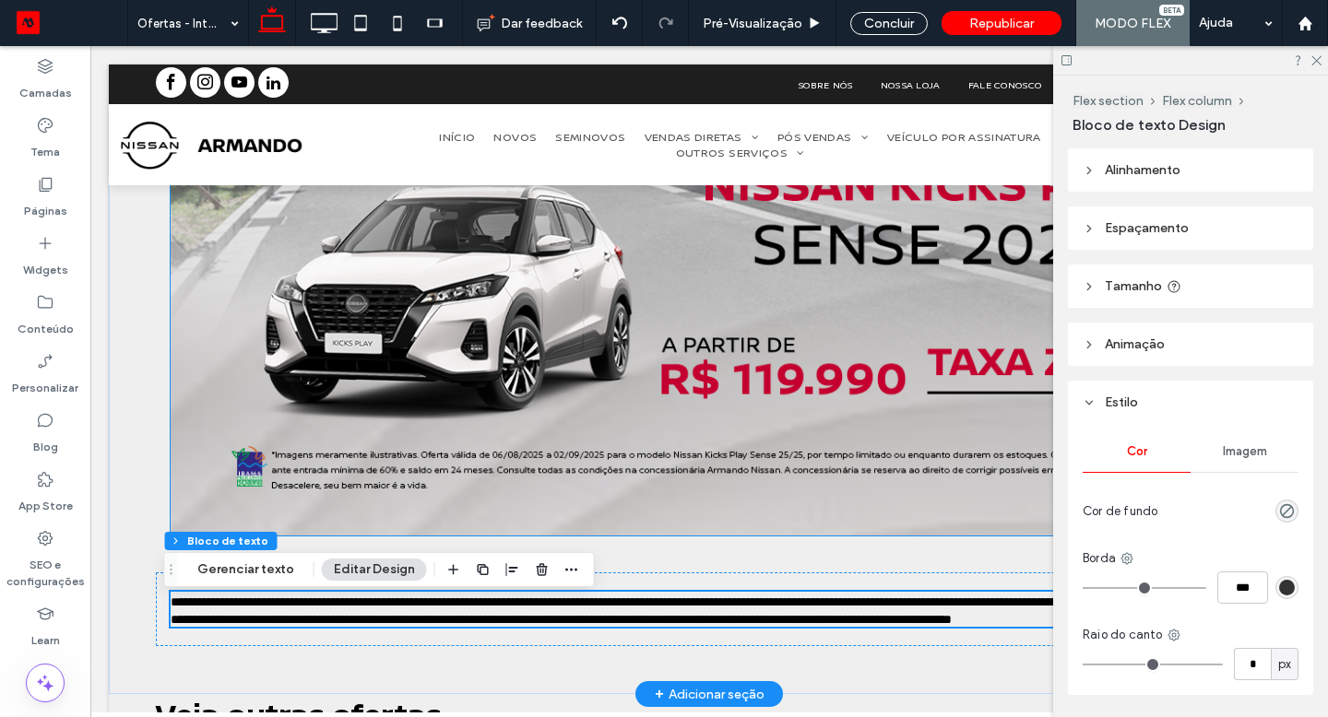
scroll to position [1246, 0]
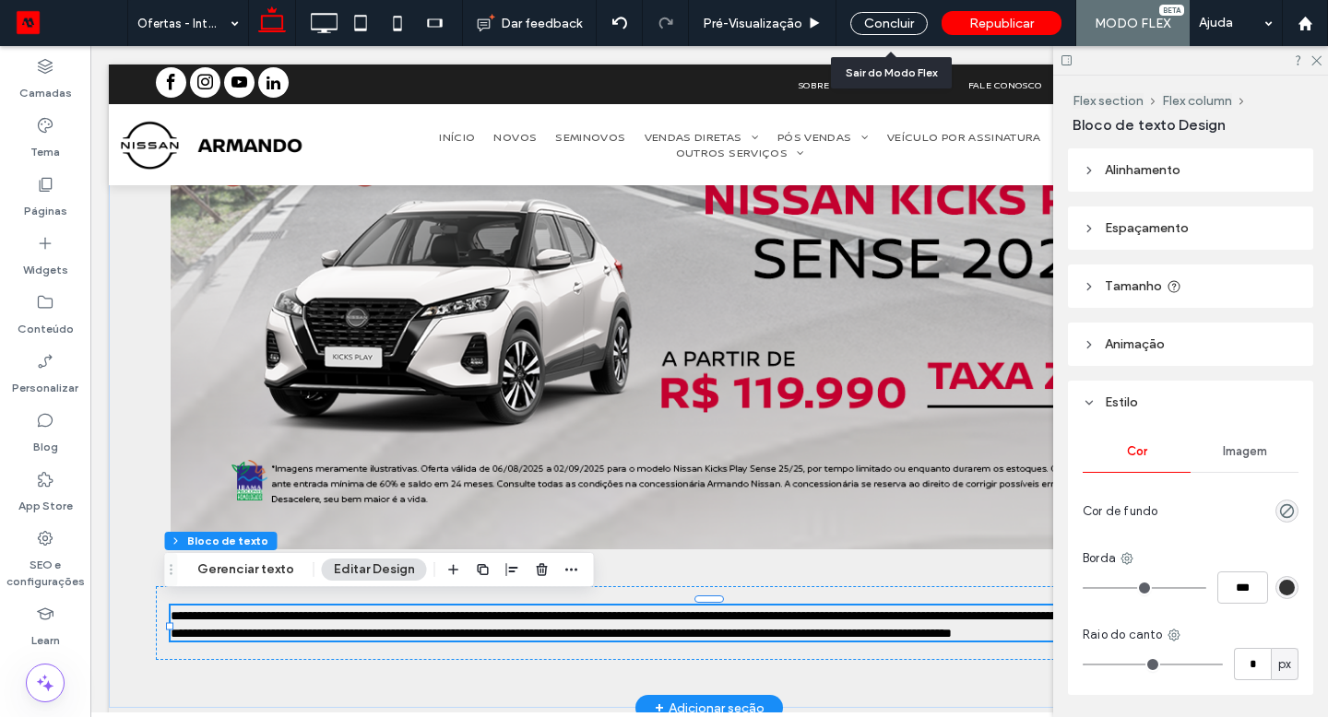
click at [892, 24] on div "Concluir" at bounding box center [888, 23] width 77 height 23
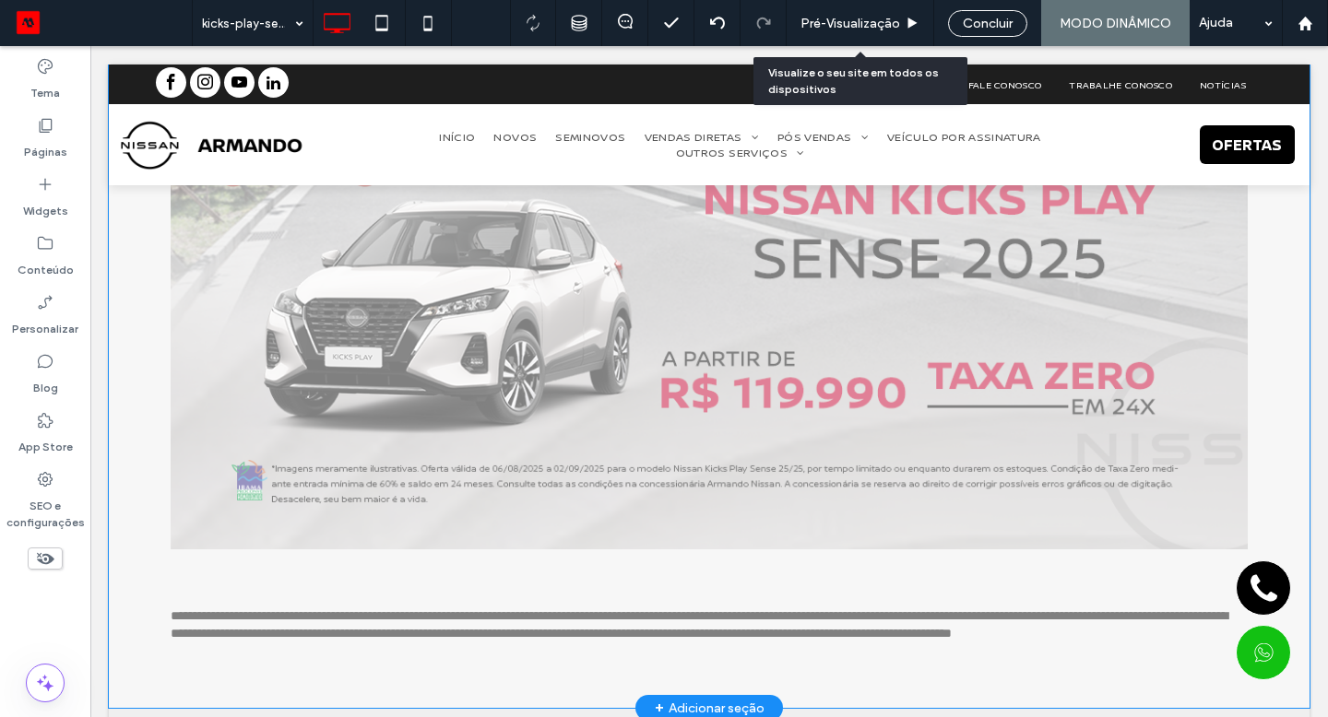
click at [892, 24] on span "Pré-Visualizaçāo" at bounding box center [850, 24] width 100 height 16
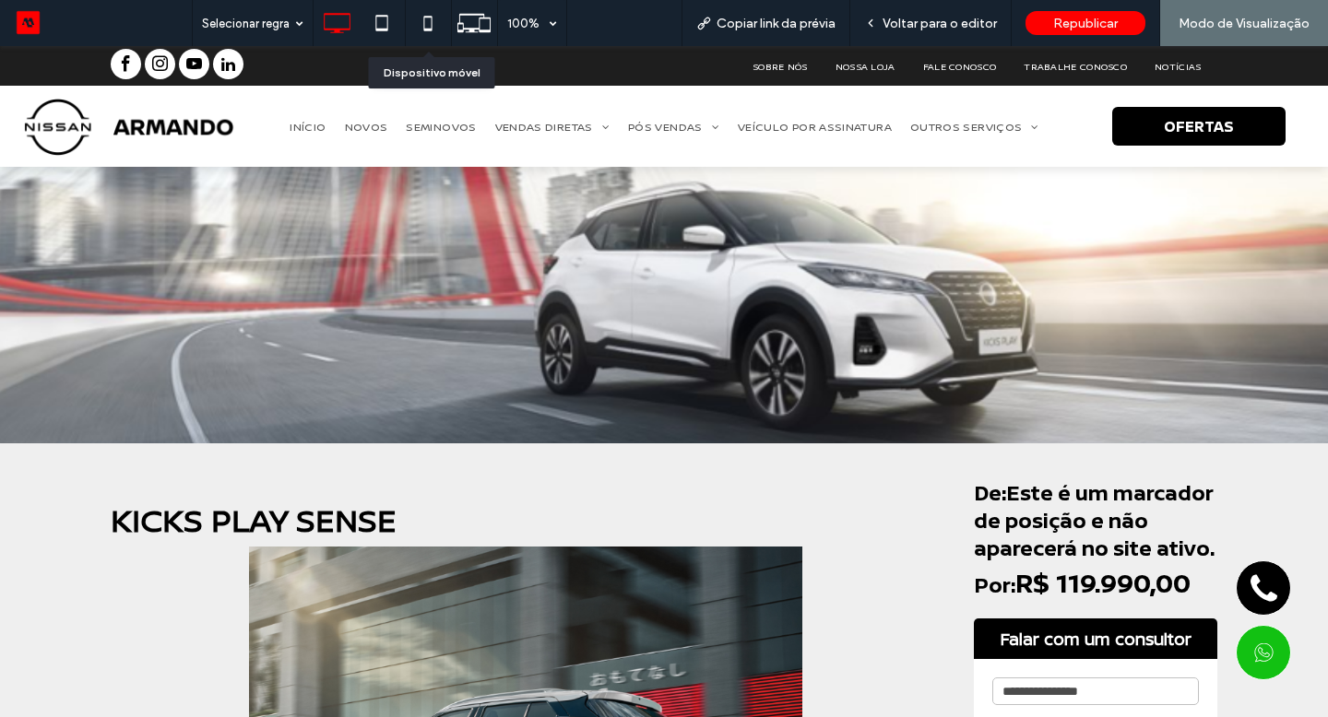
click at [435, 28] on icon at bounding box center [427, 23] width 37 height 37
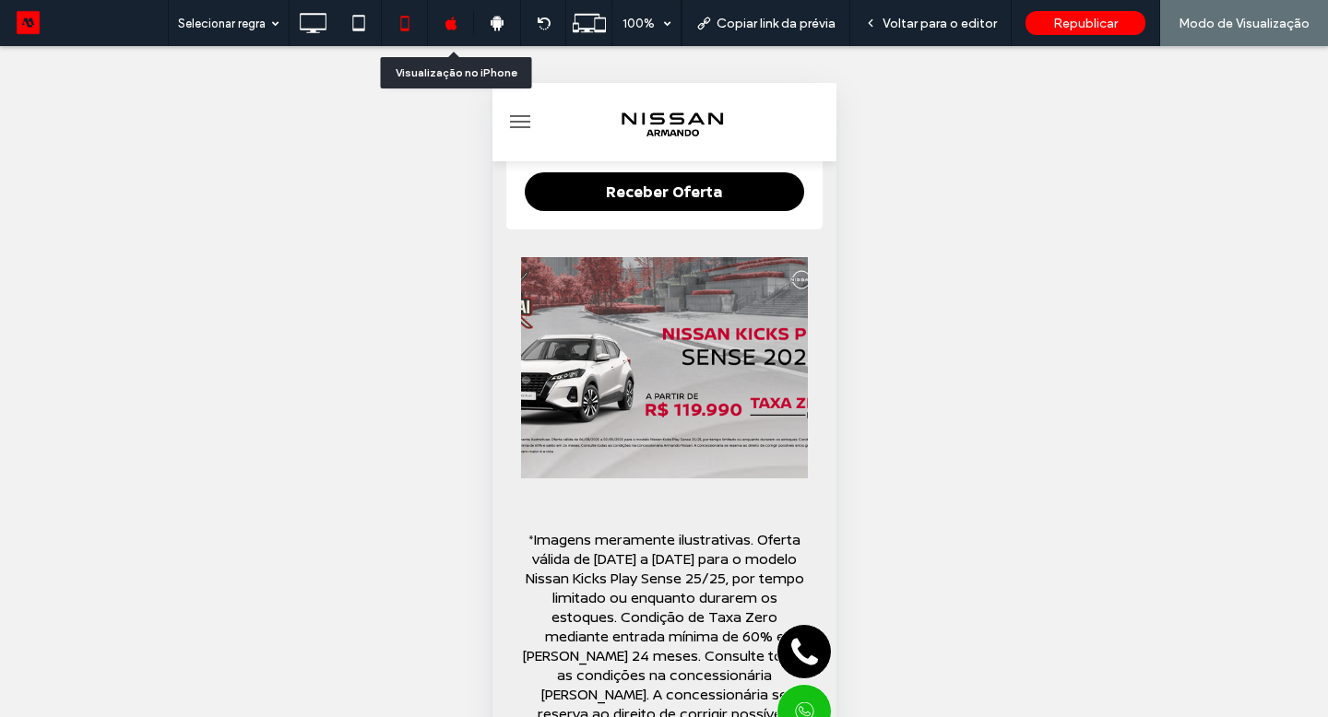
scroll to position [1367, 0]
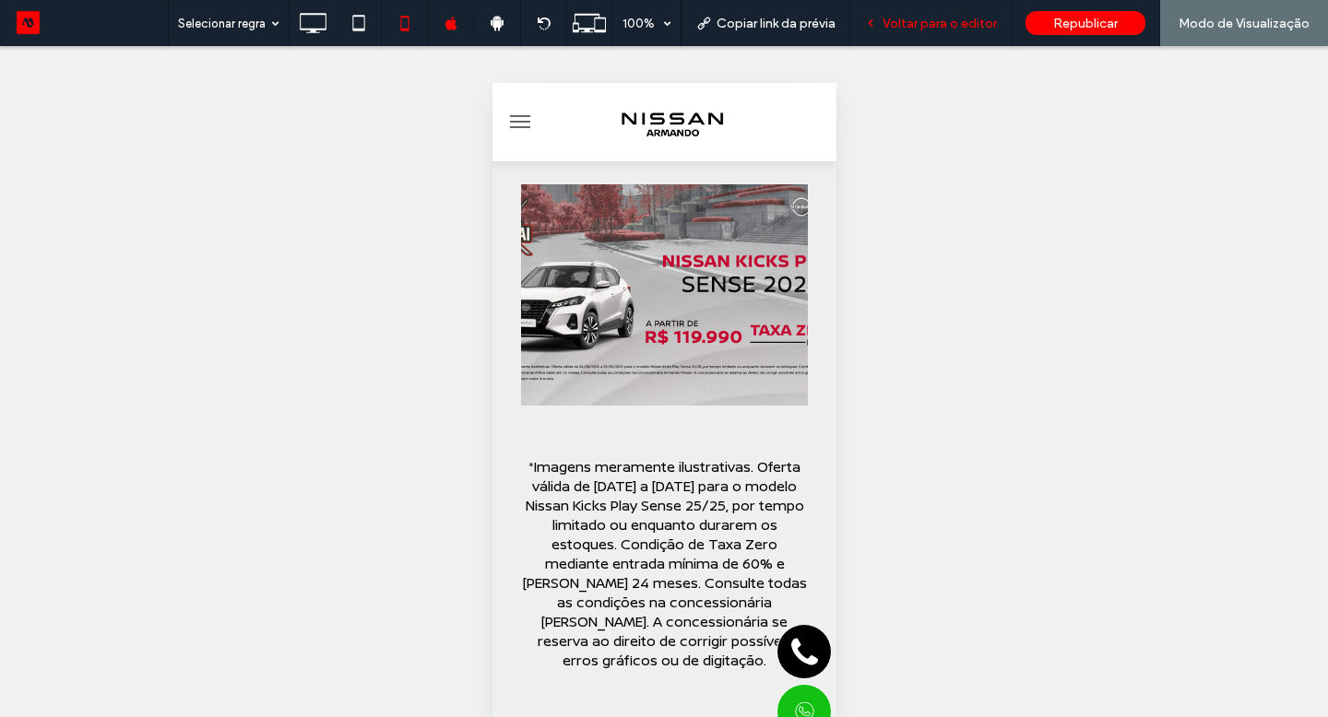
click at [949, 28] on span "Voltar para o editor" at bounding box center [939, 24] width 114 height 16
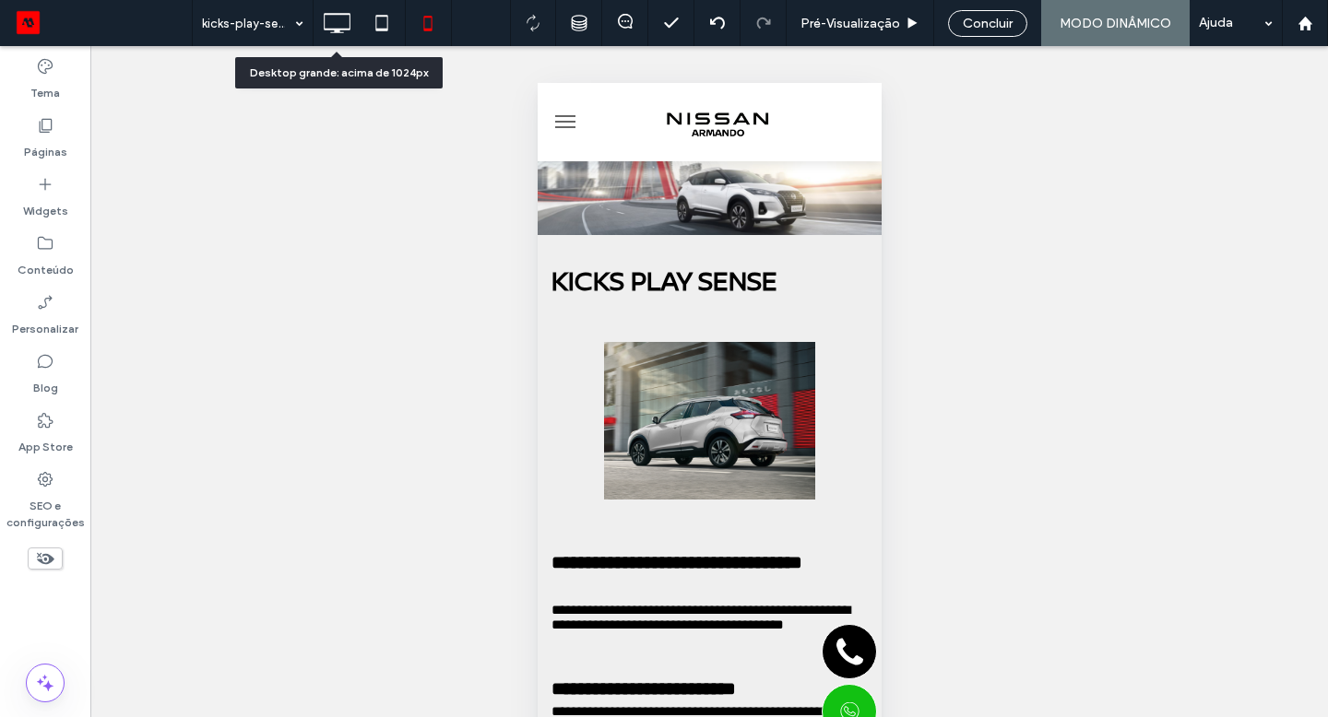
click at [325, 28] on use at bounding box center [337, 23] width 27 height 20
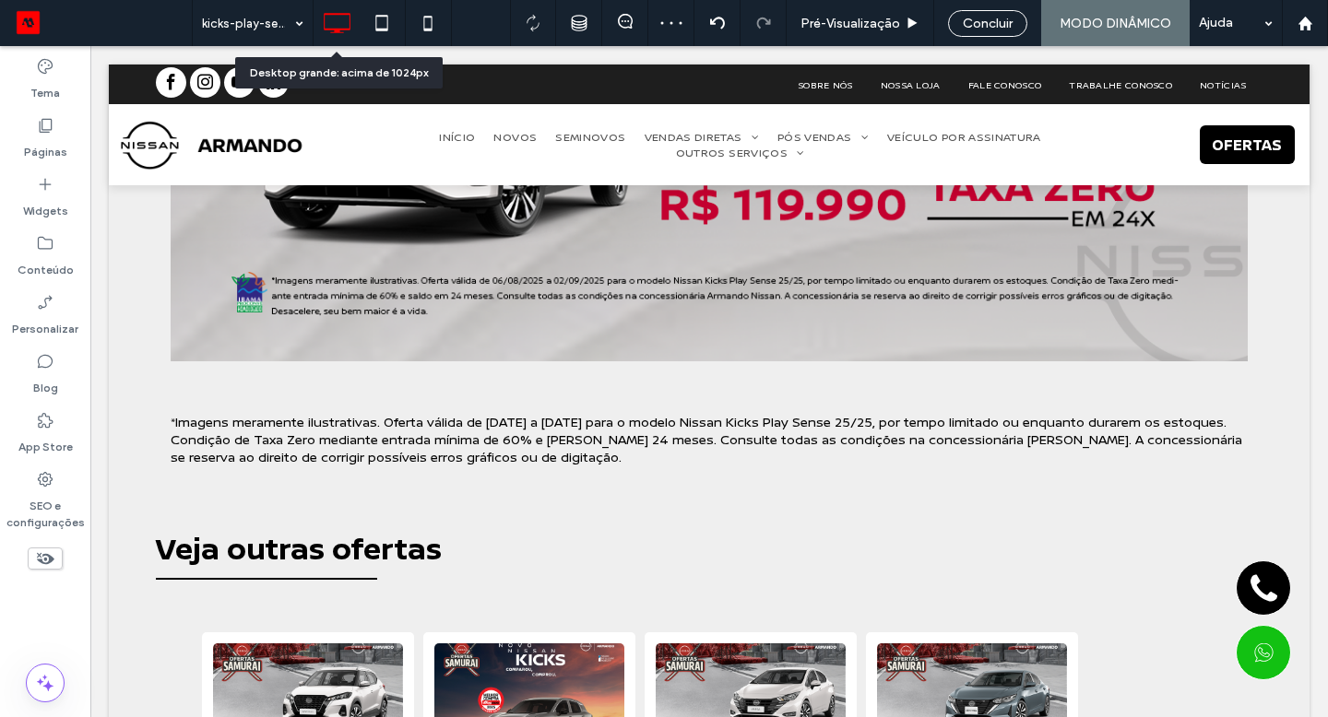
scroll to position [1749, 0]
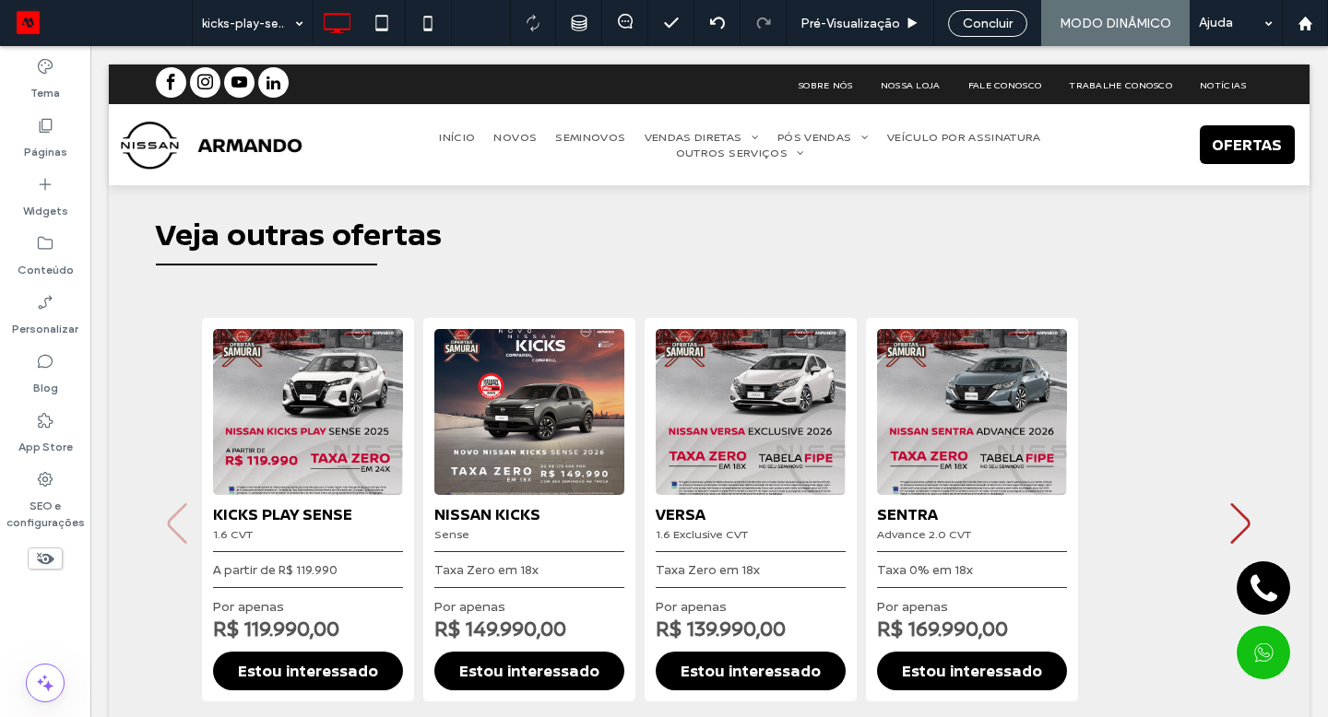
click at [534, 662] on div "Veja outras ofertas KICKS PLAY SENSE 1.6 CVT A partir de R$ 119.990 Por apenas …" at bounding box center [709, 499] width 1200 height 571
click at [889, 26] on span "Pré-Visualizaçāo" at bounding box center [850, 24] width 100 height 16
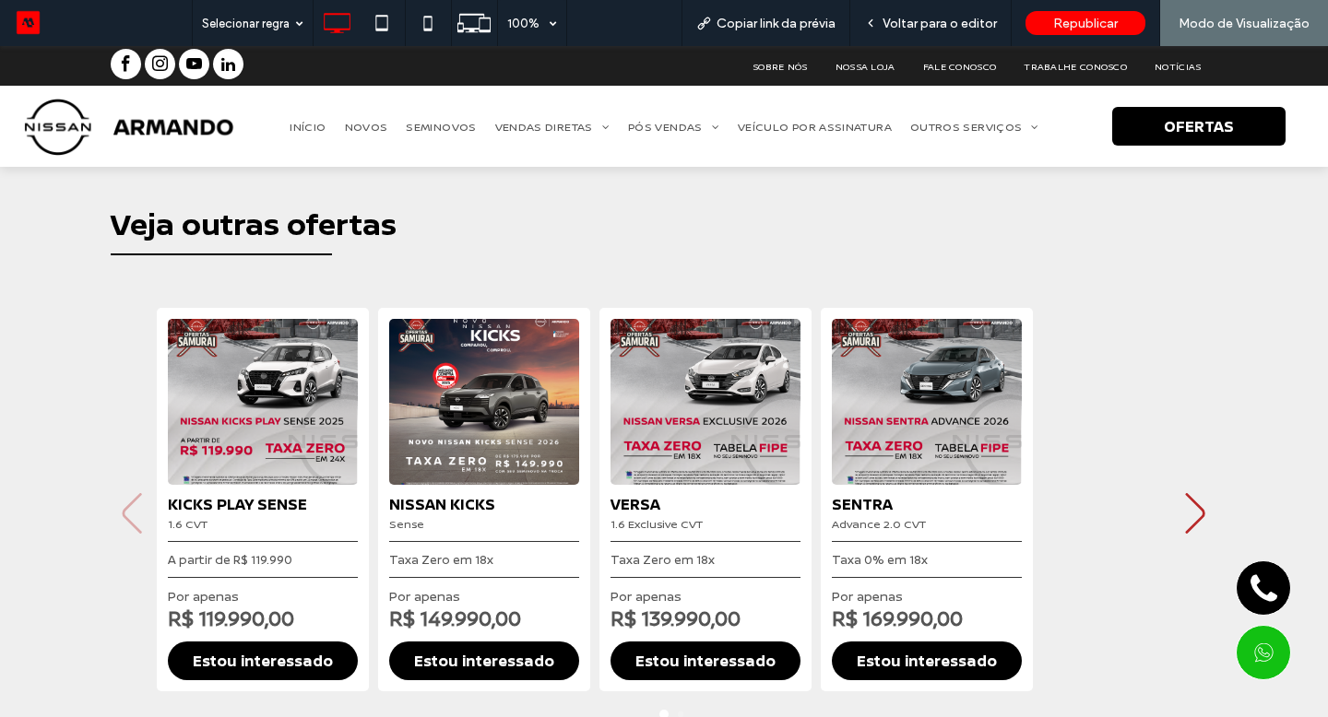
scroll to position [1753, 0]
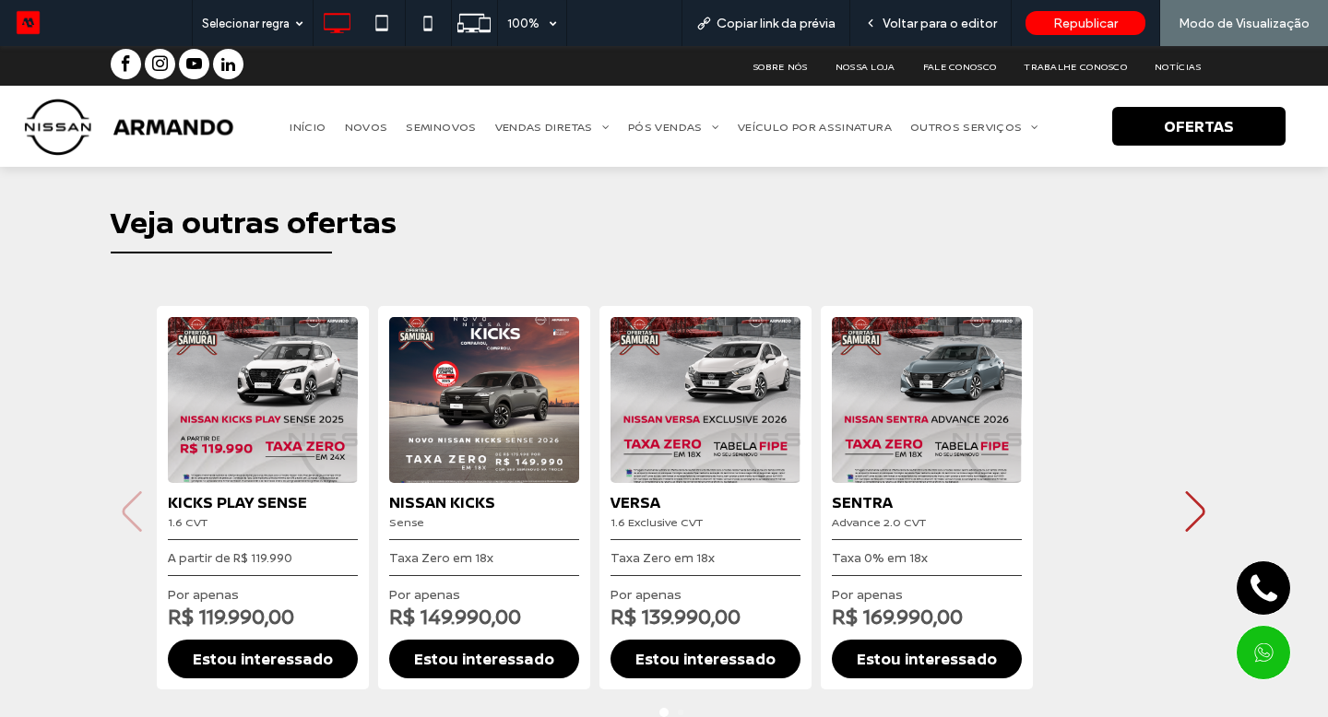
click at [458, 667] on link "Estou interessado" at bounding box center [484, 659] width 190 height 39
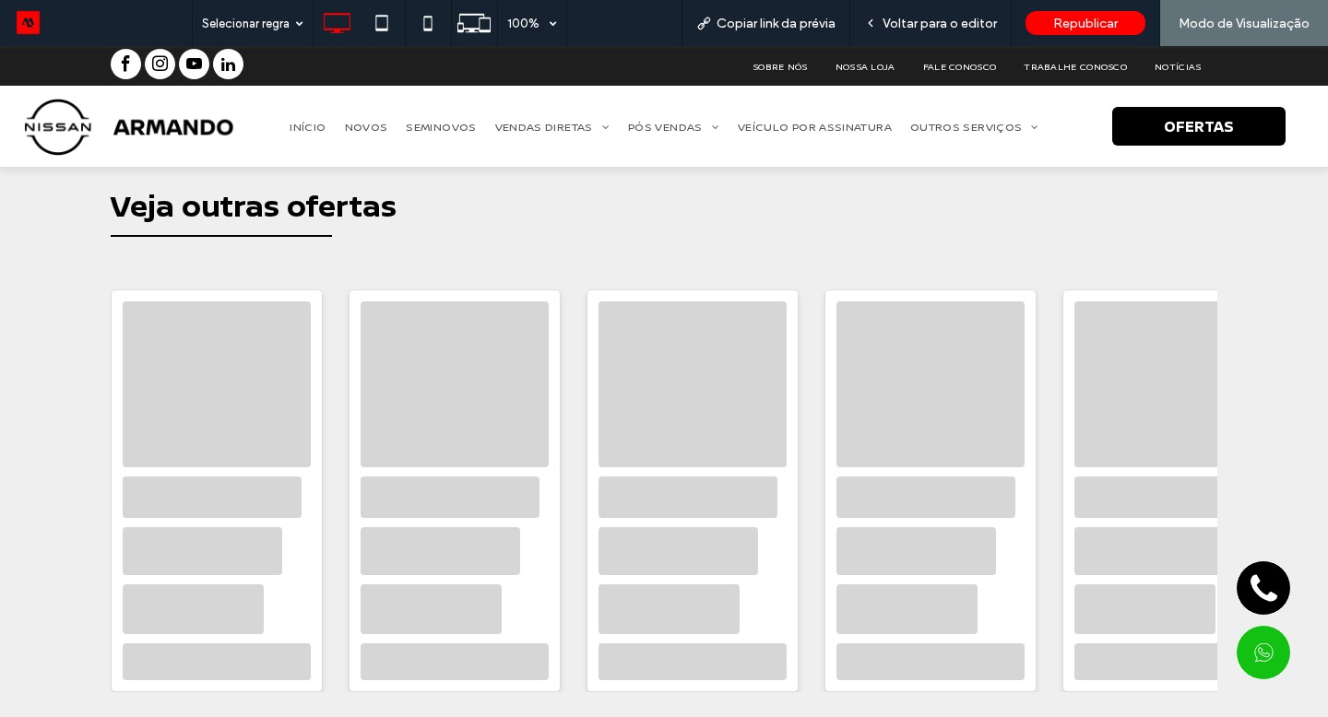
scroll to position [0, 0]
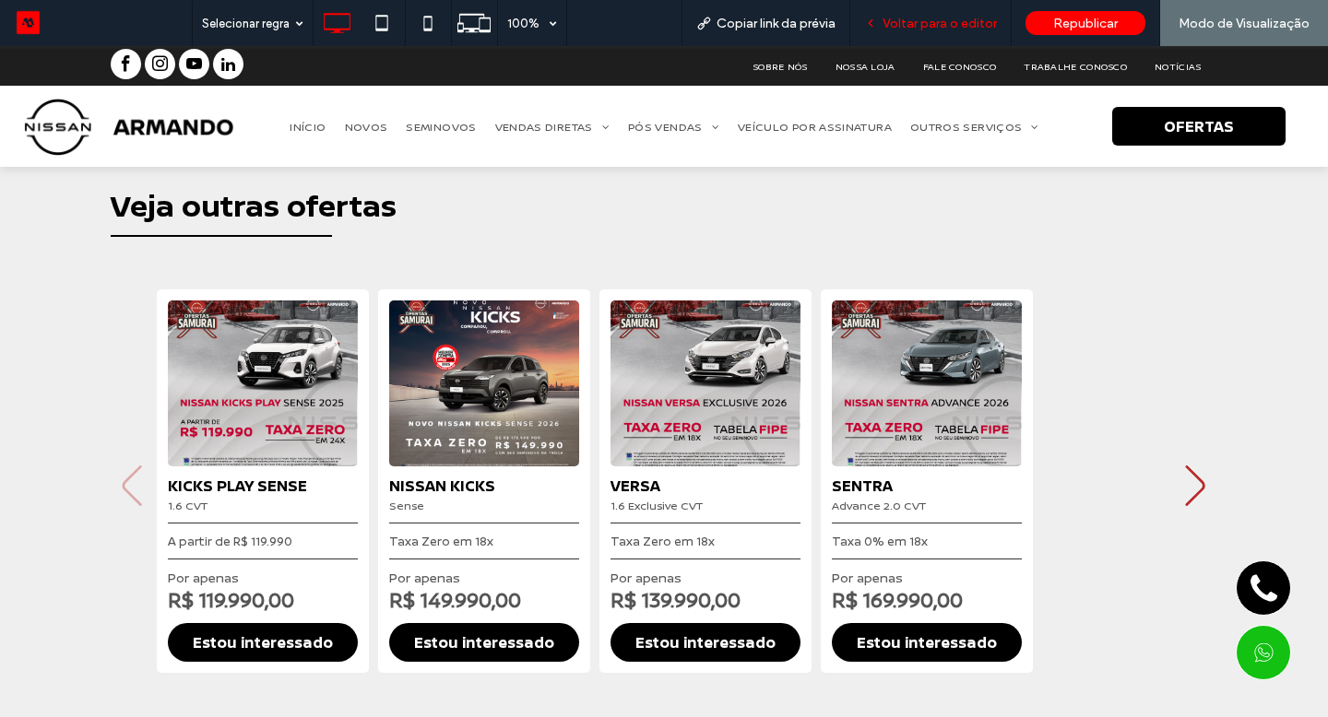
click at [913, 28] on span "Voltar para o editor" at bounding box center [939, 24] width 114 height 16
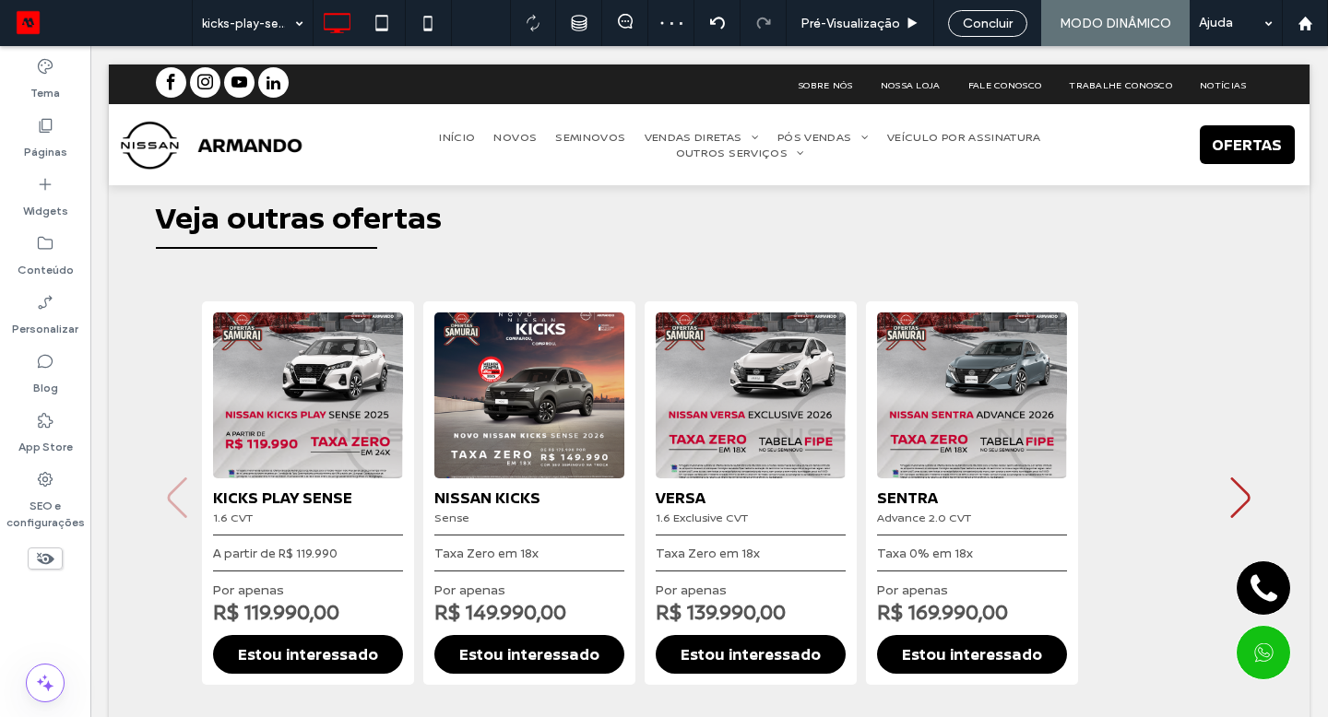
scroll to position [1765, 0]
click at [630, 390] on div "Veja outras ofertas KICKS PLAY SENSE 1.6 CVT A partir de R$ 119.990 Por apenas …" at bounding box center [709, 473] width 1200 height 552
click at [631, 386] on div "Clique para editar no Modo Flex" at bounding box center [709, 473] width 1200 height 552
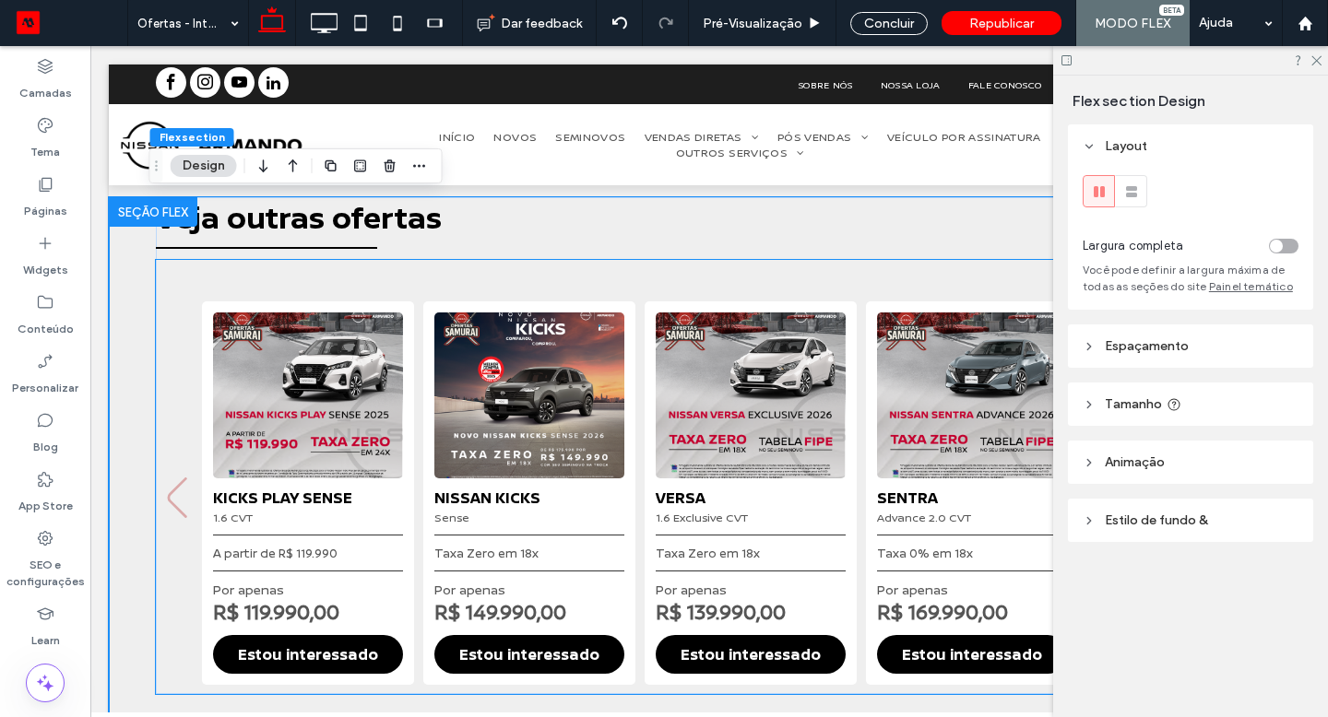
click at [628, 386] on div "KICKS PLAY SENSE 1.6 CVT A partir de R$ 119.990 Por apenas R$ 119.990,00 Estou …" at bounding box center [709, 493] width 1014 height 384
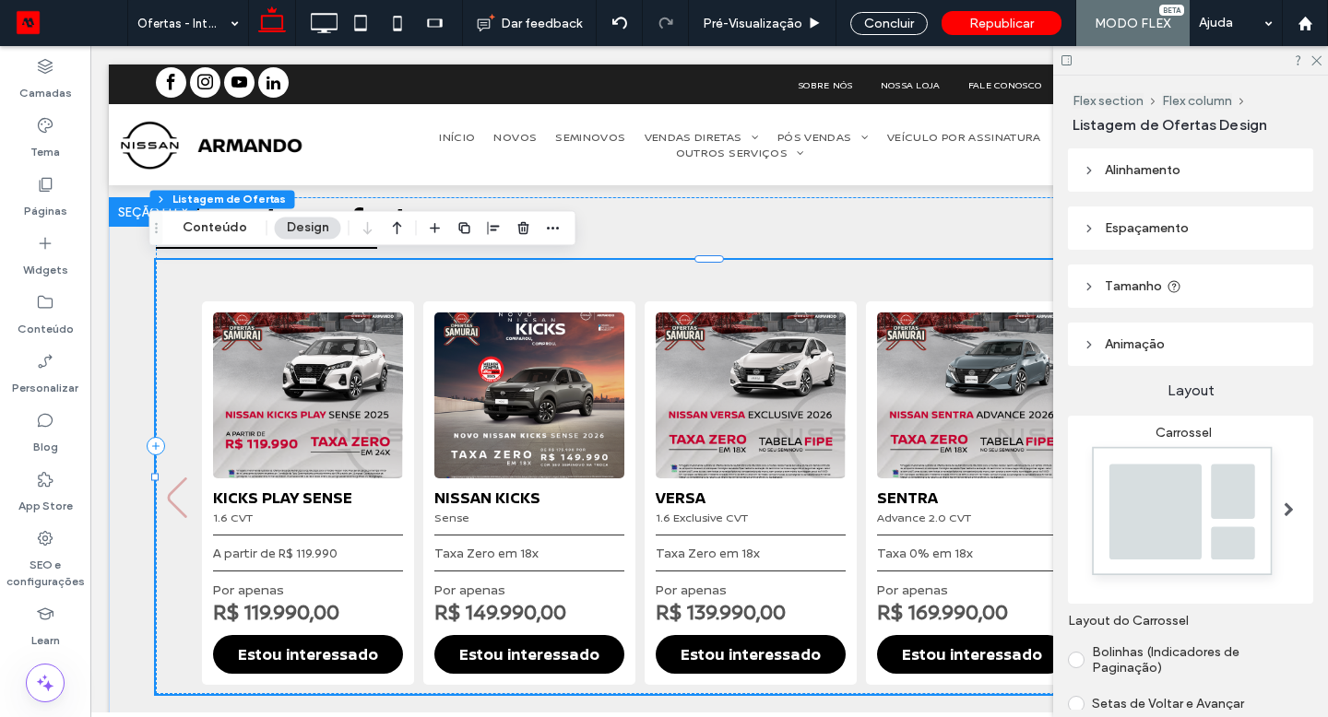
type input "*"
click at [207, 233] on button "Conteúdo" at bounding box center [215, 228] width 89 height 22
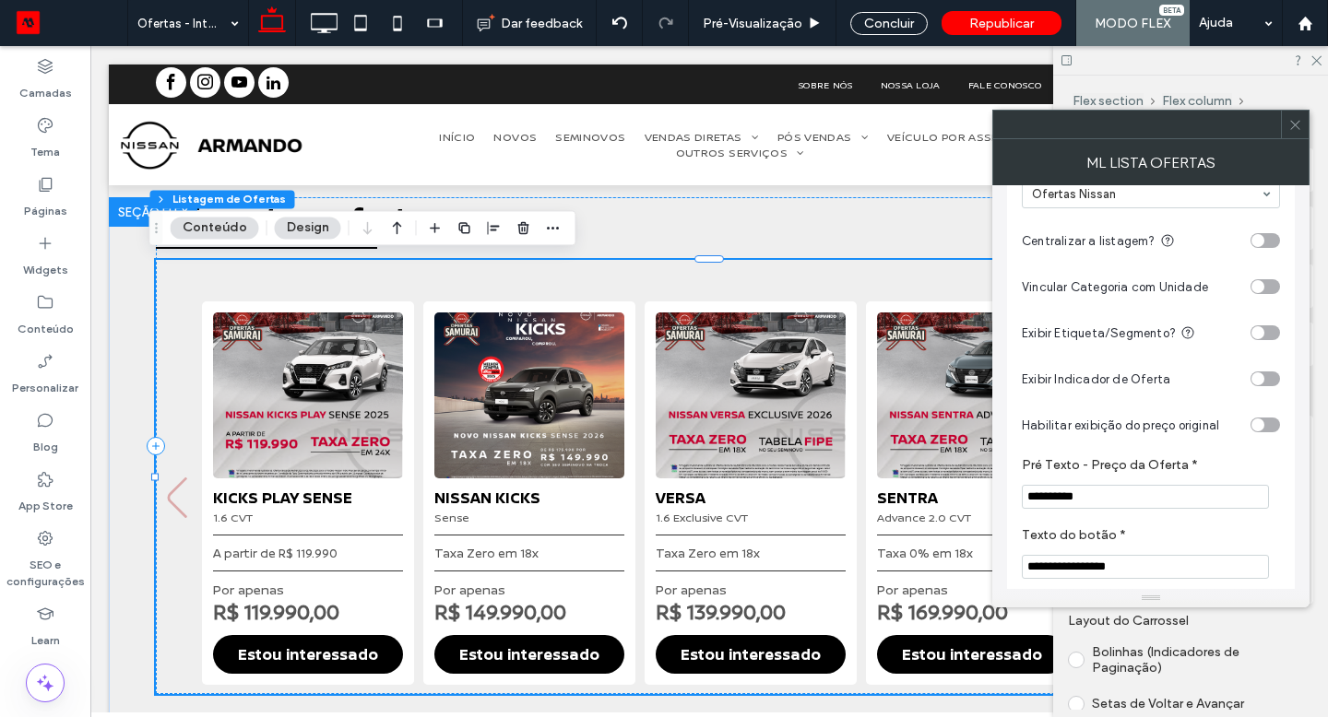
scroll to position [207, 0]
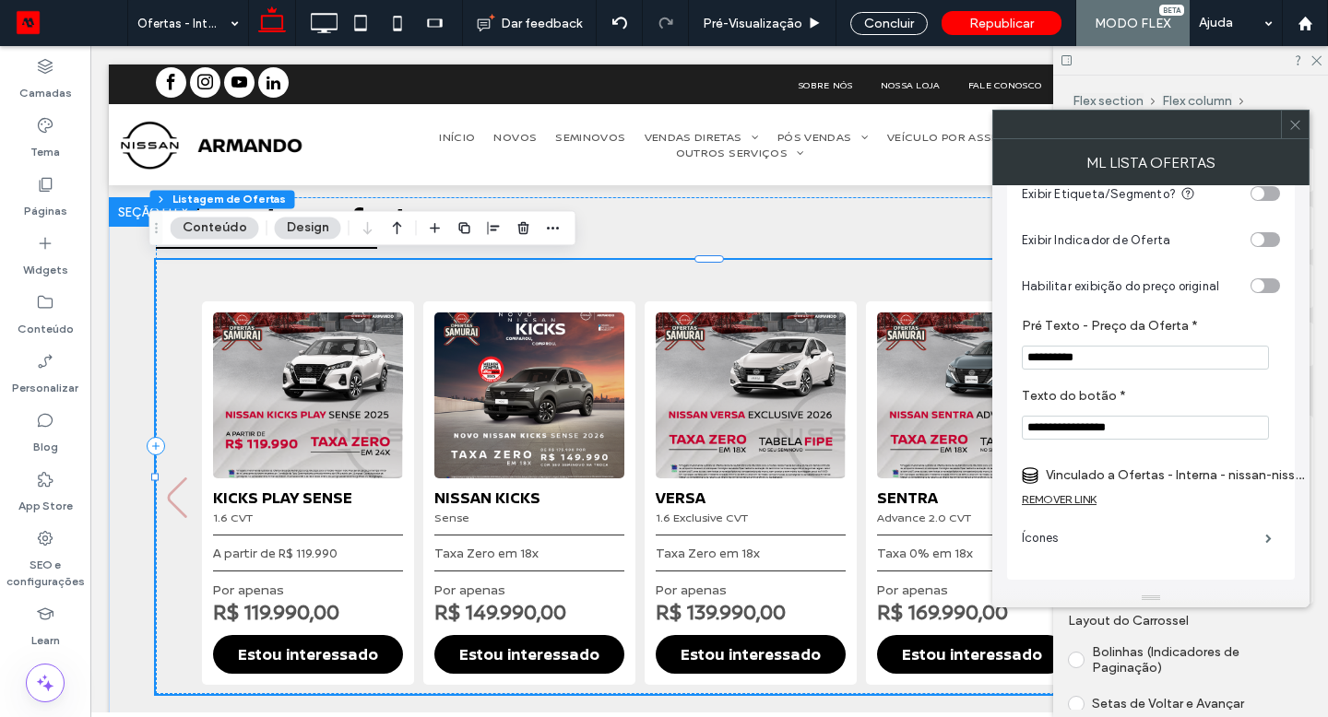
click at [1173, 477] on label "Vinculado a Ofertas - Interna - nissan-nissan-frontier-2024" at bounding box center [1174, 475] width 258 height 34
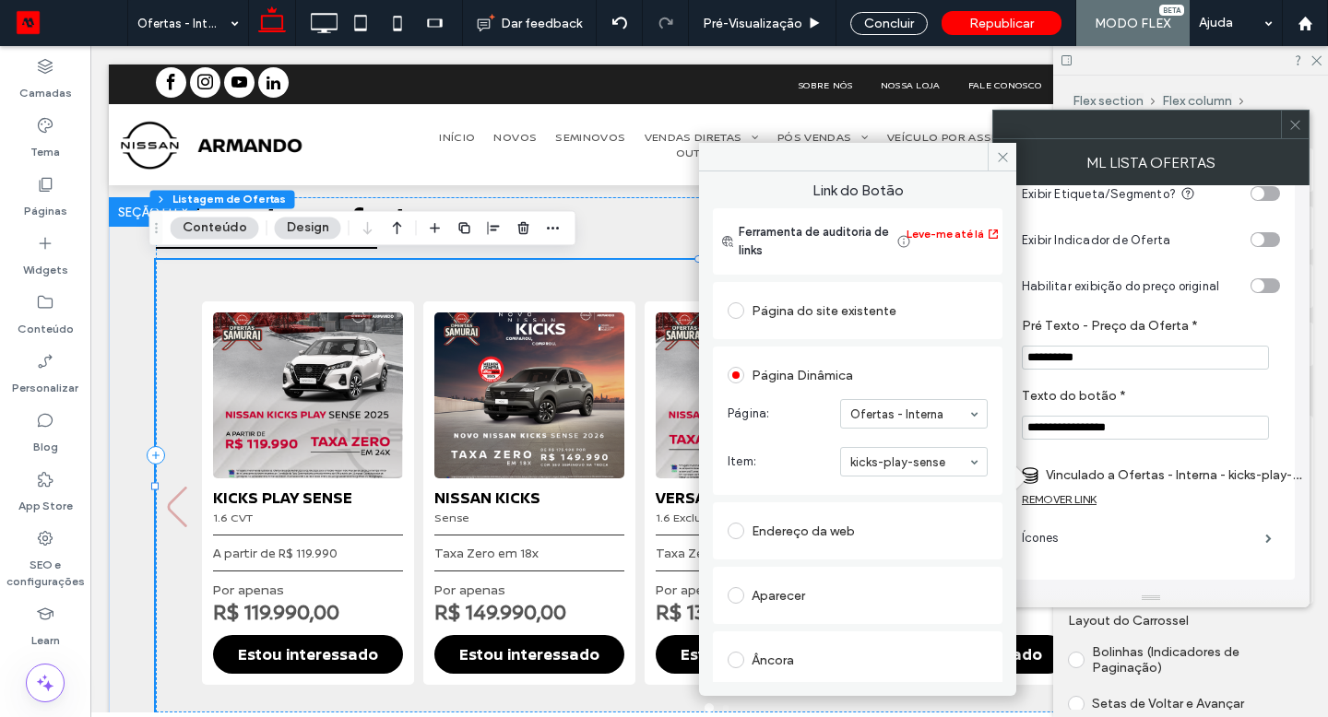
click at [1003, 155] on use at bounding box center [1001, 156] width 9 height 9
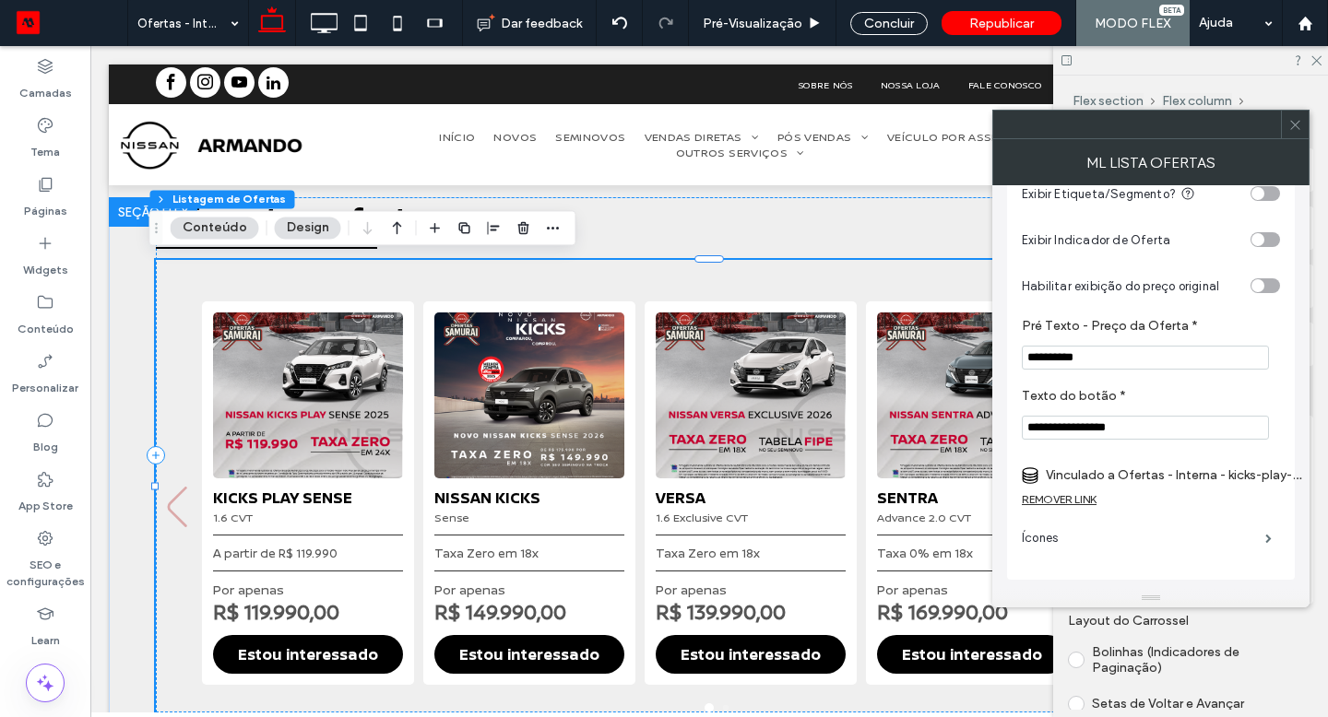
drag, startPoint x: 537, startPoint y: 340, endPoint x: 1294, endPoint y: 130, distance: 785.5
click at [1294, 130] on icon at bounding box center [1295, 125] width 14 height 14
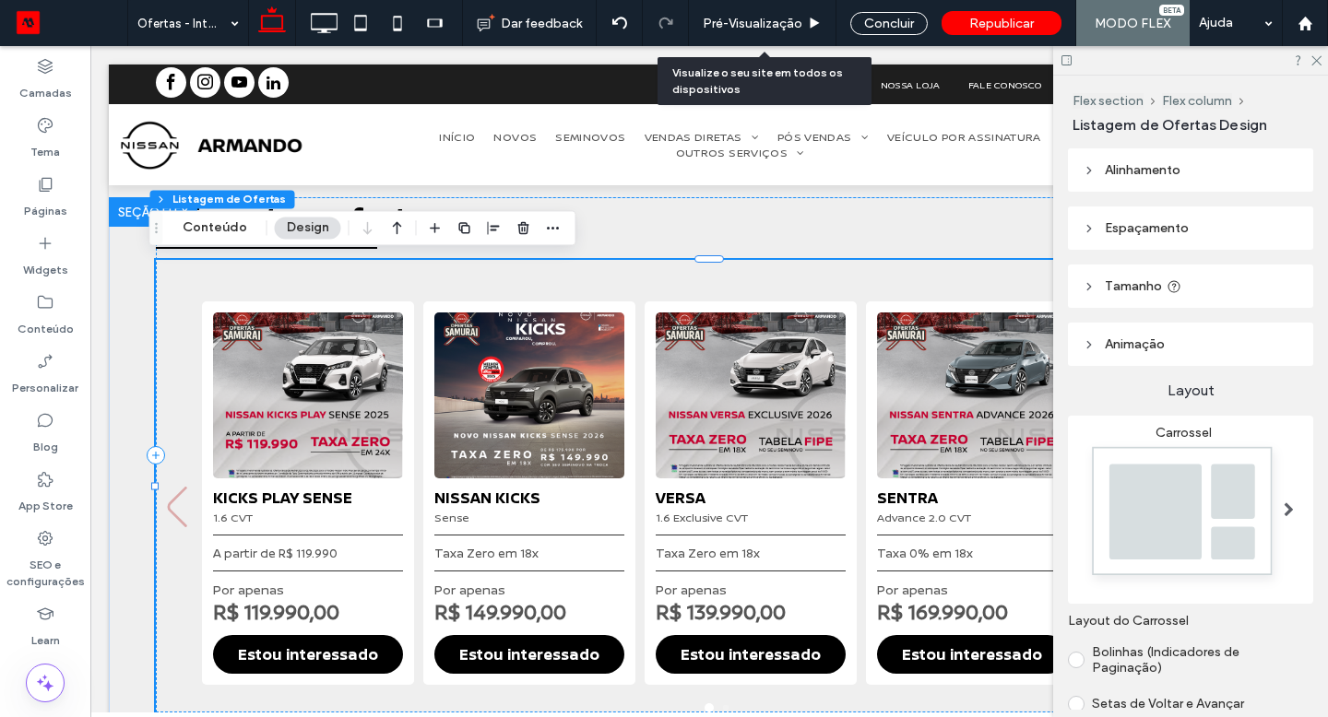
click at [769, 30] on span "Pré-Visualizaçāo" at bounding box center [752, 24] width 100 height 16
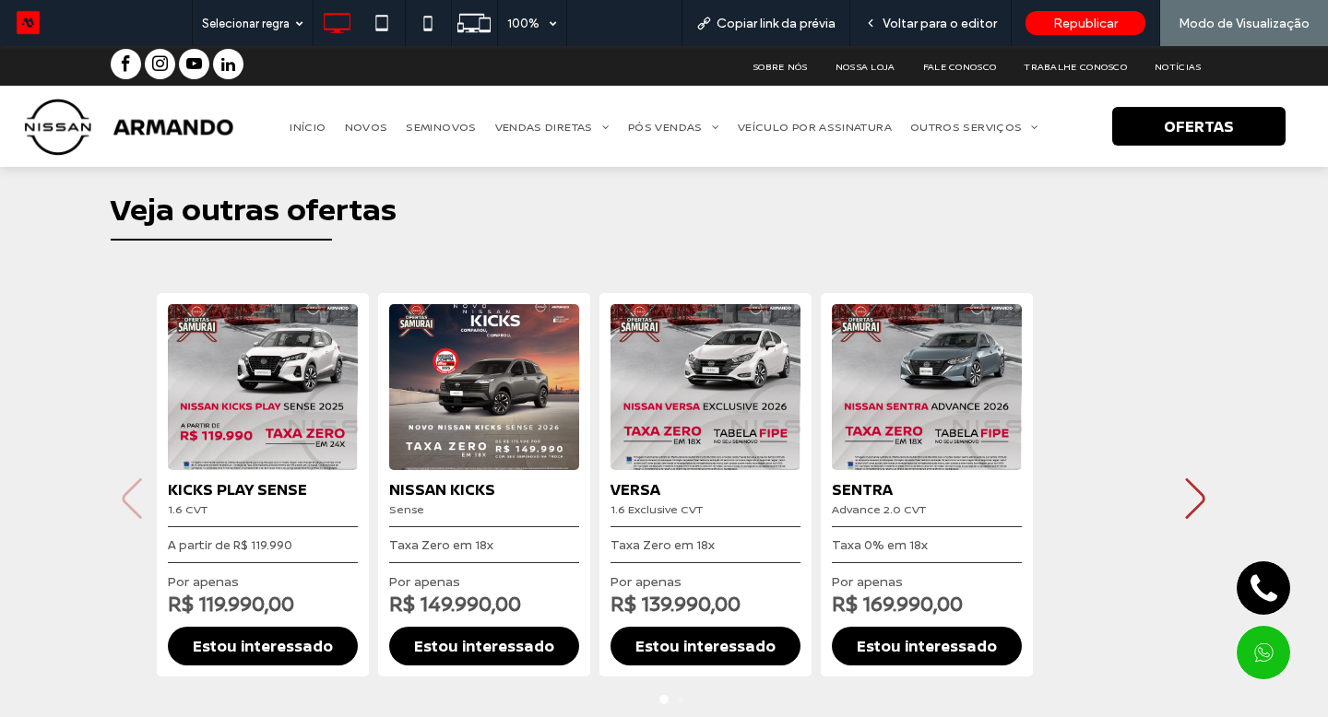
scroll to position [1769, 0]
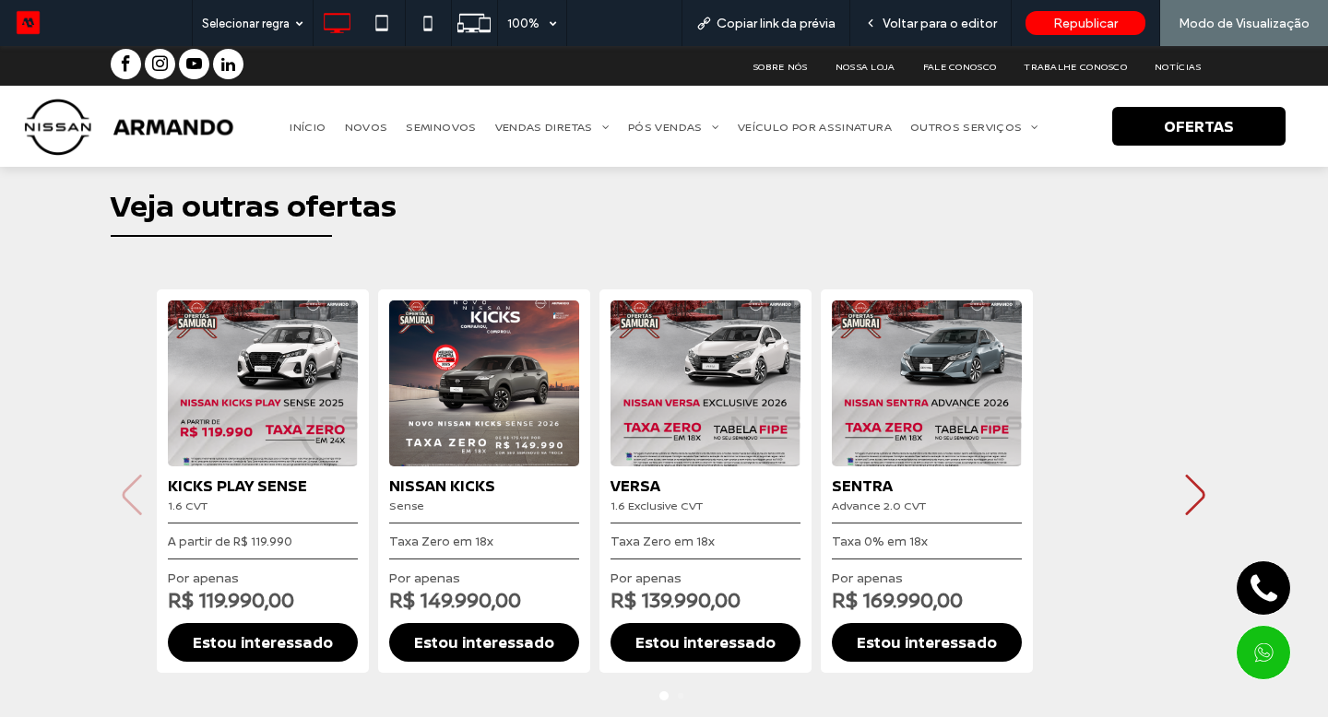
click at [428, 634] on link "Estou interessado" at bounding box center [484, 642] width 190 height 39
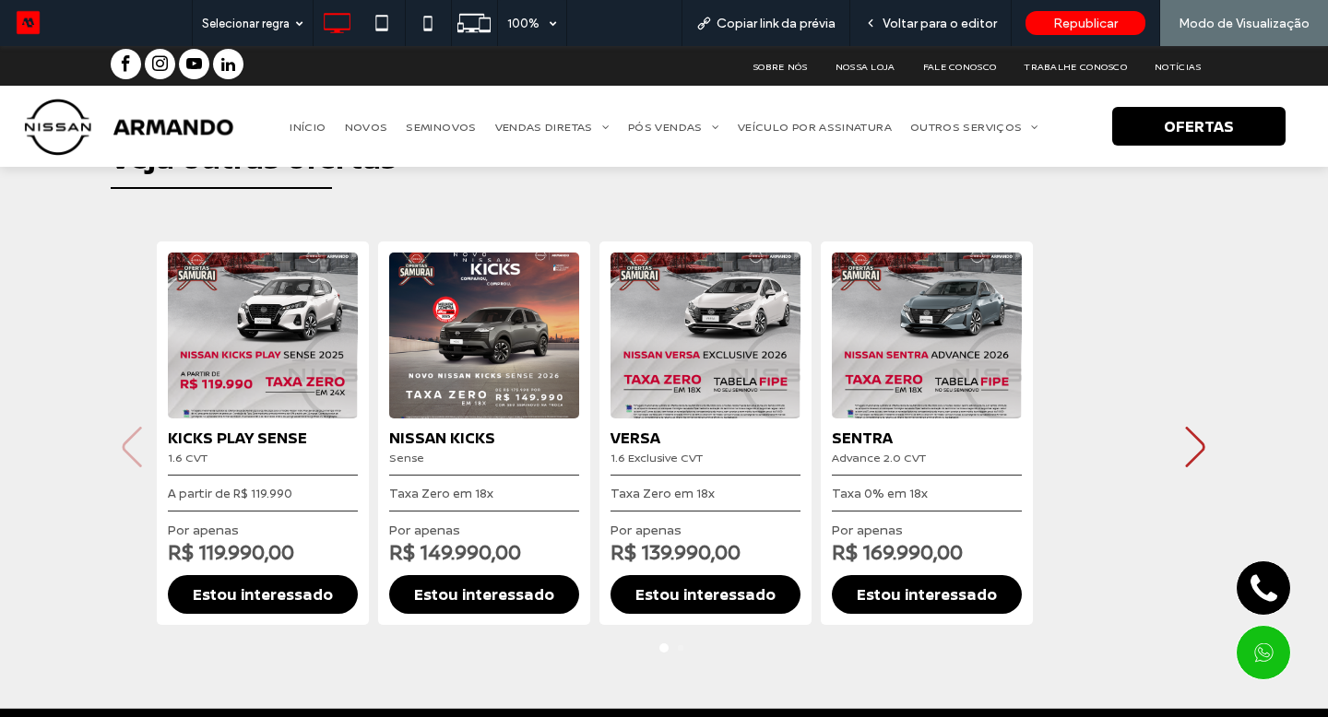
scroll to position [1895, 0]
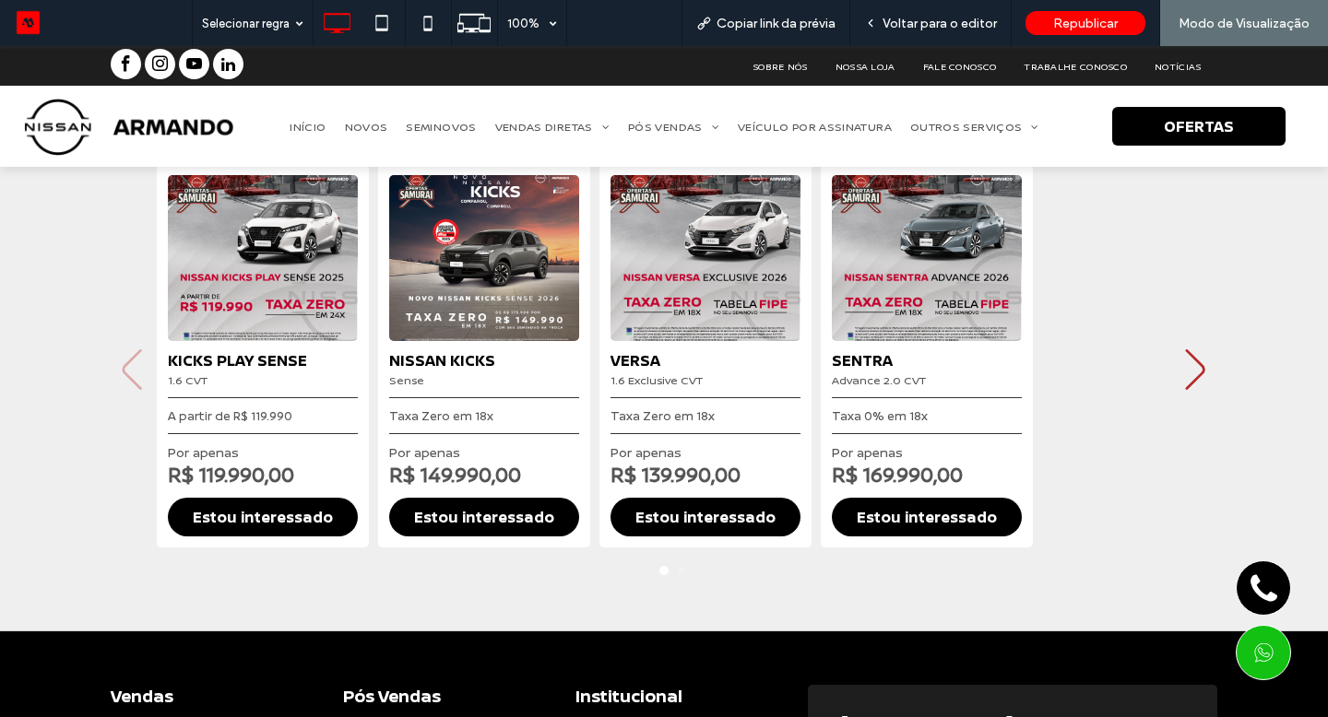
click at [451, 519] on link "Estou interessado" at bounding box center [484, 517] width 190 height 39
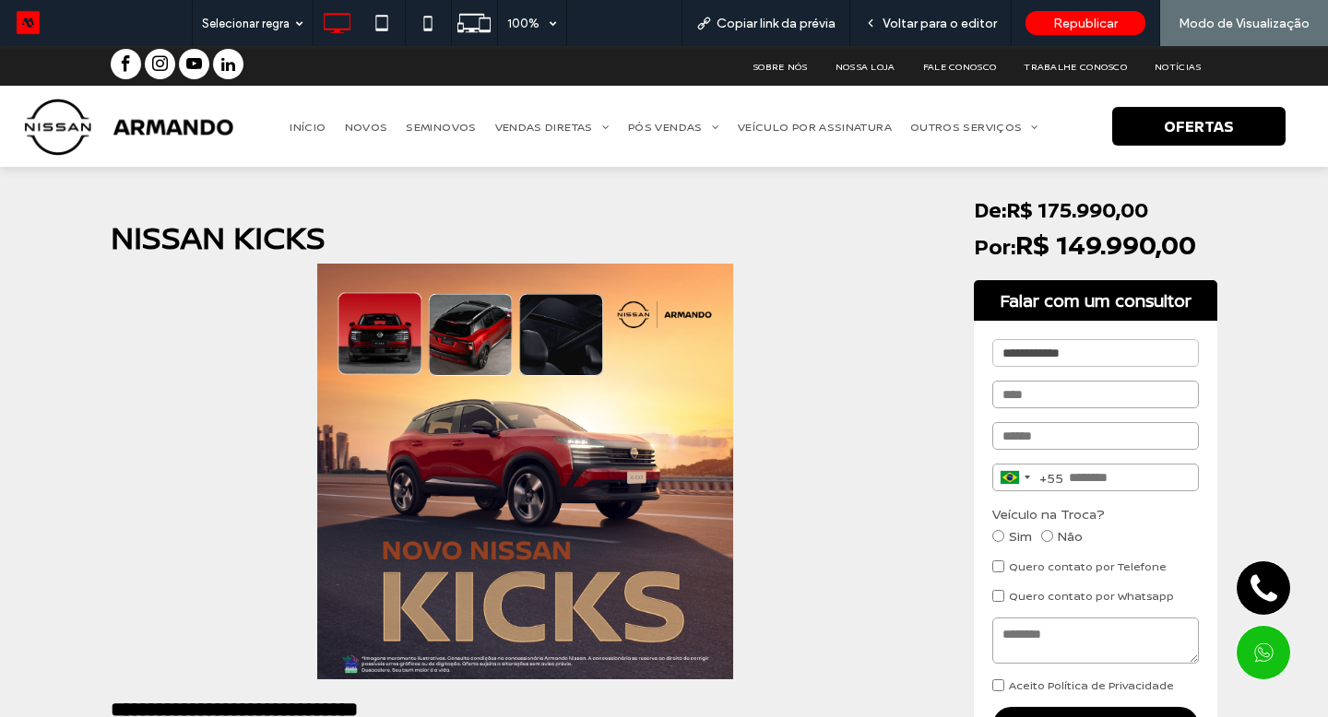
scroll to position [0, 0]
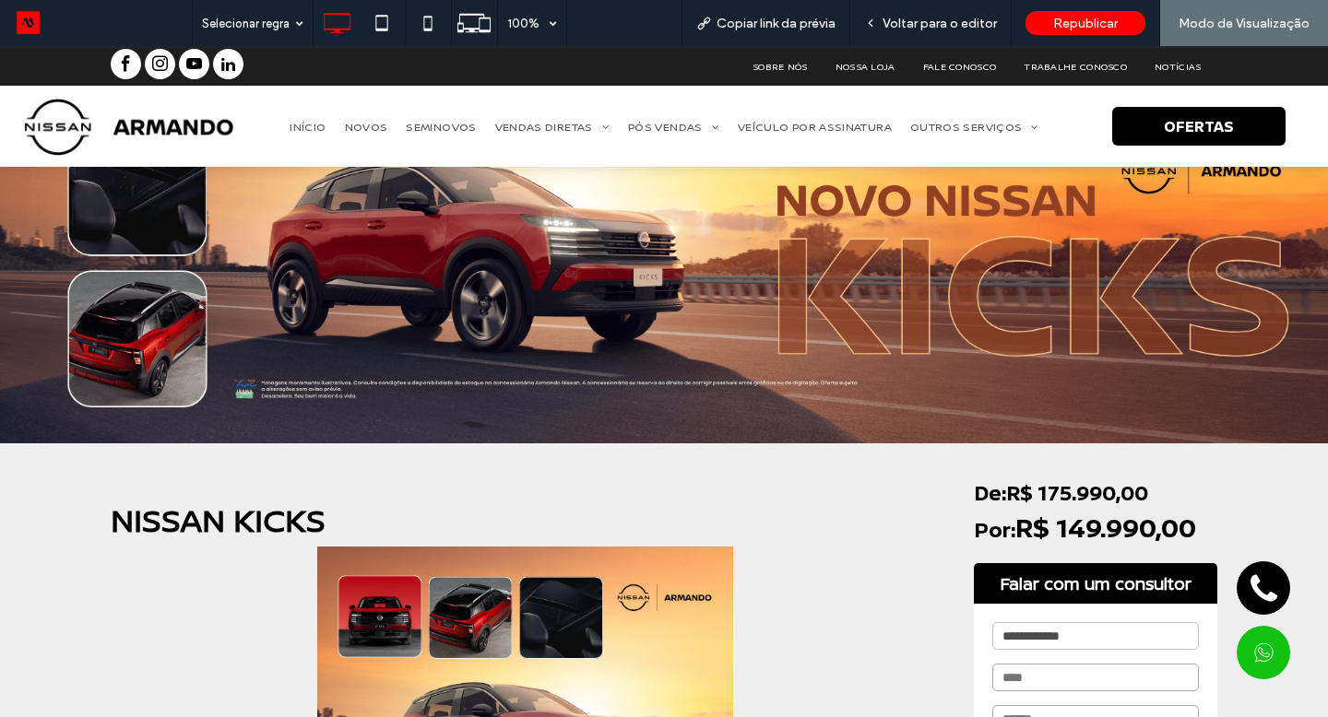
click at [938, 30] on span "Voltar para o editor" at bounding box center [939, 24] width 114 height 16
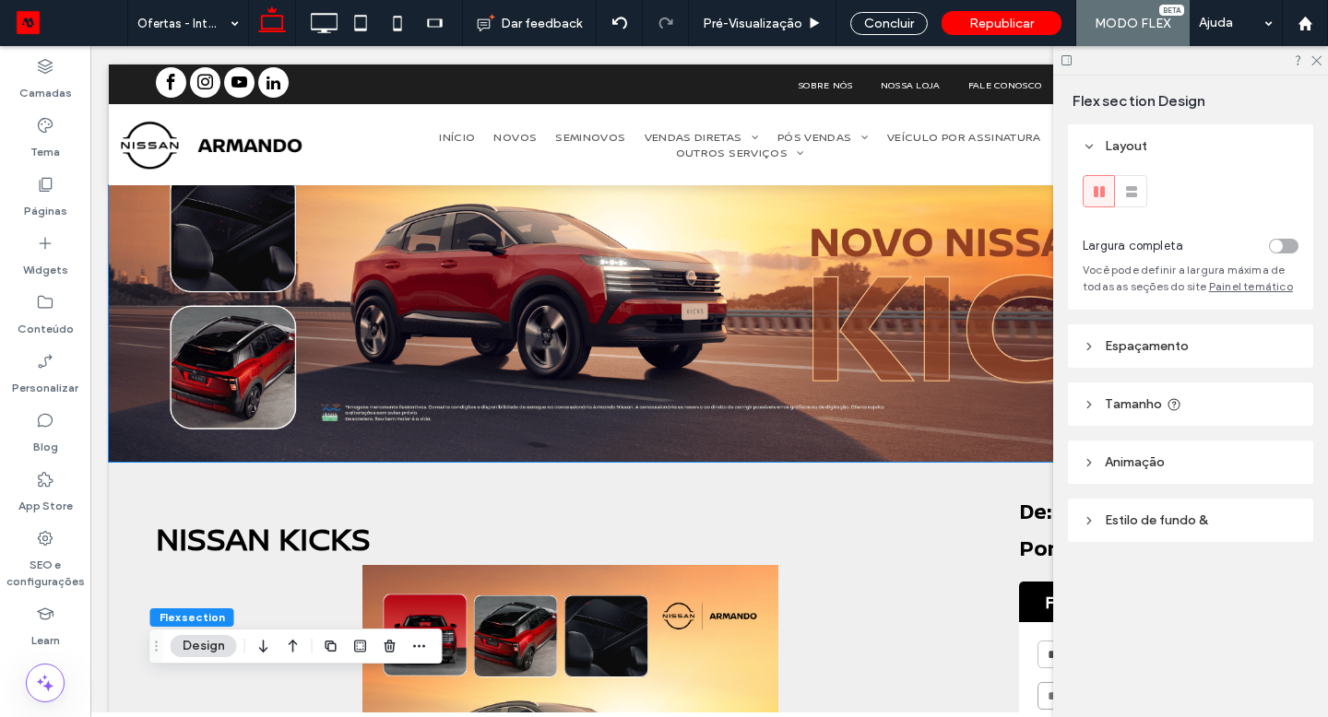
click at [656, 344] on div at bounding box center [709, 323] width 1106 height 277
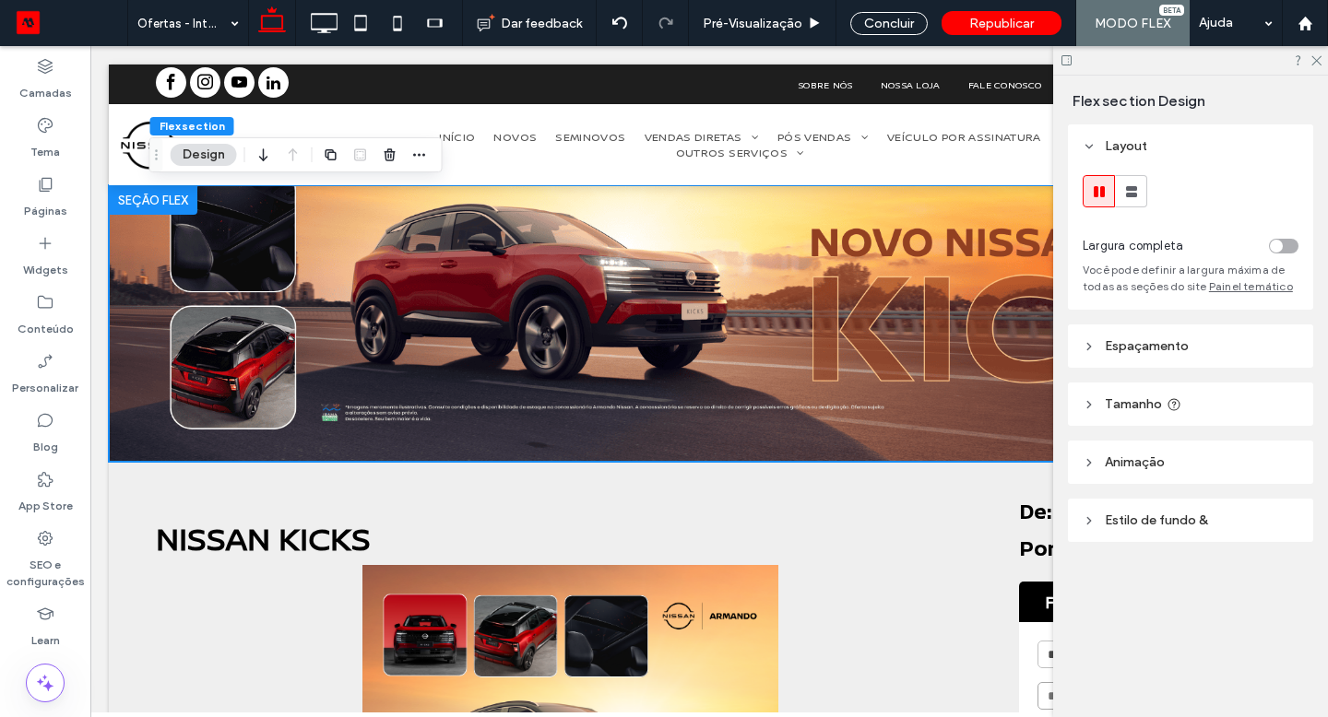
click at [630, 356] on div at bounding box center [709, 323] width 1106 height 277
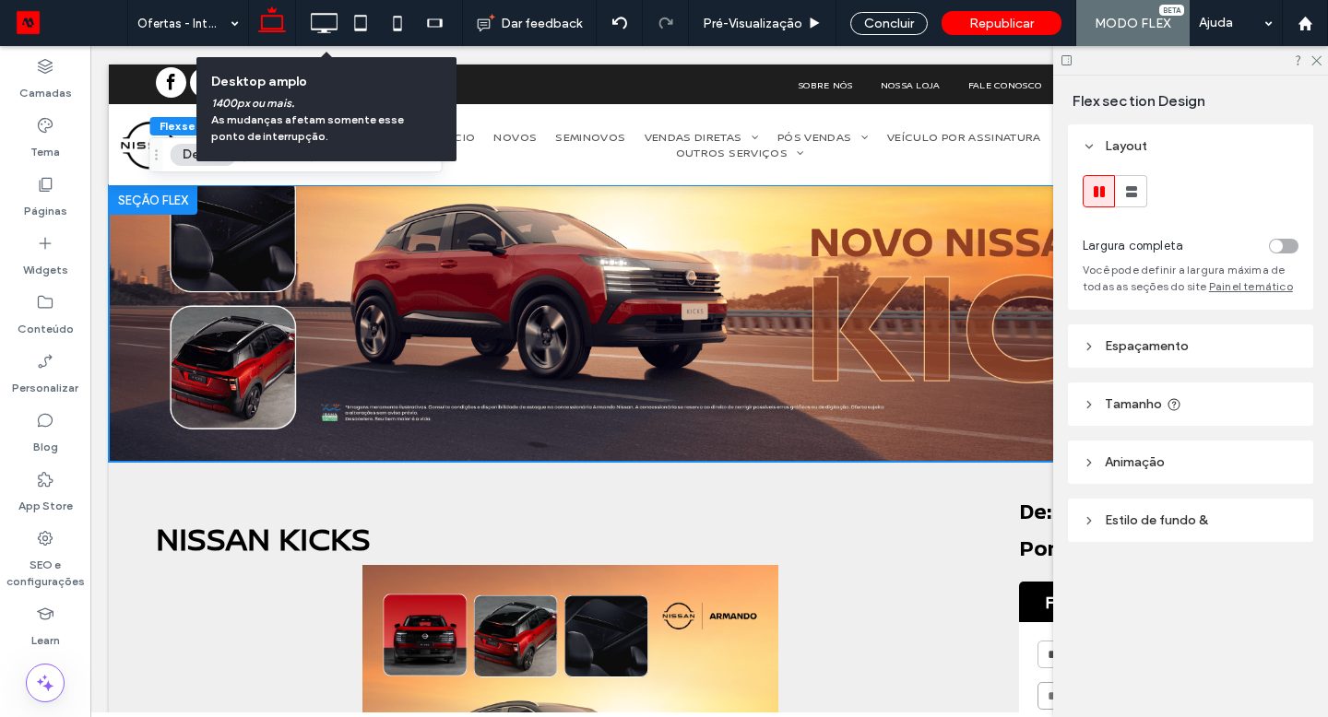
click at [331, 33] on icon at bounding box center [323, 23] width 37 height 37
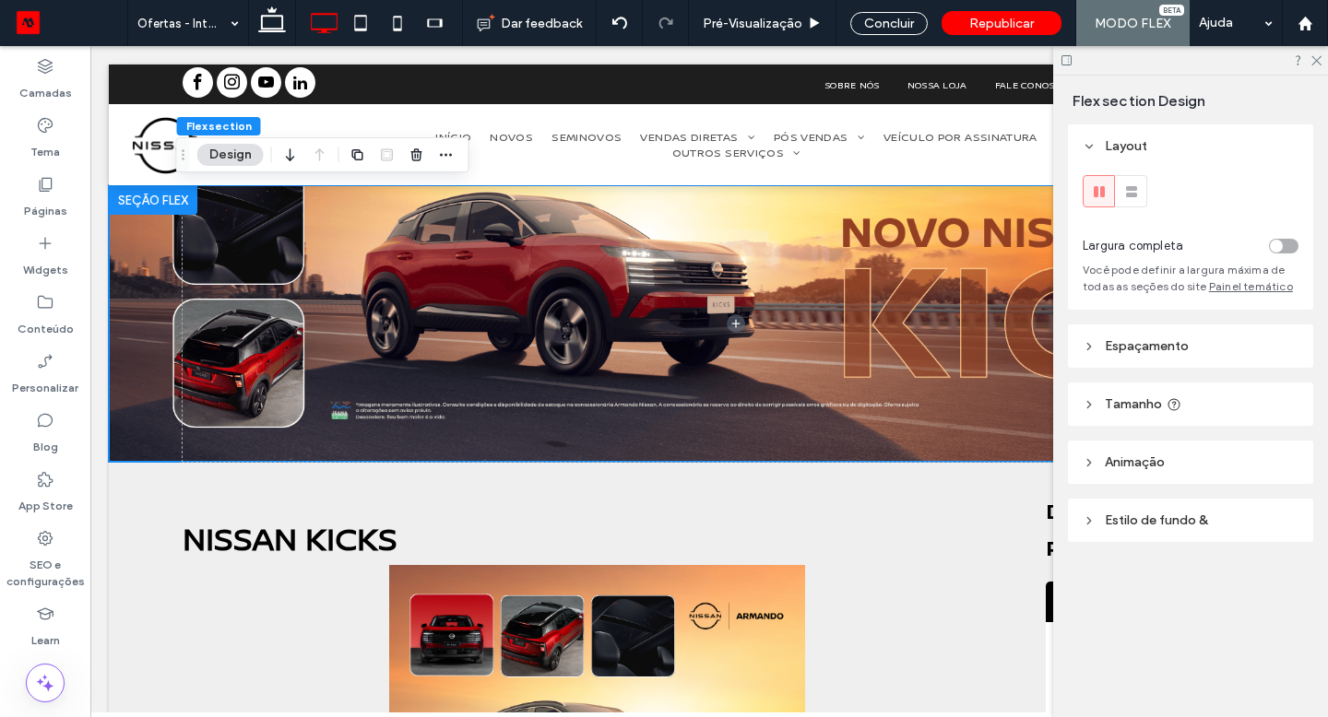
click at [1129, 351] on span "Espaçamento" at bounding box center [1146, 346] width 84 height 16
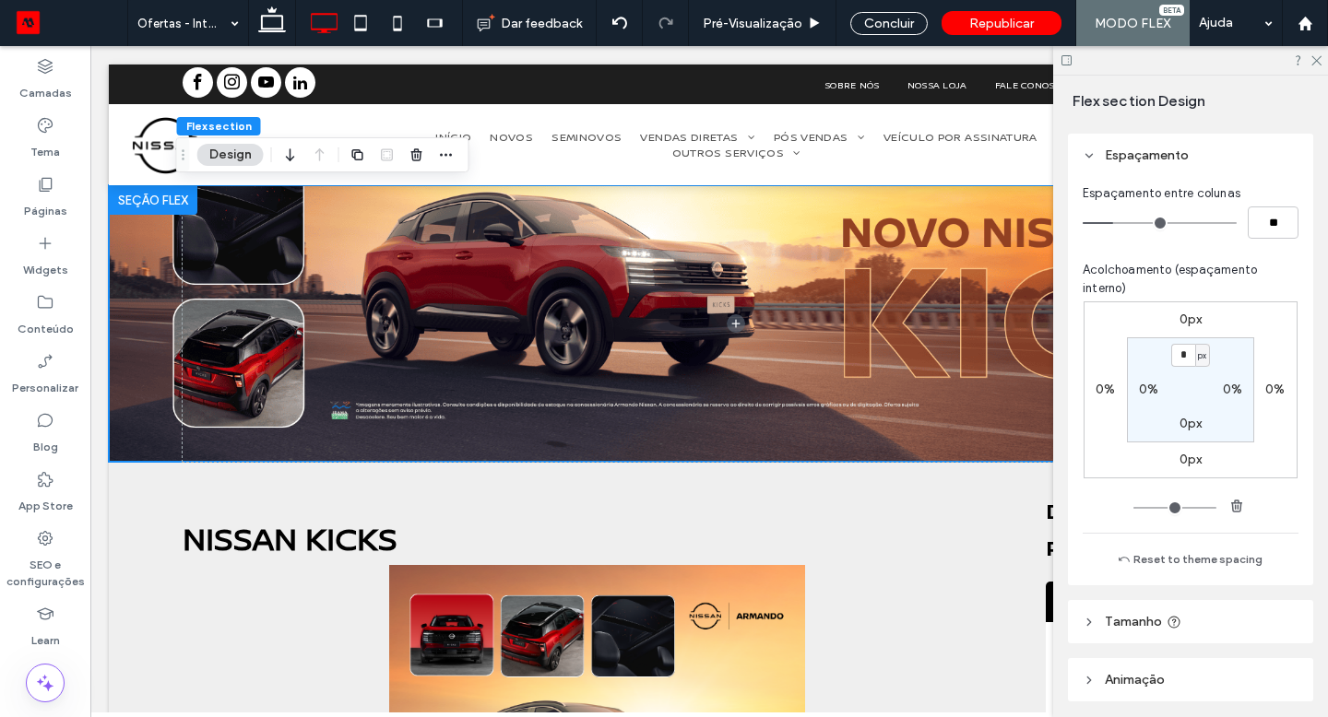
scroll to position [310, 0]
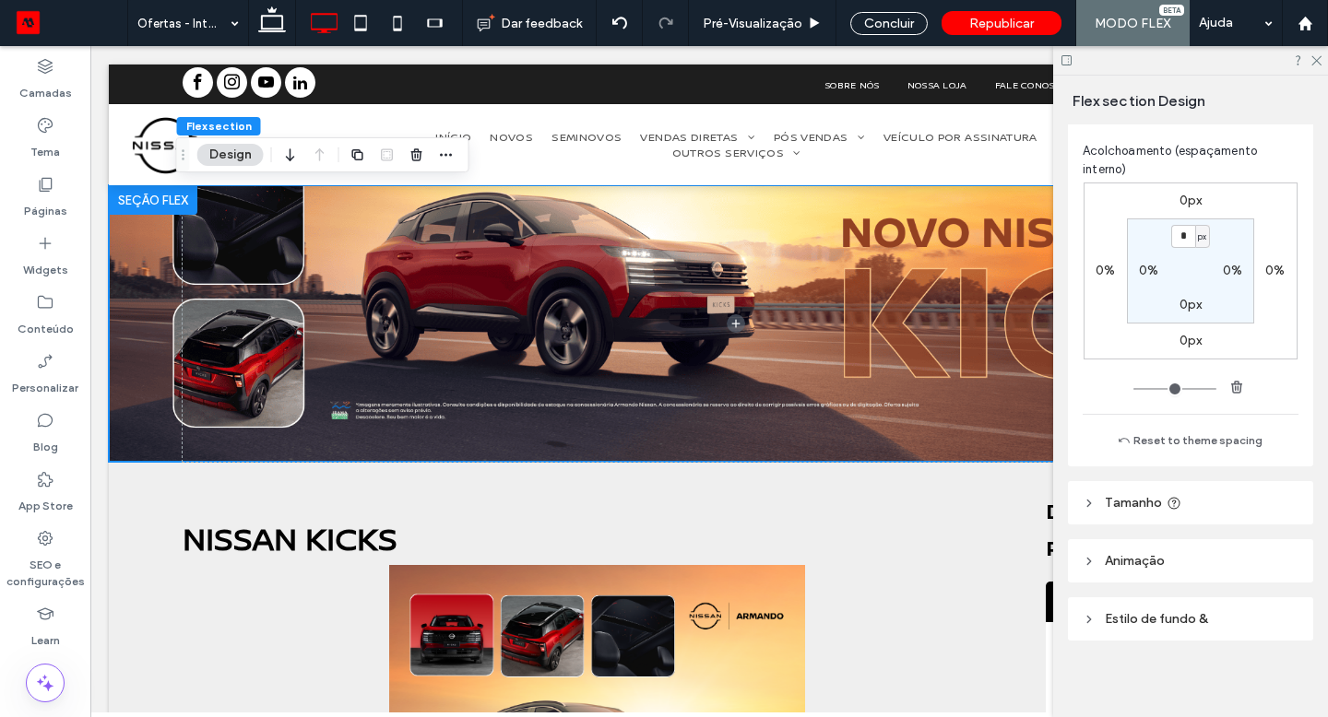
click at [1126, 616] on span "Estilo de fundo &" at bounding box center [1155, 619] width 103 height 16
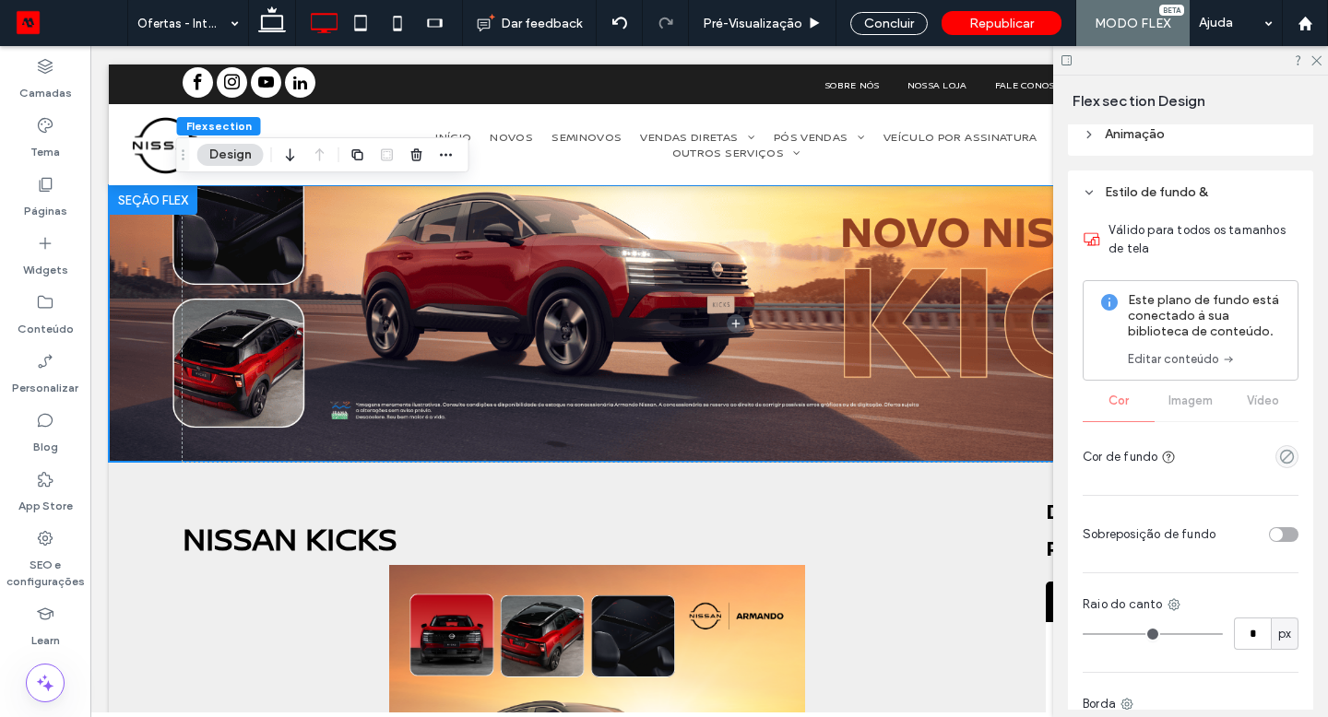
scroll to position [679, 0]
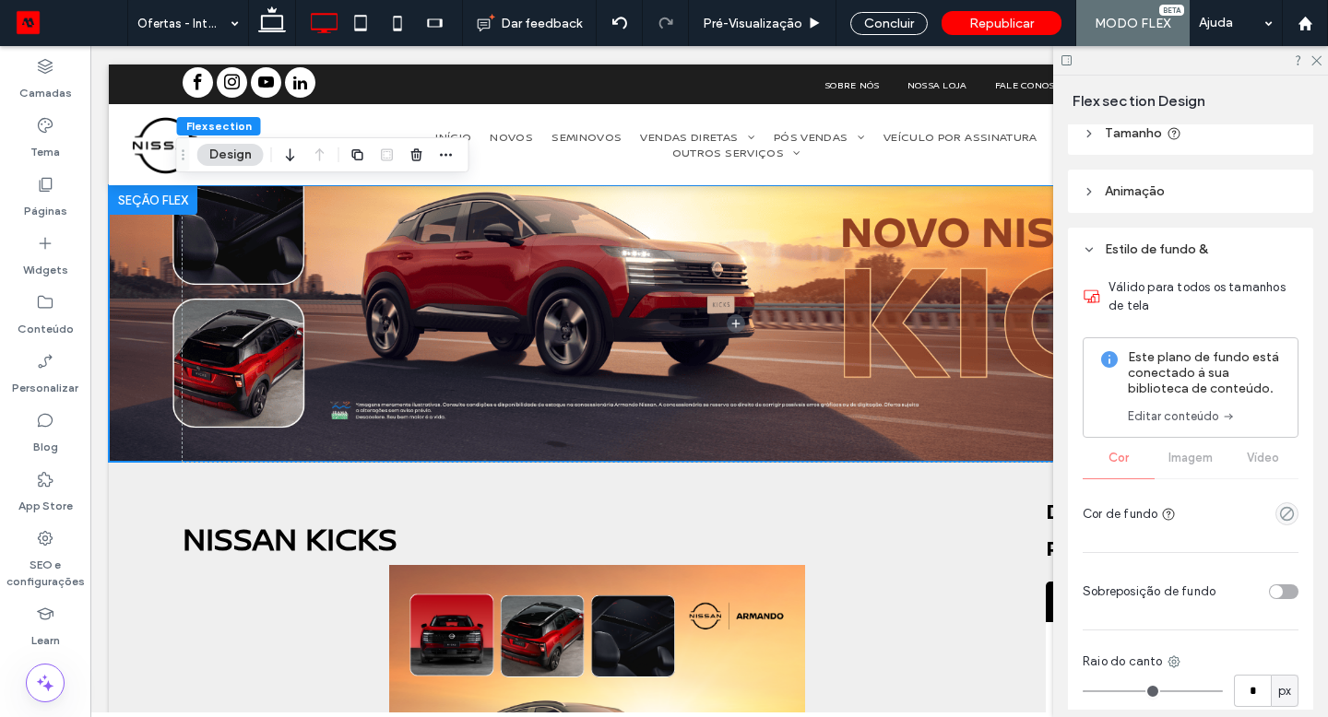
click at [1137, 109] on span "Flex section Design" at bounding box center [1138, 101] width 133 height 18
click at [1135, 135] on span "Tamanho" at bounding box center [1132, 133] width 57 height 16
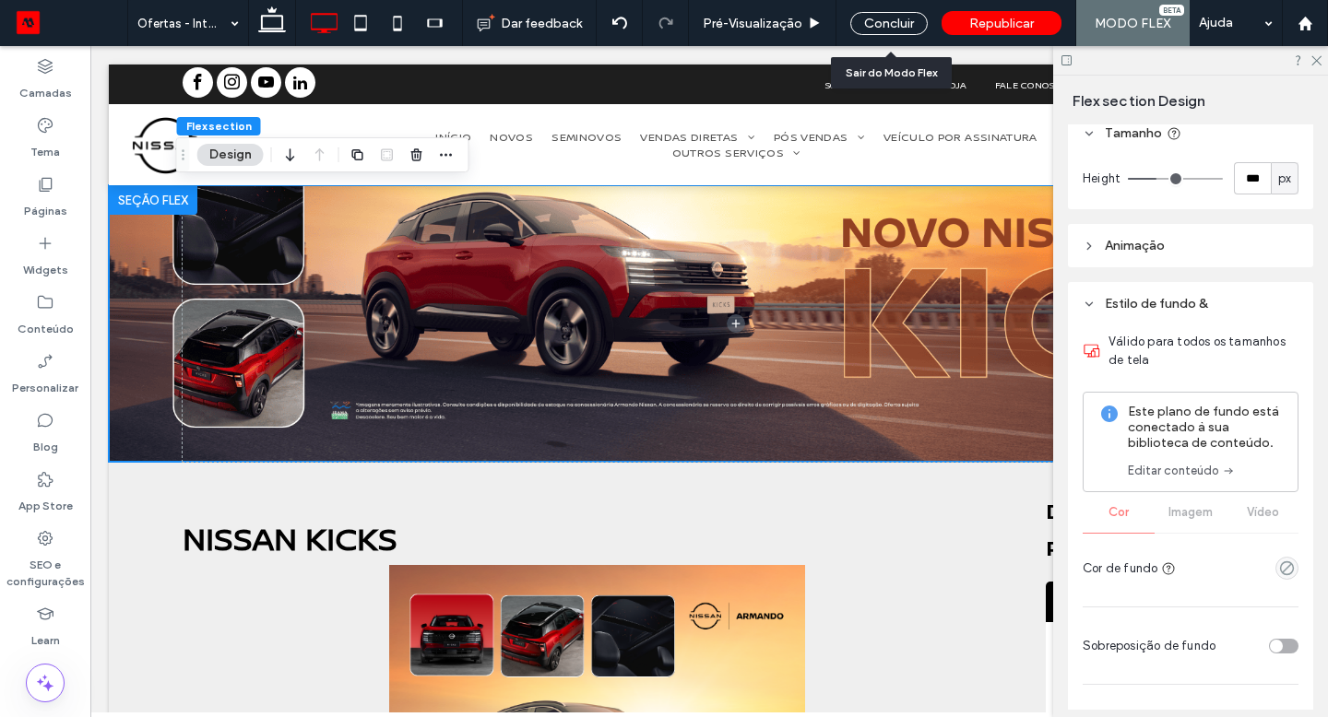
click at [874, 21] on div "Concluir" at bounding box center [888, 23] width 77 height 23
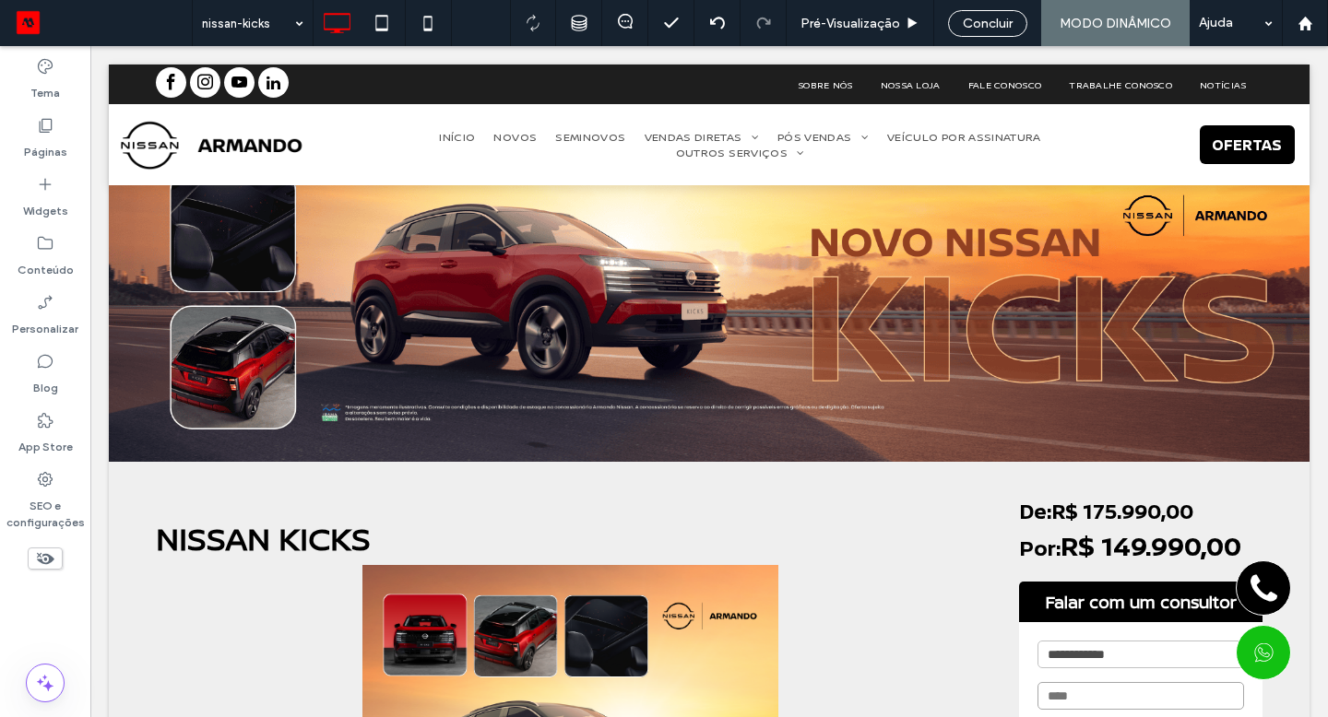
click at [610, 401] on div "Seção Clique para editar no Modo Flex + Adicionar seção" at bounding box center [709, 323] width 1200 height 277
click at [593, 407] on div "Clique para editar no Modo Flex" at bounding box center [709, 323] width 1200 height 277
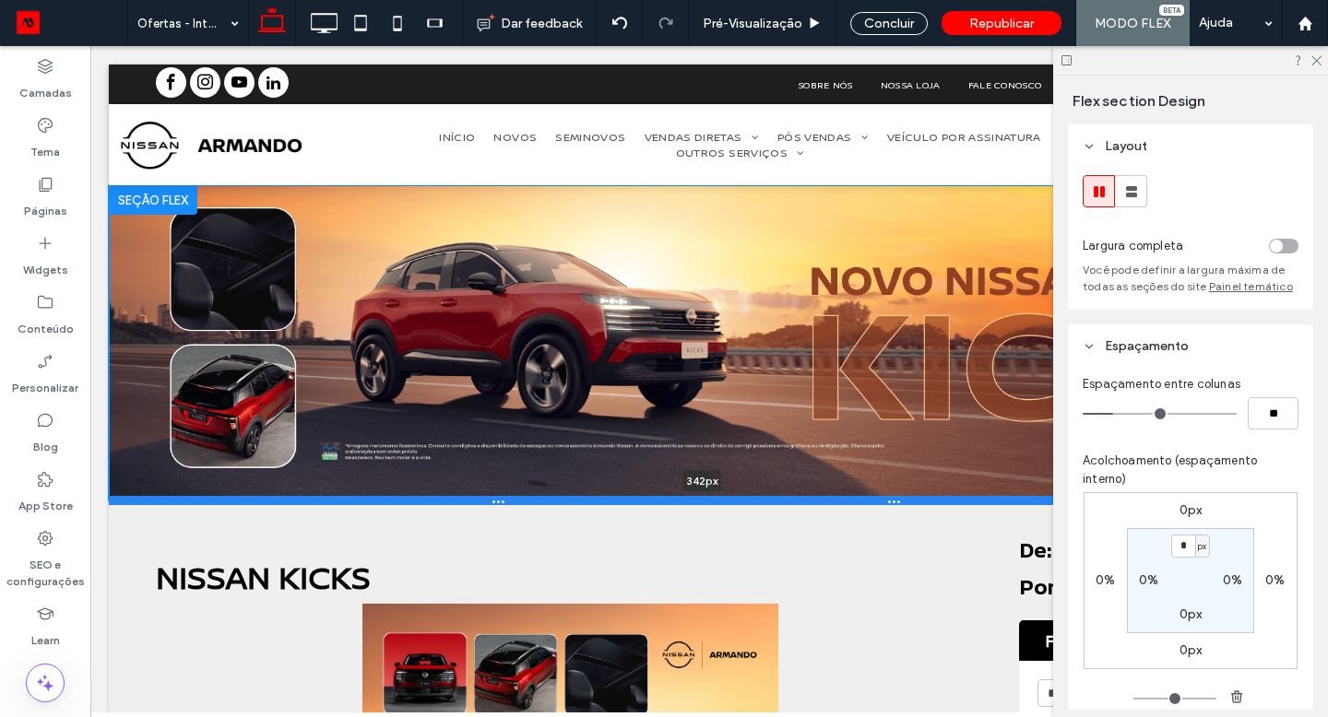
drag, startPoint x: 1385, startPoint y: 176, endPoint x: 427, endPoint y: 499, distance: 1010.7
click at [427, 499] on div at bounding box center [702, 500] width 1186 height 9
type input "***"
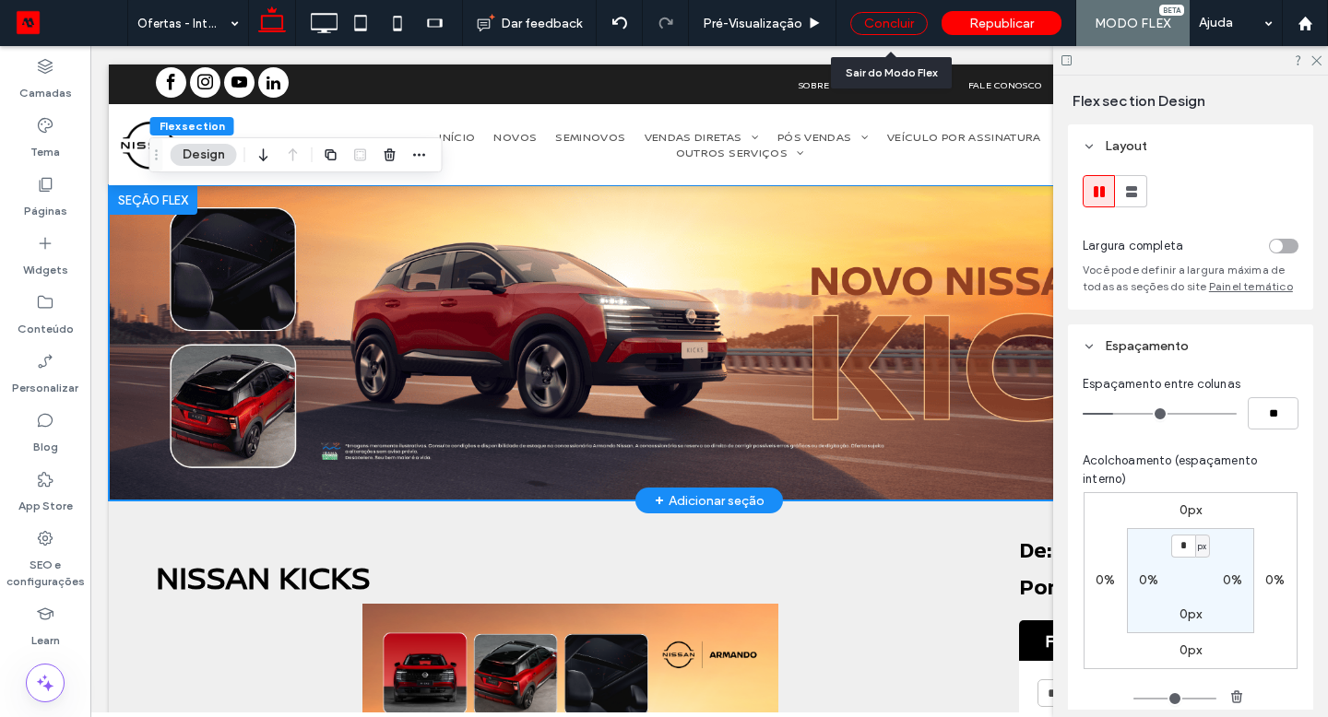
drag, startPoint x: 336, startPoint y: 453, endPoint x: 879, endPoint y: 24, distance: 691.8
click at [879, 24] on div "Concluir" at bounding box center [888, 23] width 77 height 23
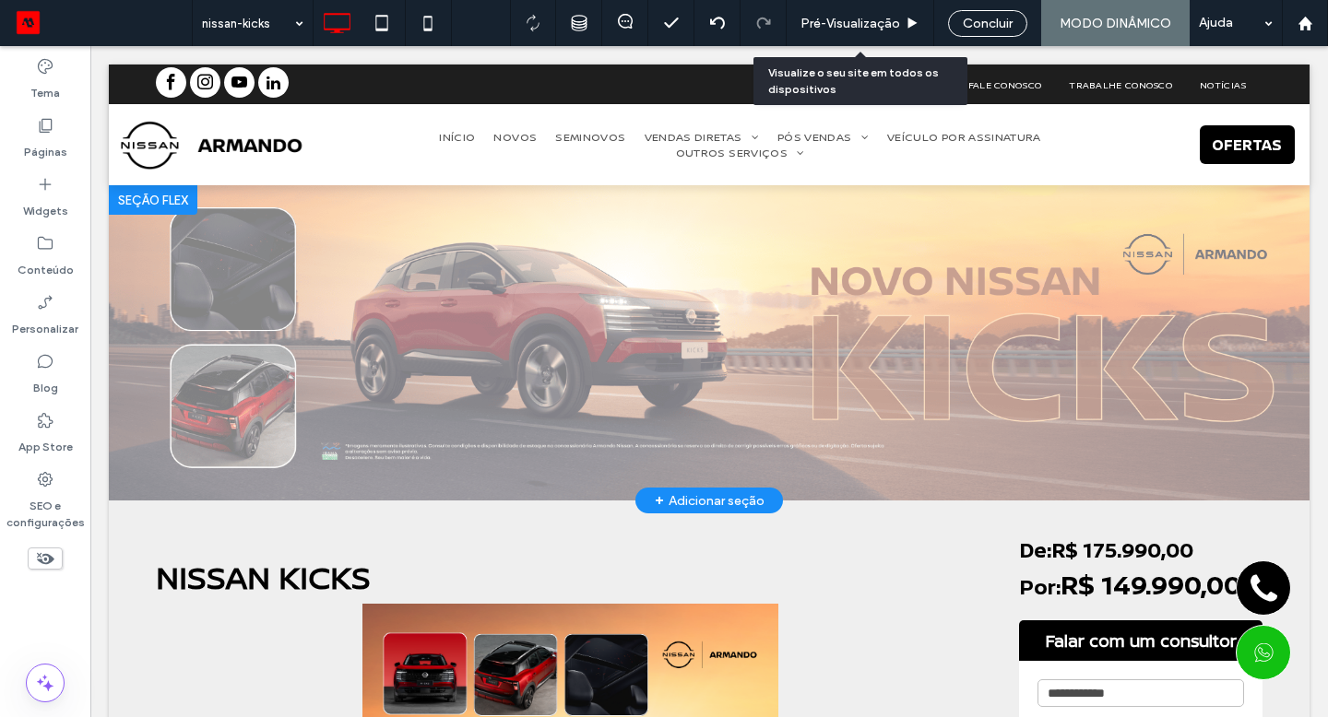
click at [862, 27] on span "Pré-Visualizaçāo" at bounding box center [850, 24] width 100 height 16
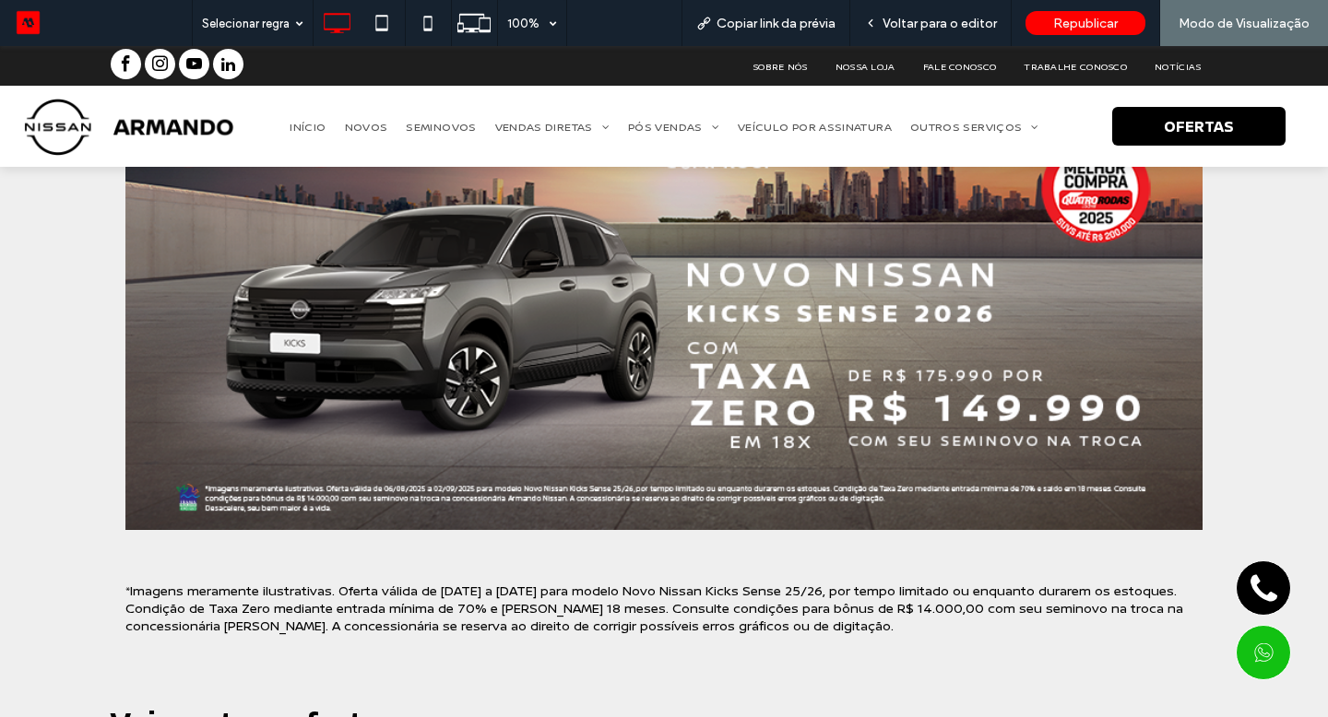
scroll to position [1329, 0]
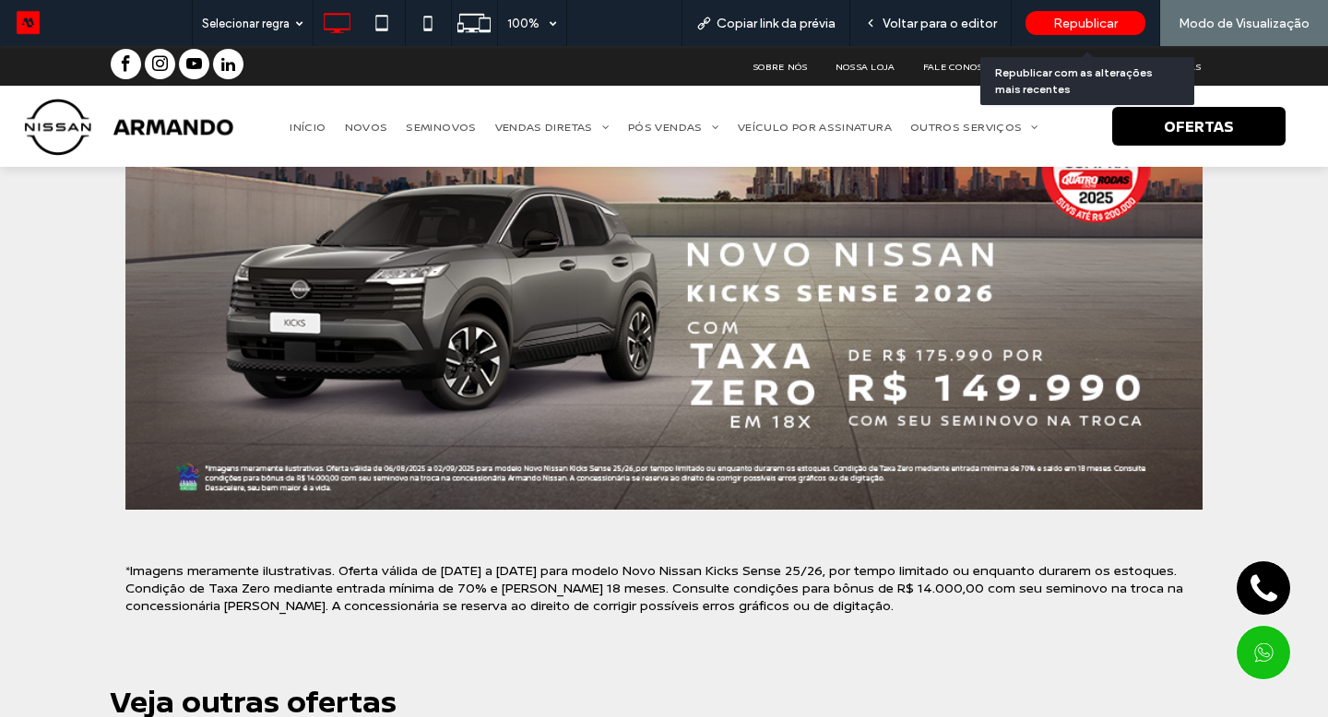
click at [1068, 18] on span "Republicar" at bounding box center [1085, 24] width 65 height 16
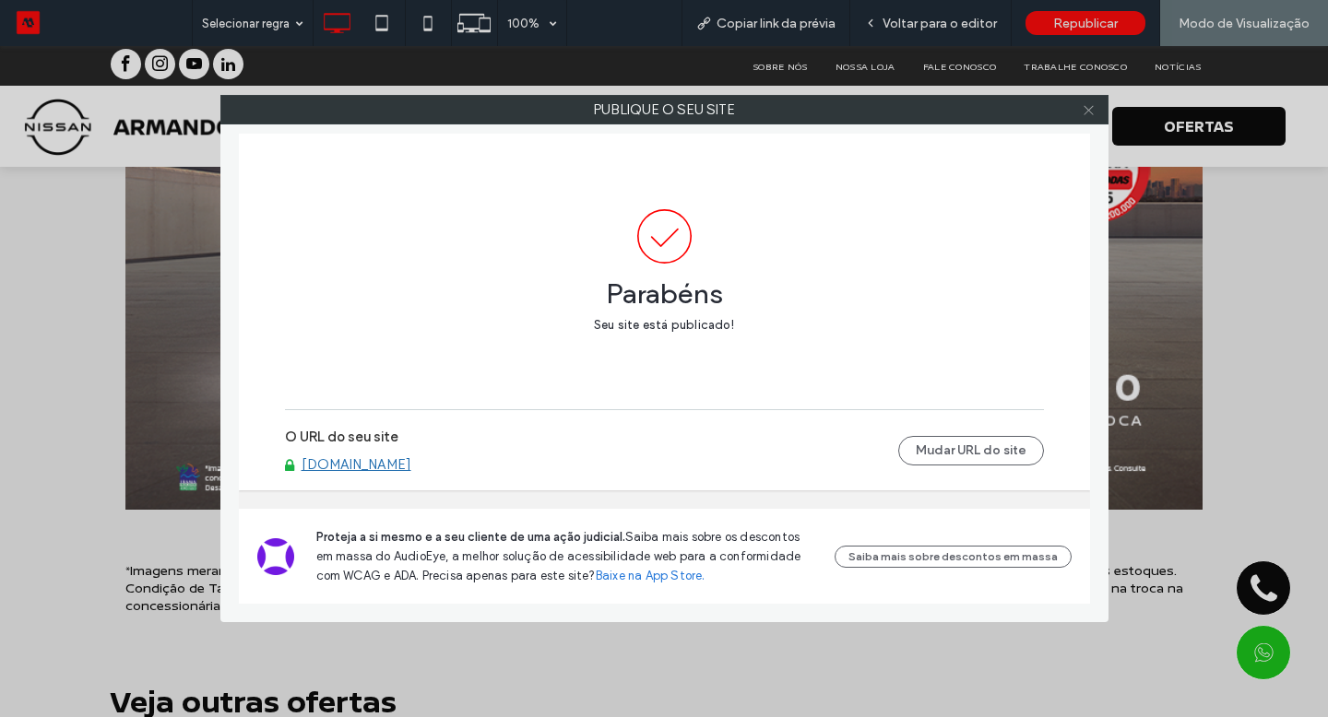
click at [1089, 113] on icon at bounding box center [1088, 110] width 14 height 14
